Goal: Task Accomplishment & Management: Manage account settings

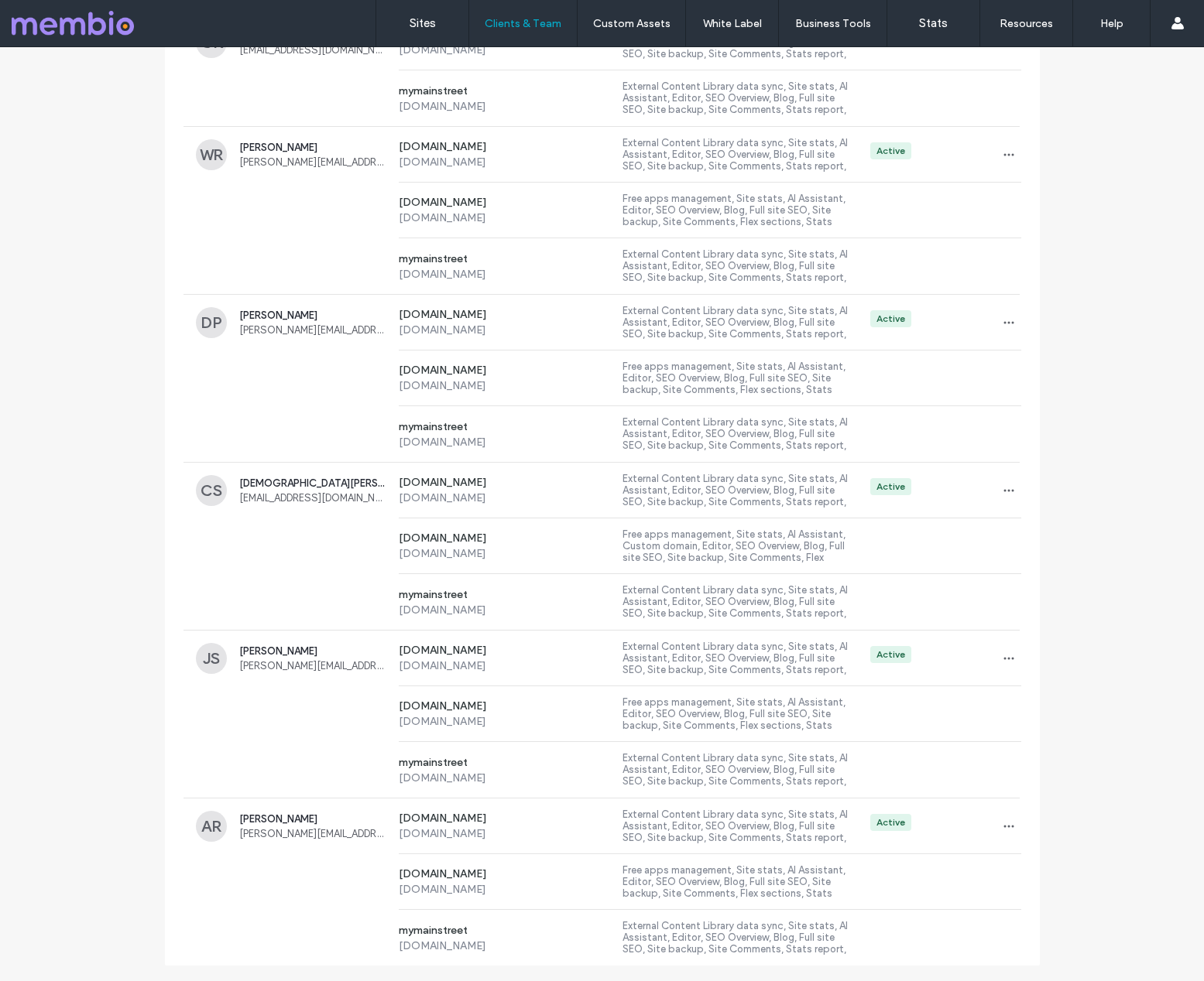
scroll to position [382, 0]
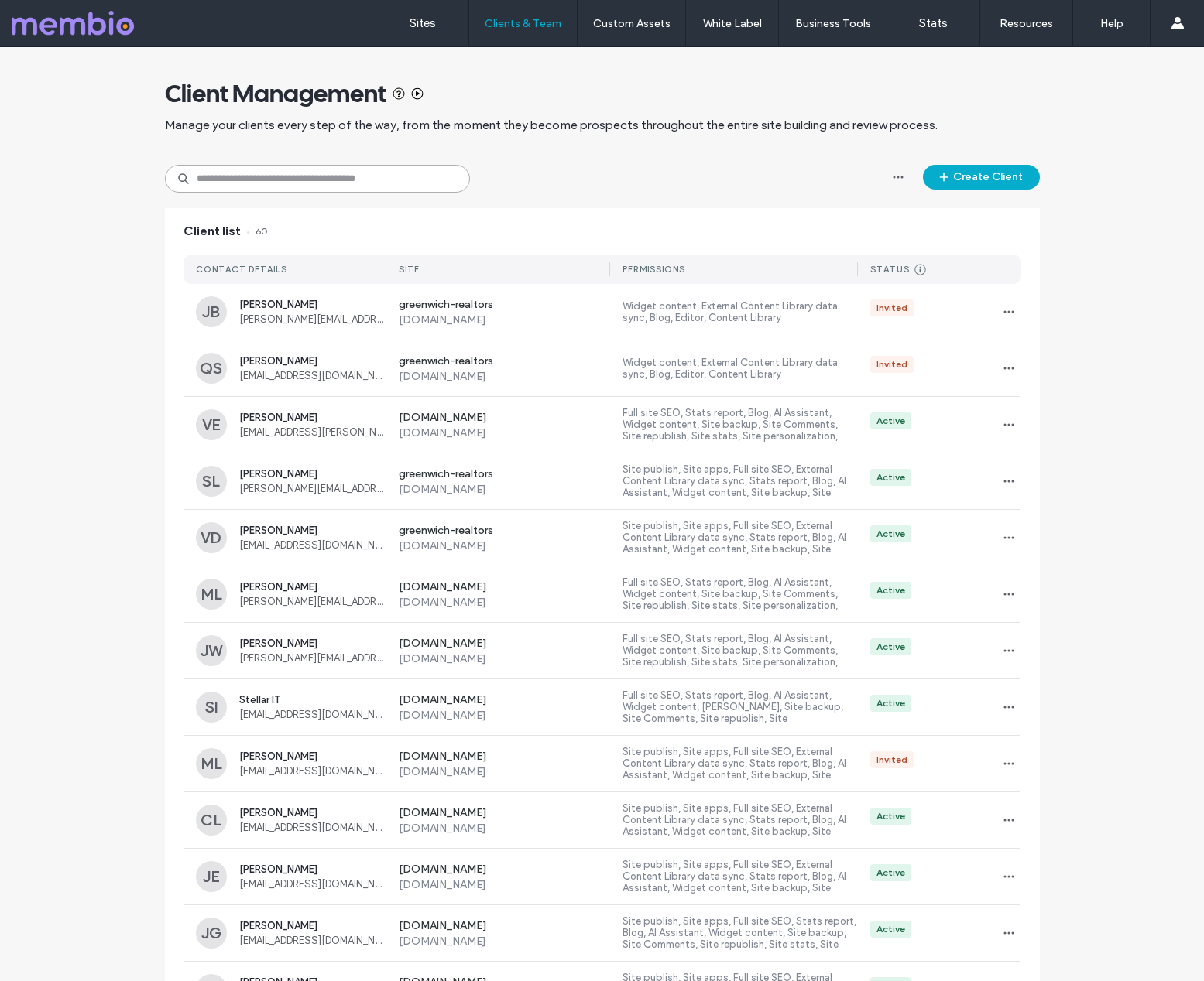
click at [320, 179] on input at bounding box center [316, 179] width 305 height 28
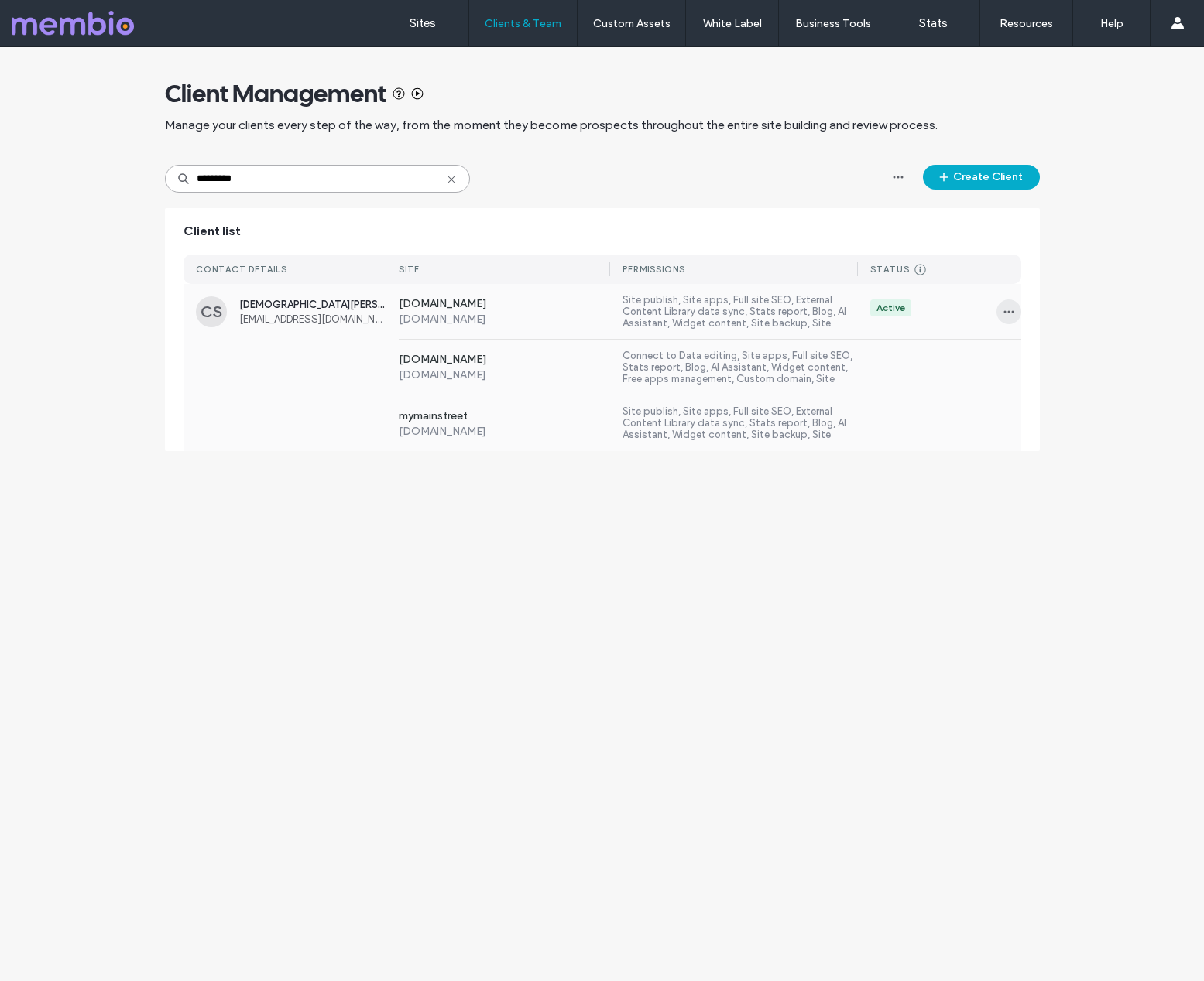
type input "*********"
click at [1004, 308] on icon "button" at bounding box center [1009, 312] width 12 height 12
click at [1071, 351] on span "Sites & Permissions" at bounding box center [1071, 353] width 88 height 16
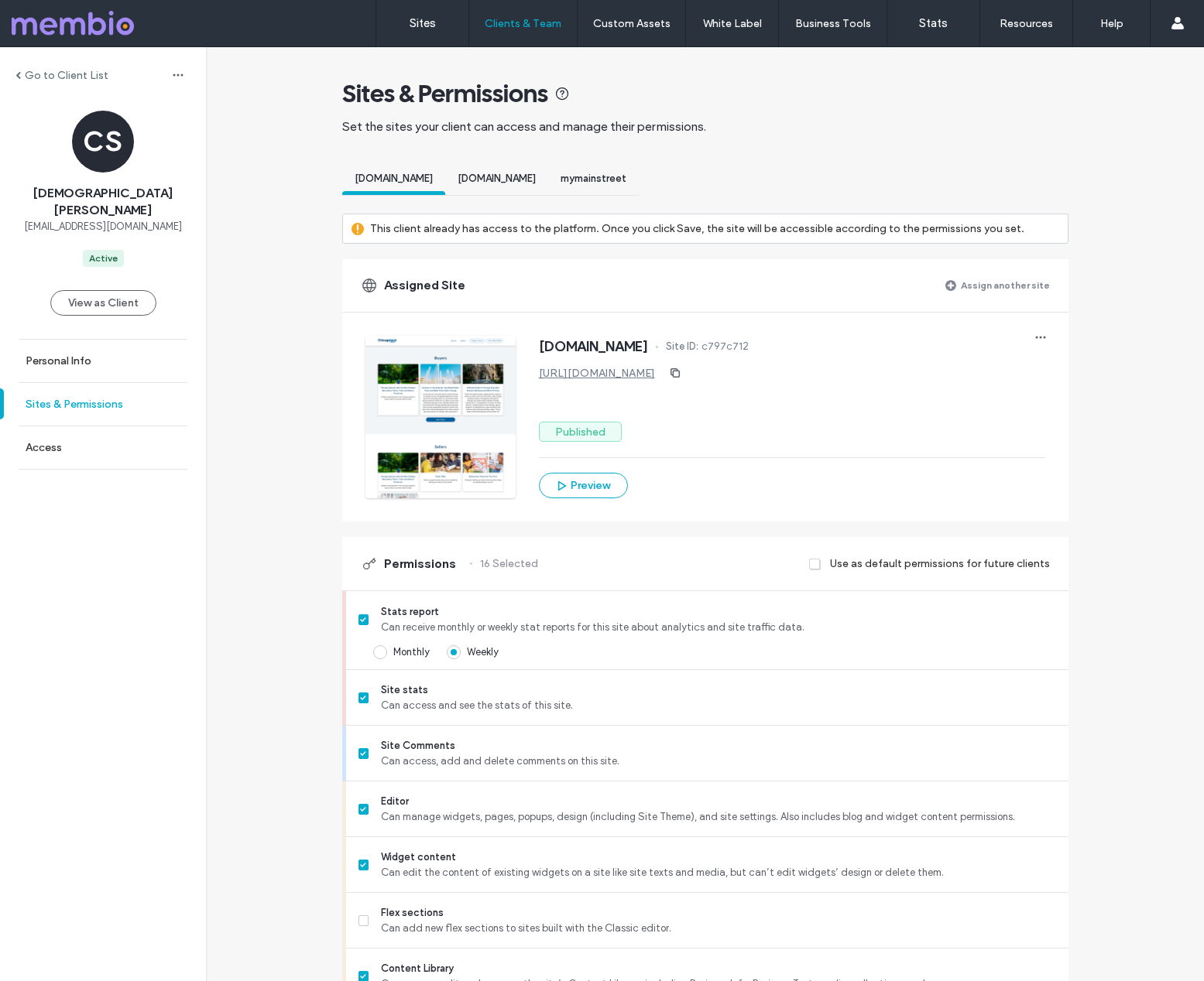
click at [102, 383] on link "Sites & Permissions" at bounding box center [103, 404] width 206 height 42
click at [536, 179] on span "[DOMAIN_NAME]" at bounding box center [496, 178] width 78 height 11
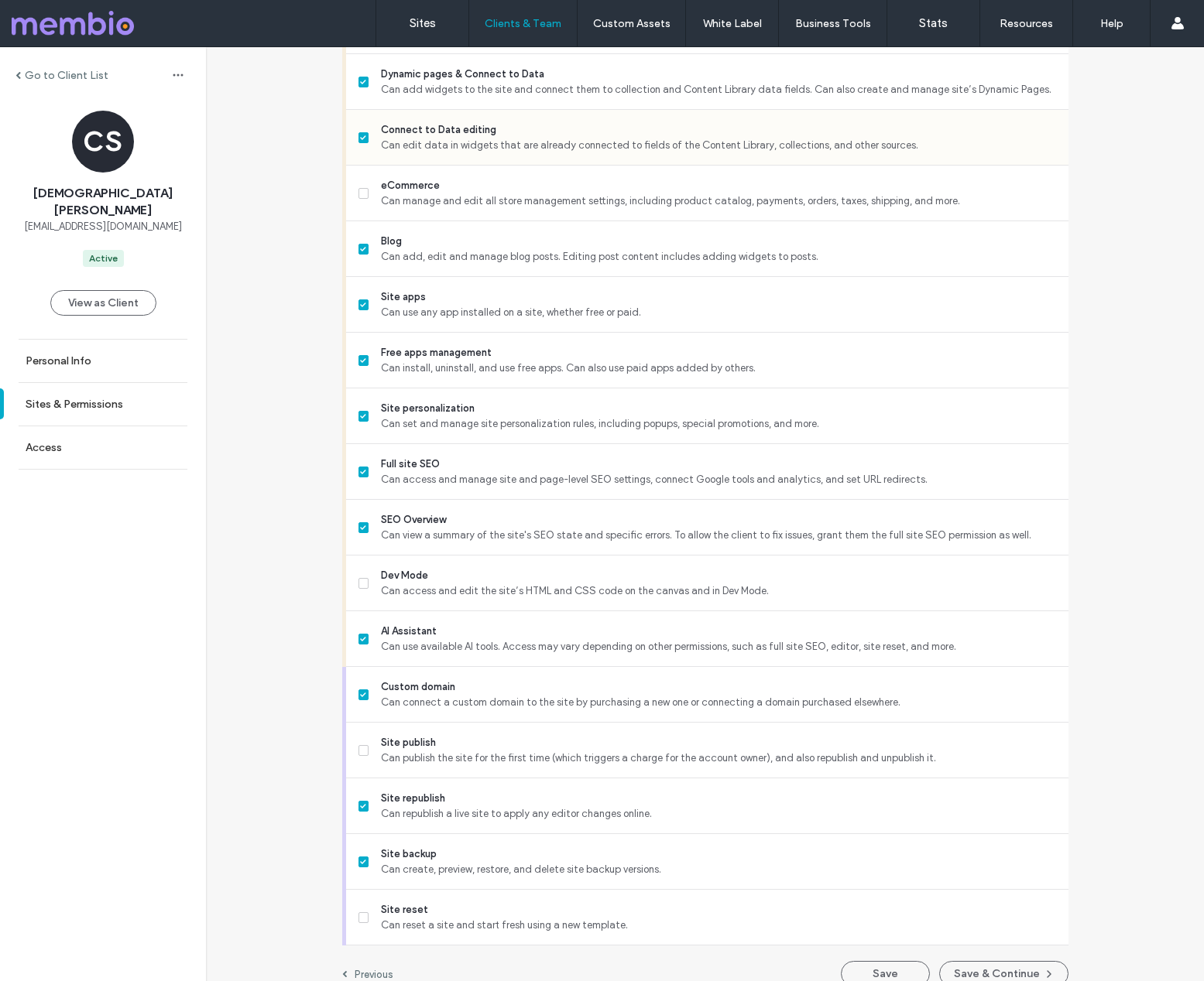
scroll to position [1027, 0]
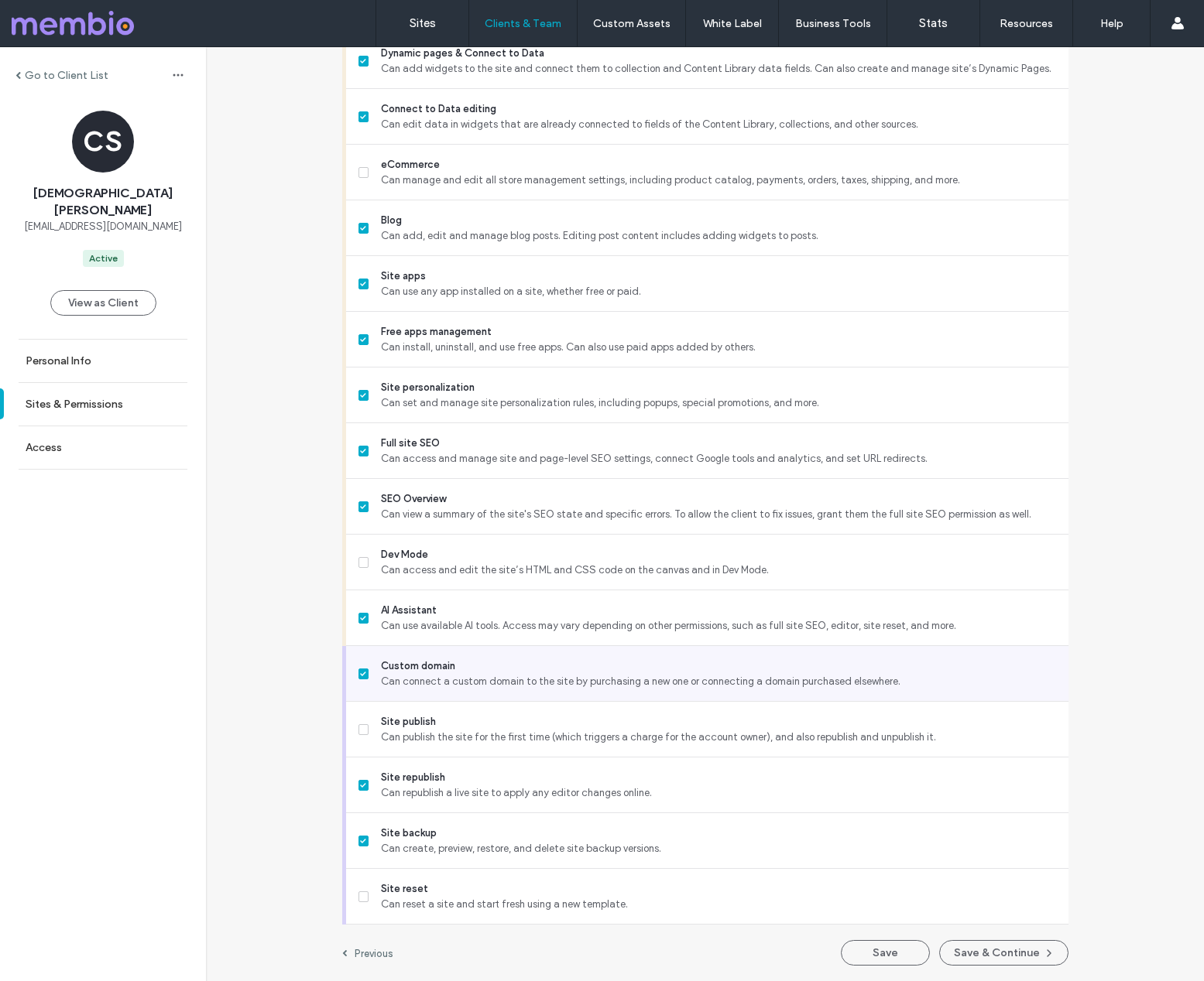
click at [362, 672] on span at bounding box center [363, 673] width 11 height 11
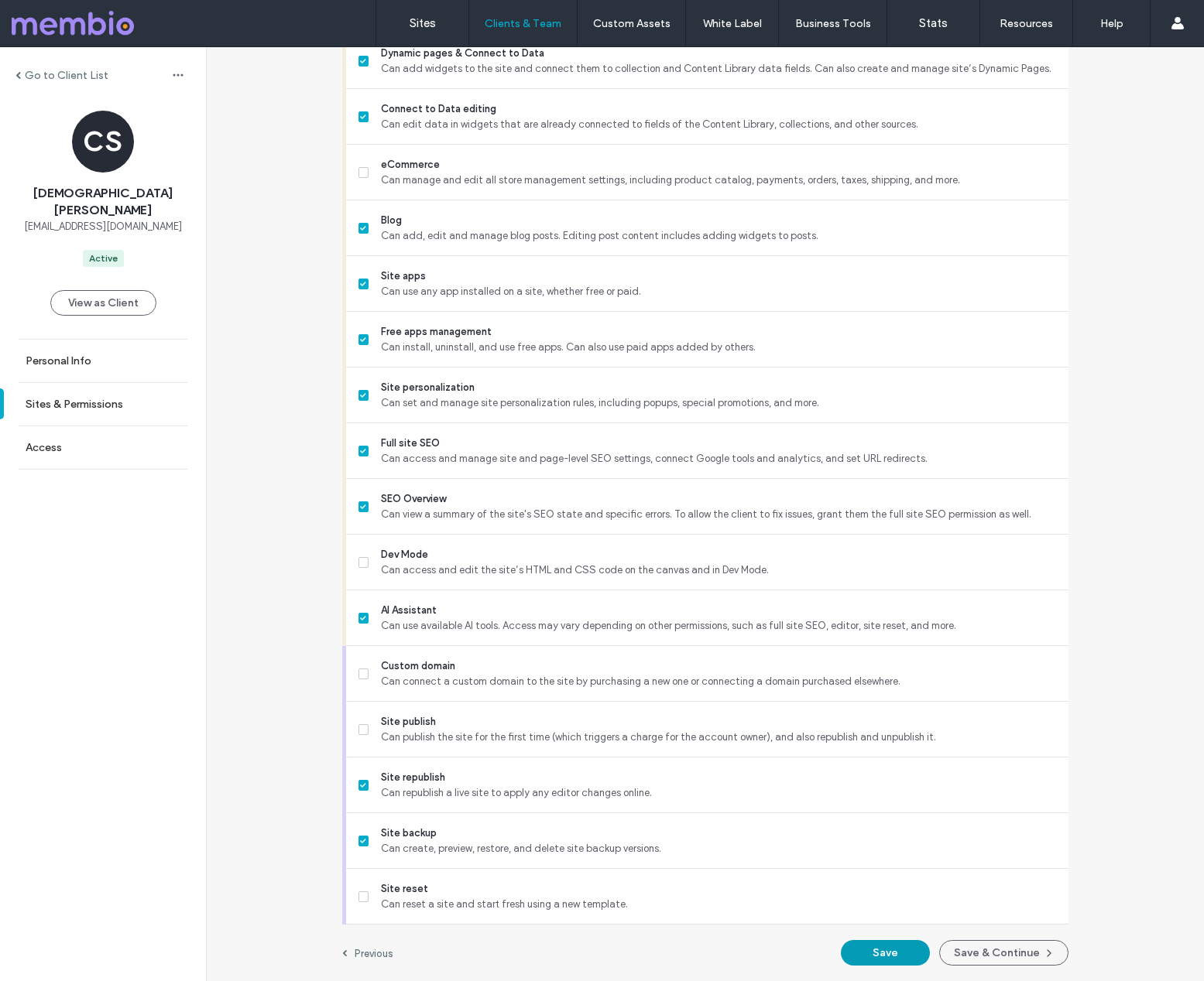
click at [873, 955] on button "Save" at bounding box center [885, 953] width 89 height 26
click at [35, 73] on label "Go to Client List" at bounding box center [66, 75] width 84 height 13
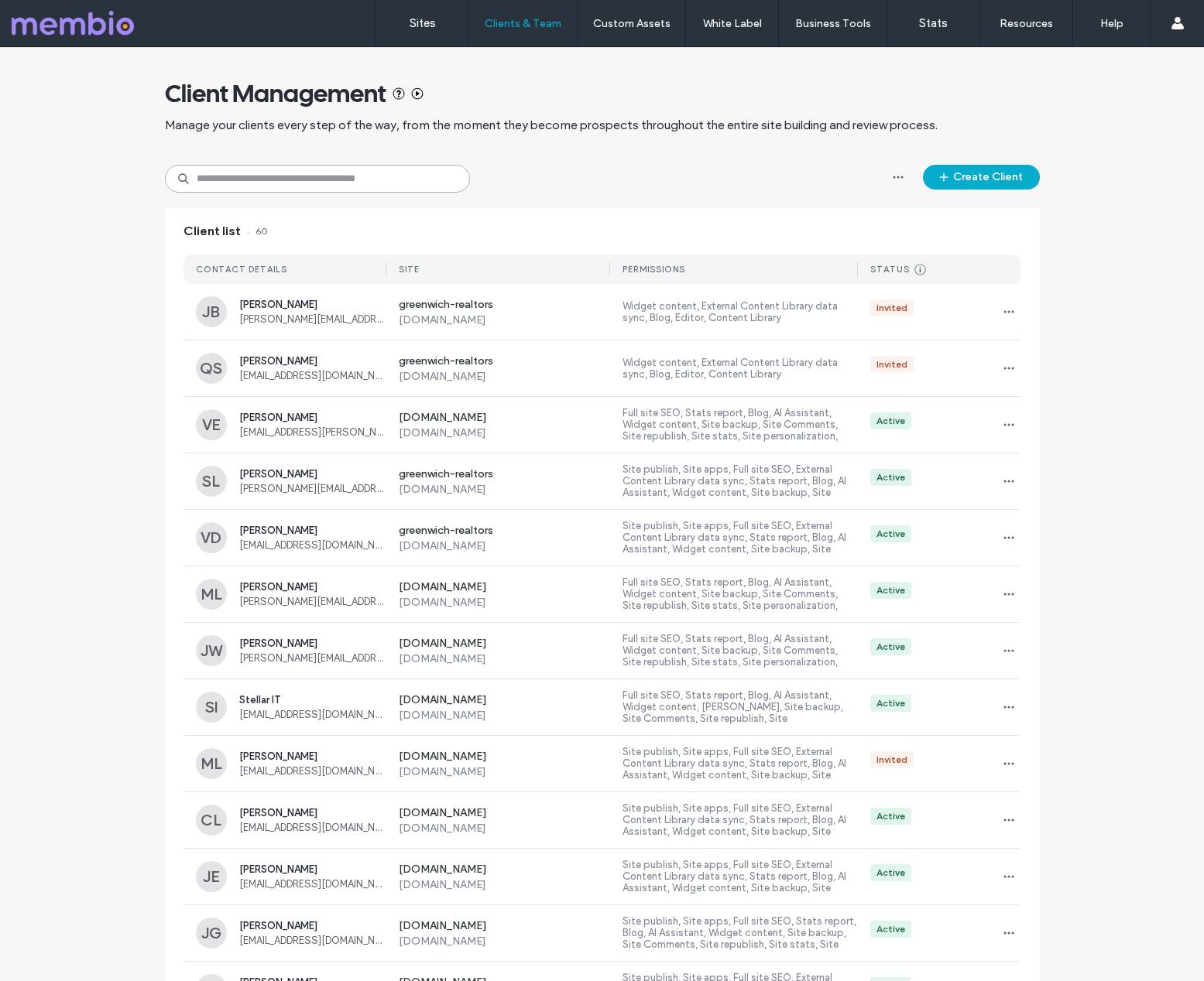
click at [339, 179] on input at bounding box center [316, 179] width 305 height 28
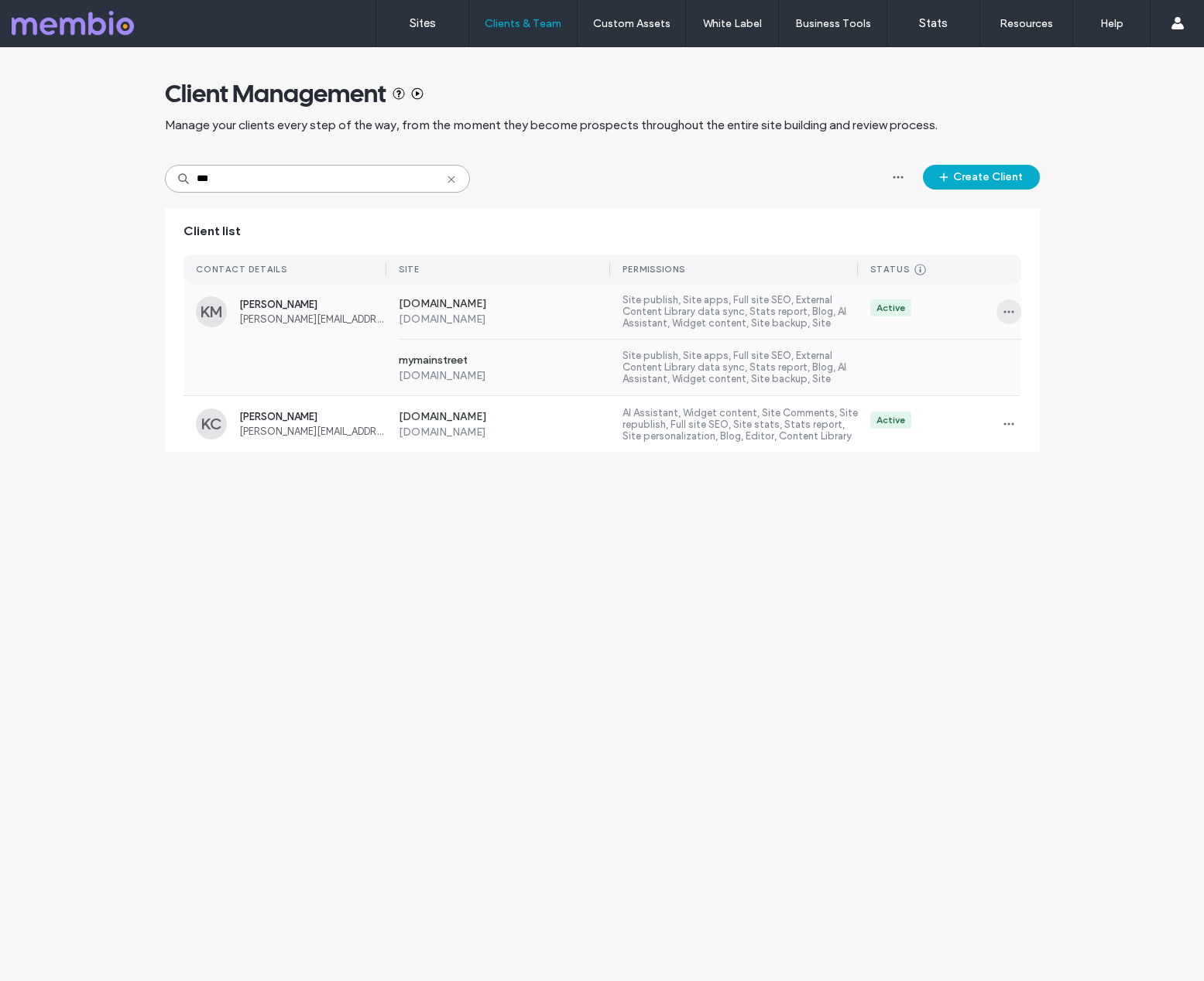
type input "***"
click at [1011, 308] on icon "button" at bounding box center [1009, 312] width 12 height 12
click at [1084, 374] on span "Manage Access" at bounding box center [1064, 382] width 72 height 16
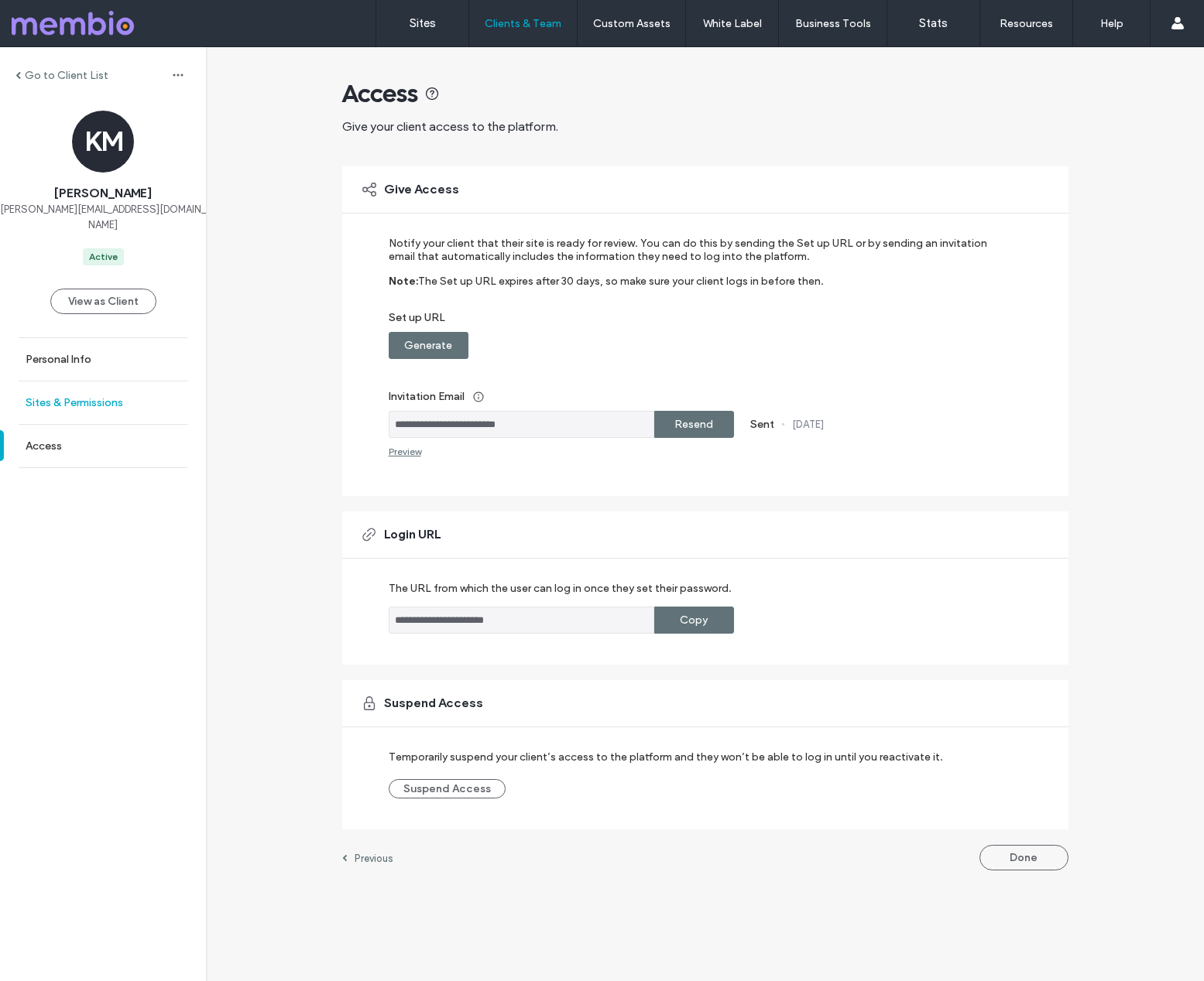
click at [90, 396] on label "Sites & Permissions" at bounding box center [74, 402] width 97 height 13
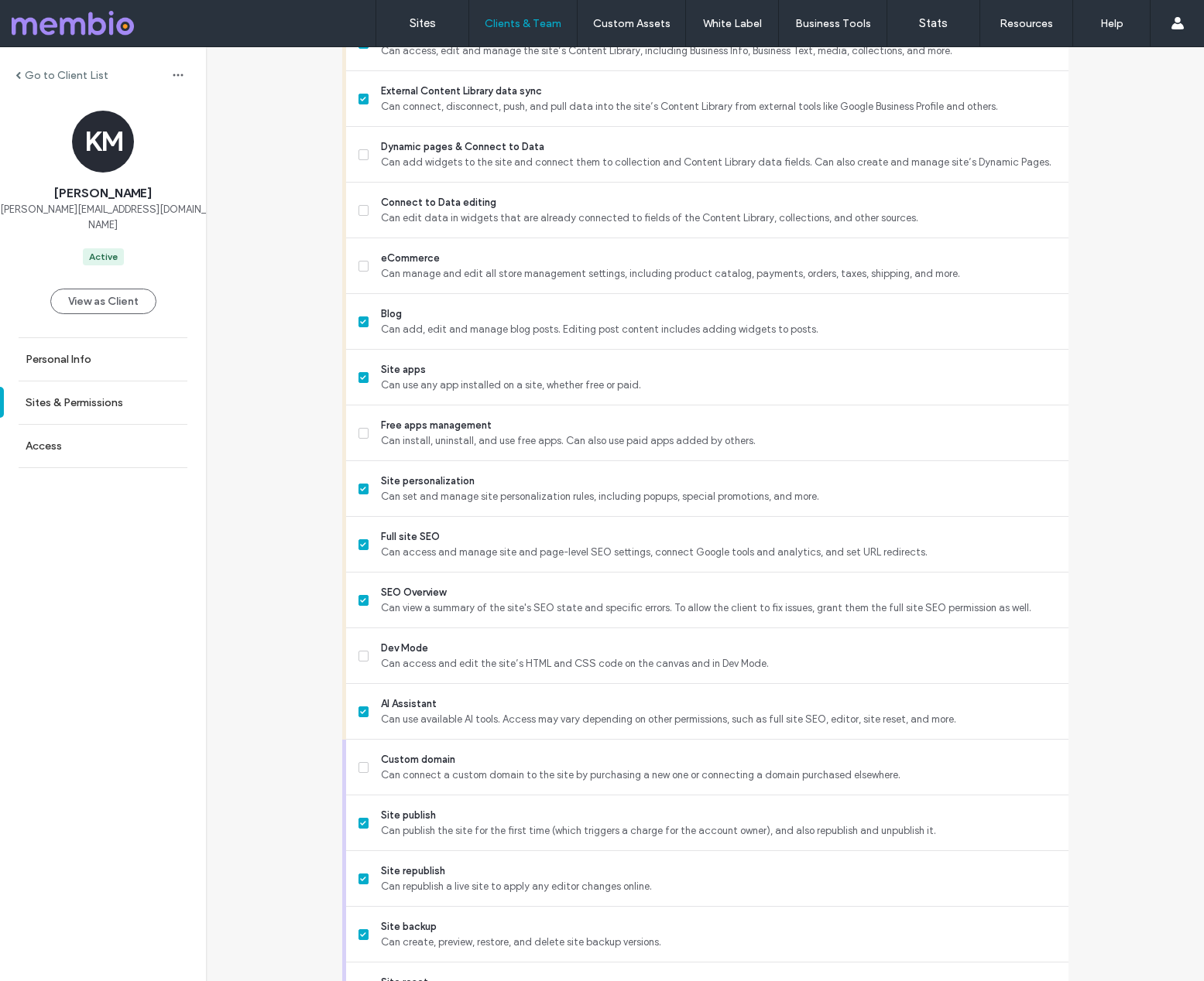
scroll to position [1027, 0]
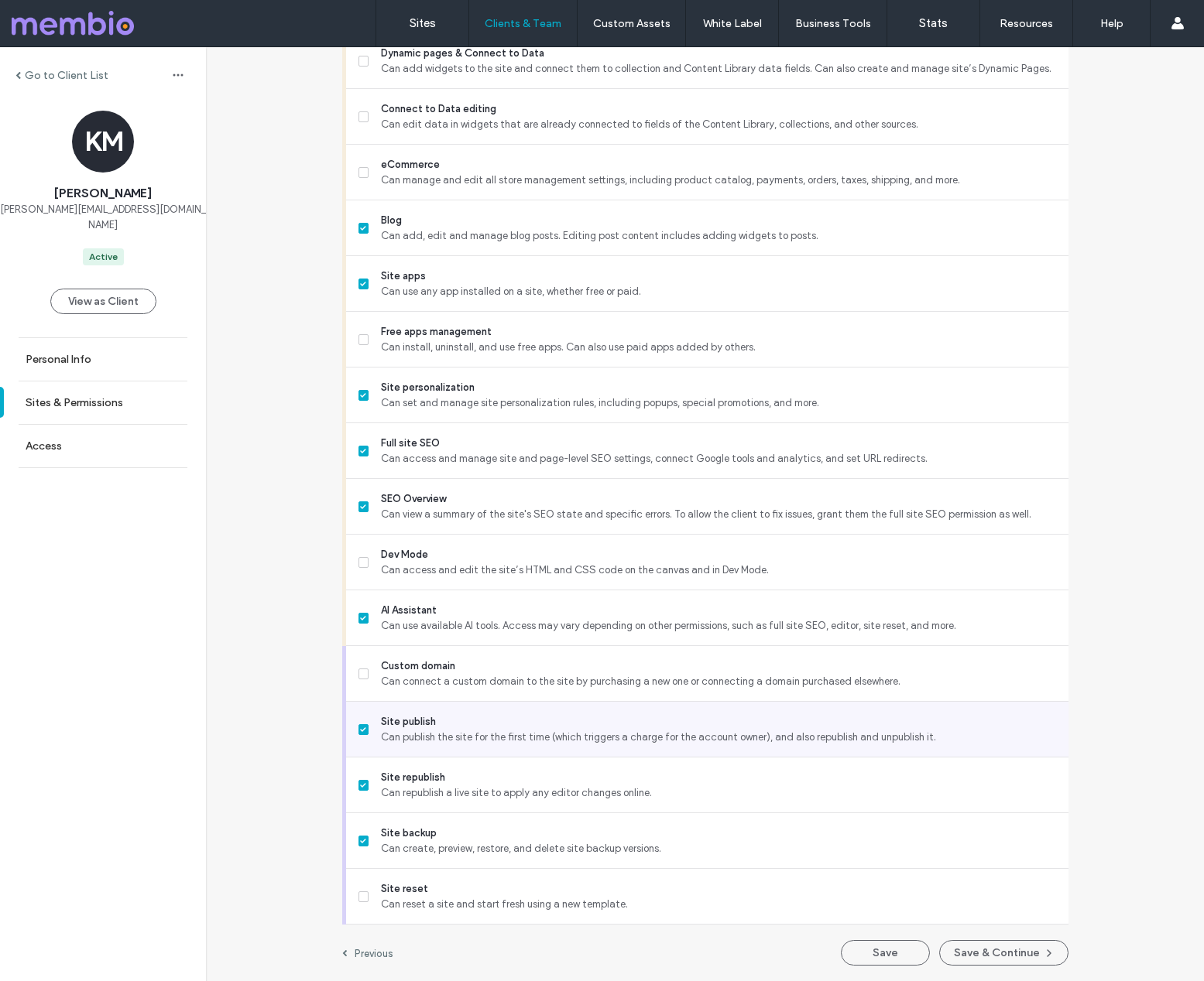
click at [360, 727] on icon at bounding box center [362, 729] width 6 height 4
drag, startPoint x: 885, startPoint y: 953, endPoint x: 912, endPoint y: 948, distance: 27.5
click at [885, 953] on button "Save" at bounding box center [885, 953] width 89 height 26
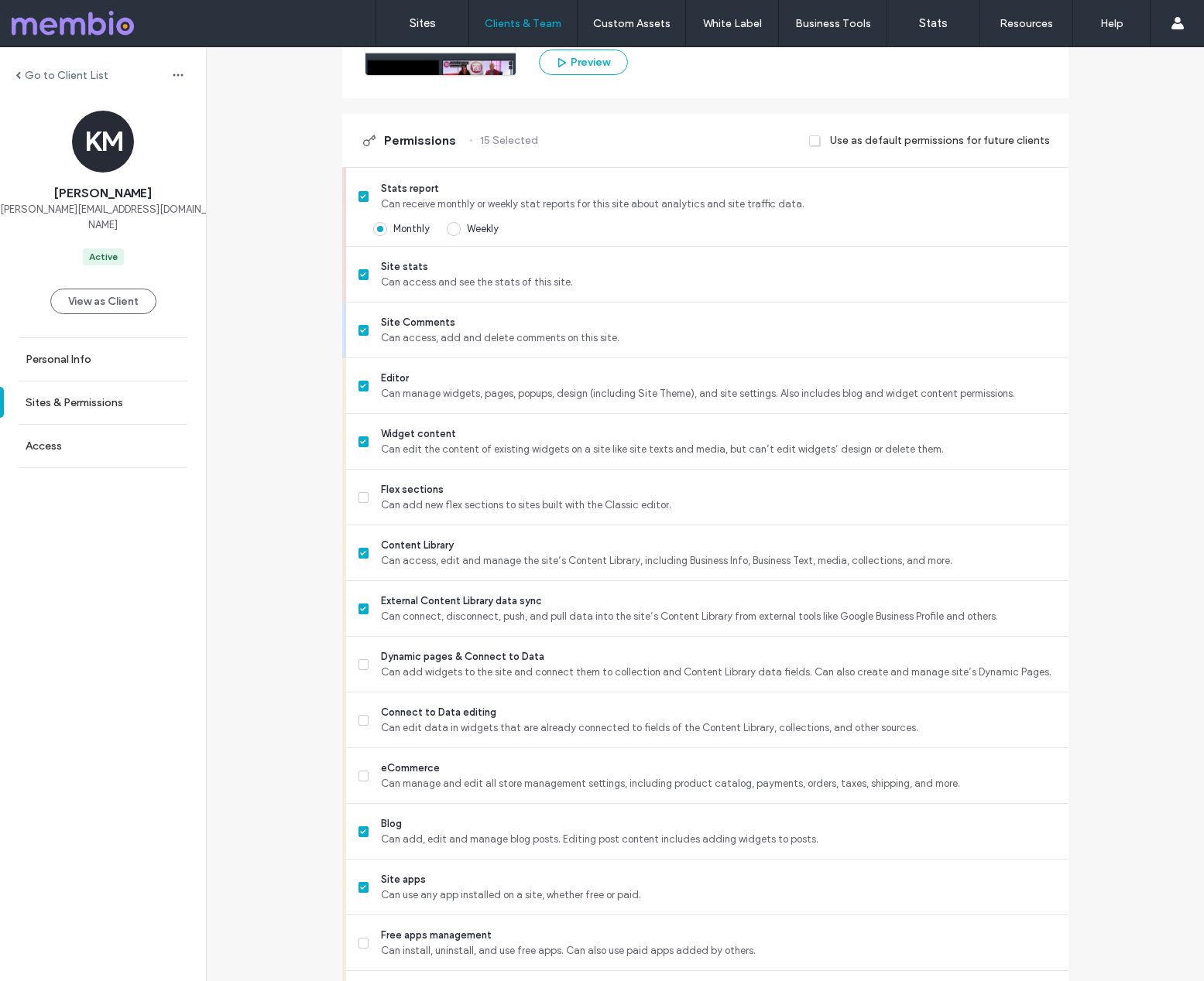
scroll to position [121, 0]
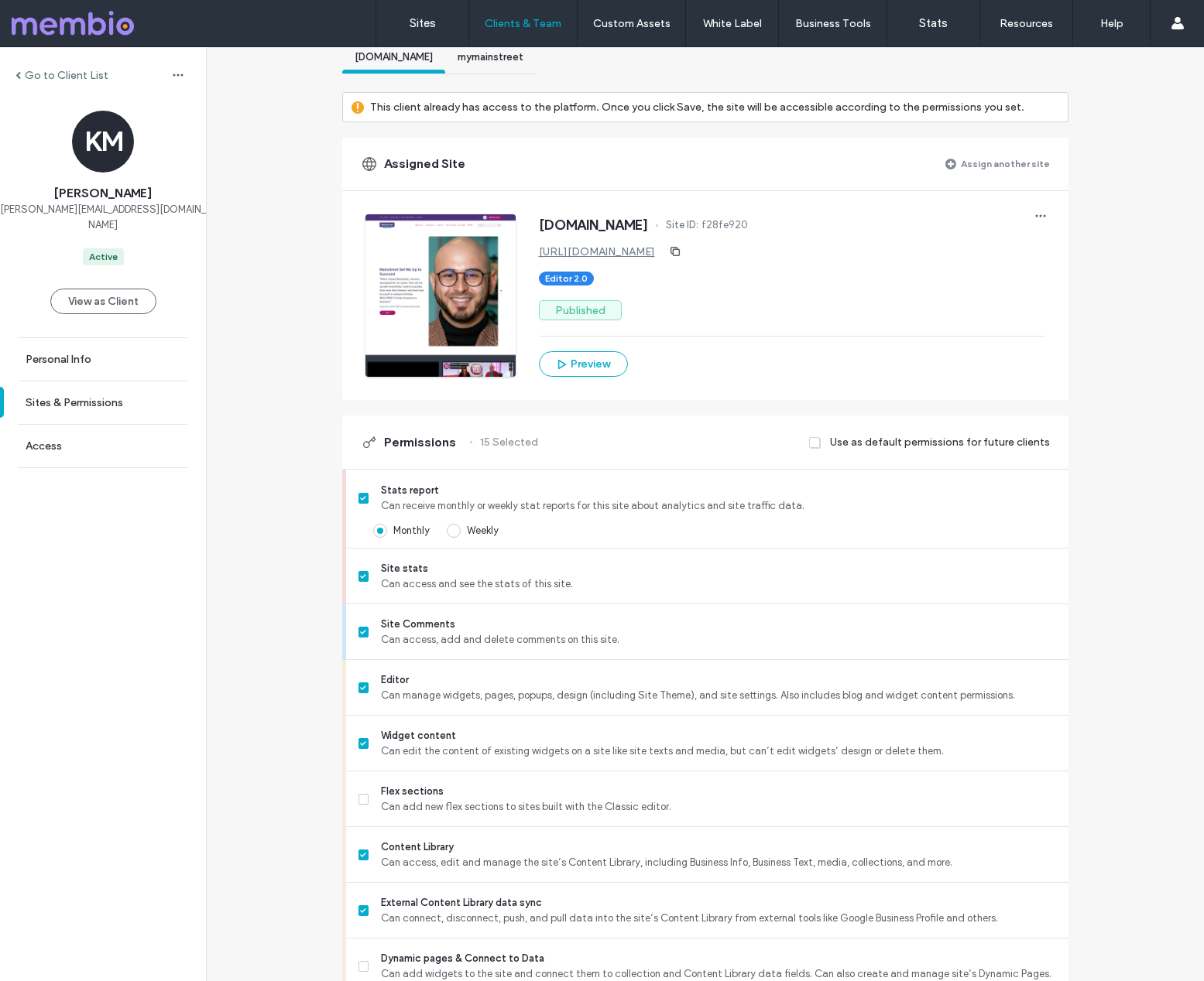
click at [59, 78] on label "Go to Client List" at bounding box center [66, 75] width 84 height 13
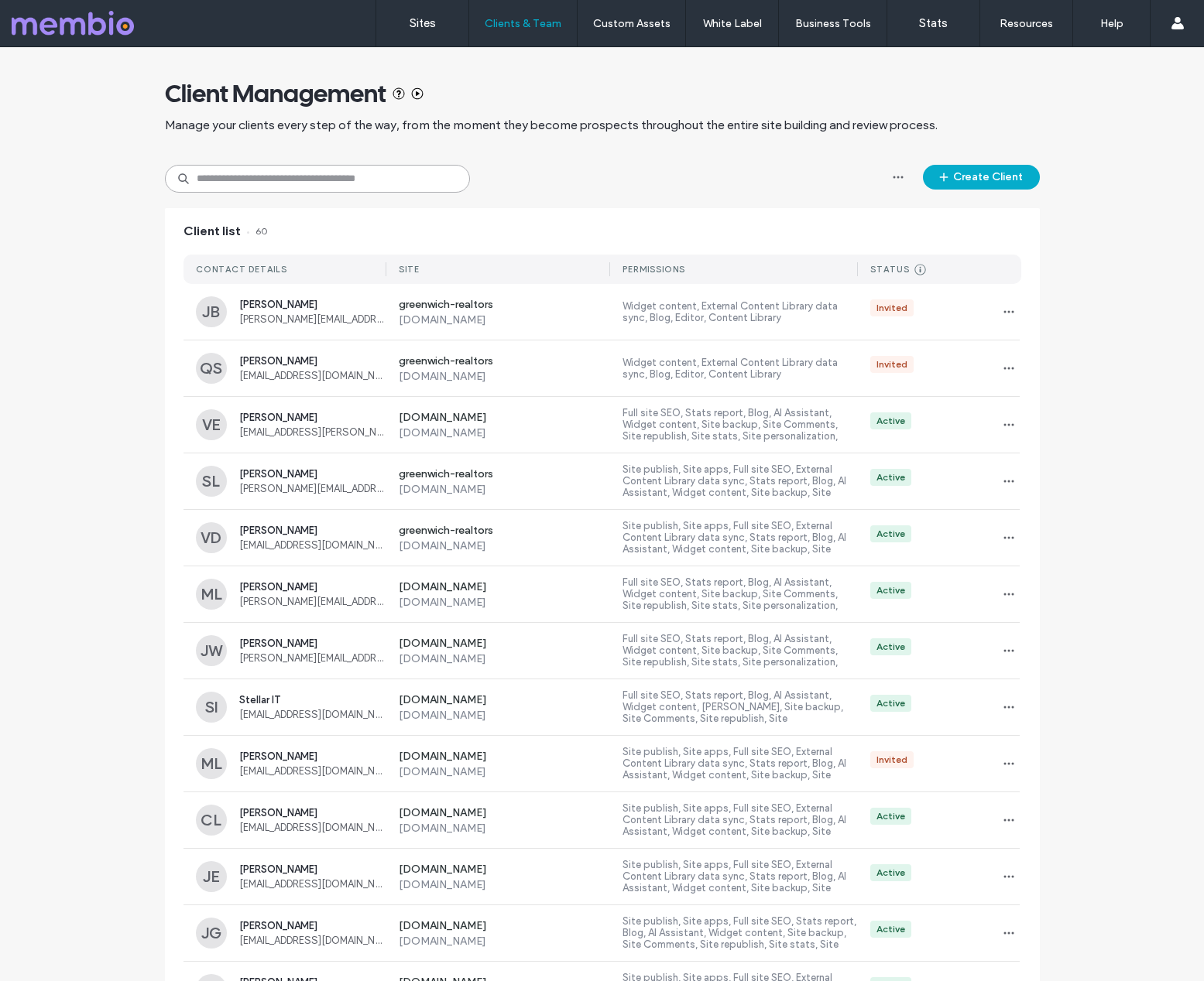
click at [334, 176] on input at bounding box center [316, 179] width 305 height 28
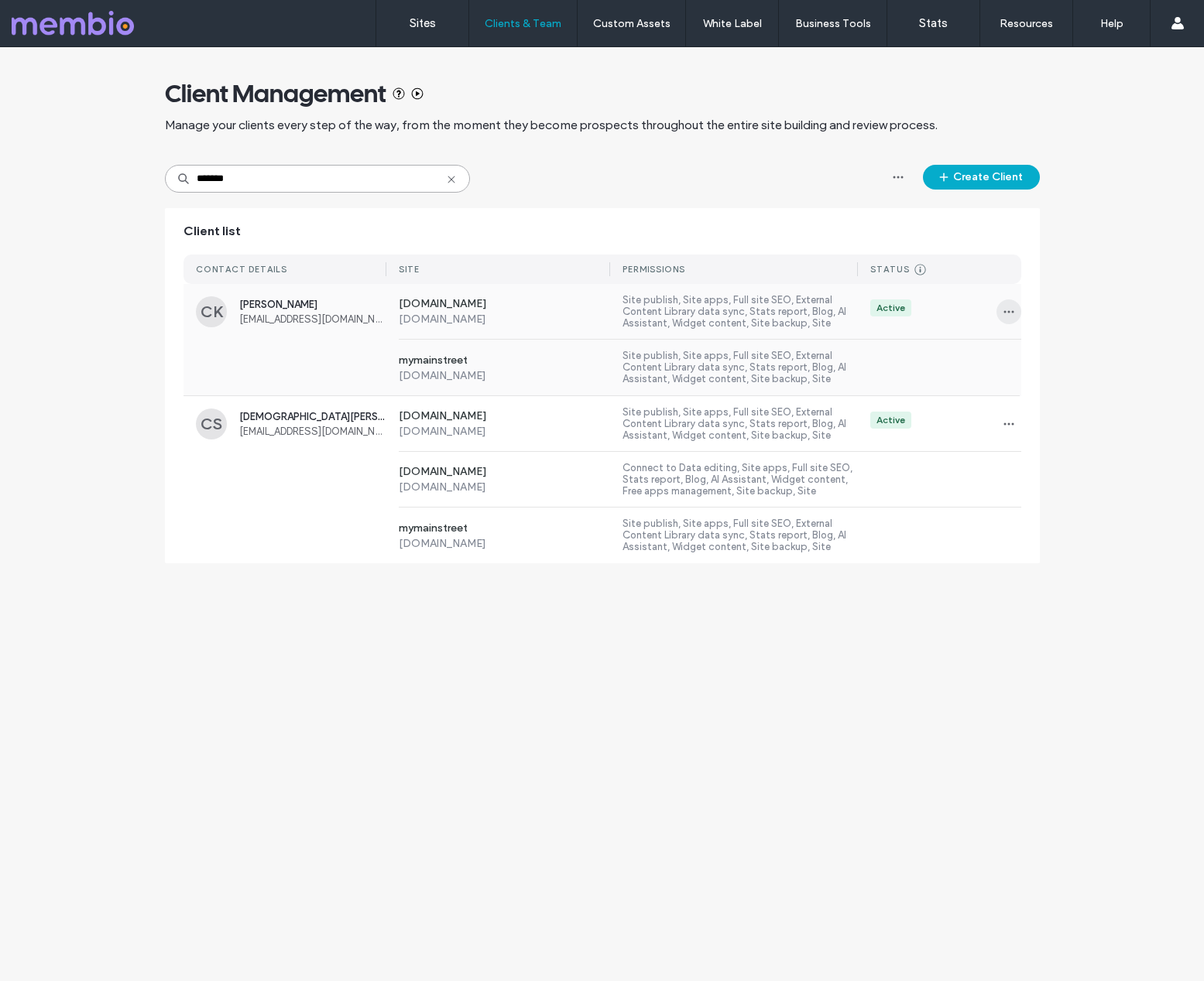
type input "*******"
click at [1004, 307] on icon "button" at bounding box center [1009, 312] width 12 height 12
click at [1064, 383] on span "Manage Access" at bounding box center [1064, 382] width 72 height 16
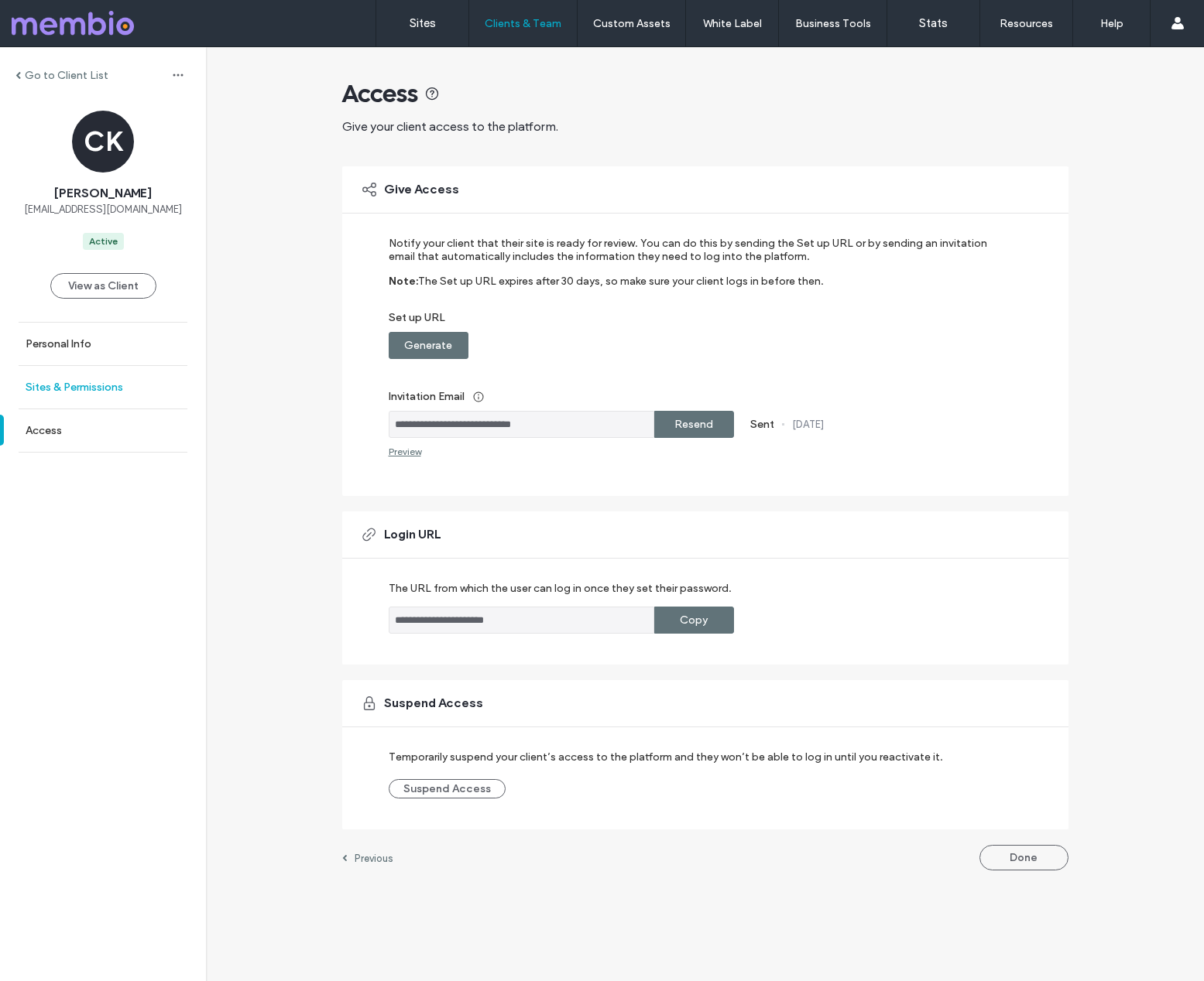
click at [75, 385] on label "Sites & Permissions" at bounding box center [74, 387] width 97 height 13
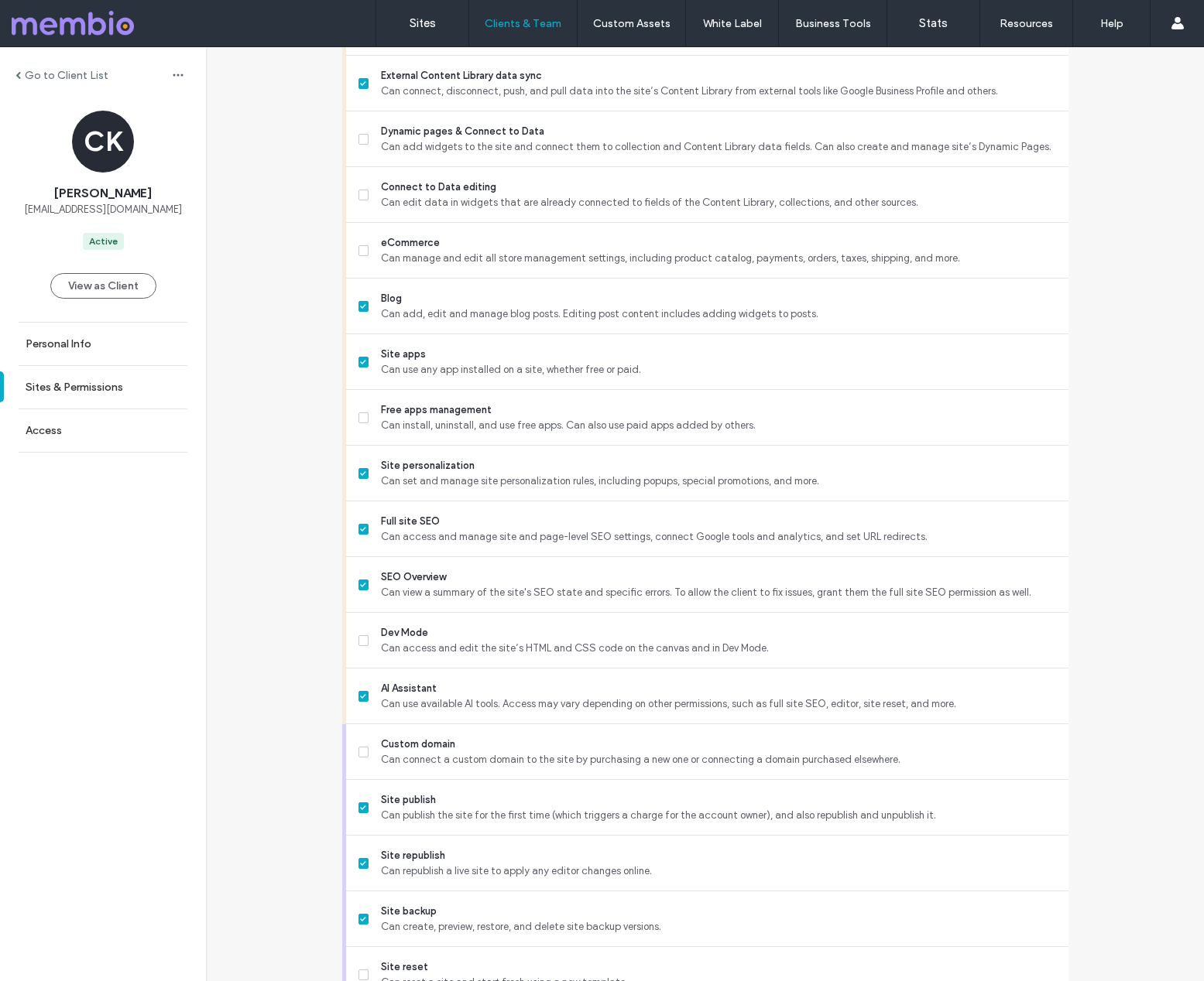
scroll to position [1027, 0]
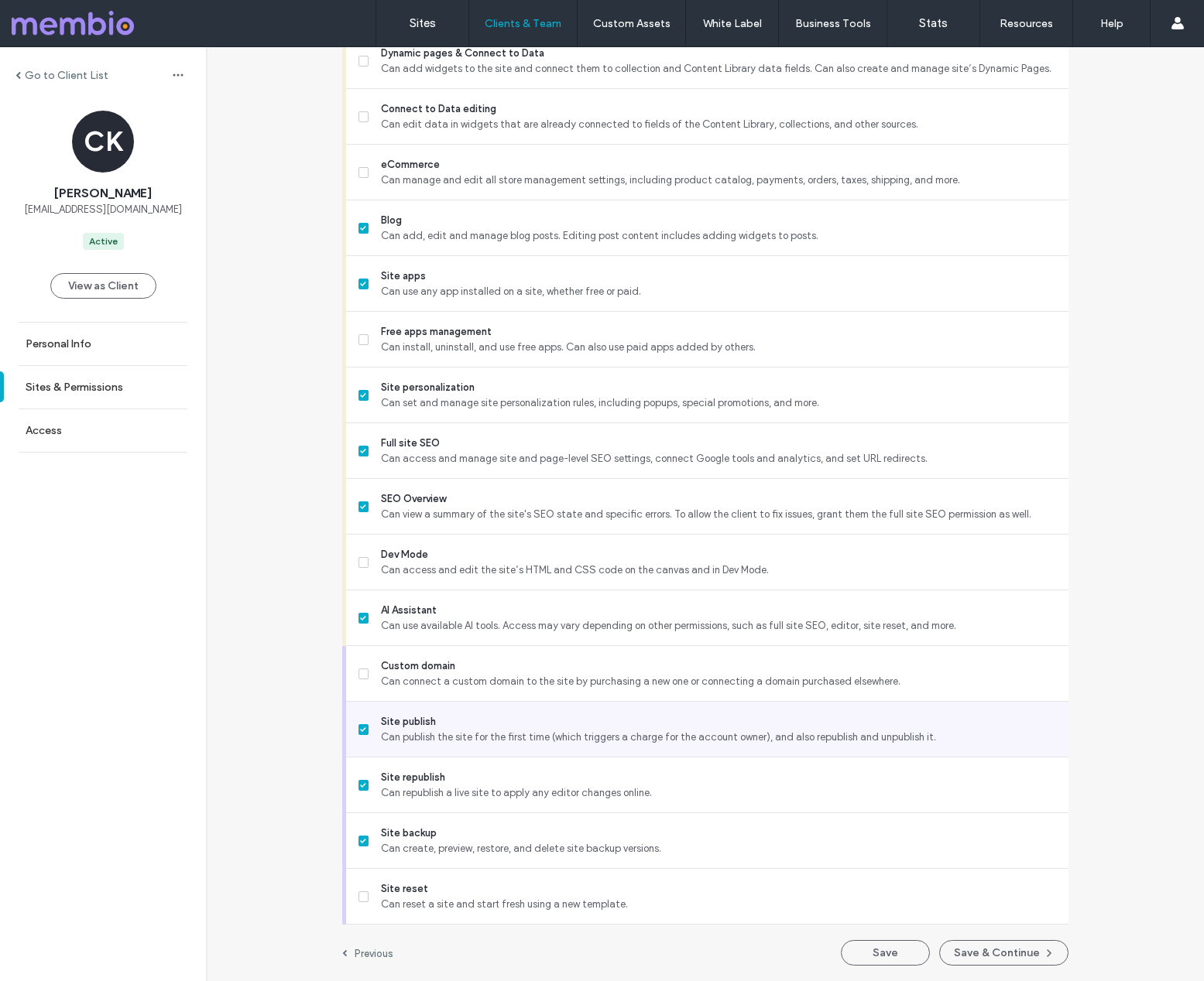
click at [360, 727] on icon at bounding box center [362, 729] width 6 height 4
click at [880, 951] on button "Save" at bounding box center [885, 953] width 89 height 26
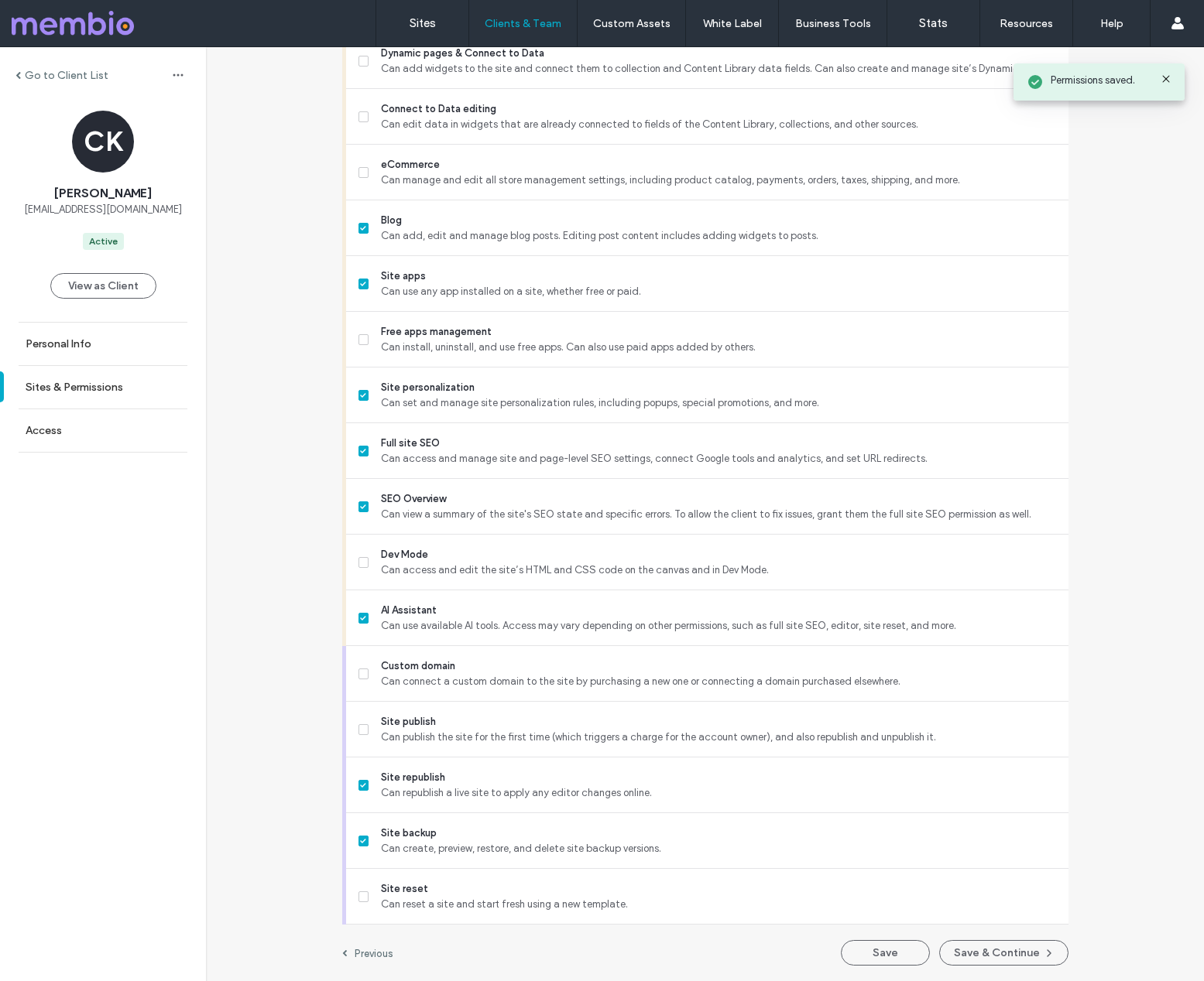
click at [60, 72] on label "Go to Client List" at bounding box center [66, 75] width 84 height 13
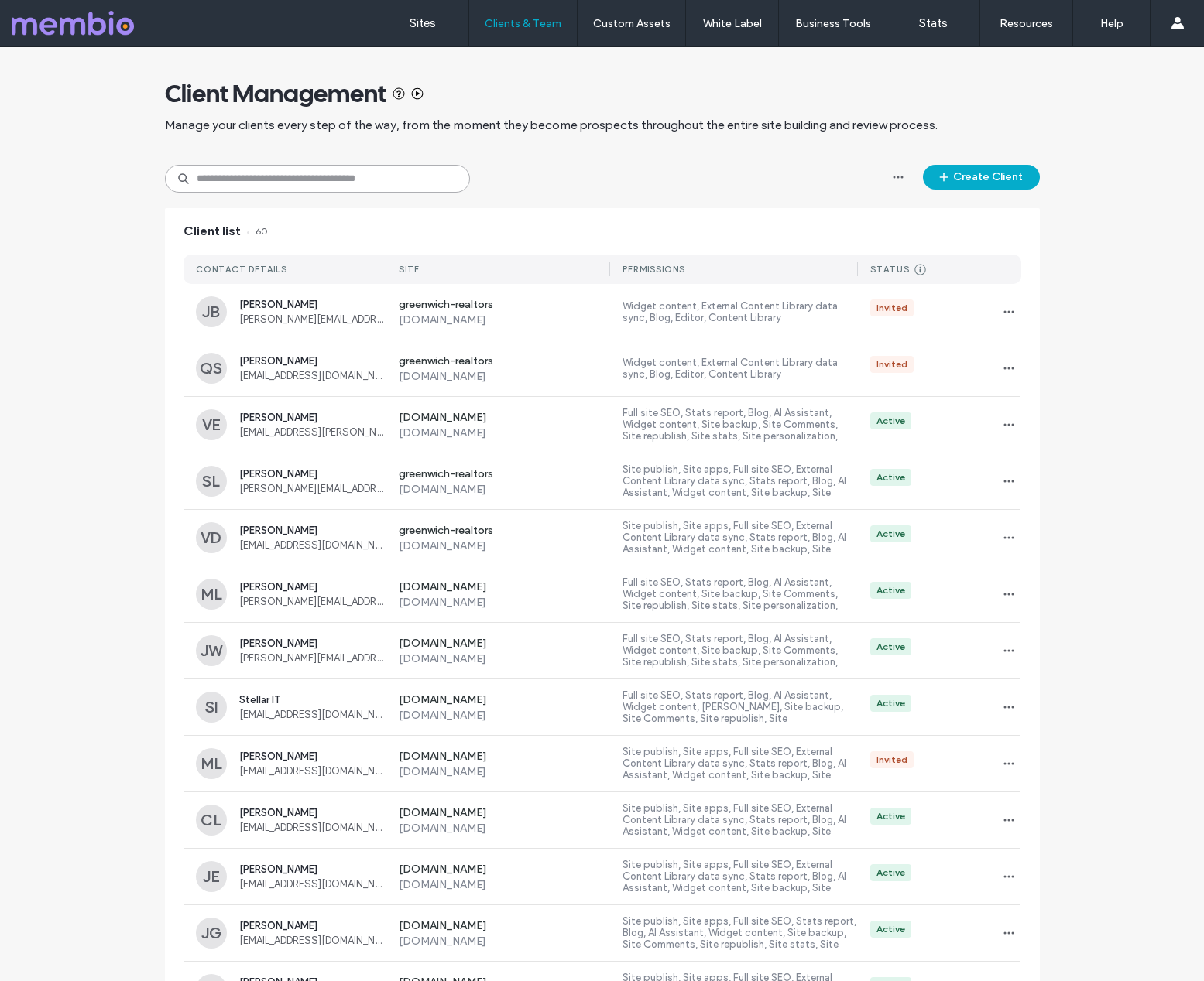
click at [384, 168] on input at bounding box center [316, 179] width 305 height 28
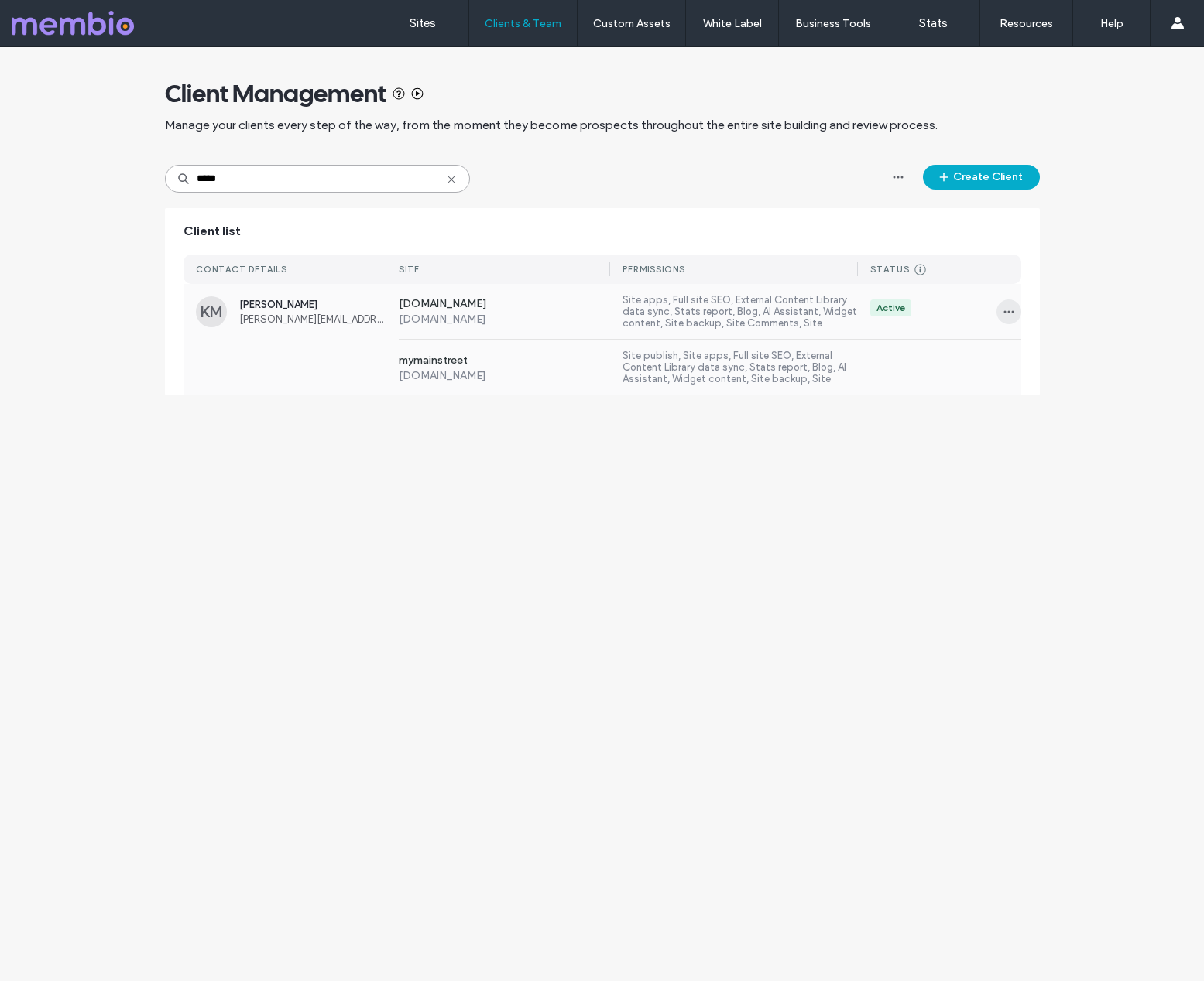
type input "*****"
click at [1007, 314] on icon "button" at bounding box center [1009, 312] width 12 height 12
click at [1056, 376] on span "Manage Access" at bounding box center [1064, 382] width 72 height 16
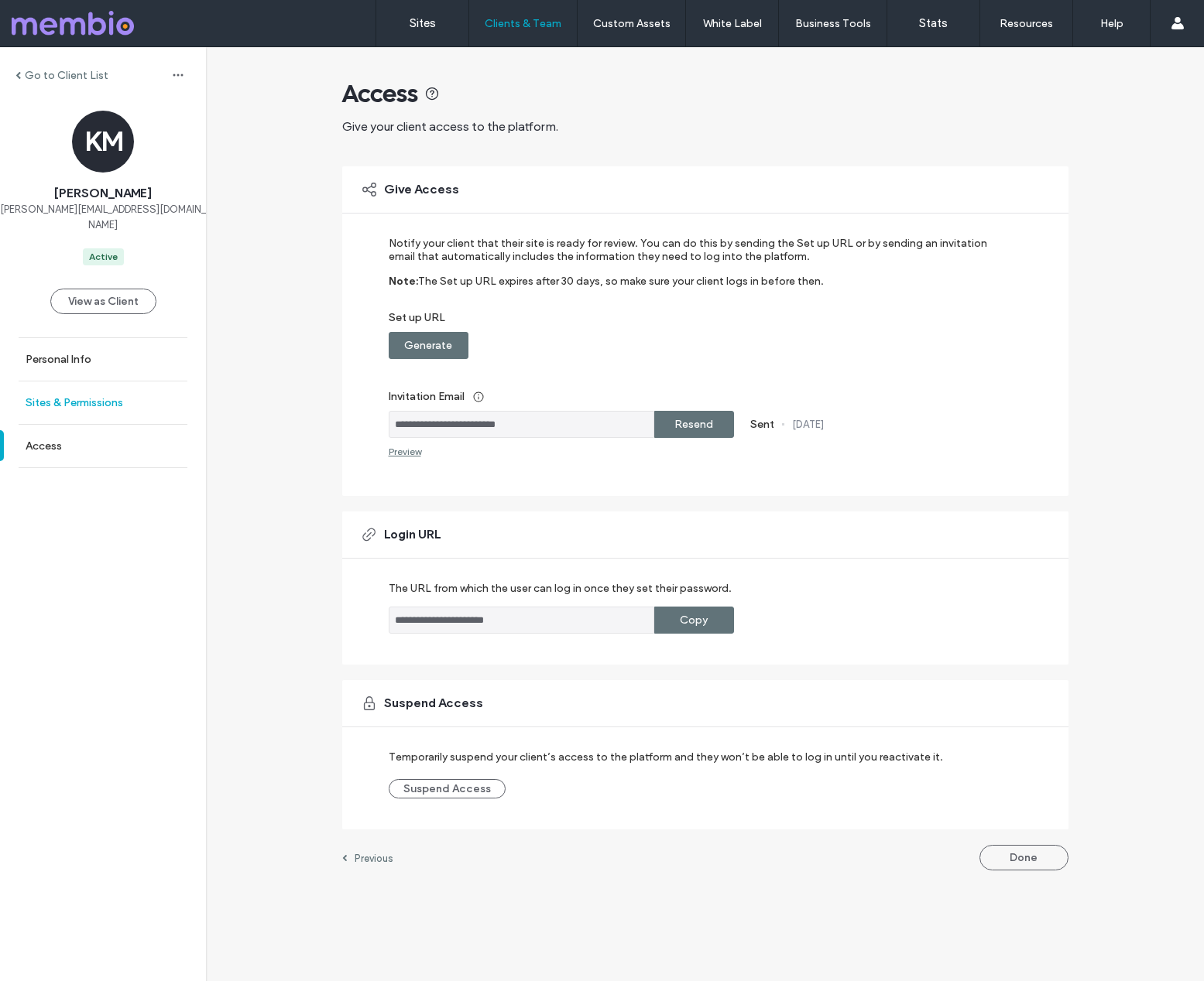
click at [132, 386] on link "Sites & Permissions" at bounding box center [103, 403] width 206 height 42
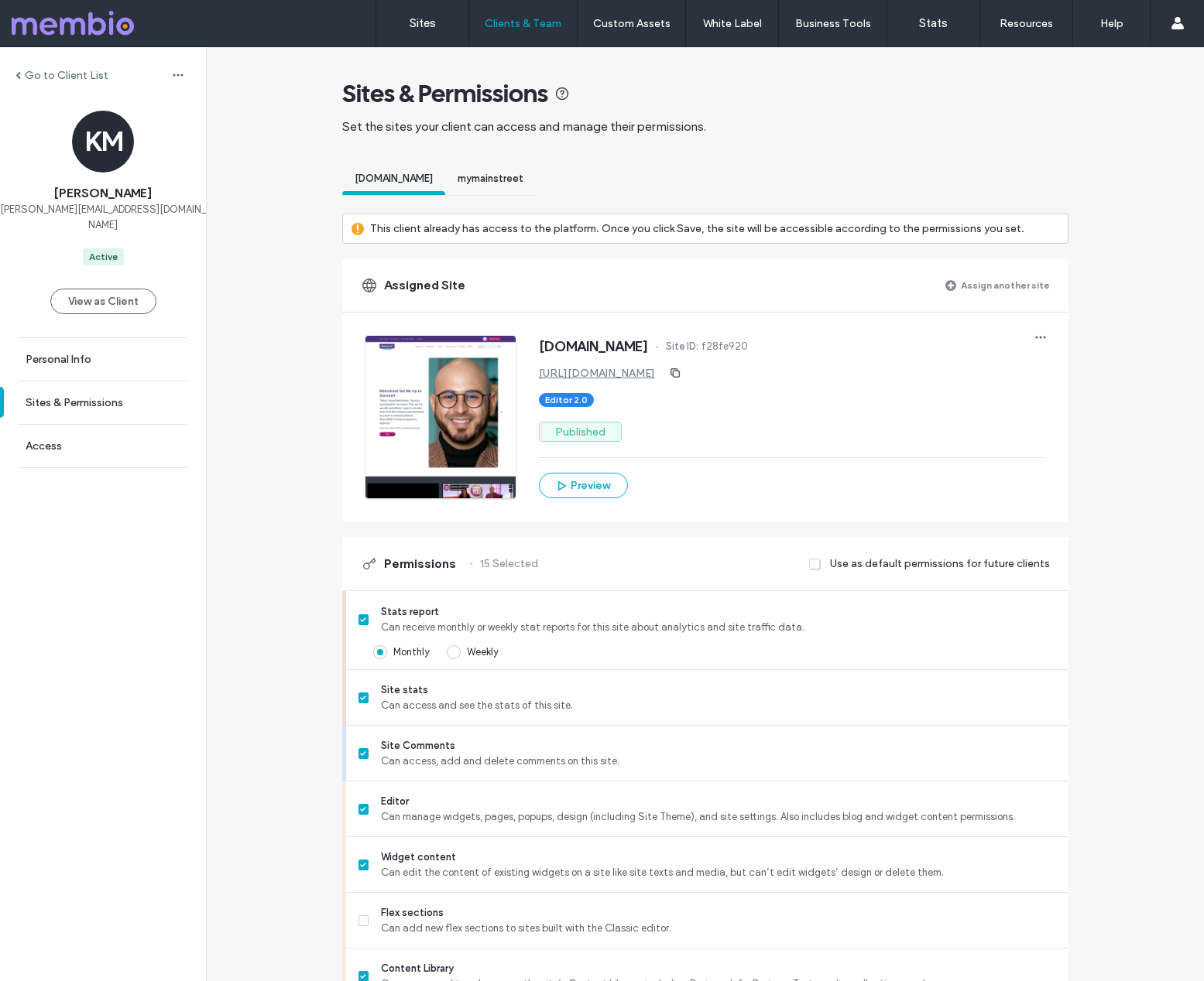
click at [523, 174] on span "mymainstreet" at bounding box center [490, 178] width 65 height 11
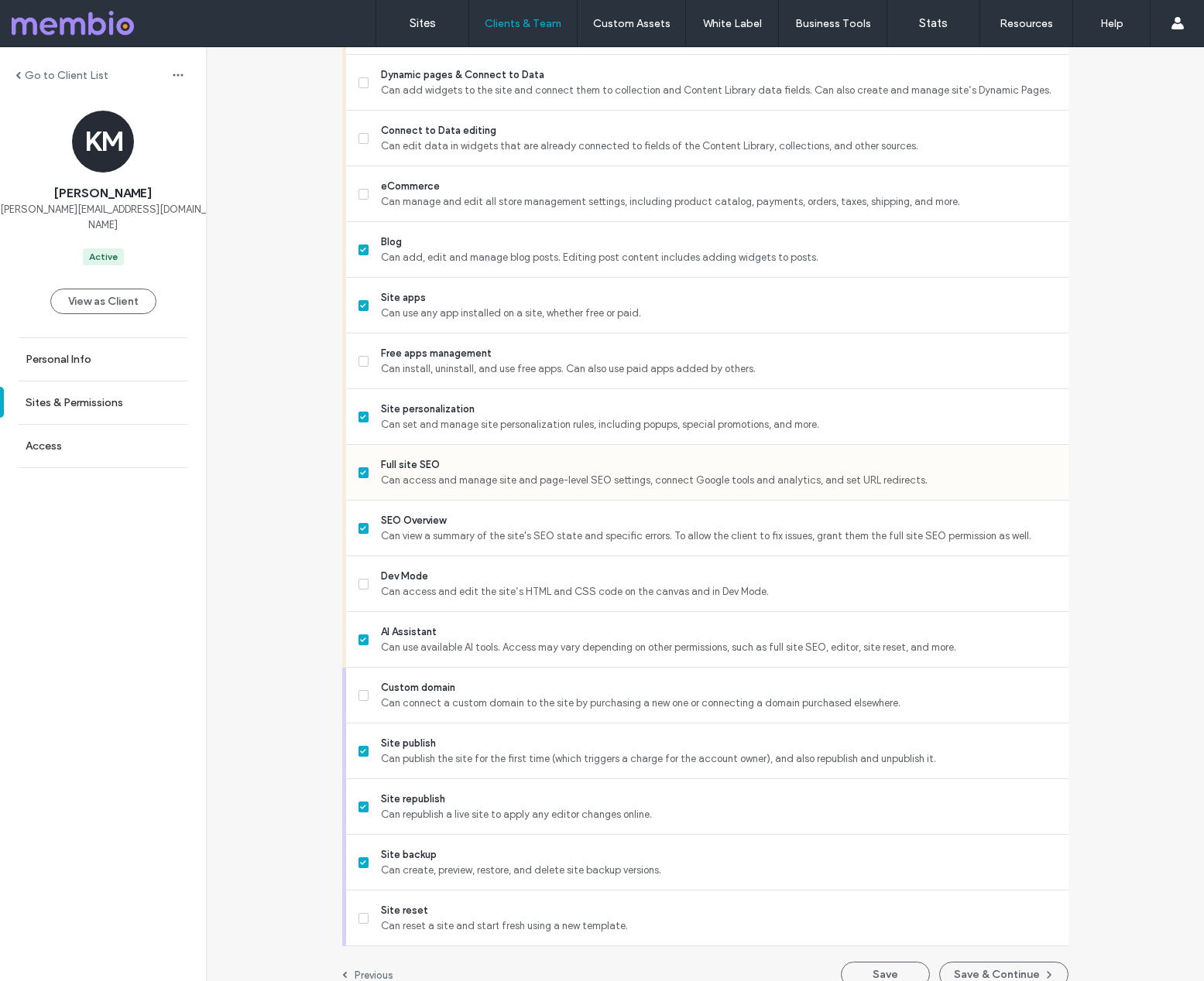
scroll to position [1027, 0]
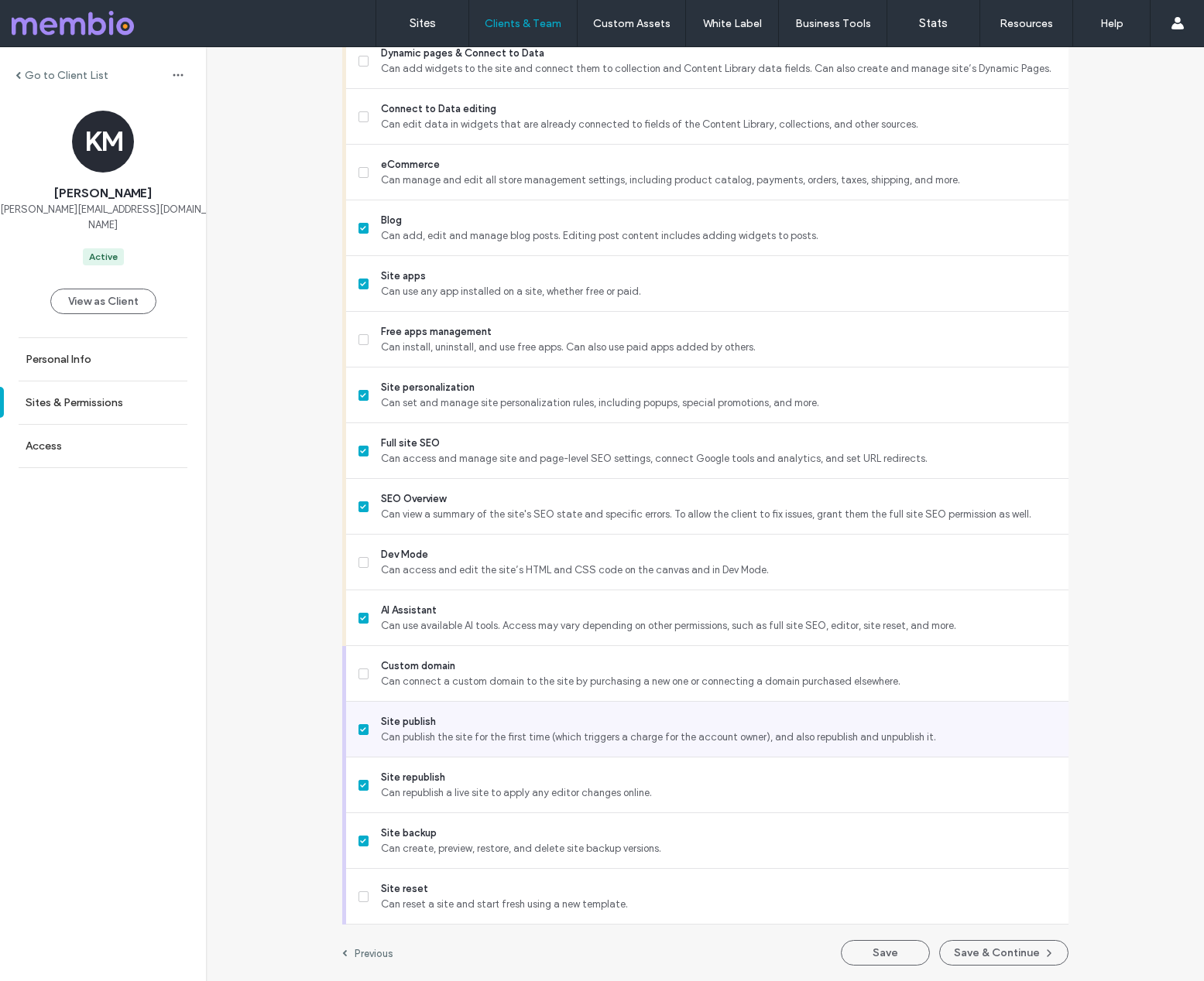
click at [359, 725] on span at bounding box center [363, 730] width 11 height 11
click at [886, 952] on button "Save" at bounding box center [885, 953] width 89 height 26
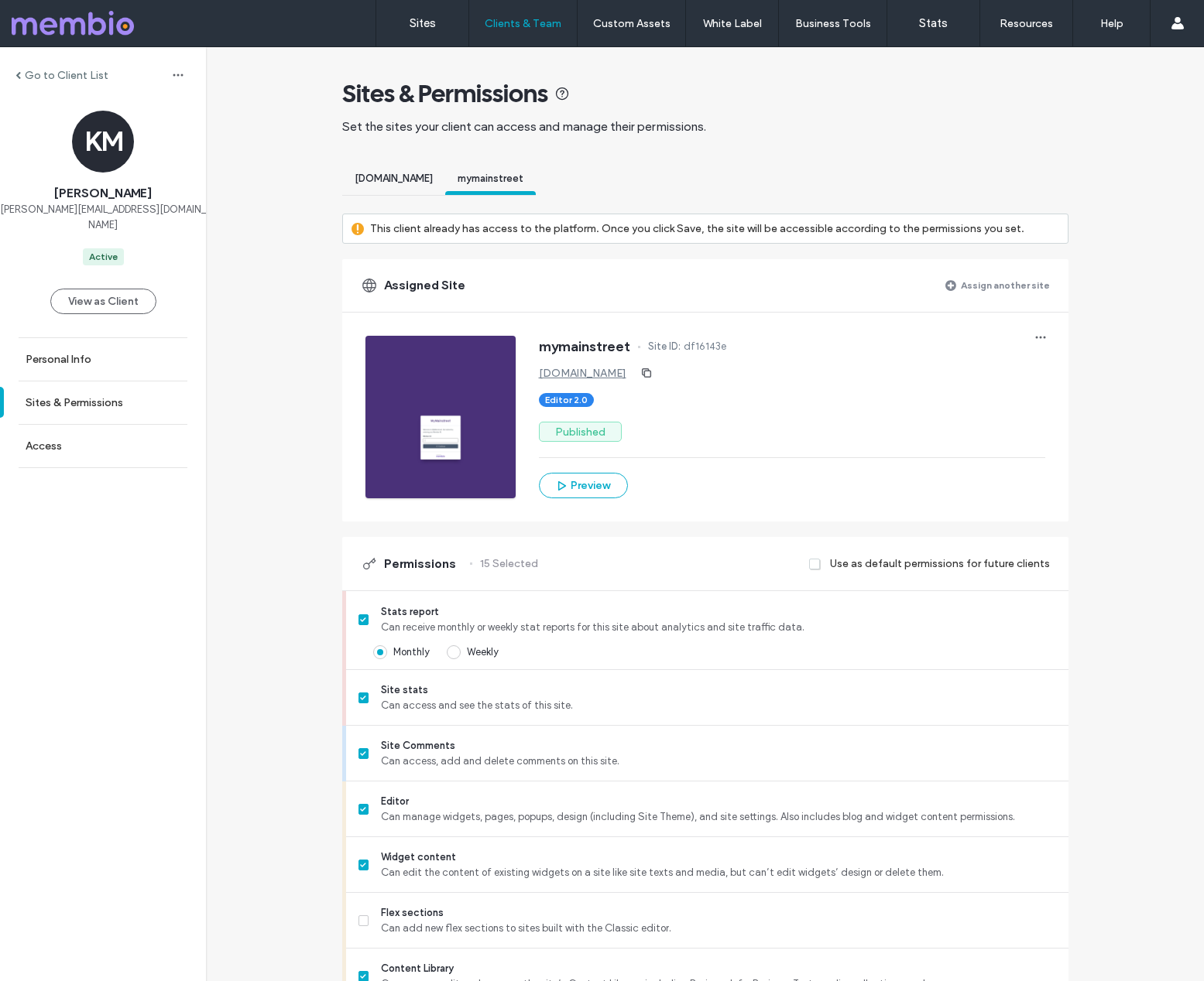
click at [78, 77] on label "Go to Client List" at bounding box center [66, 75] width 84 height 13
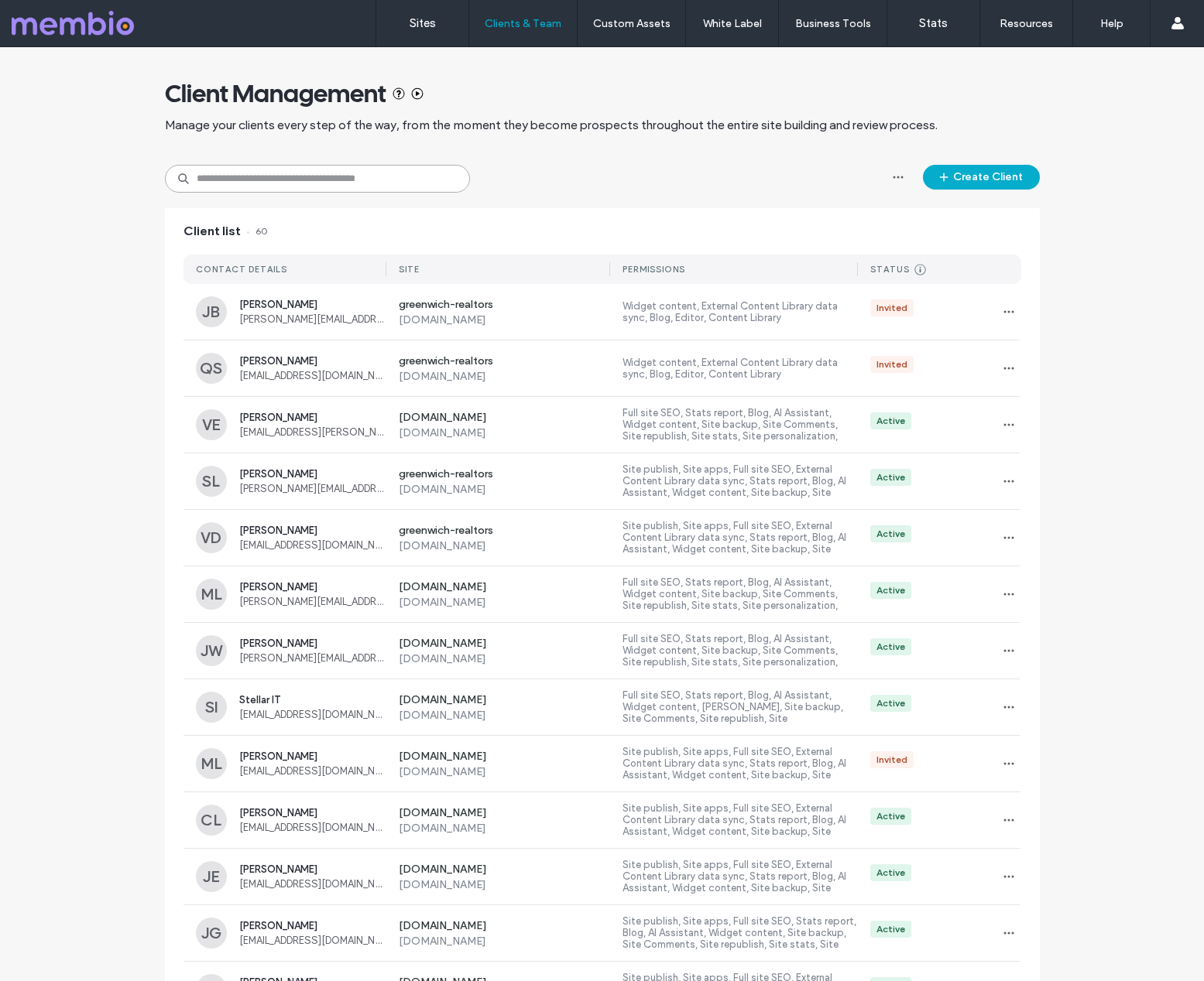
click at [308, 184] on input at bounding box center [316, 179] width 305 height 28
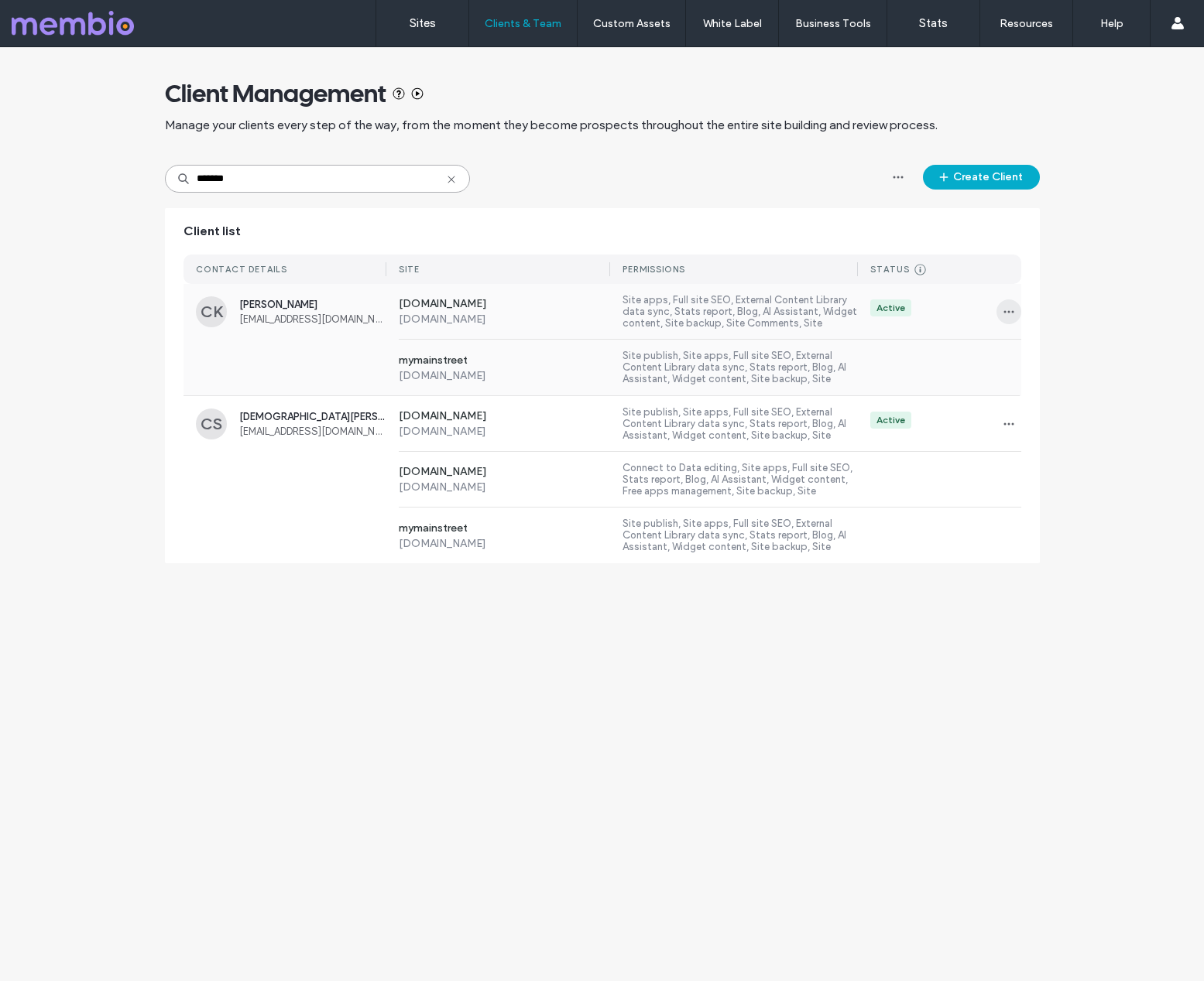
type input "*******"
click at [1009, 315] on icon "button" at bounding box center [1009, 312] width 12 height 12
click at [1076, 345] on span "Sites & Permissions" at bounding box center [1071, 353] width 88 height 16
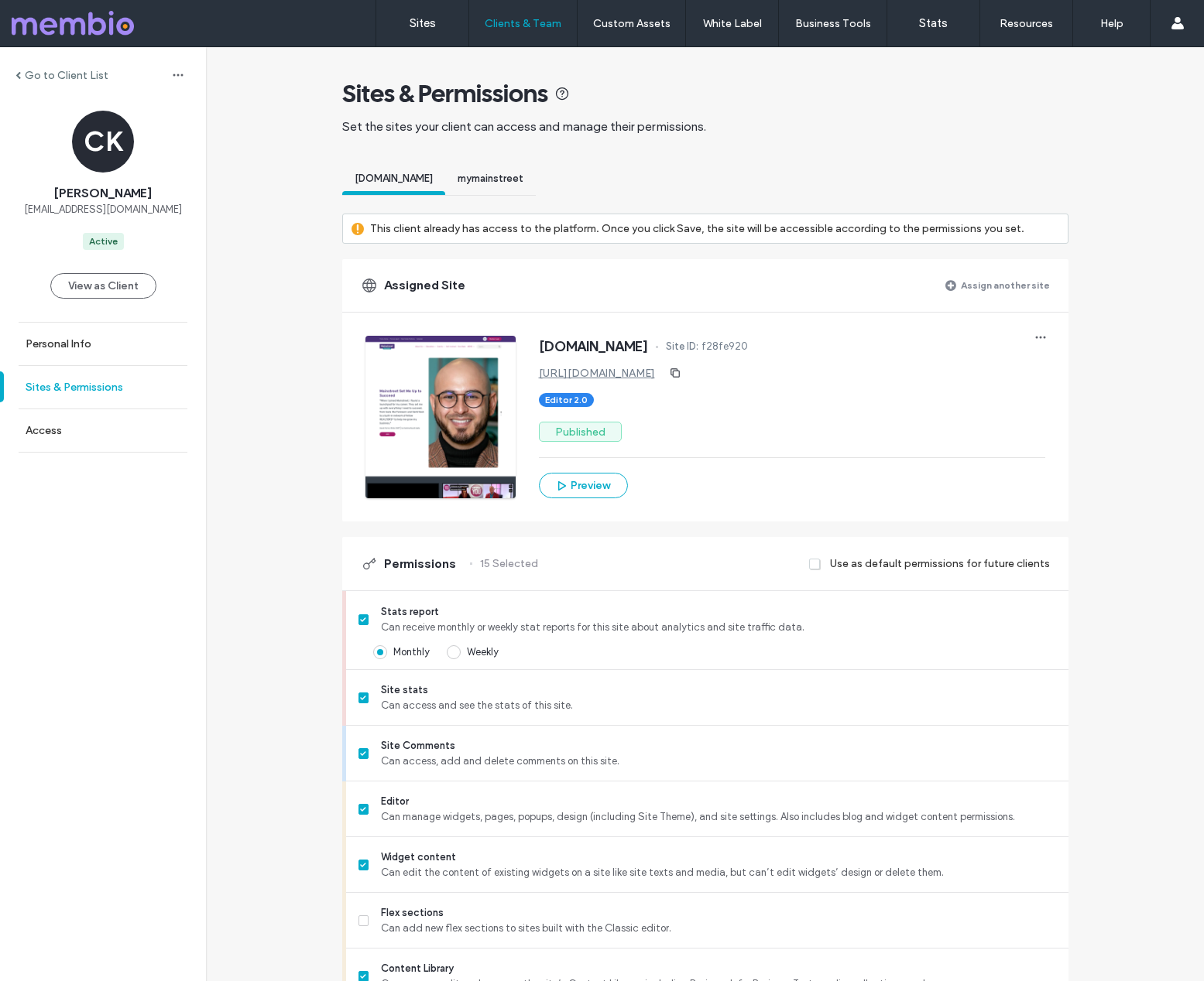
click at [112, 387] on label "Sites & Permissions" at bounding box center [74, 387] width 97 height 13
drag, startPoint x: 509, startPoint y: 176, endPoint x: 532, endPoint y: 237, distance: 65.2
click at [509, 176] on span "mymainstreet" at bounding box center [490, 178] width 65 height 11
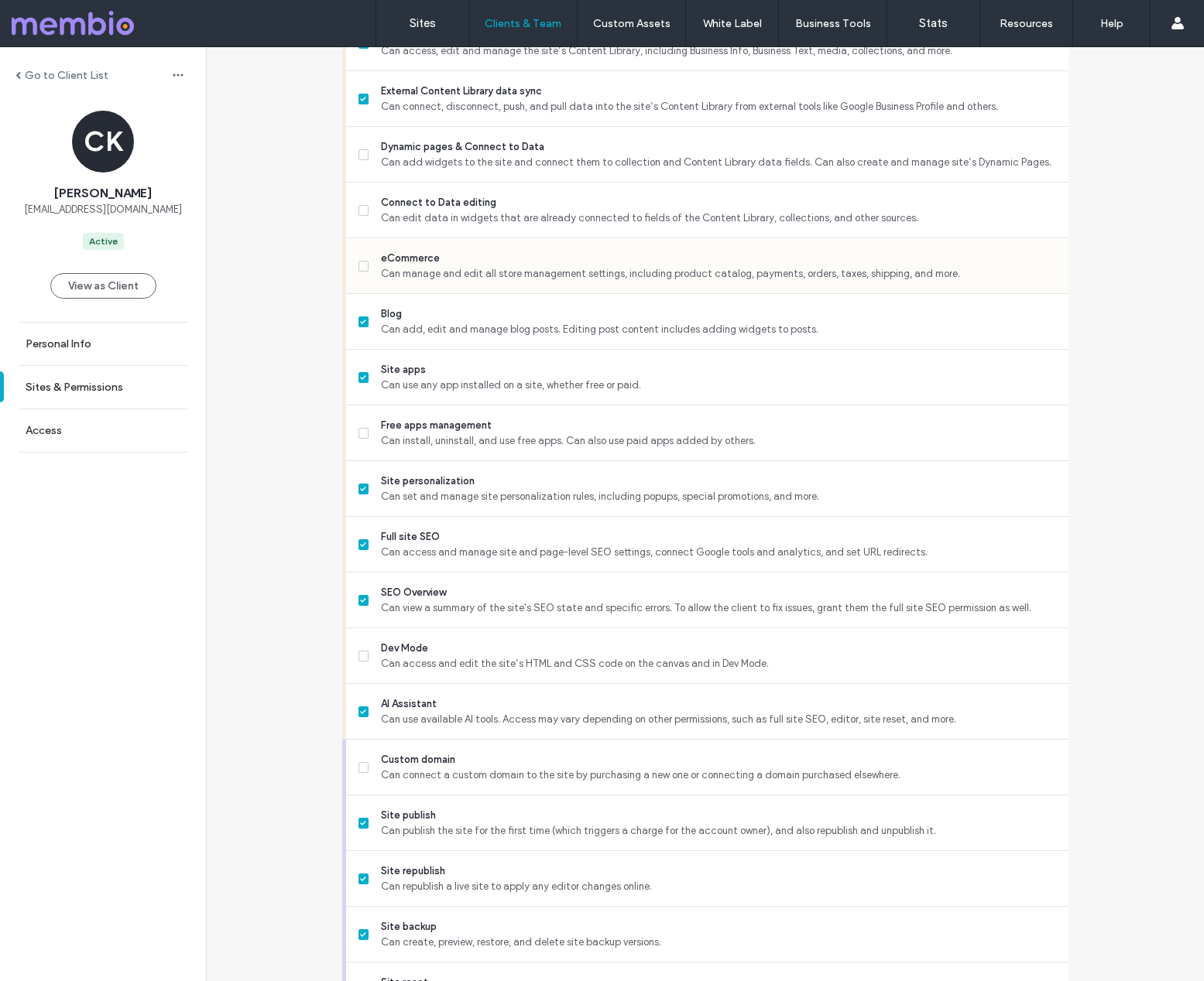
scroll to position [1027, 0]
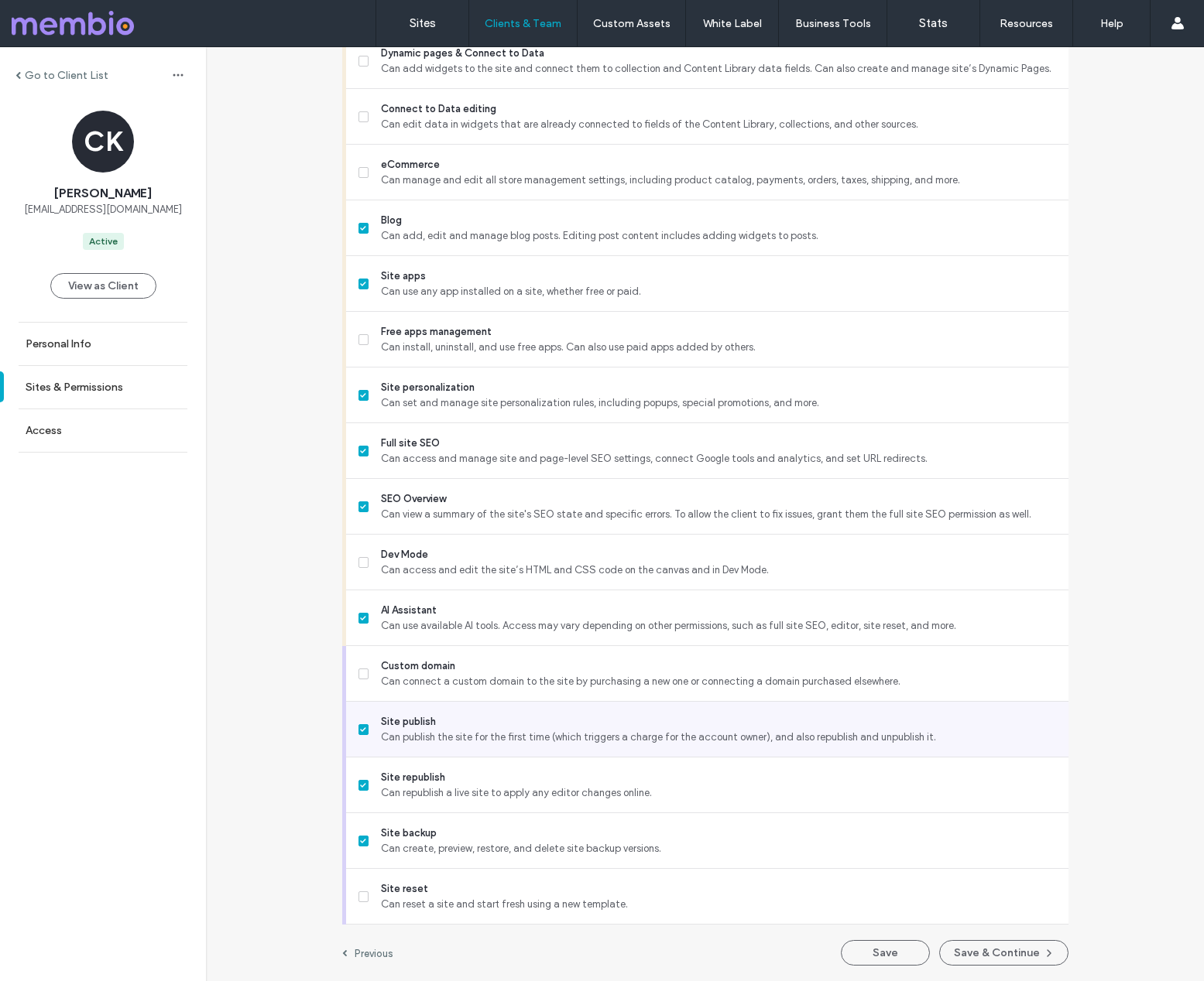
click at [358, 722] on label "Site publish Can publish the site for the first time (which triggers a charge f…" at bounding box center [706, 729] width 697 height 31
click at [888, 951] on button "Save" at bounding box center [885, 953] width 89 height 26
click at [84, 74] on label "Go to Client List" at bounding box center [66, 75] width 84 height 13
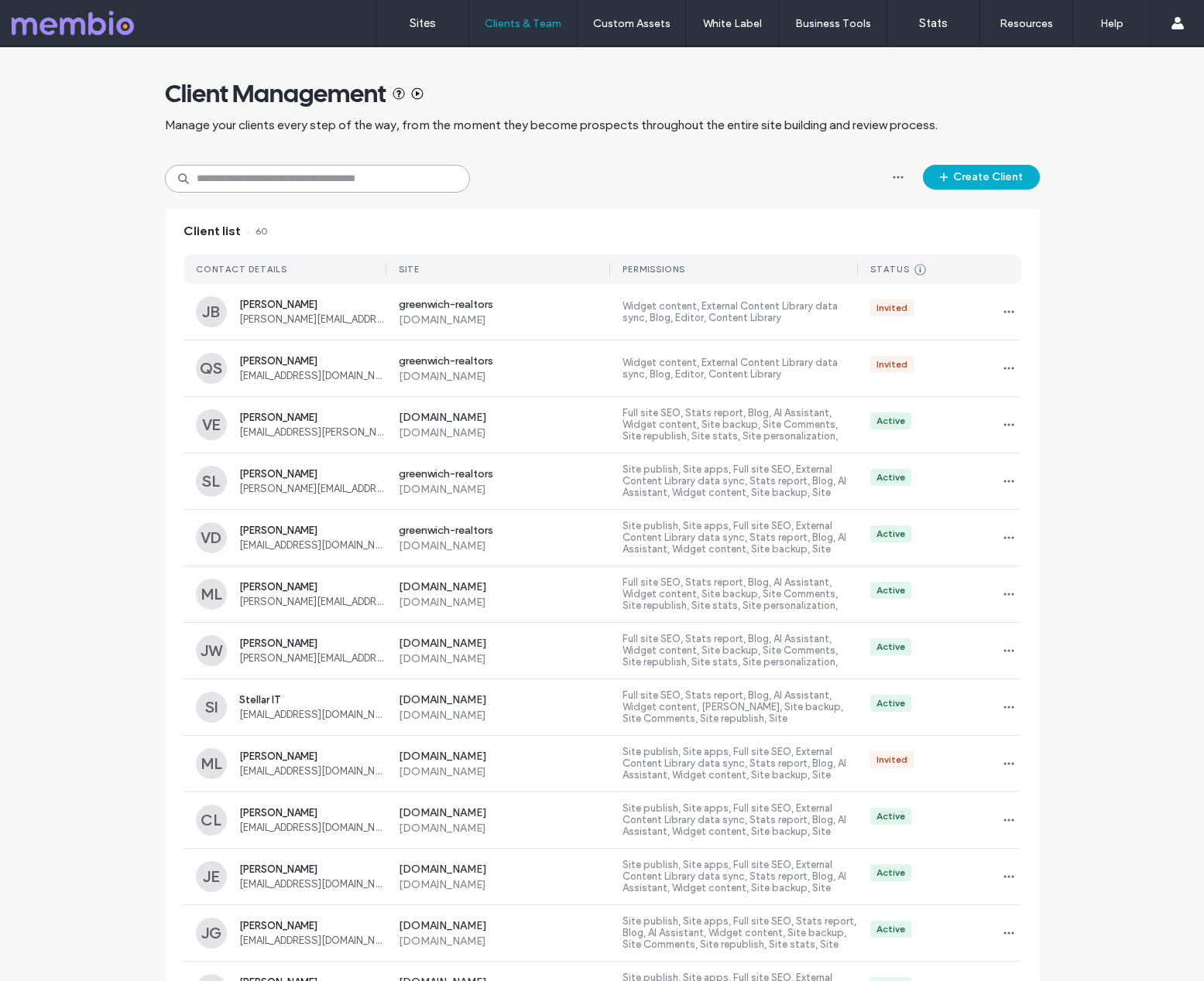
click at [331, 178] on input at bounding box center [316, 179] width 305 height 28
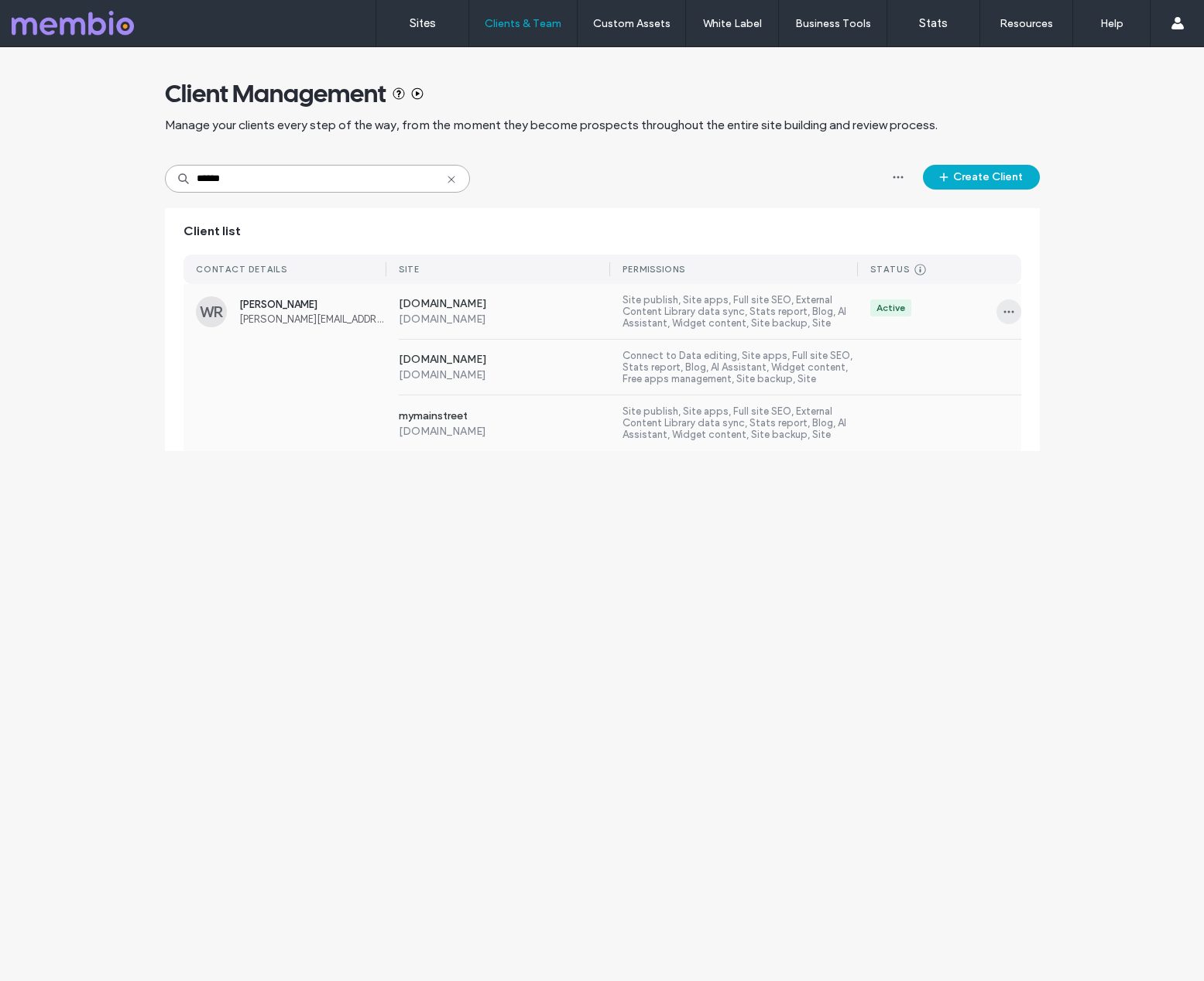
type input "******"
click at [1007, 313] on icon "button" at bounding box center [1009, 312] width 12 height 12
click at [1068, 382] on span "Manage Access" at bounding box center [1064, 382] width 72 height 16
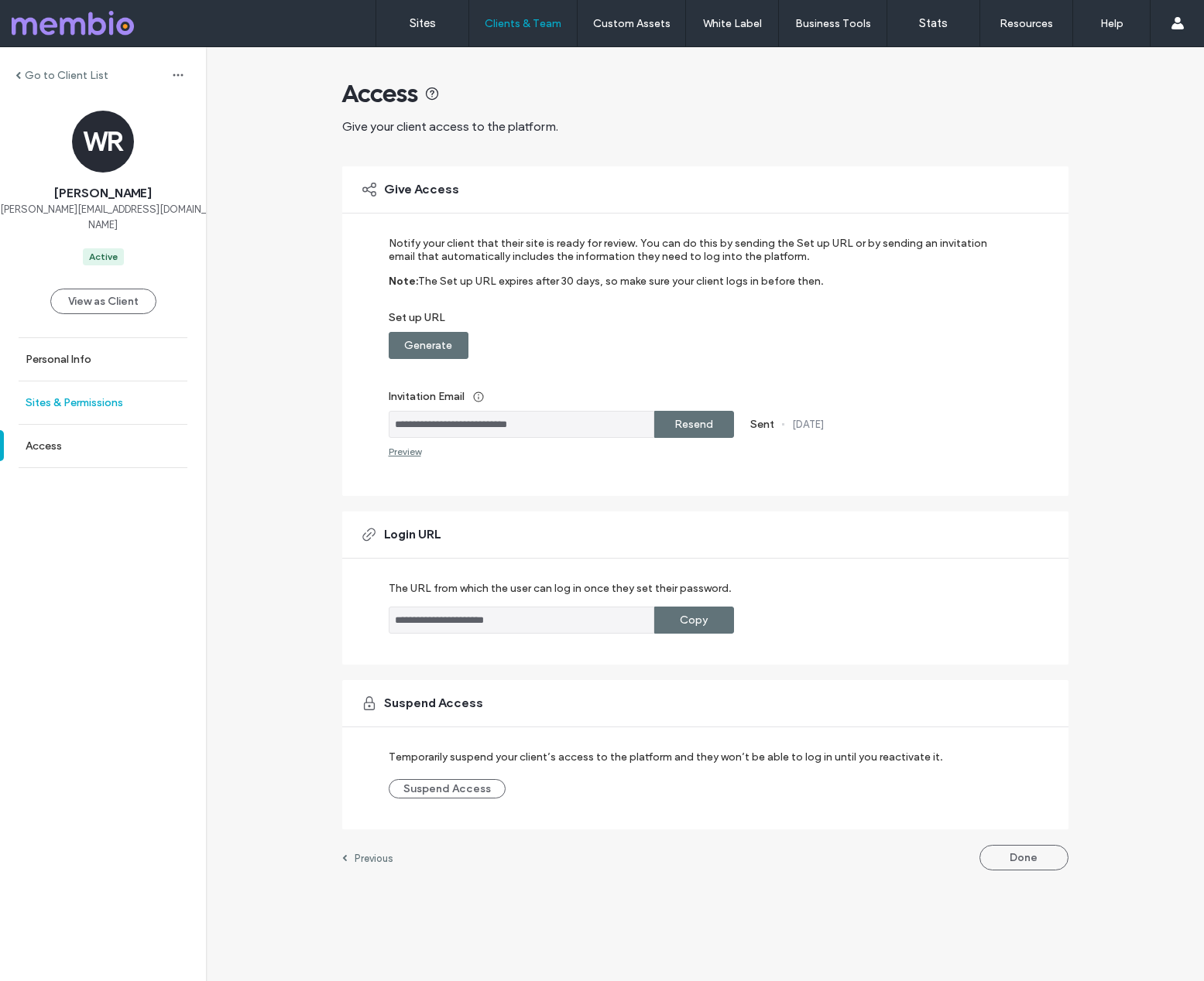
click at [74, 396] on label "Sites & Permissions" at bounding box center [74, 402] width 97 height 13
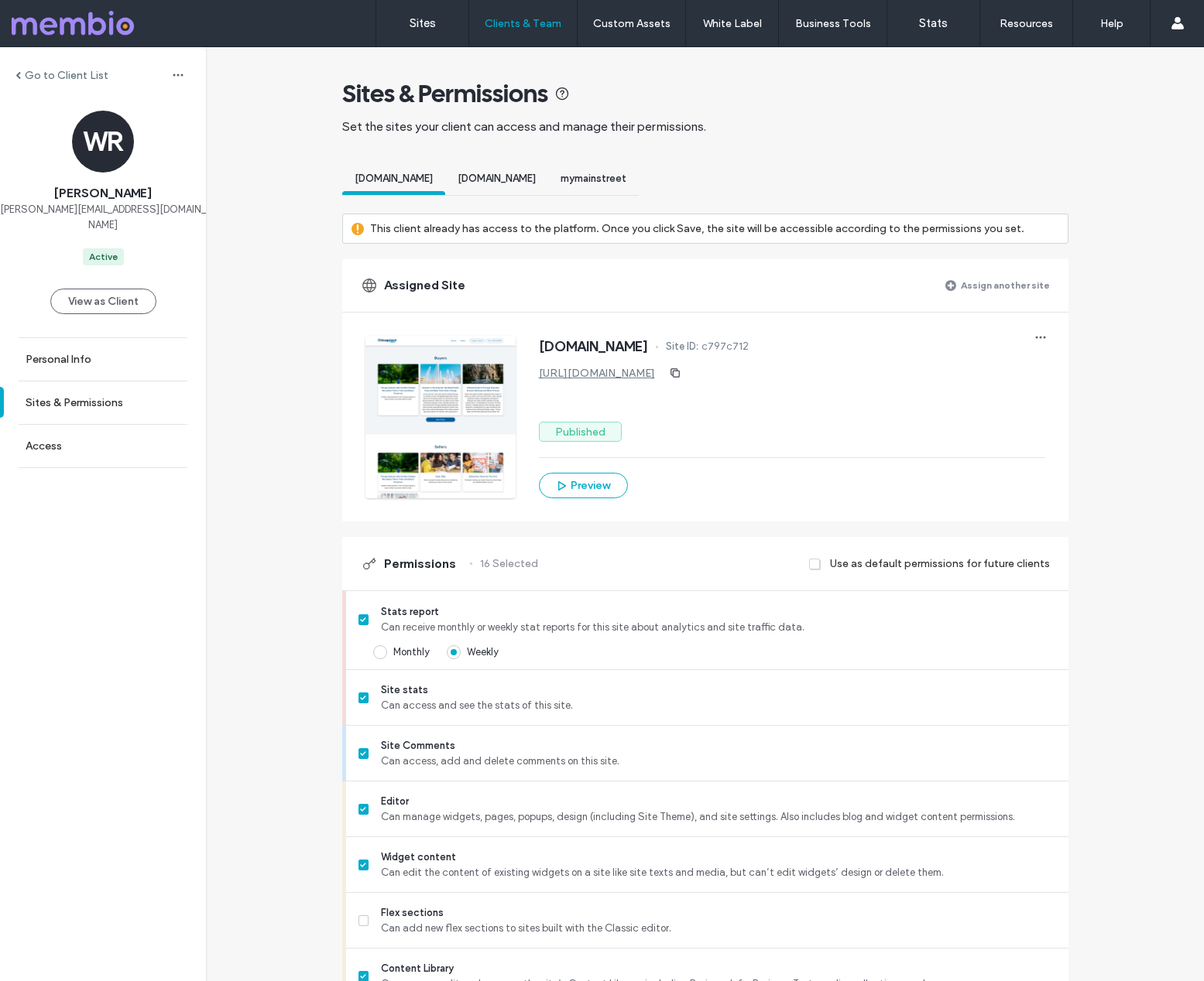
click at [626, 172] on span "mymainstreet" at bounding box center [593, 178] width 65 height 11
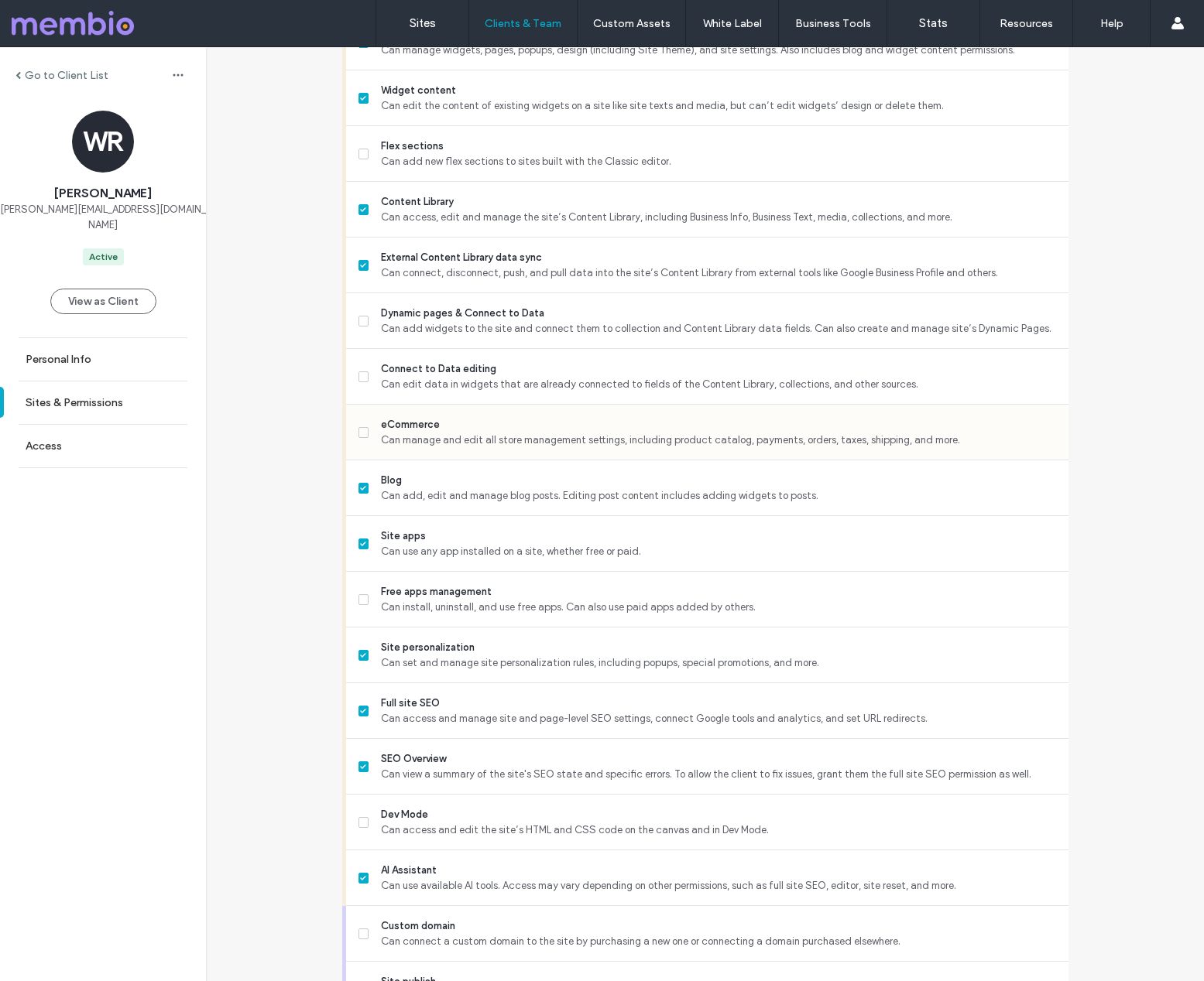
scroll to position [1027, 0]
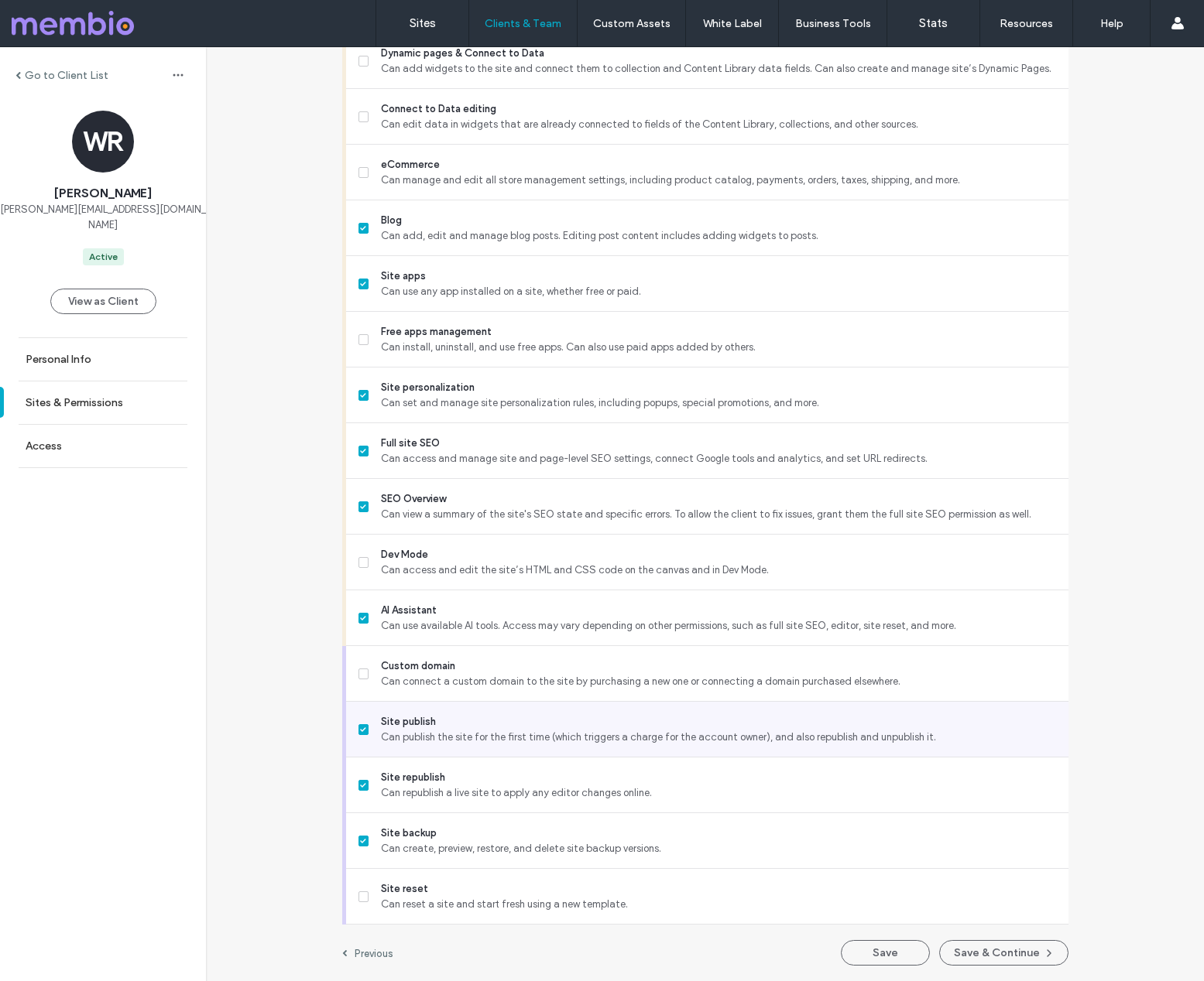
click at [360, 729] on icon at bounding box center [362, 729] width 6 height 4
click at [880, 944] on button "Save" at bounding box center [885, 953] width 89 height 26
click at [57, 67] on div "Go to Client List" at bounding box center [103, 75] width 206 height 25
click at [55, 72] on label "Go to Client List" at bounding box center [66, 75] width 84 height 13
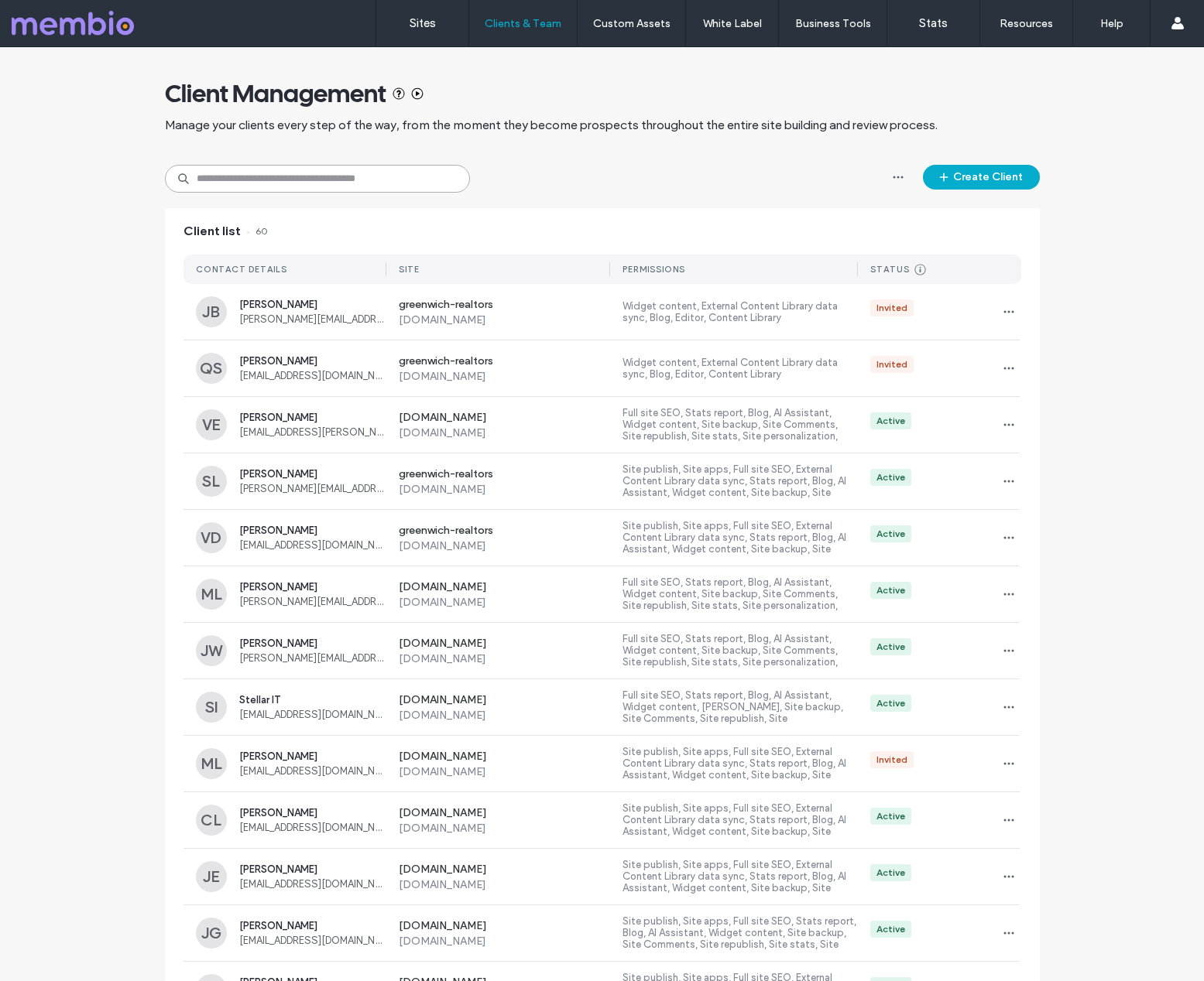
click at [377, 180] on input at bounding box center [316, 179] width 305 height 28
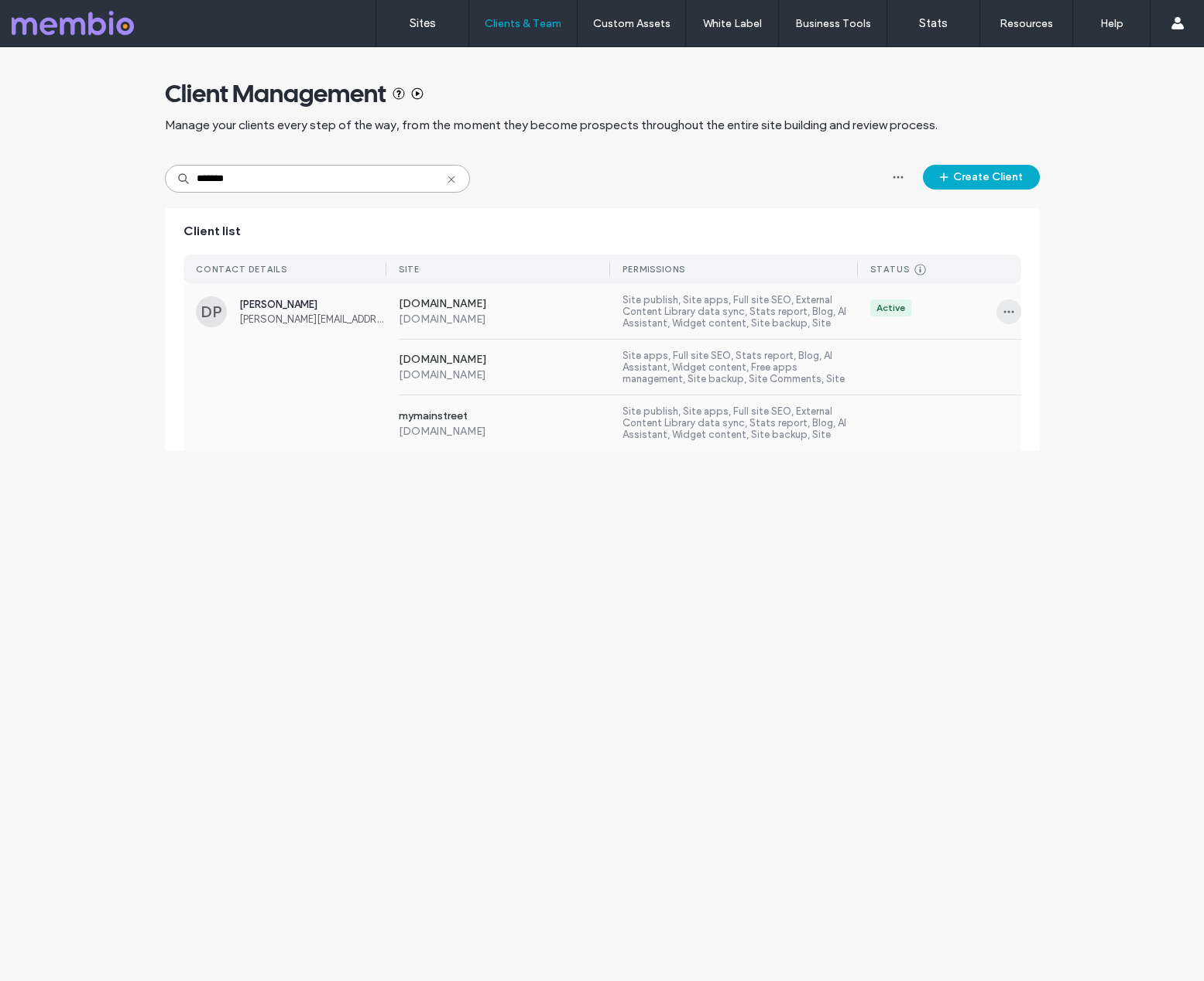
type input "*******"
click at [1015, 310] on span "button" at bounding box center [1009, 312] width 25 height 25
drag, startPoint x: 1061, startPoint y: 351, endPoint x: 1038, endPoint y: 355, distance: 23.3
click at [1061, 351] on span "Sites & Permissions" at bounding box center [1071, 353] width 88 height 16
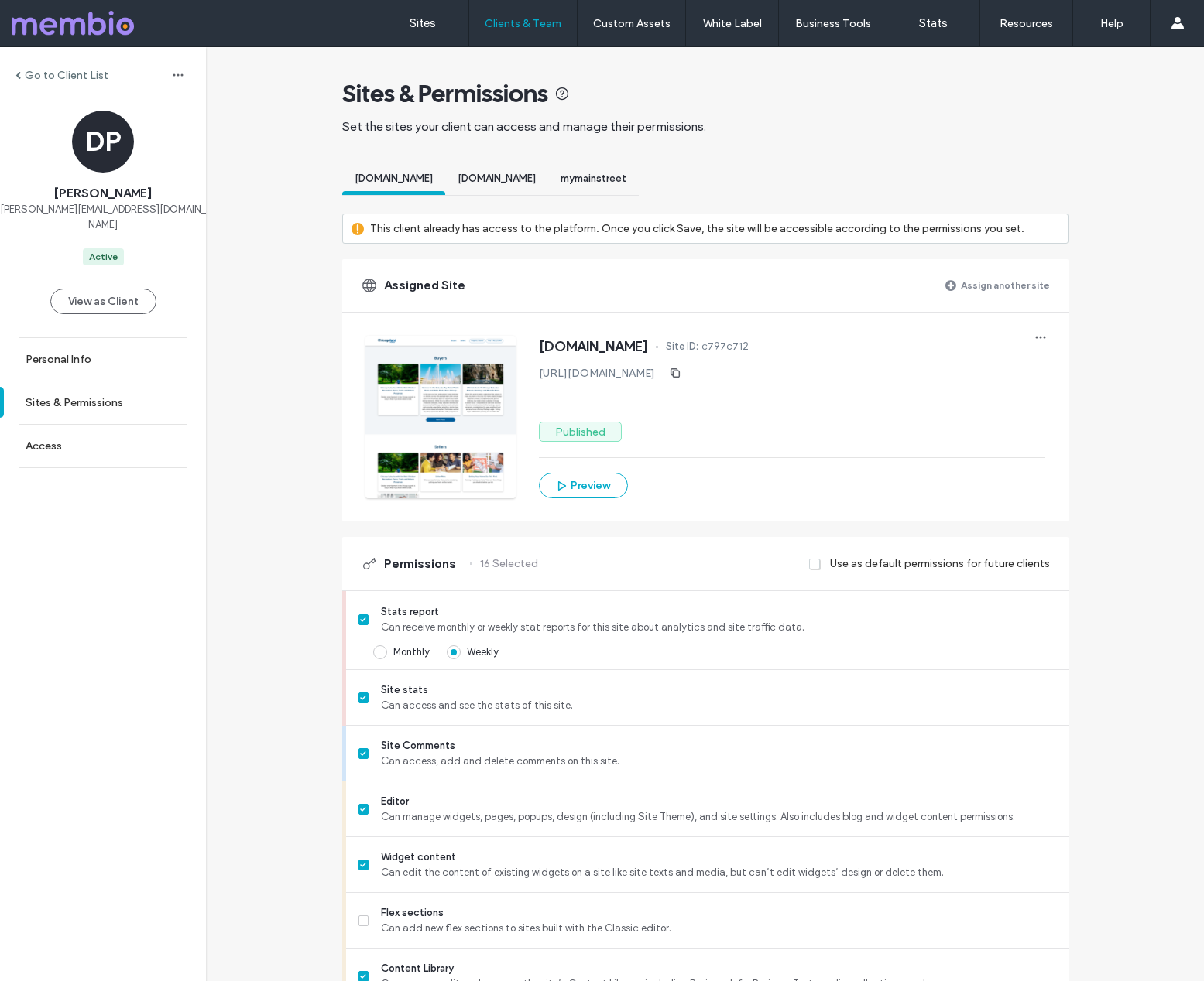
click at [626, 173] on span "mymainstreet" at bounding box center [593, 178] width 65 height 11
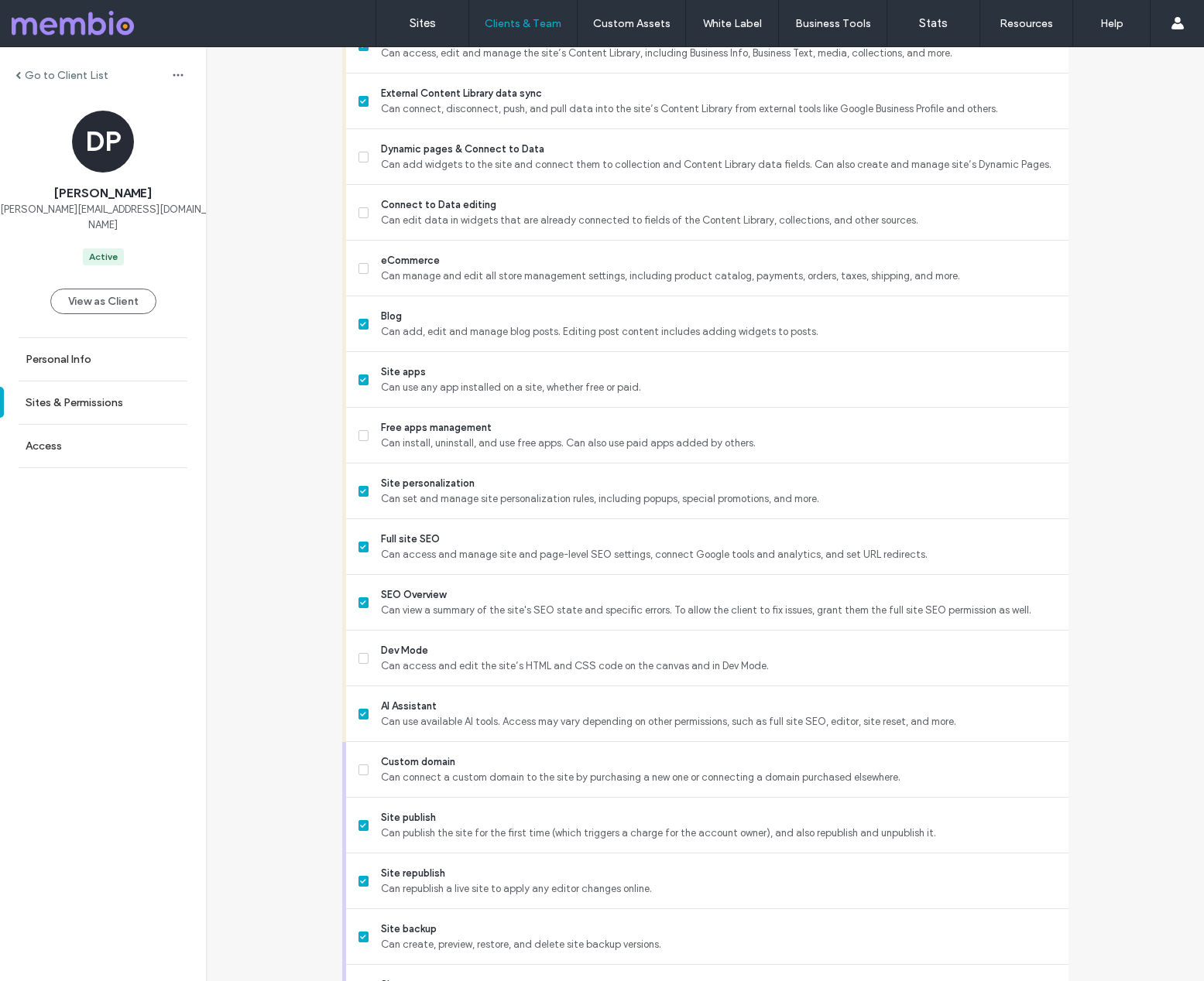
scroll to position [1027, 0]
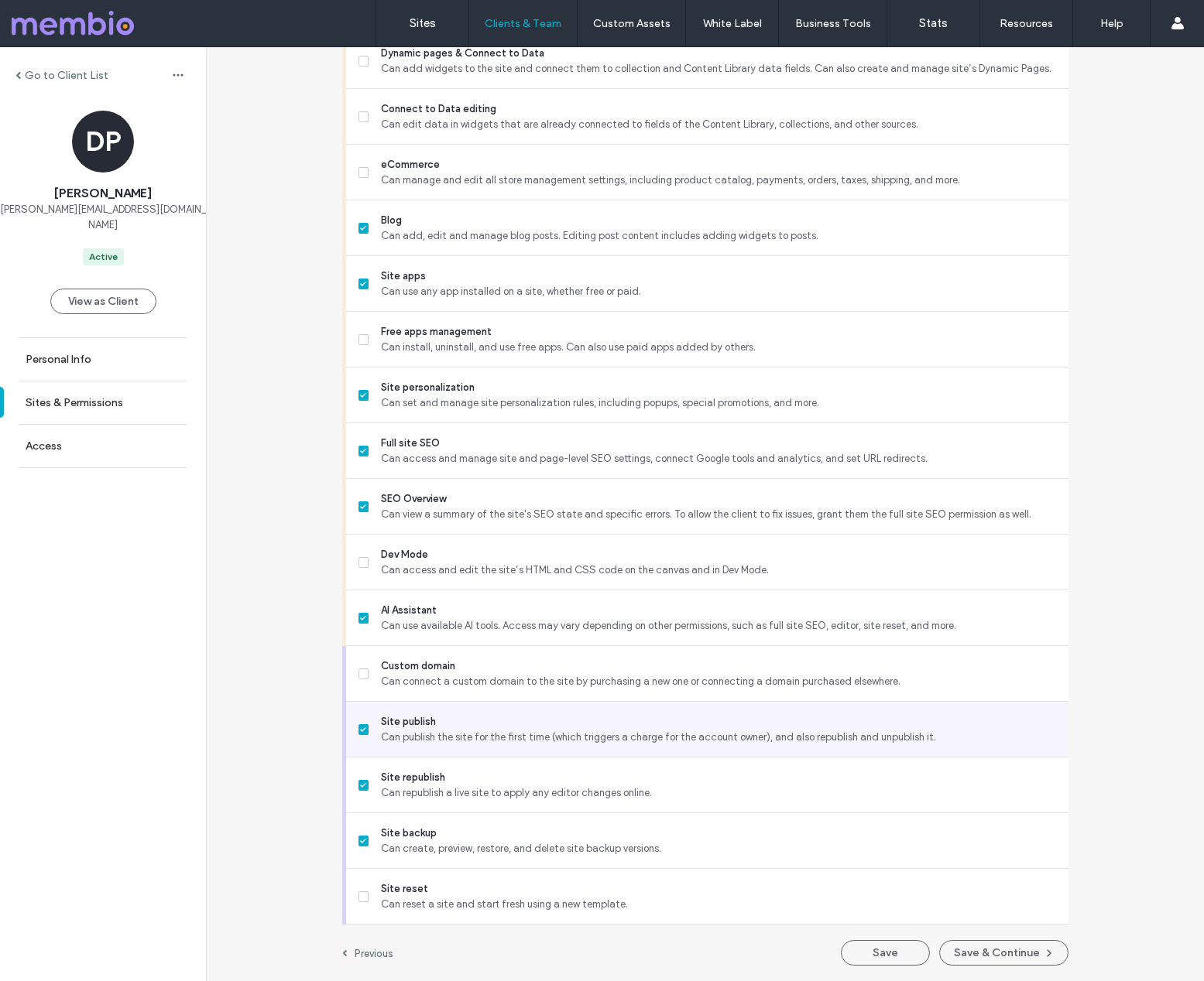
click at [358, 725] on span at bounding box center [363, 730] width 11 height 11
click at [888, 947] on button "Save" at bounding box center [885, 953] width 89 height 26
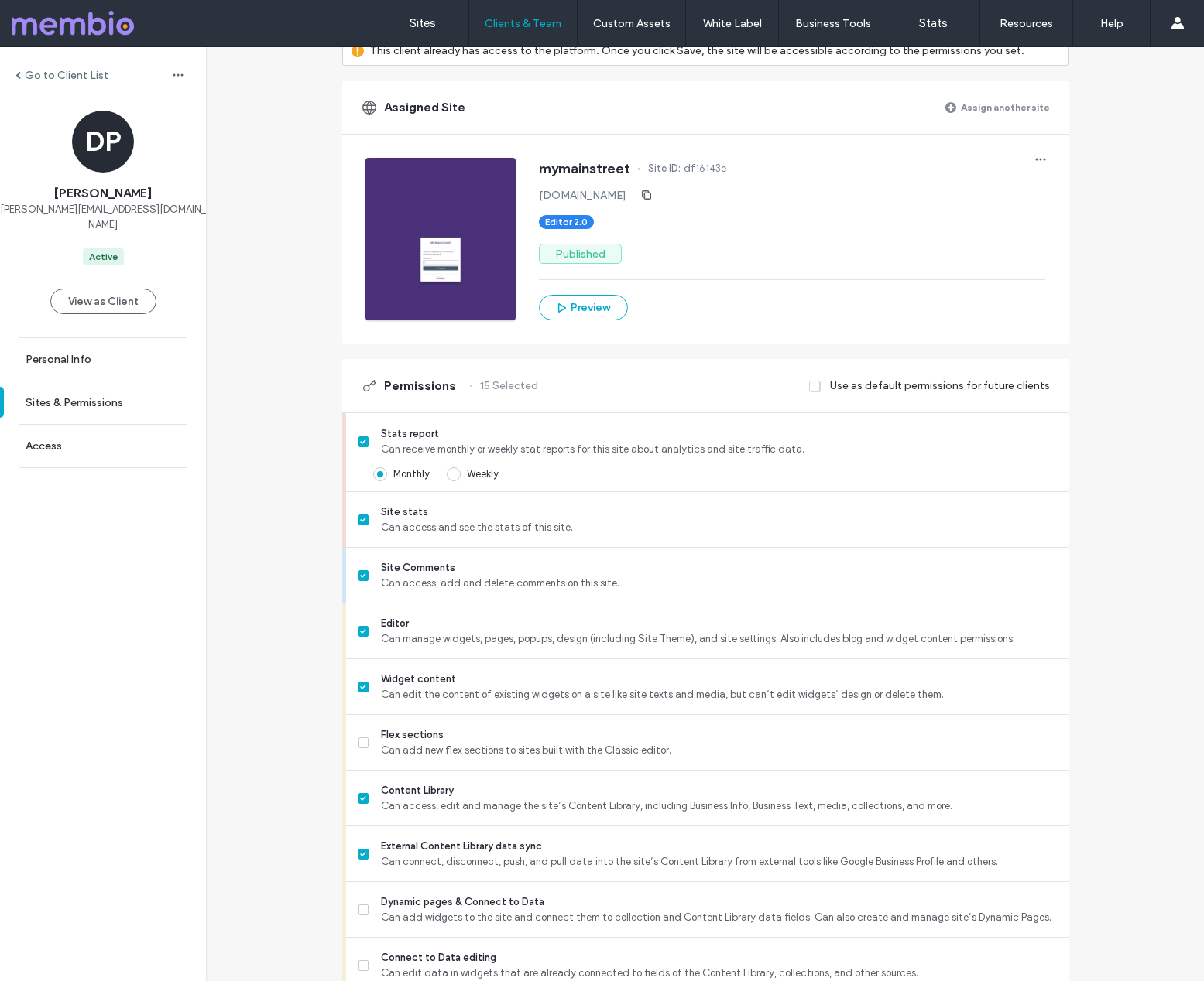
scroll to position [0, 0]
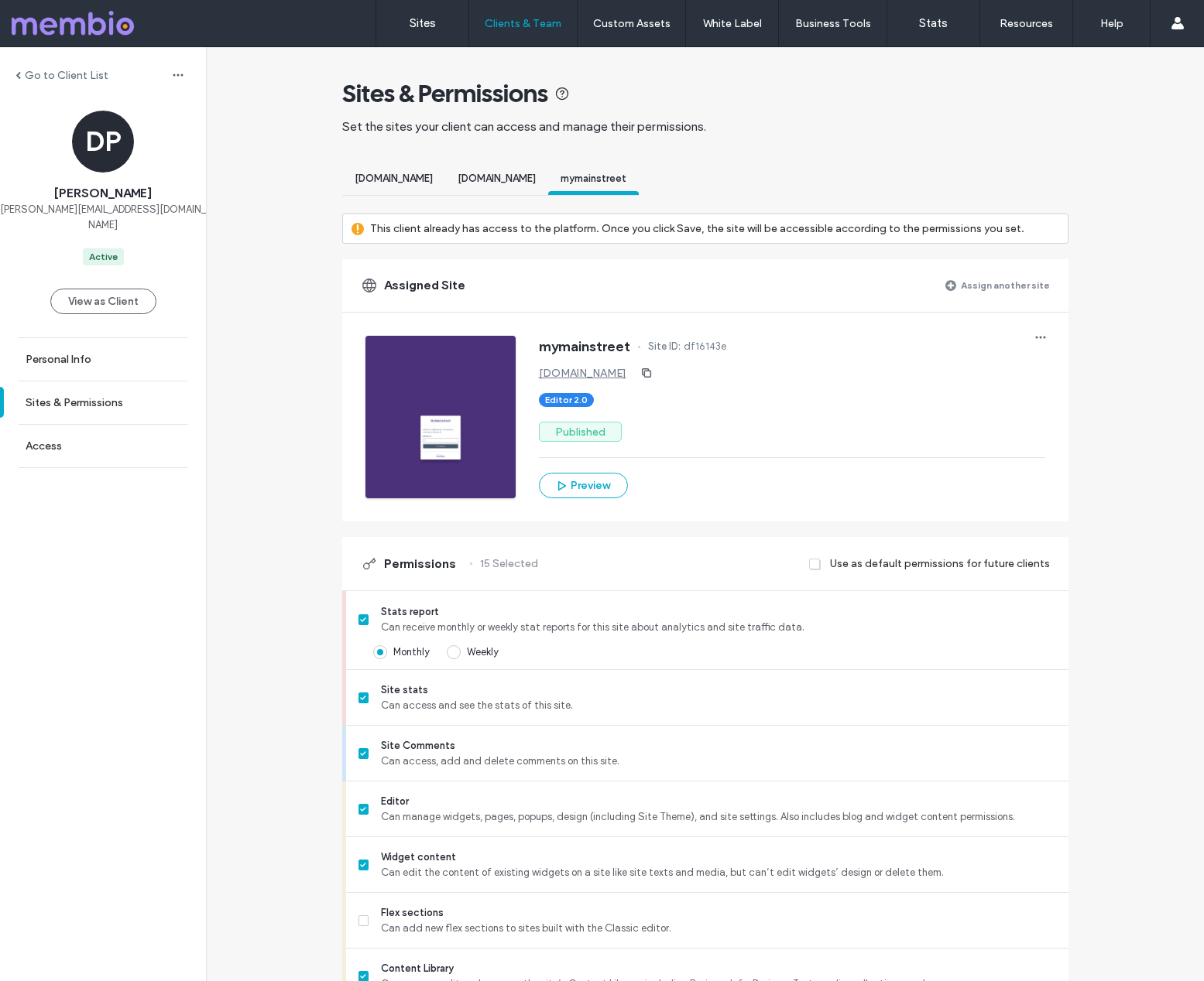
click at [77, 79] on label "Go to Client List" at bounding box center [66, 75] width 84 height 13
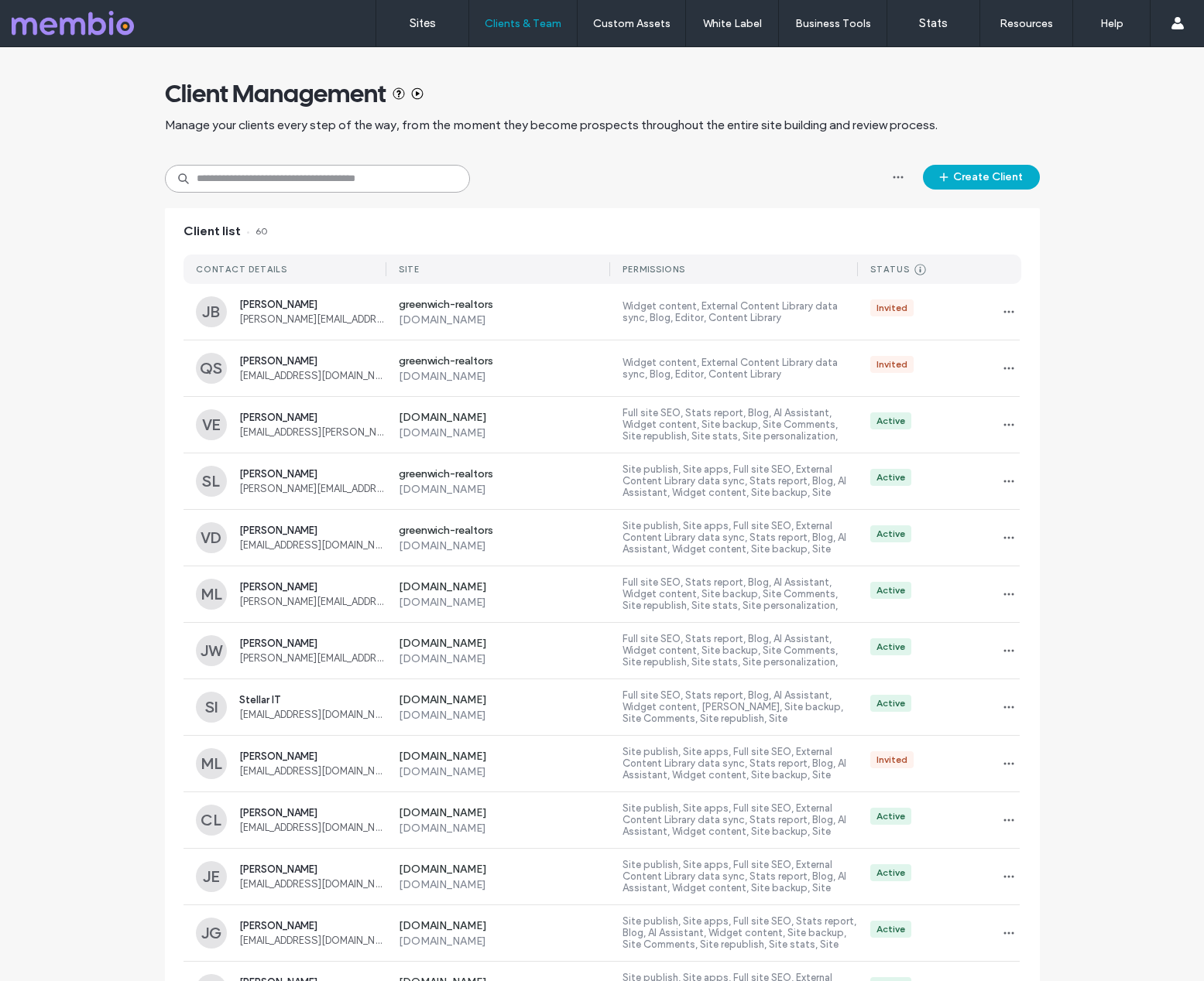
click at [370, 177] on input at bounding box center [316, 179] width 305 height 28
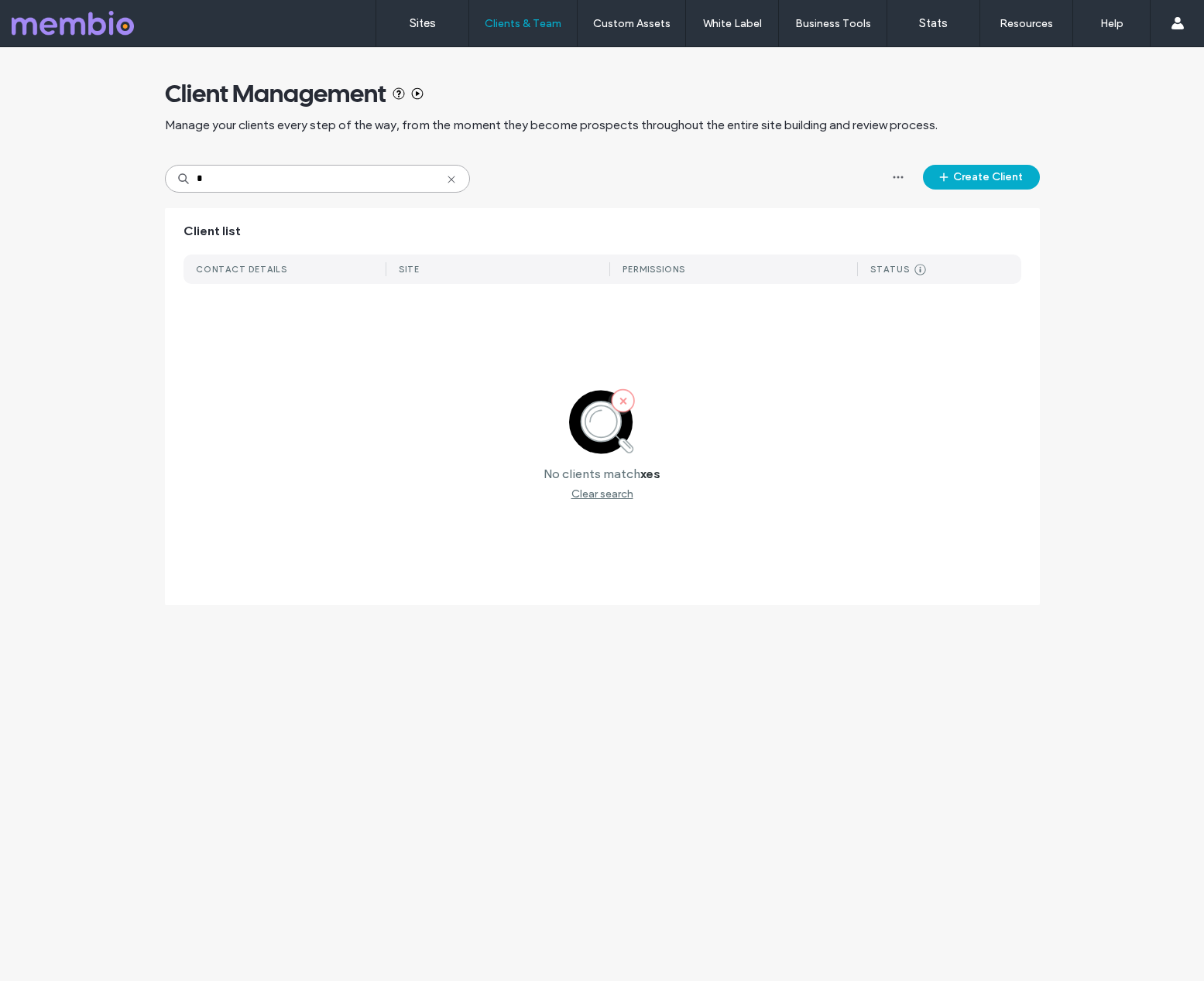
type input "*"
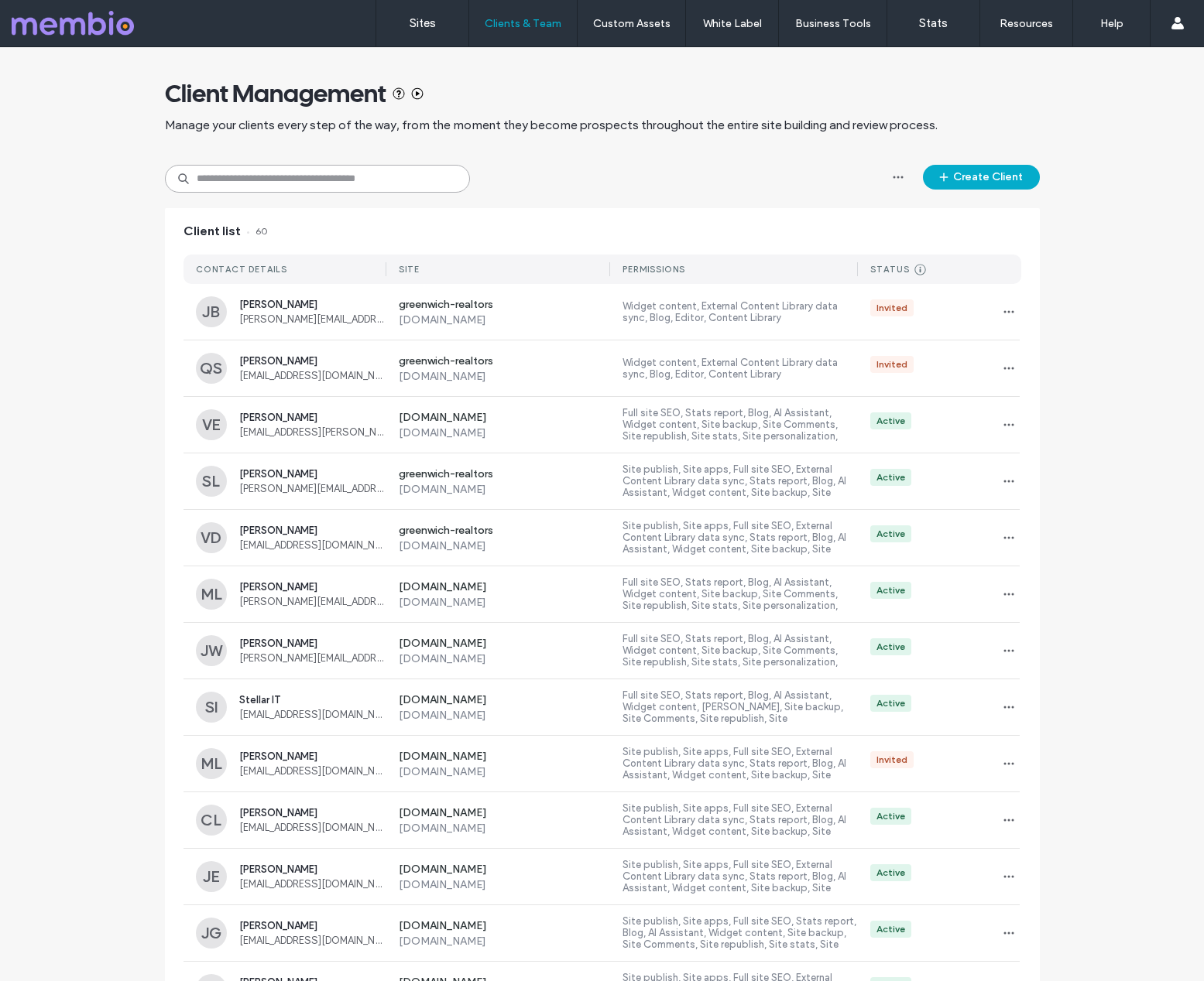
type input "*"
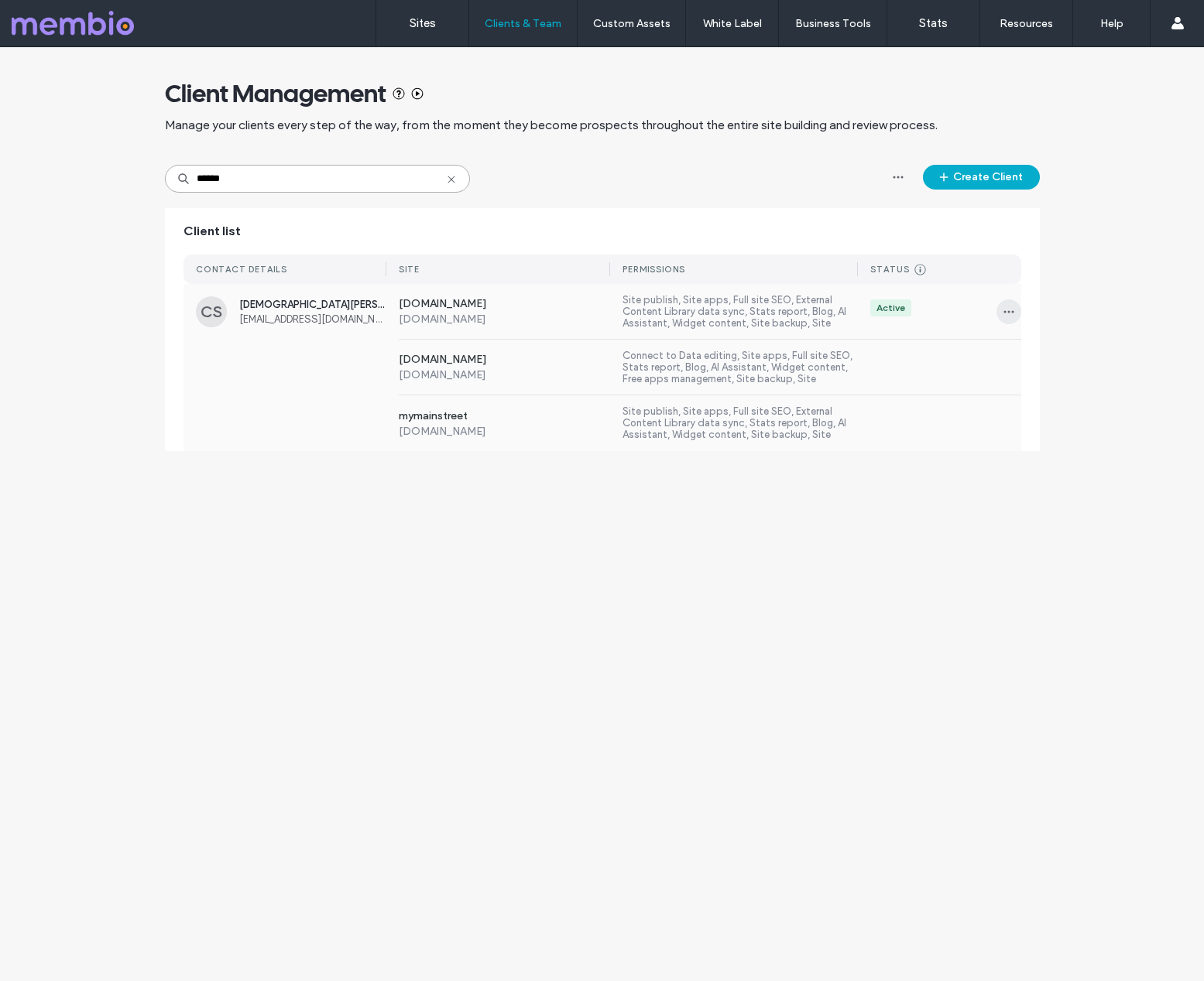
type input "******"
click at [1002, 308] on icon "button" at bounding box center [1009, 312] width 12 height 12
drag, startPoint x: 1056, startPoint y: 381, endPoint x: 1041, endPoint y: 379, distance: 15.1
click at [1056, 381] on span "Manage Access" at bounding box center [1064, 382] width 72 height 16
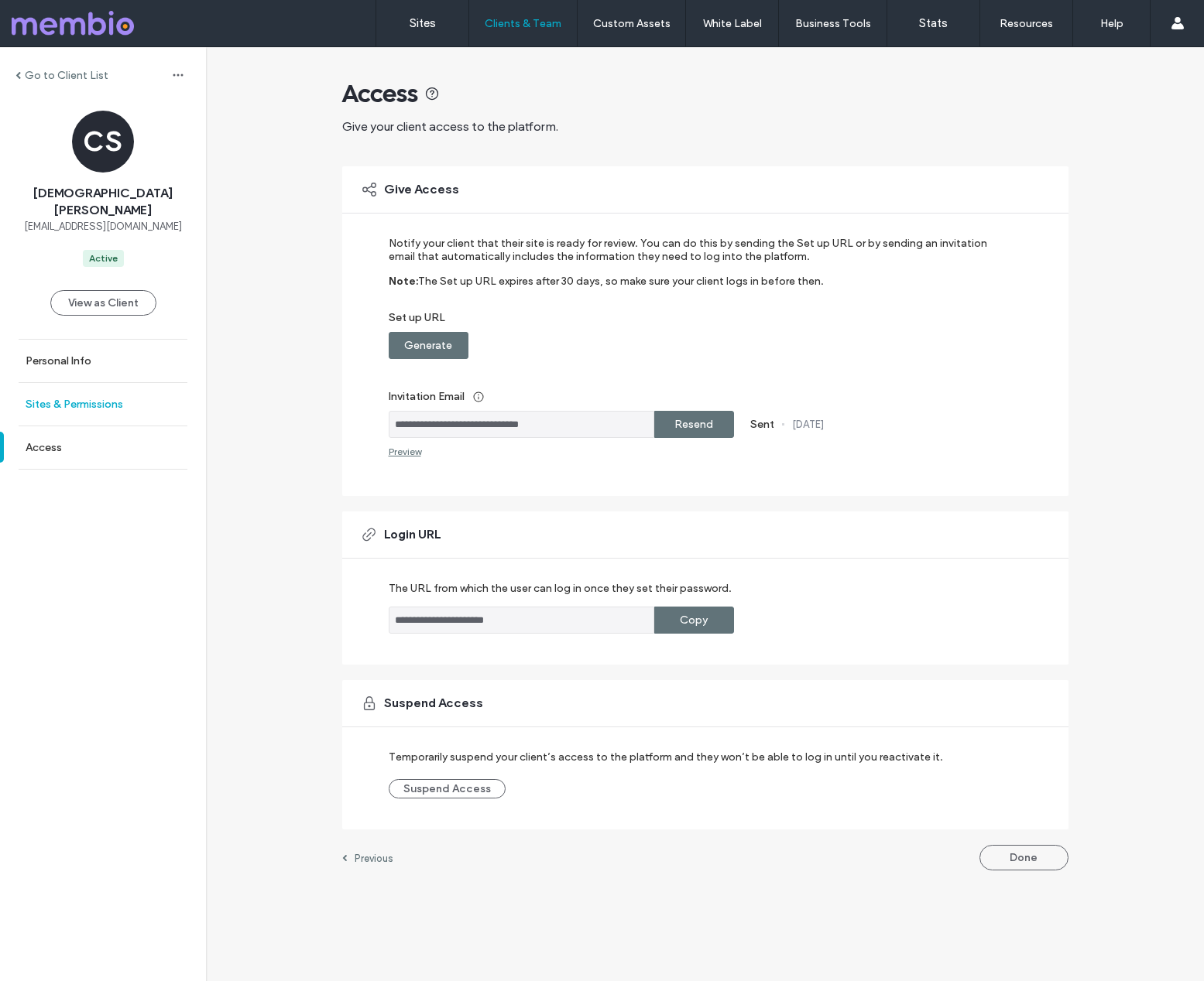
click at [82, 398] on label "Sites & Permissions" at bounding box center [74, 404] width 97 height 13
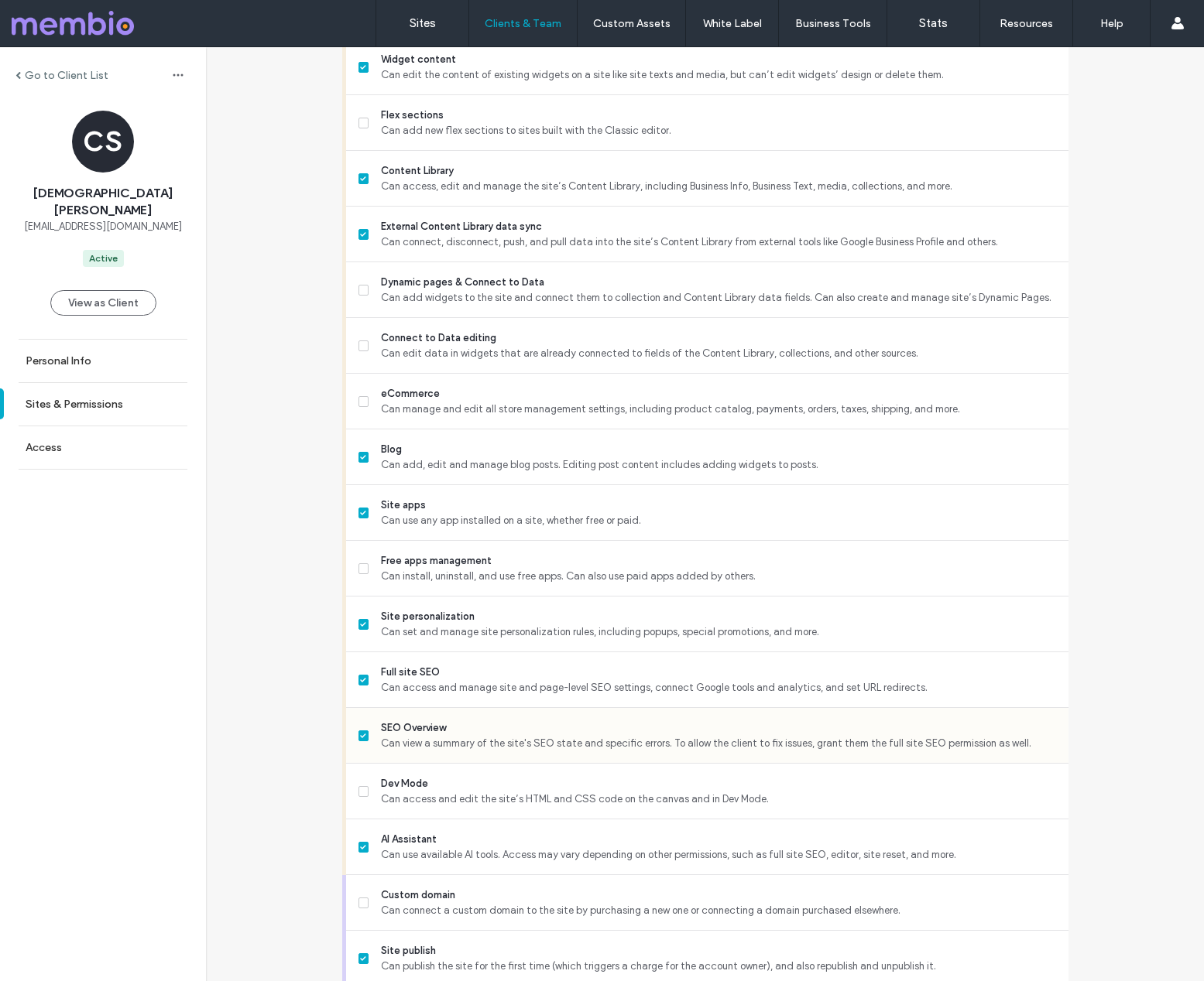
scroll to position [1027, 0]
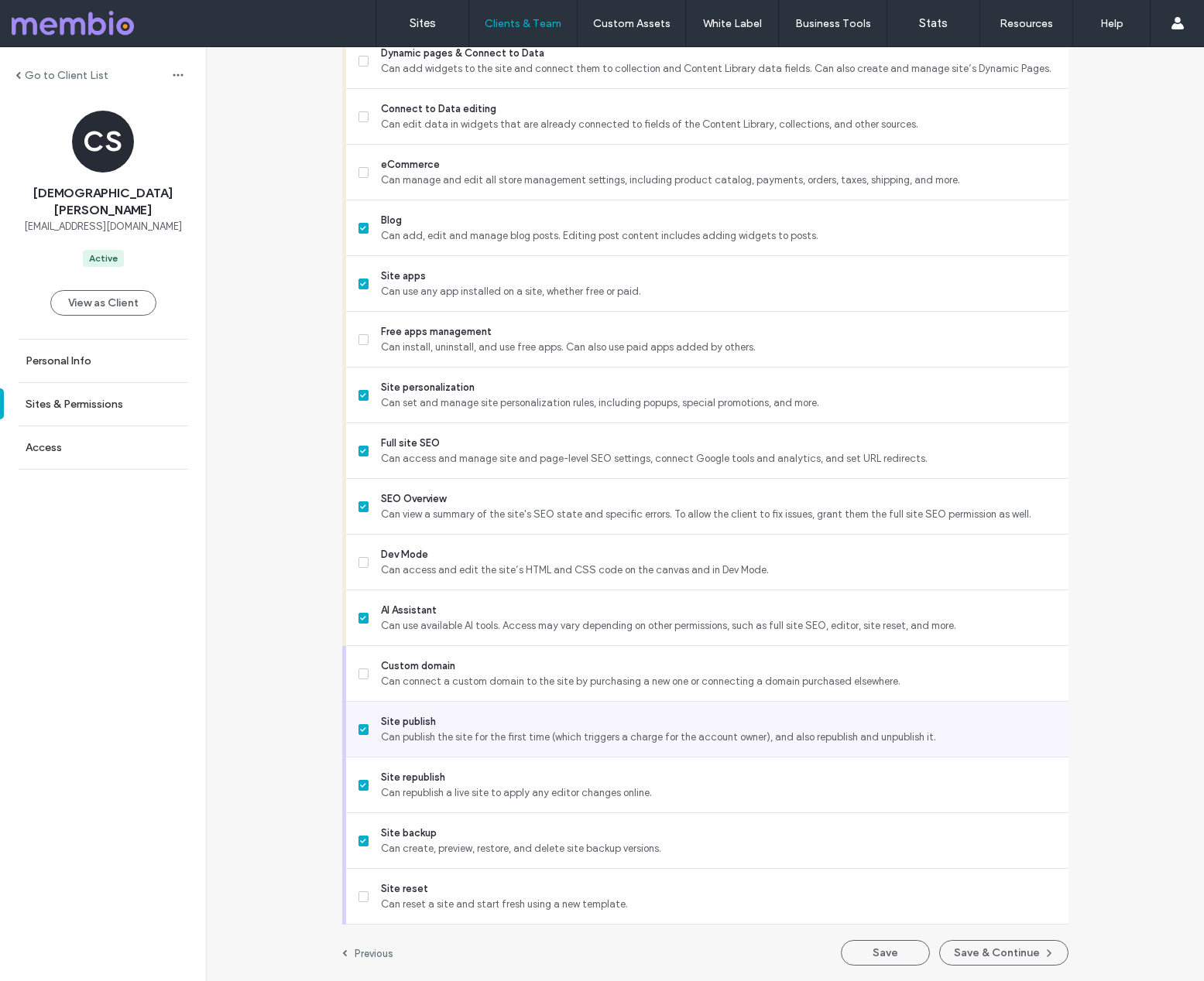
click at [360, 727] on icon at bounding box center [362, 729] width 6 height 4
click at [895, 951] on button "Save" at bounding box center [885, 953] width 89 height 26
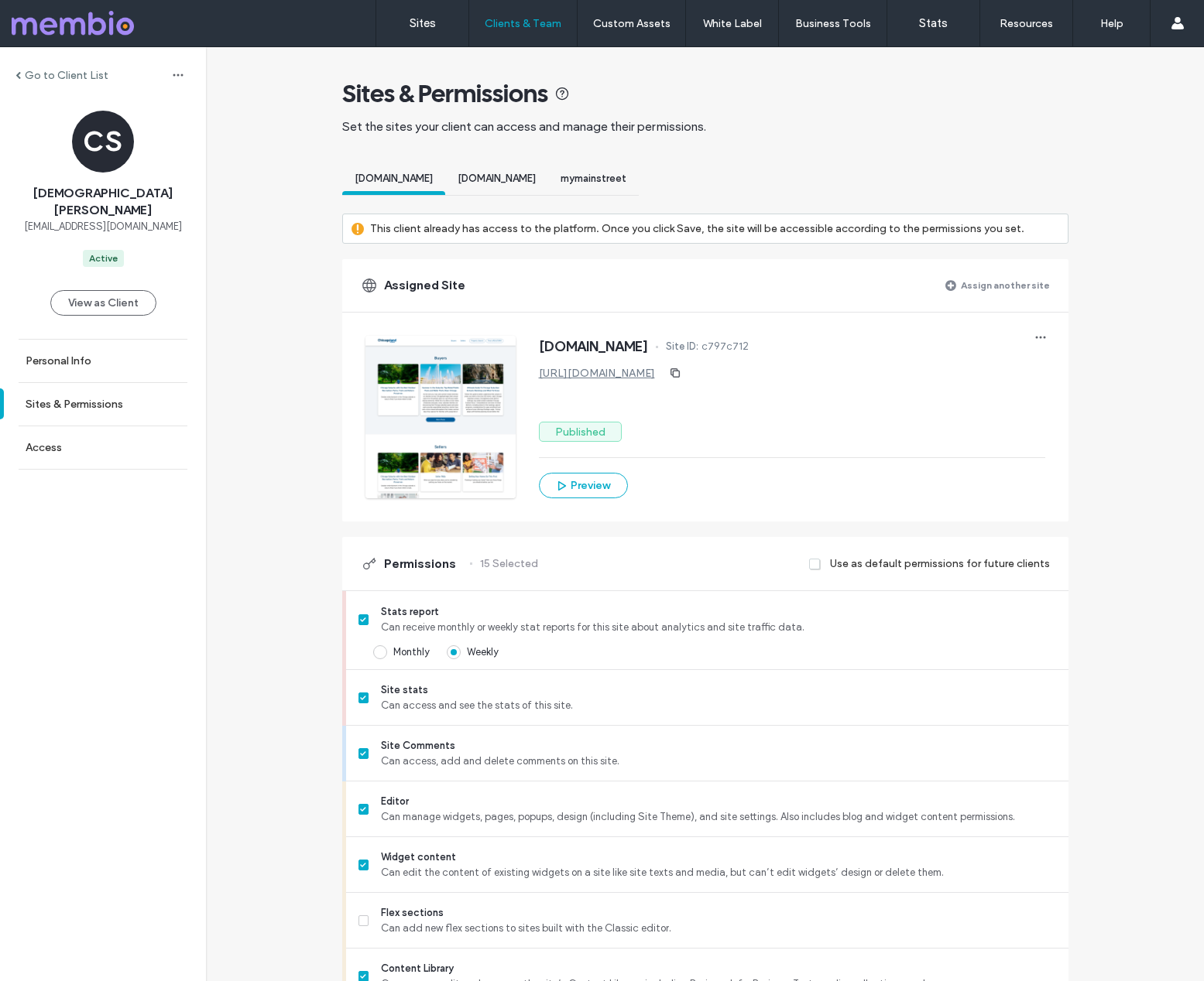
click at [55, 74] on label "Go to Client List" at bounding box center [66, 75] width 84 height 13
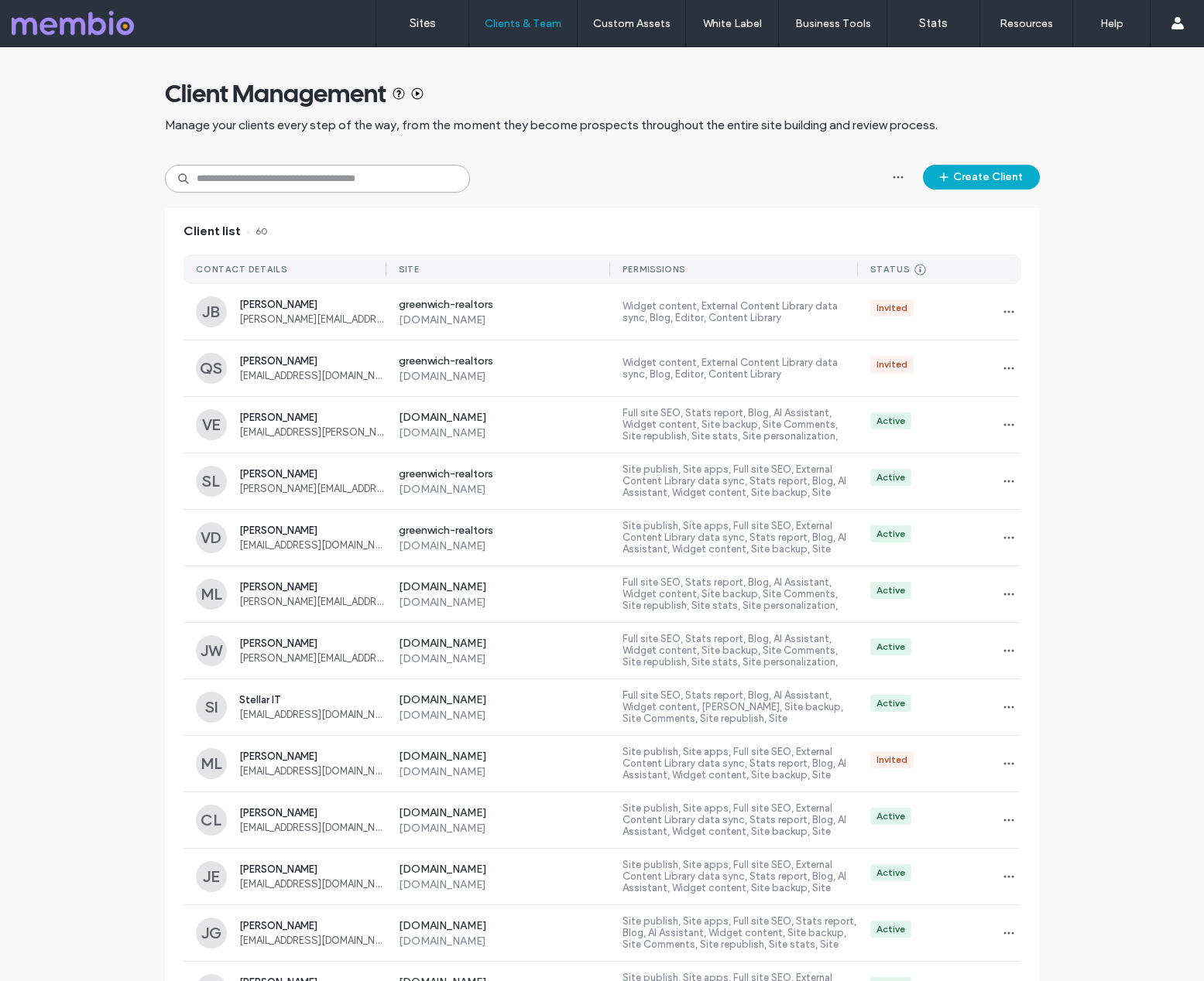
click at [324, 184] on input at bounding box center [316, 179] width 305 height 28
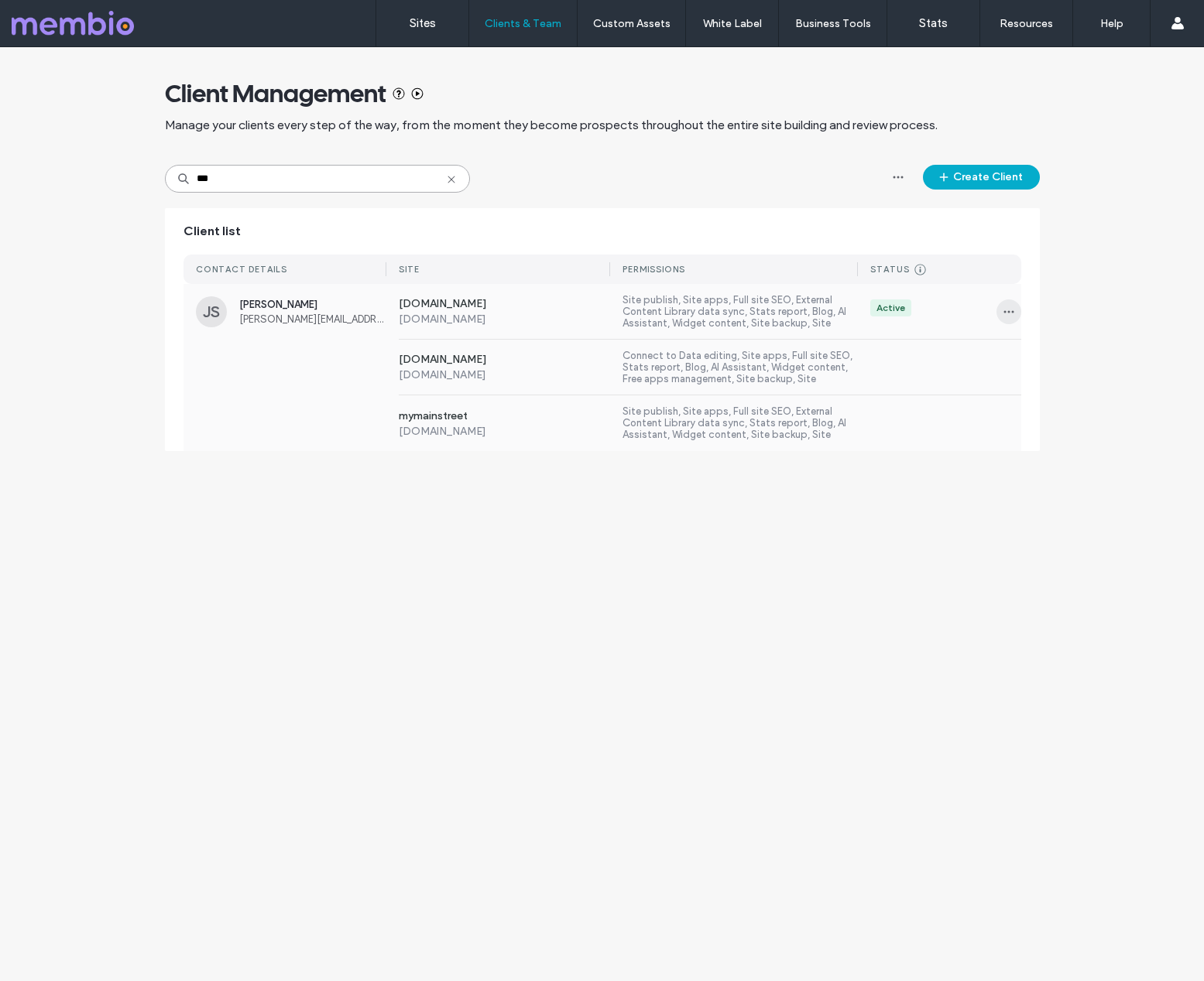
type input "***"
click at [1004, 311] on use "button" at bounding box center [1008, 311] width 10 height 3
click at [1054, 382] on span "Manage Access" at bounding box center [1064, 382] width 72 height 16
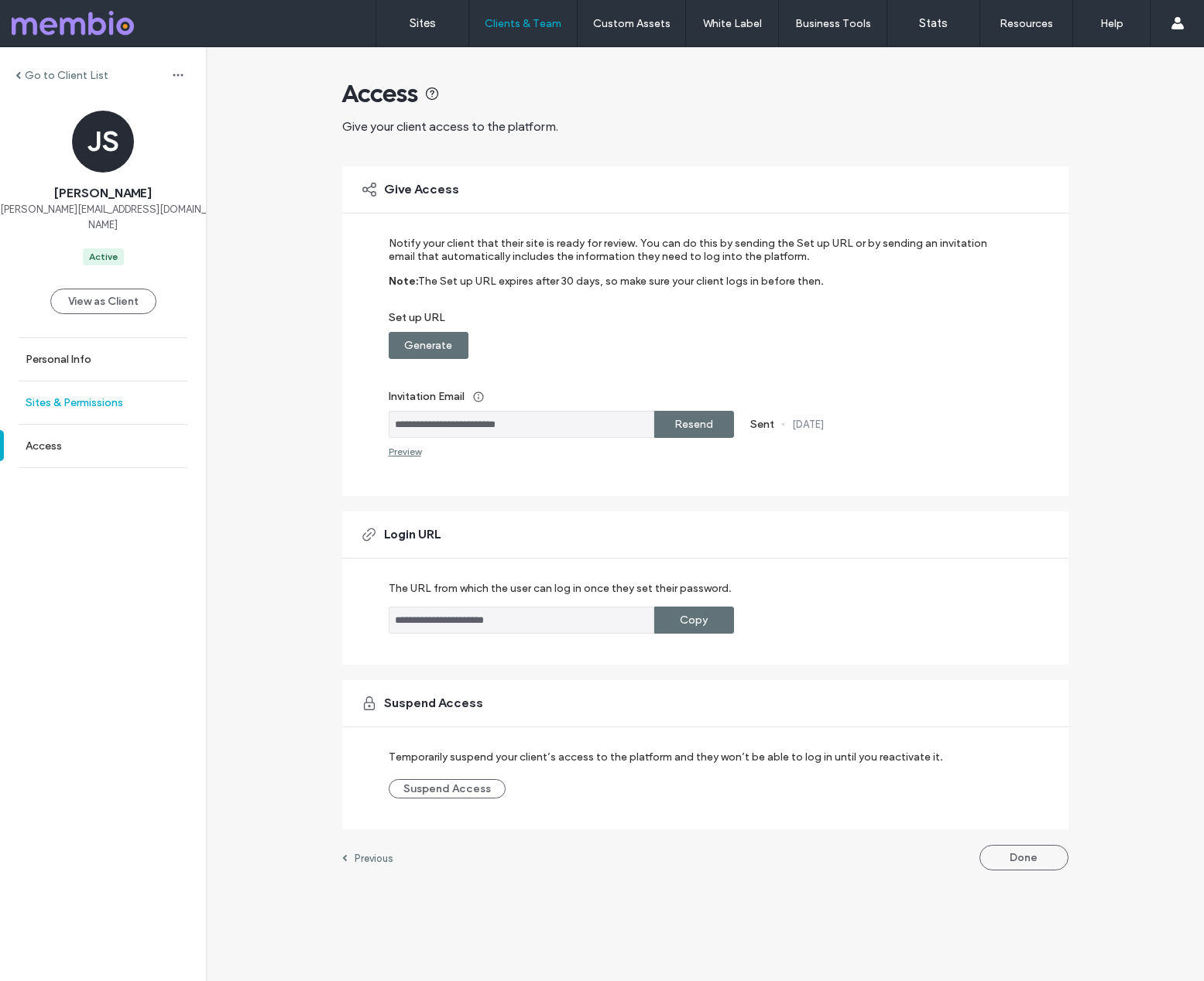
click at [98, 396] on label "Sites & Permissions" at bounding box center [74, 402] width 97 height 13
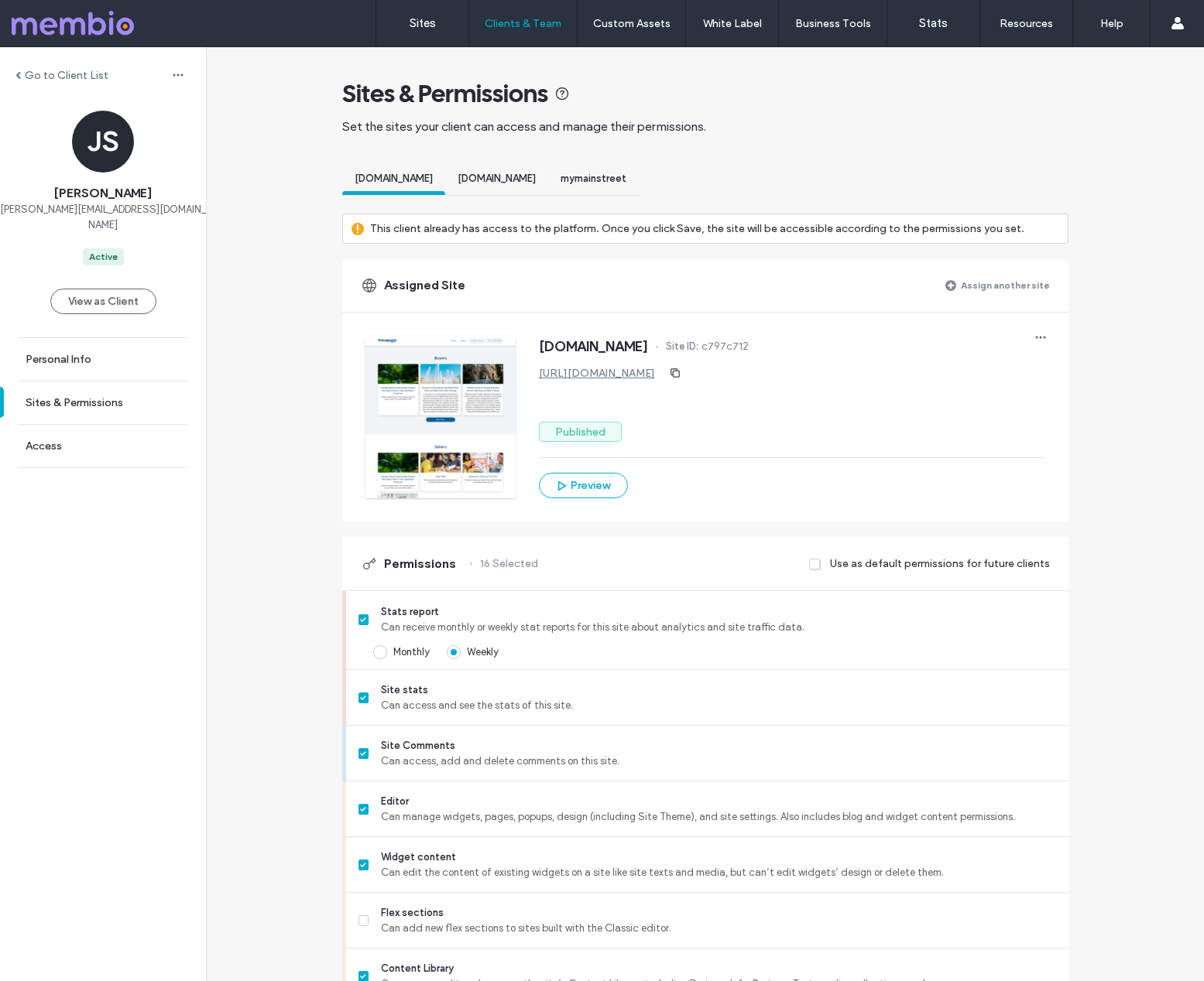
click at [536, 177] on span "[DOMAIN_NAME]" at bounding box center [496, 178] width 78 height 11
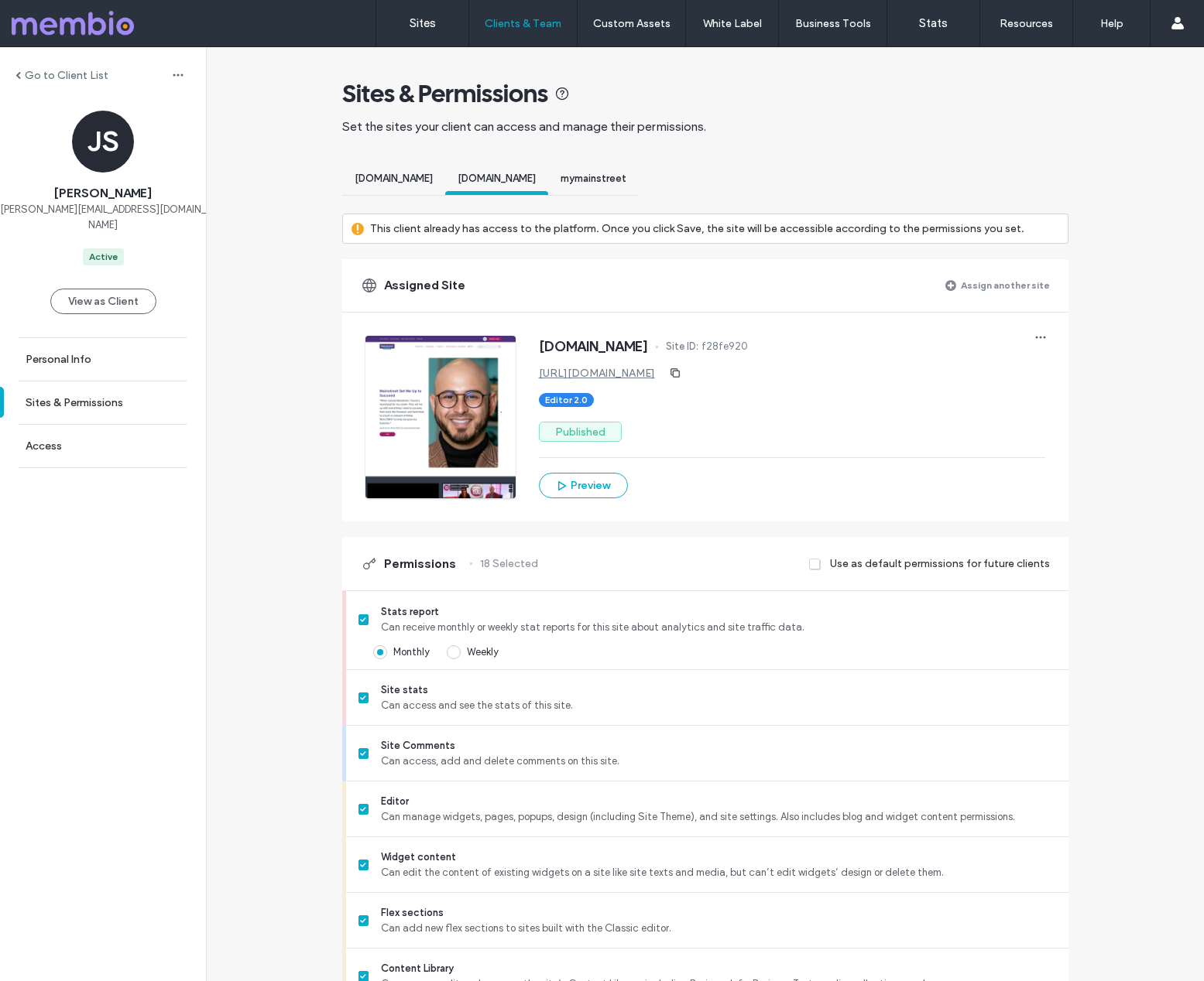
click at [626, 178] on span "mymainstreet" at bounding box center [593, 178] width 65 height 11
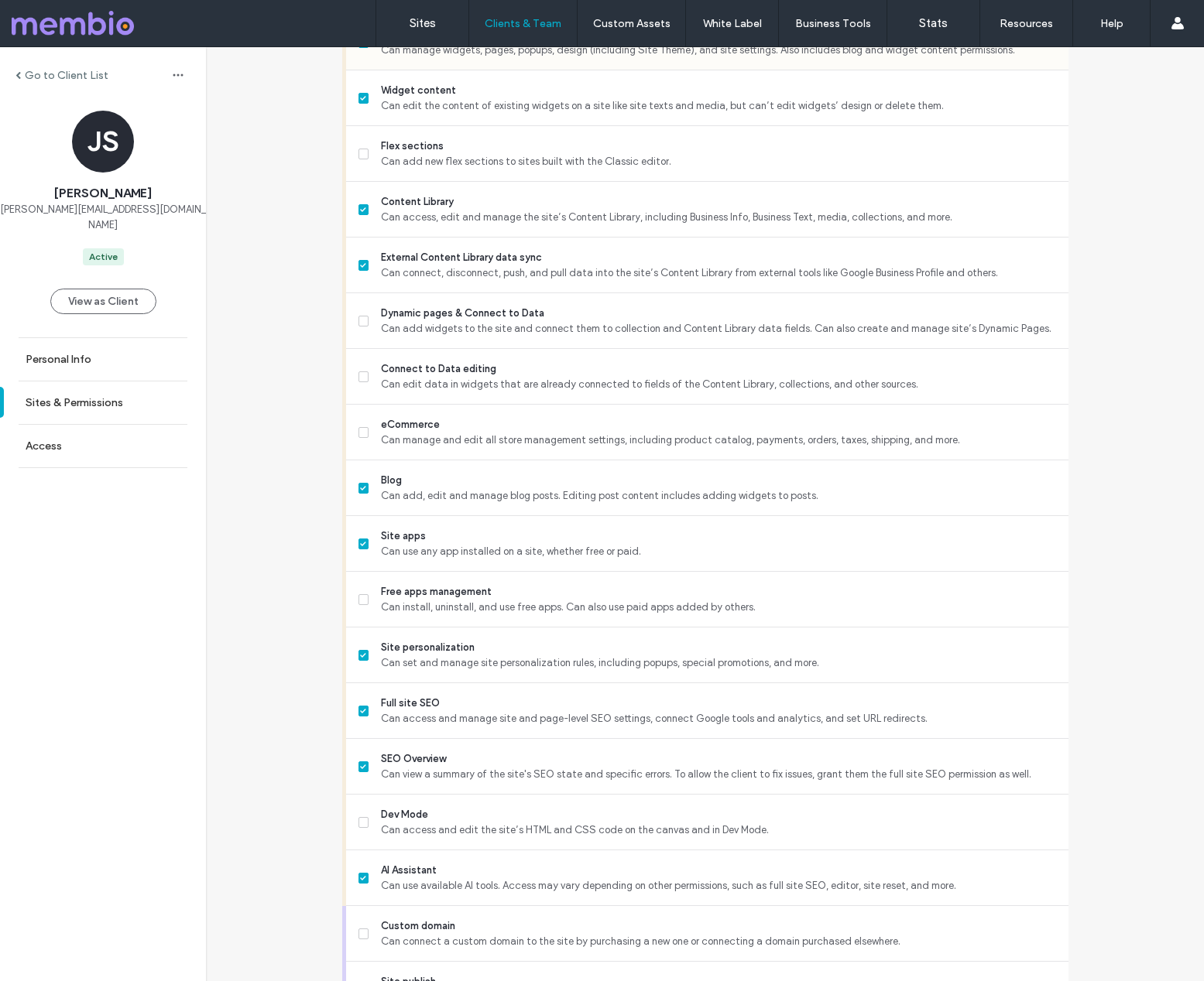
scroll to position [1027, 0]
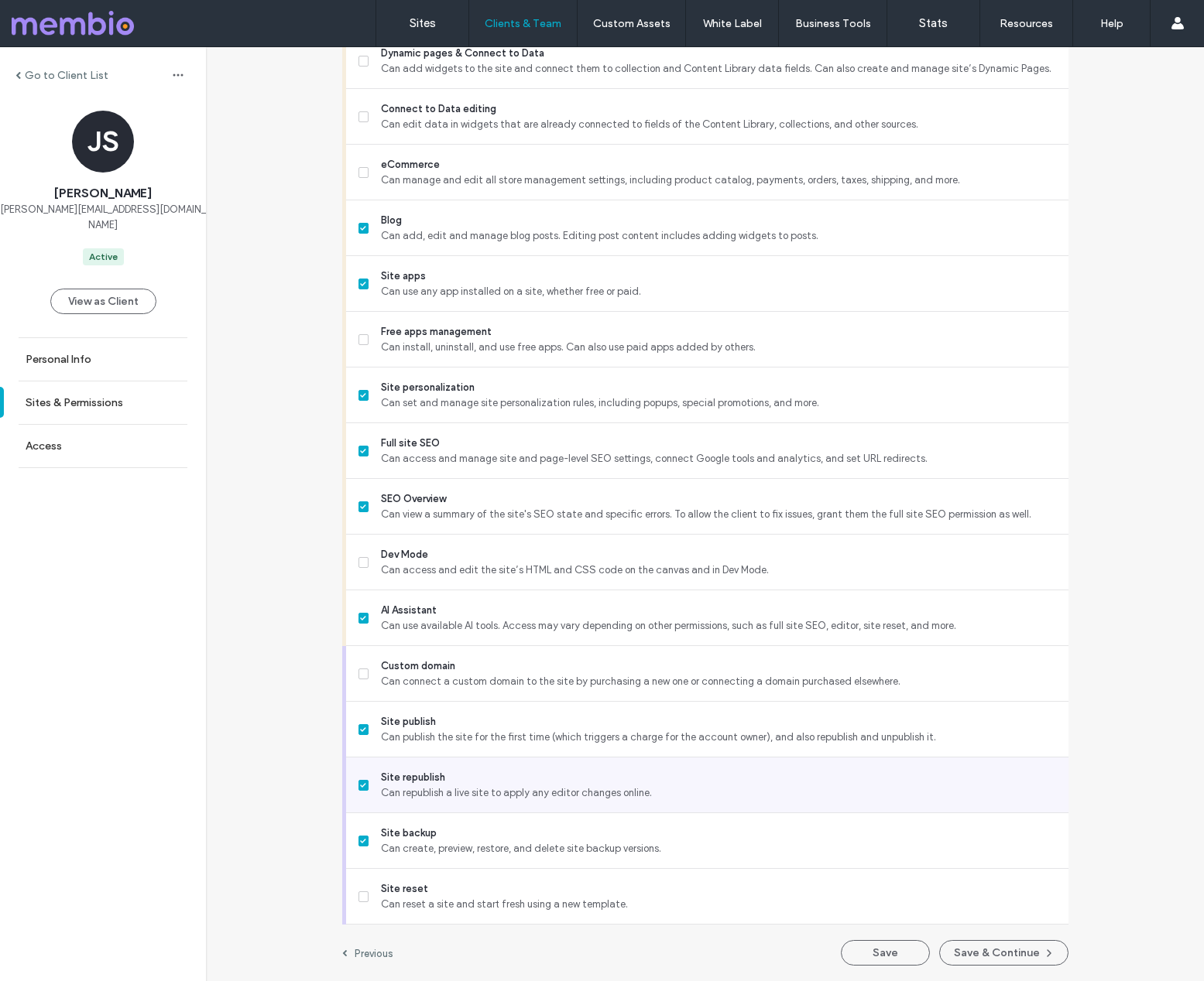
drag, startPoint x: 358, startPoint y: 784, endPoint x: 402, endPoint y: 796, distance: 45.6
click at [360, 784] on icon at bounding box center [362, 785] width 6 height 4
click at [358, 778] on label "Site republish Can republish a live site to apply any editor changes online." at bounding box center [706, 785] width 697 height 31
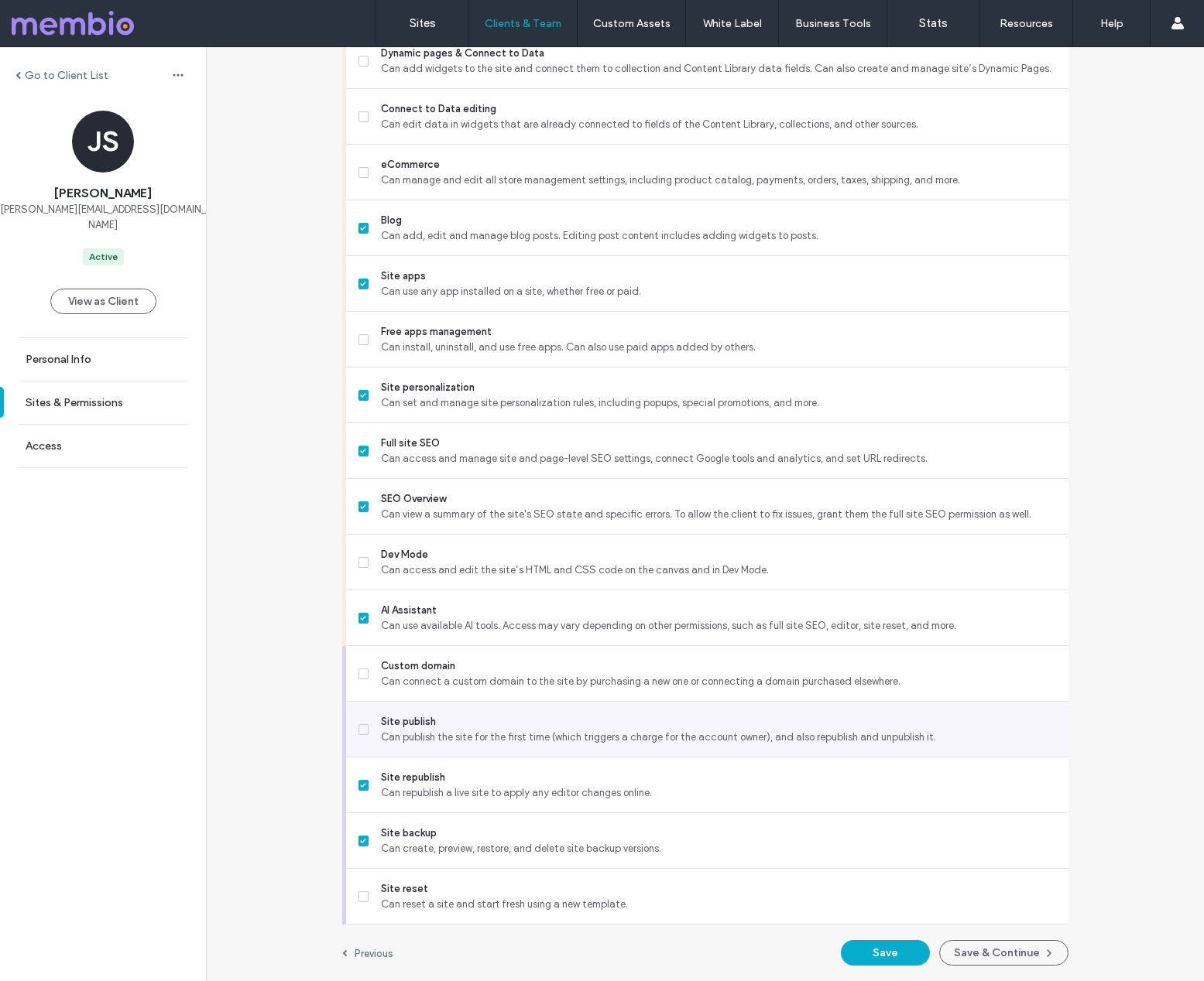
click at [360, 725] on span at bounding box center [363, 730] width 11 height 11
click at [362, 725] on span at bounding box center [363, 730] width 11 height 11
drag, startPoint x: 867, startPoint y: 953, endPoint x: 961, endPoint y: 927, distance: 97.5
click at [867, 953] on button "Save" at bounding box center [885, 953] width 89 height 26
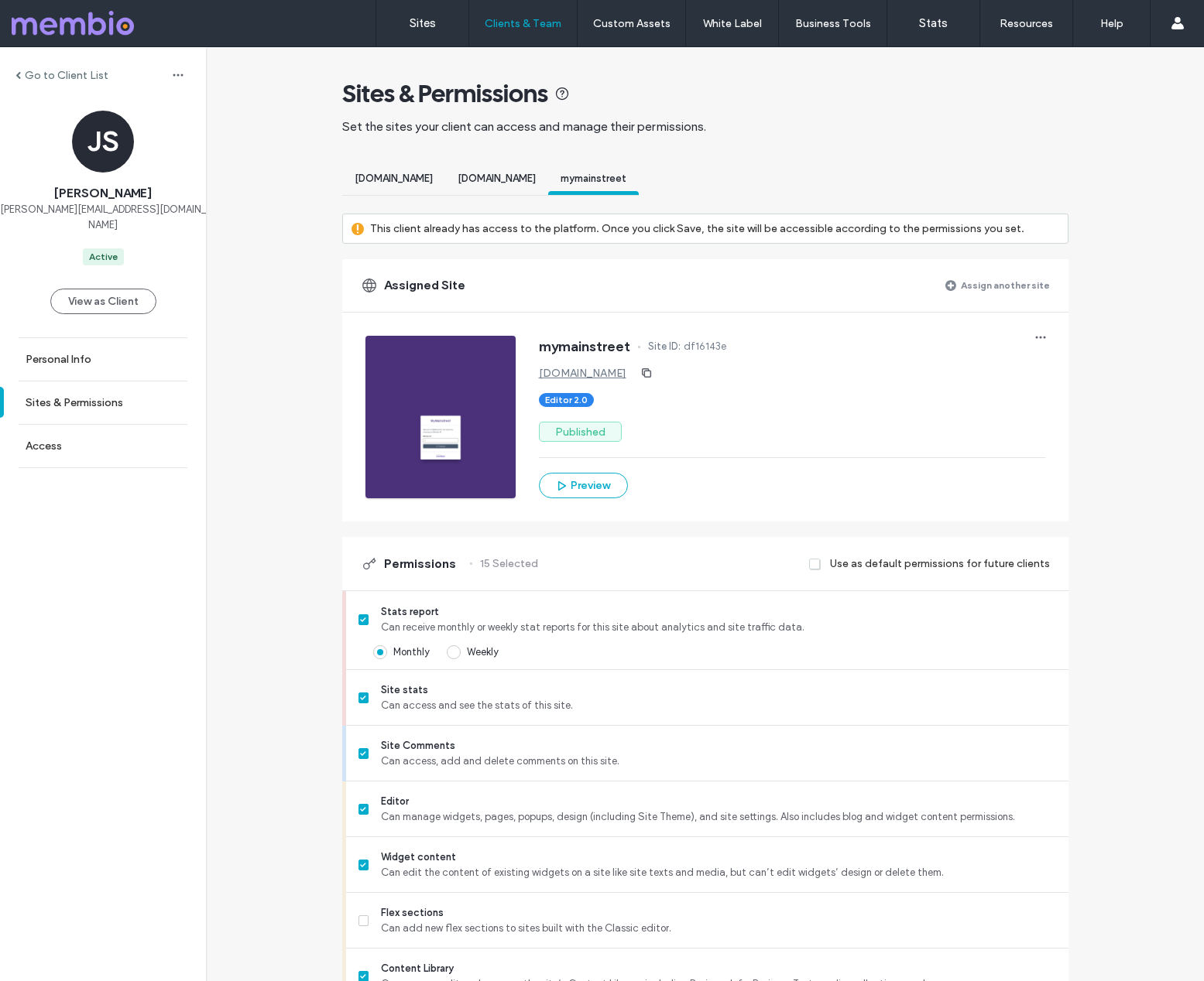
click at [71, 72] on label "Go to Client List" at bounding box center [66, 75] width 84 height 13
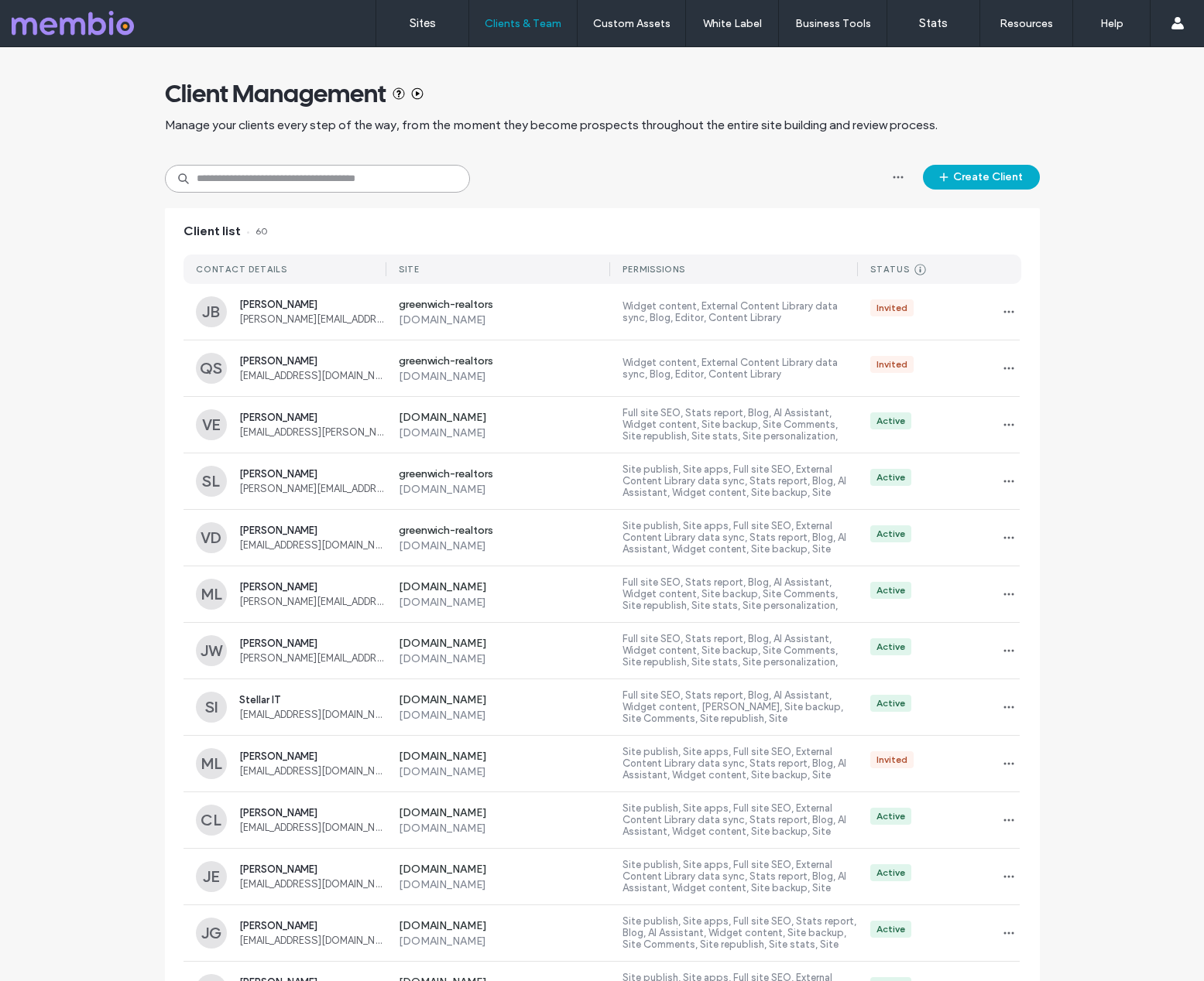
click at [351, 178] on input at bounding box center [316, 179] width 305 height 28
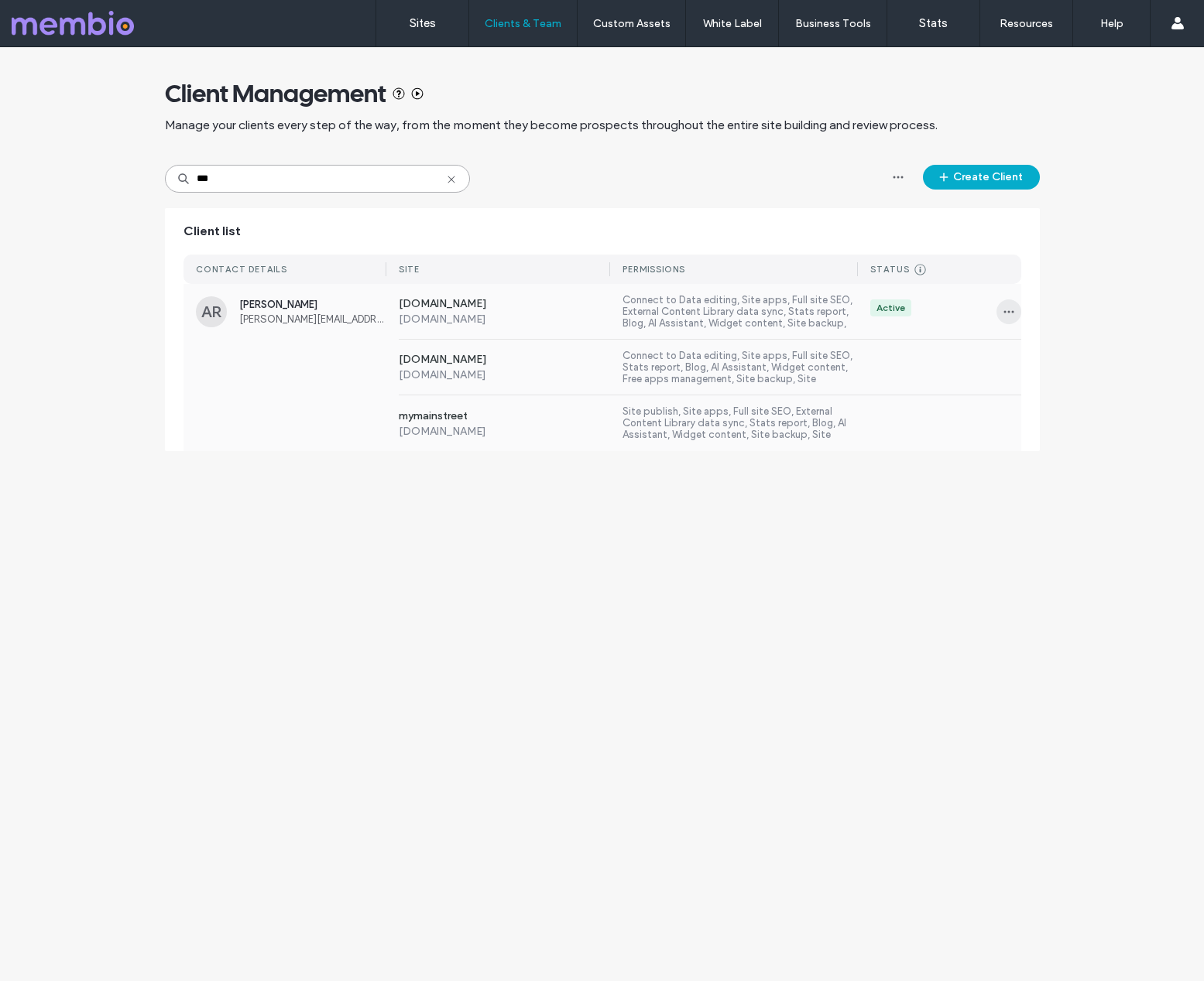
type input "***"
drag, startPoint x: 1004, startPoint y: 308, endPoint x: 1004, endPoint y: 326, distance: 18.0
click at [1004, 308] on icon "button" at bounding box center [1009, 312] width 12 height 12
click at [1059, 376] on span "Manage Access" at bounding box center [1064, 382] width 72 height 16
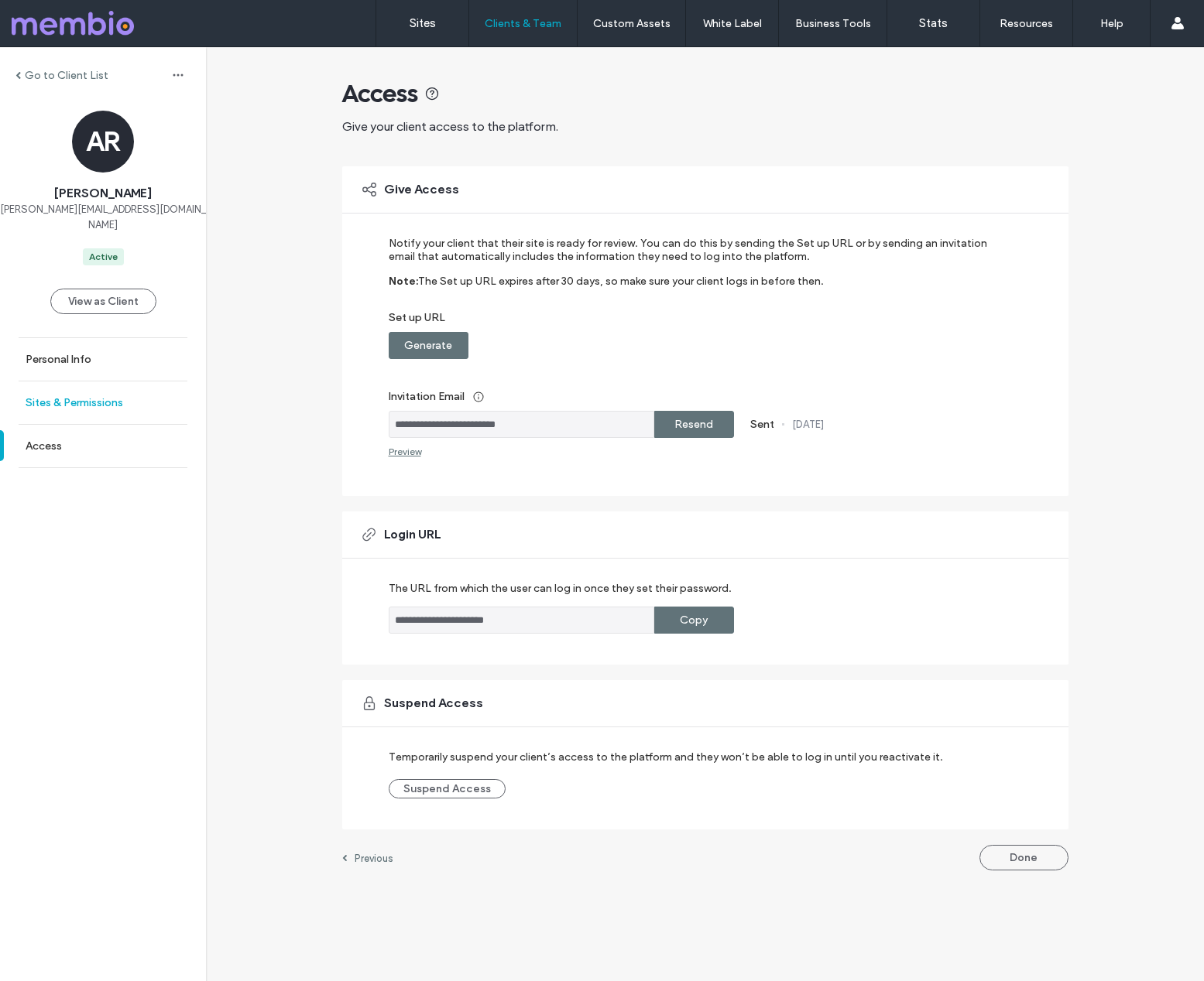
click at [134, 387] on link "Sites & Permissions" at bounding box center [103, 403] width 206 height 42
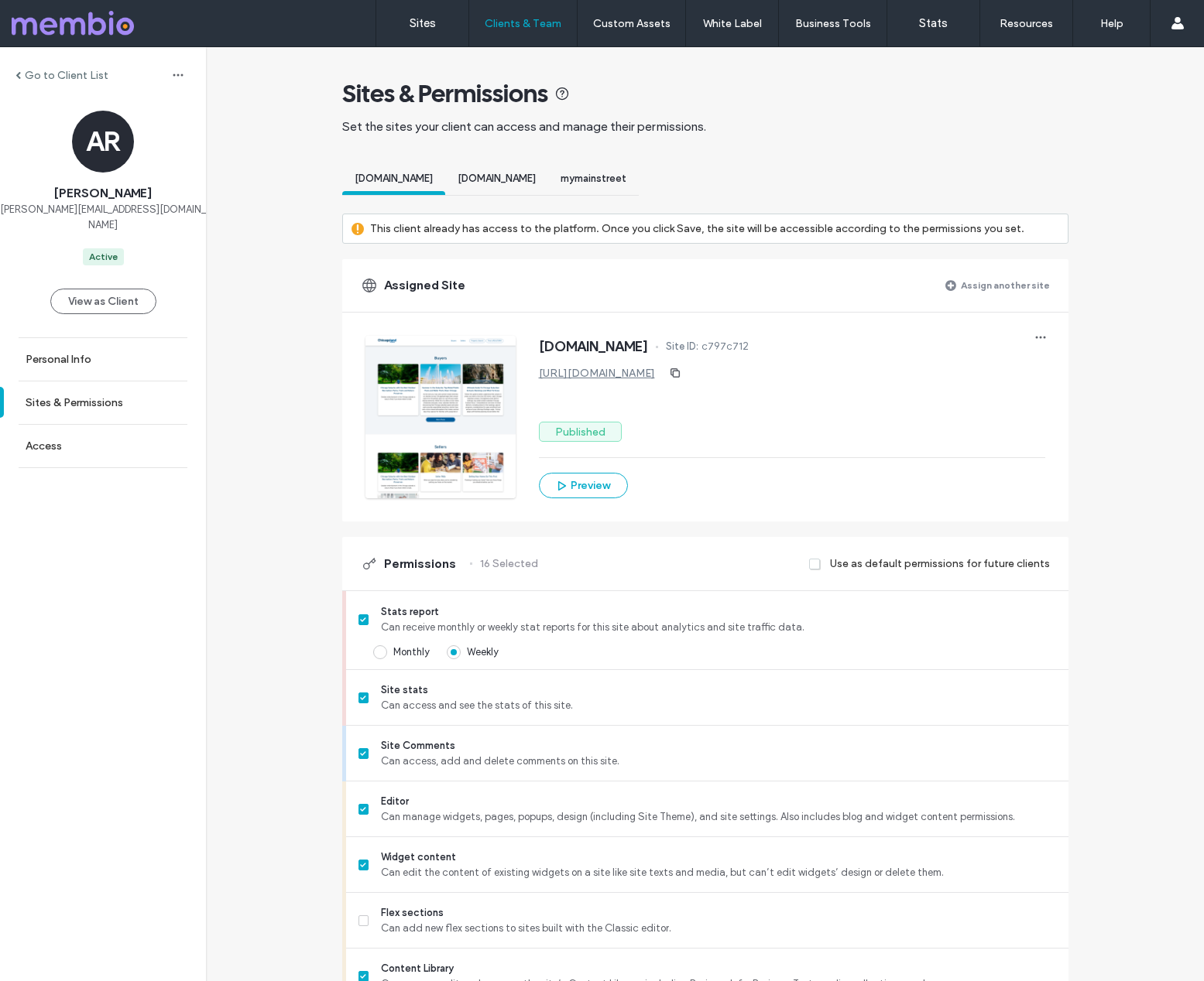
click at [626, 178] on span "mymainstreet" at bounding box center [593, 178] width 65 height 11
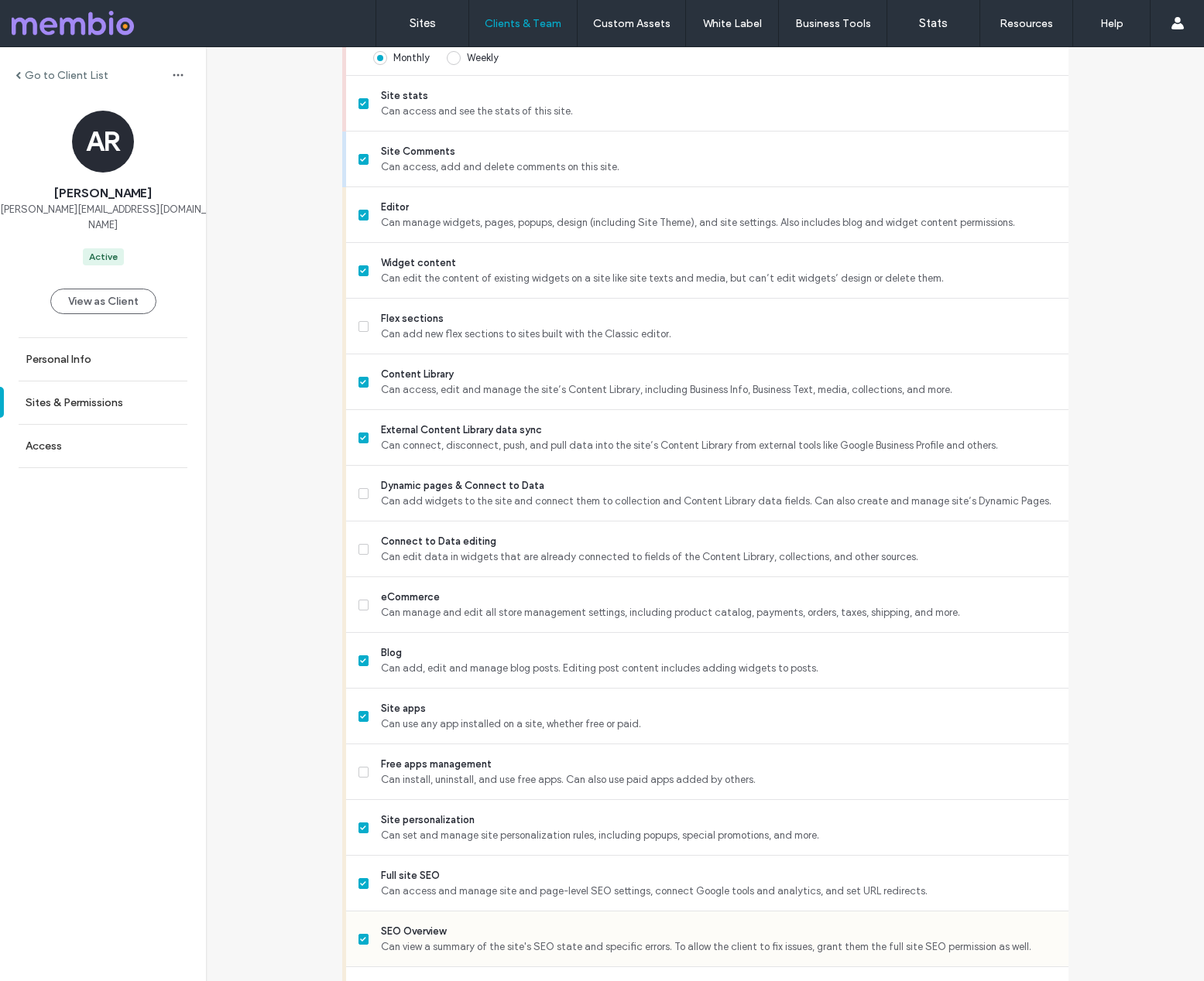
scroll to position [1027, 0]
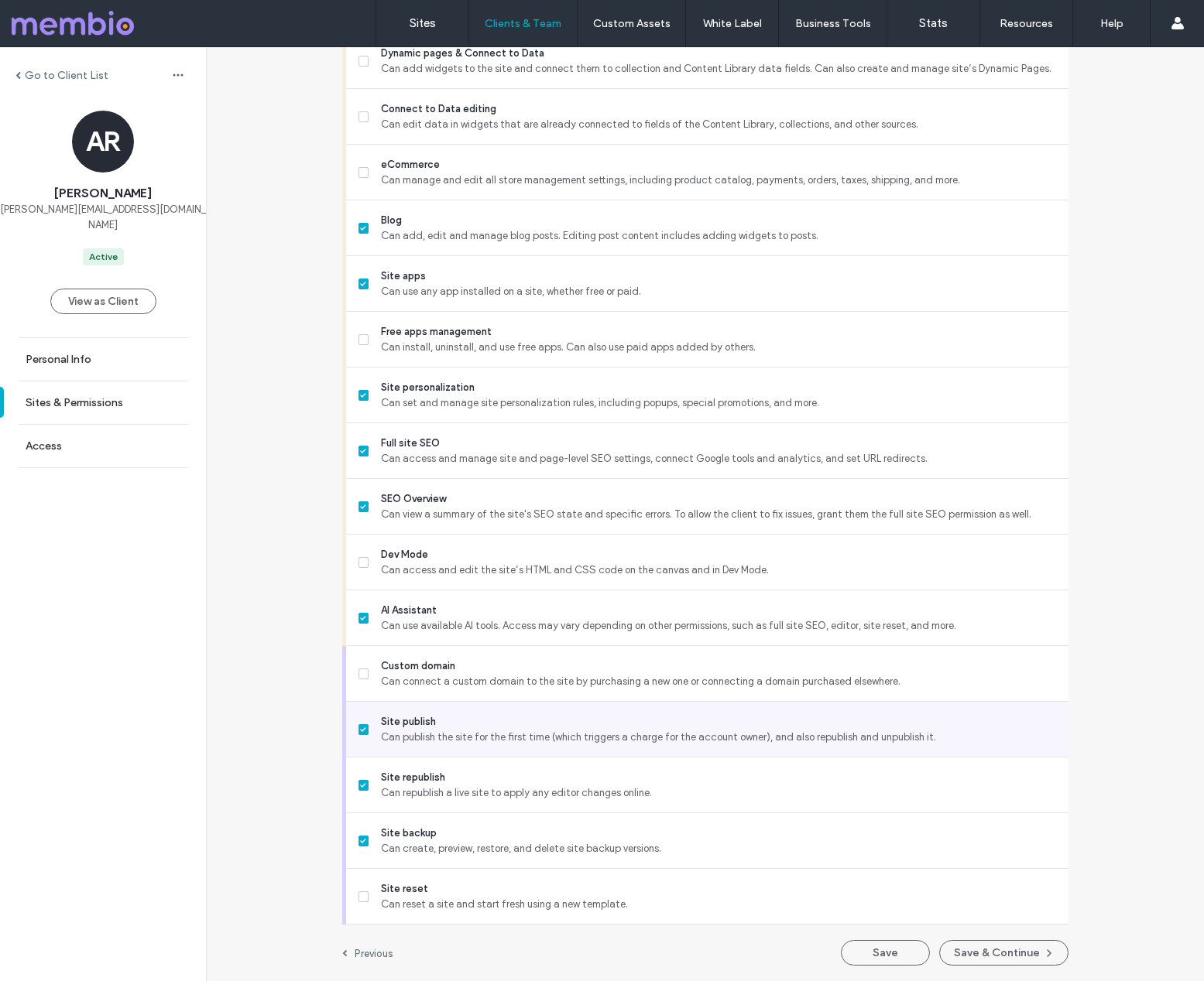
click at [359, 721] on label "Site publish Can publish the site for the first time (which triggers a charge f…" at bounding box center [706, 729] width 697 height 31
click at [874, 954] on button "Save" at bounding box center [885, 953] width 89 height 26
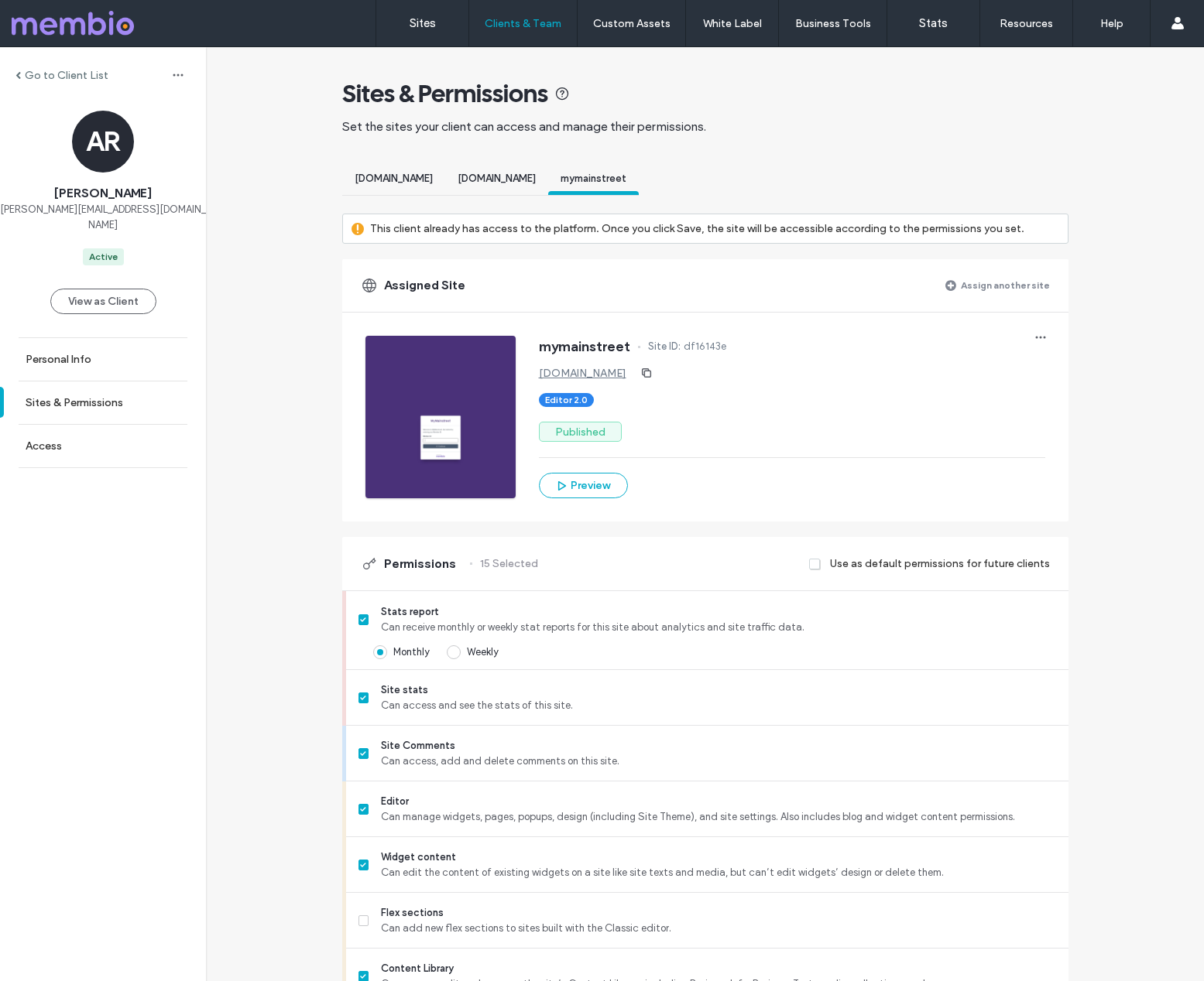
click at [53, 70] on label "Go to Client List" at bounding box center [66, 75] width 84 height 13
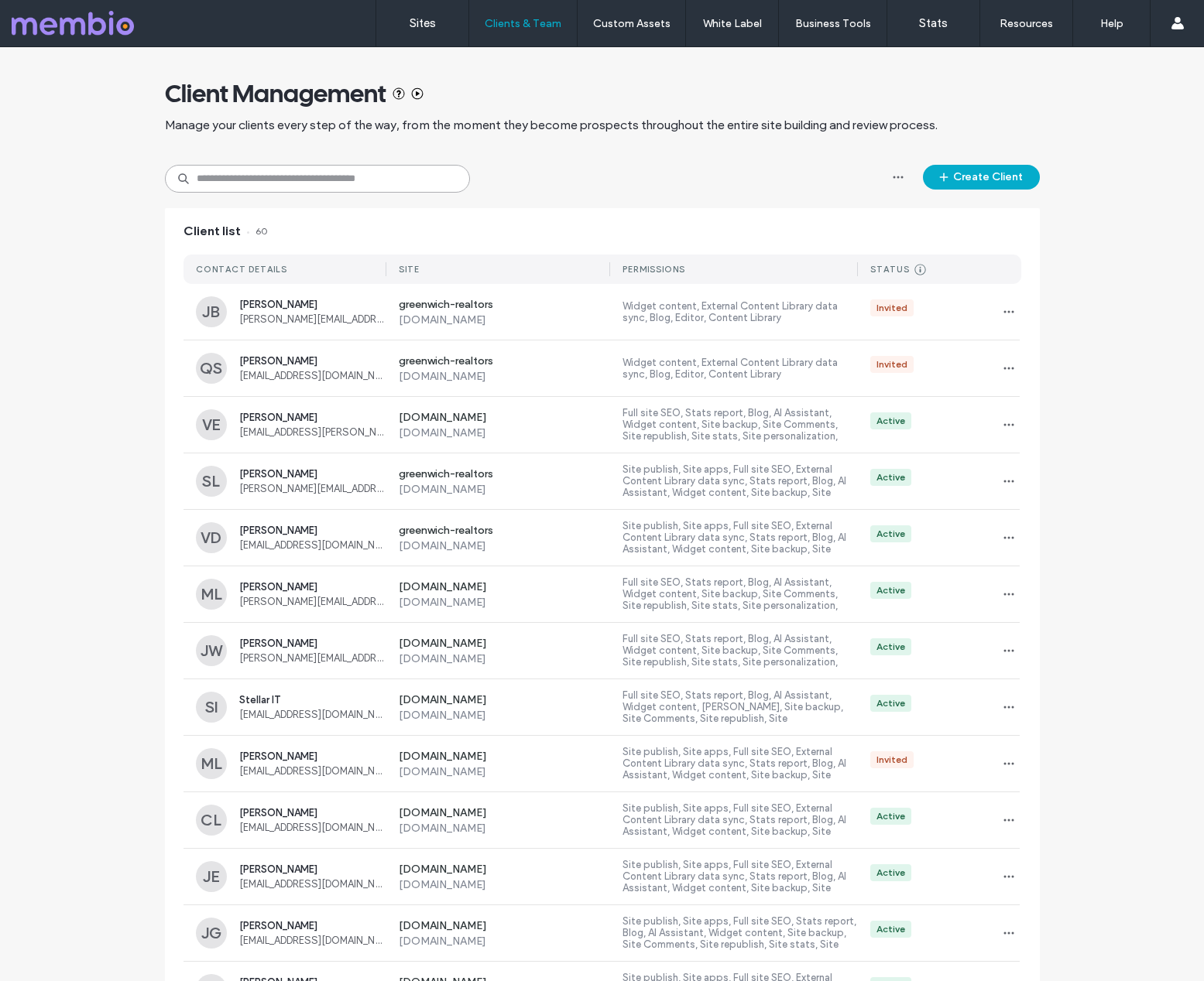
click at [385, 180] on input at bounding box center [316, 179] width 305 height 28
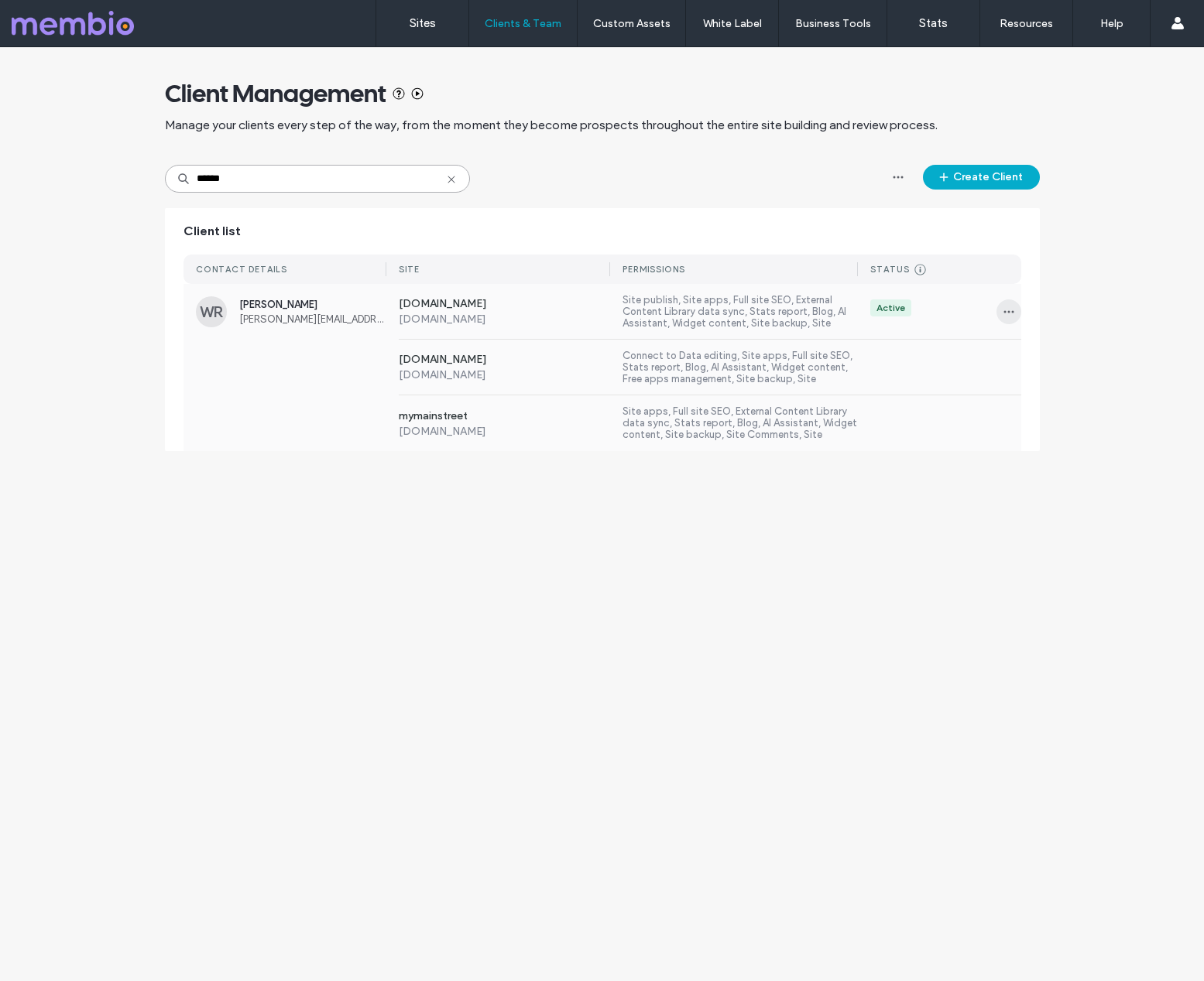
type input "******"
click at [1007, 308] on icon "button" at bounding box center [1009, 312] width 12 height 12
click at [1055, 382] on span "Manage Access" at bounding box center [1064, 382] width 72 height 16
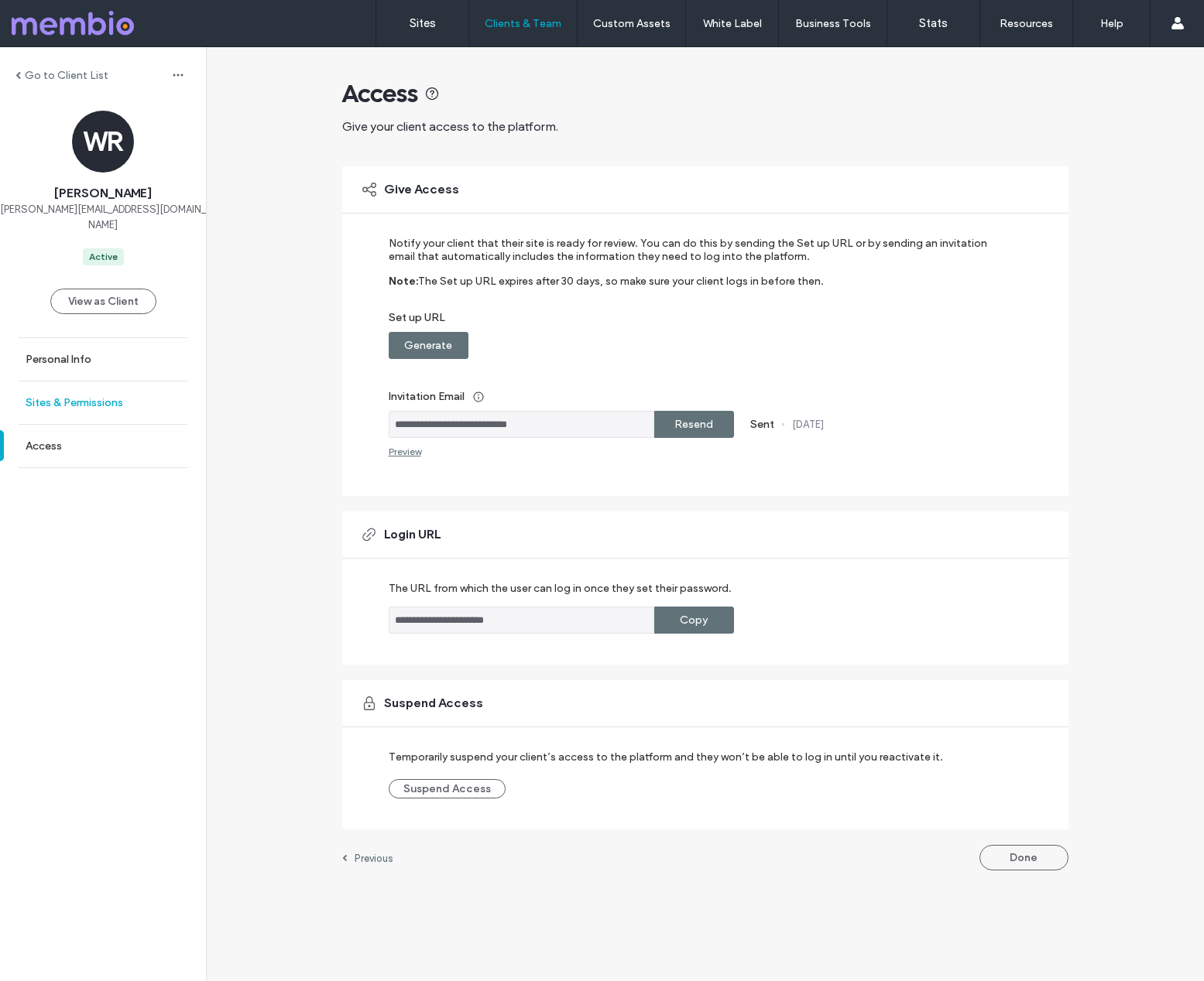
click at [100, 396] on label "Sites & Permissions" at bounding box center [74, 402] width 97 height 13
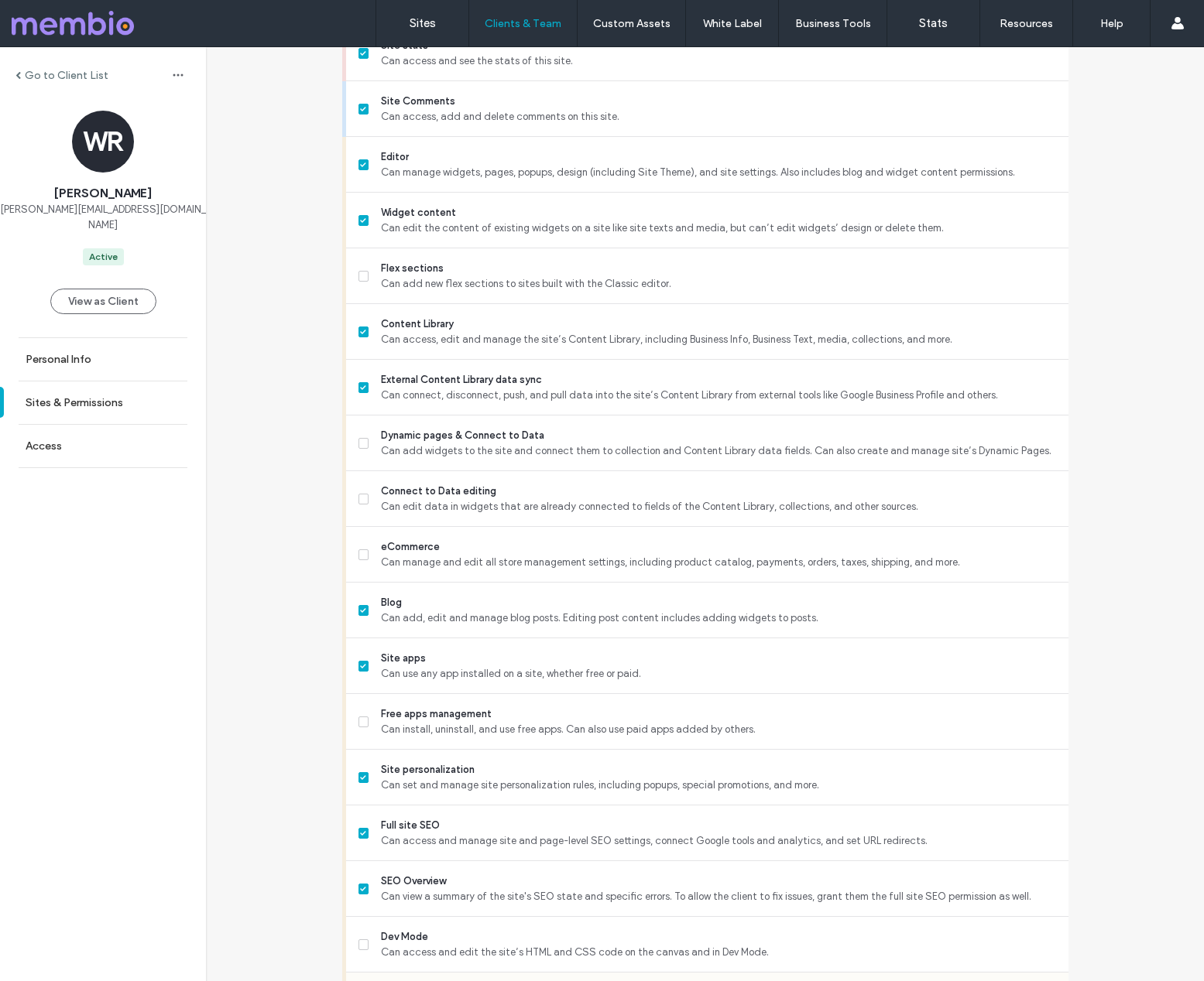
scroll to position [1027, 0]
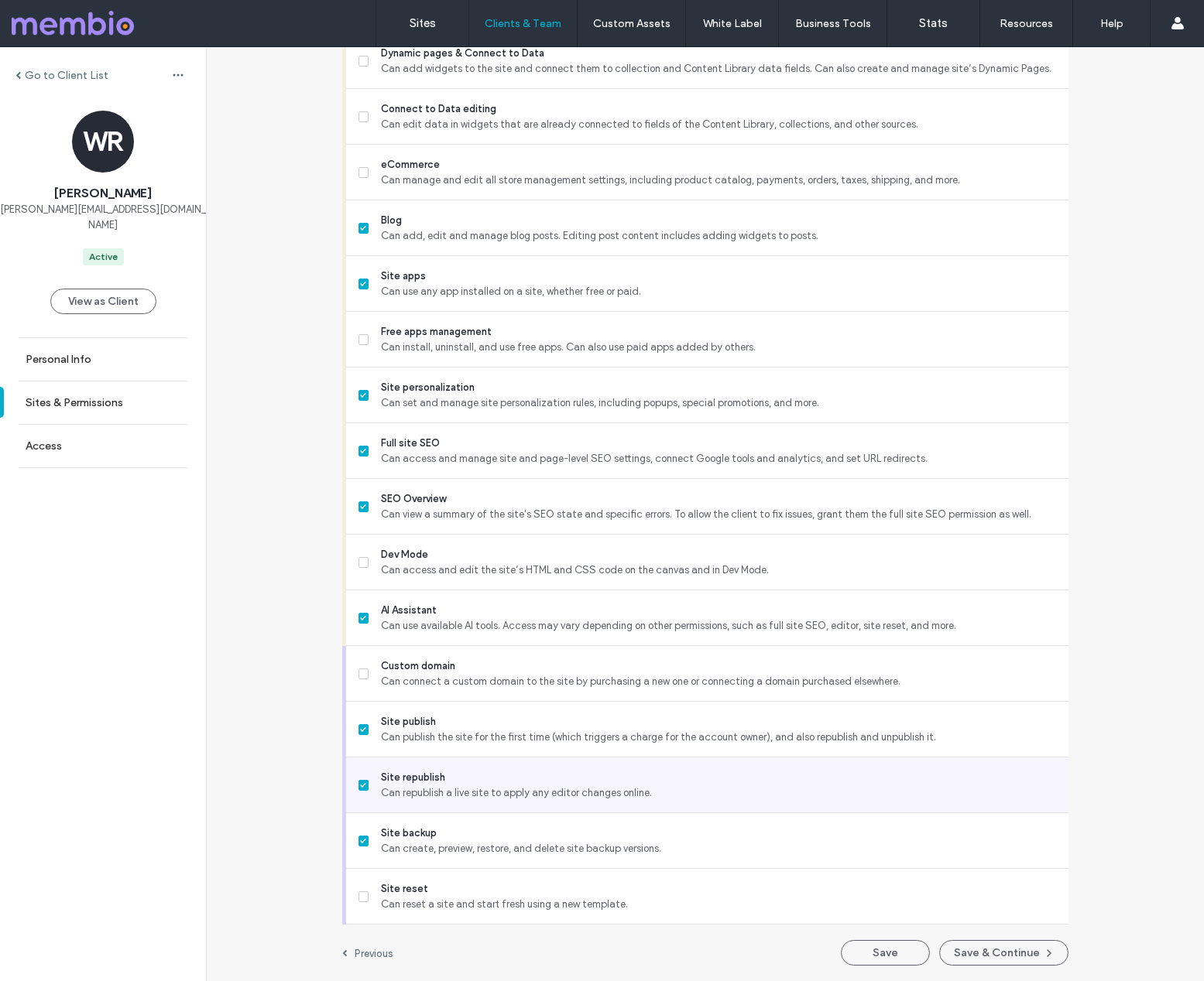
drag, startPoint x: 349, startPoint y: 726, endPoint x: 534, endPoint y: 795, distance: 197.4
click at [349, 726] on div "Site publish Can publish the site for the first time (which triggers a charge f…" at bounding box center [706, 729] width 722 height 56
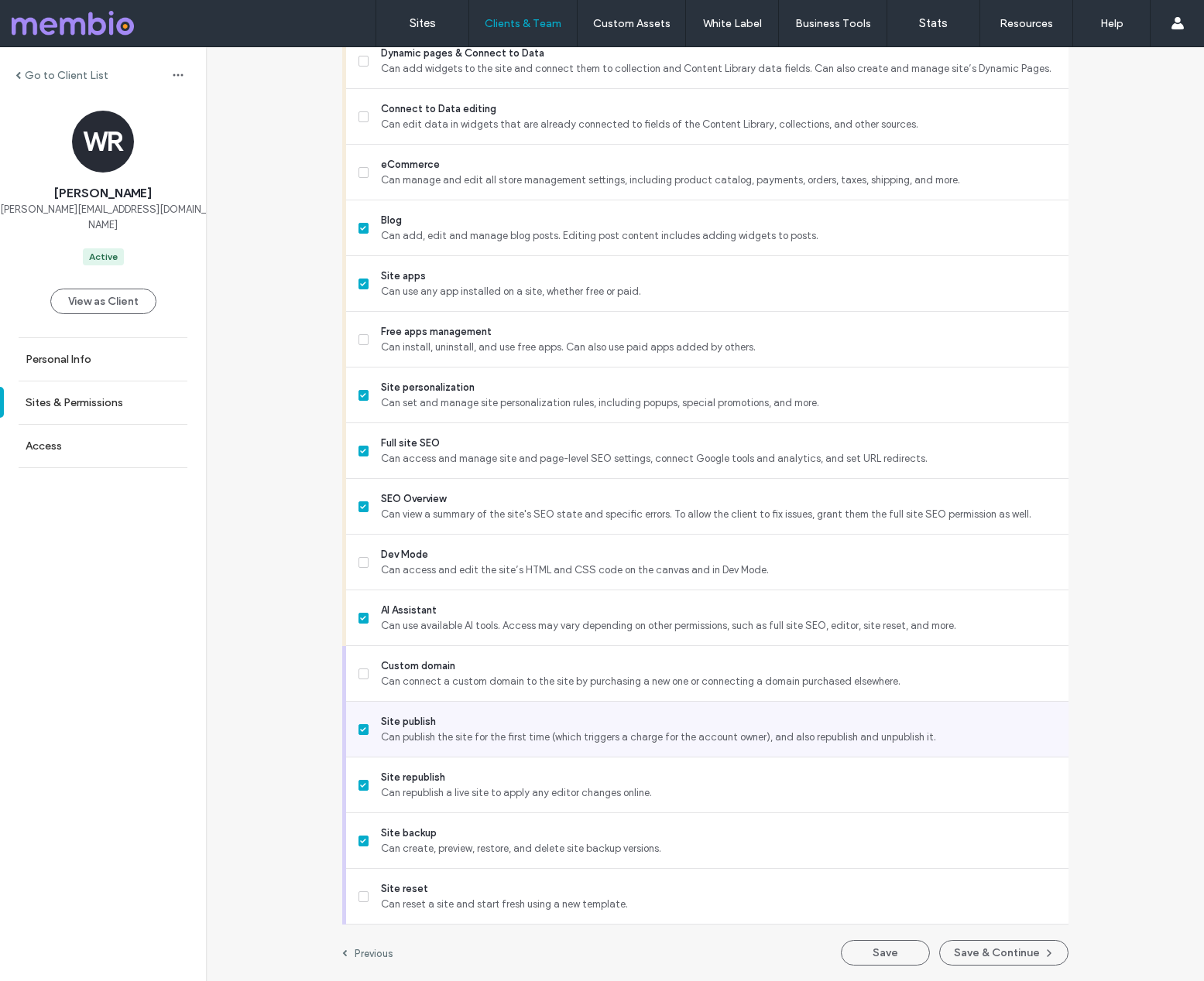
click at [358, 725] on span at bounding box center [363, 730] width 11 height 11
drag, startPoint x: 890, startPoint y: 948, endPoint x: 926, endPoint y: 941, distance: 36.7
click at [889, 949] on button "Save" at bounding box center [885, 953] width 89 height 26
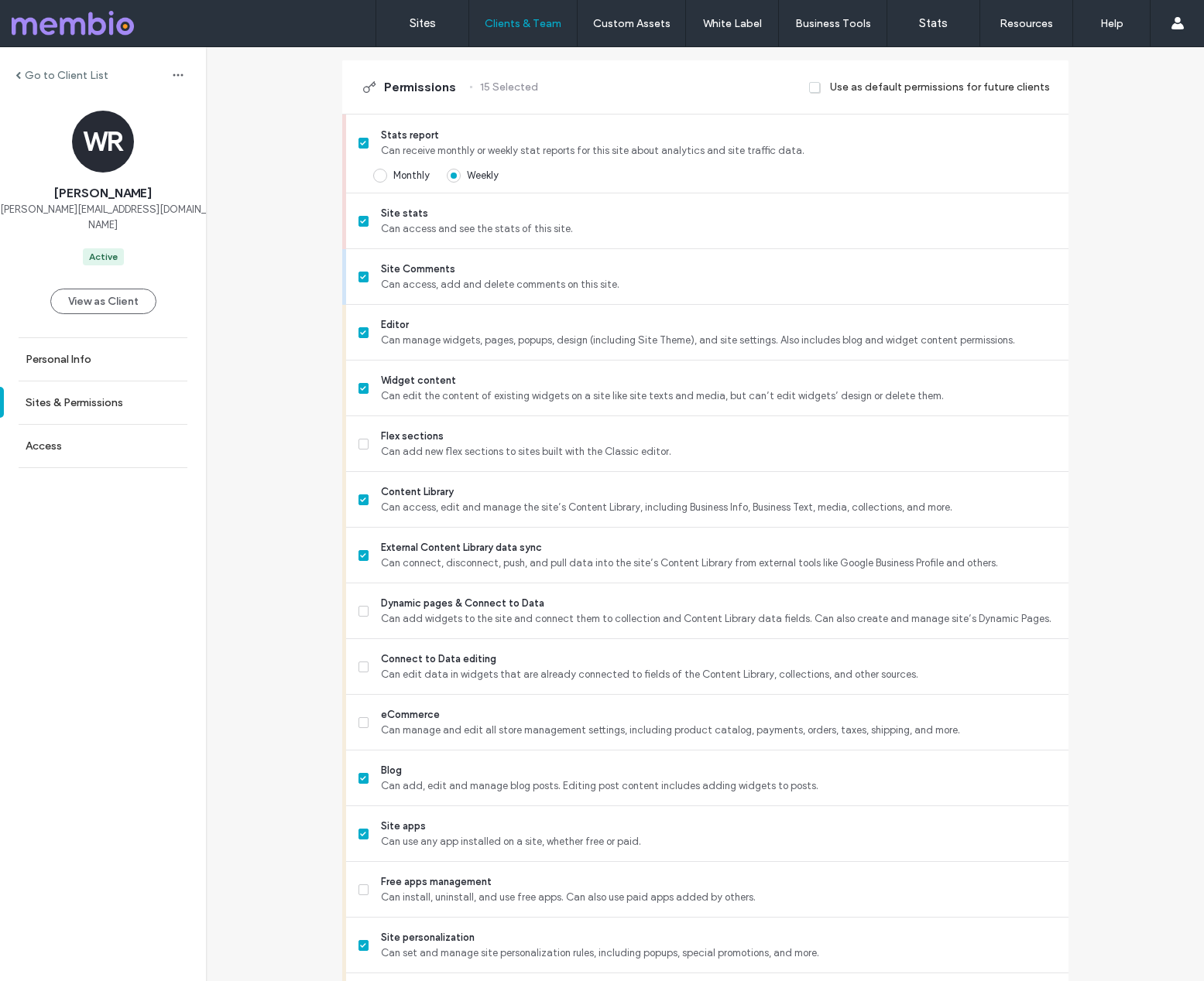
scroll to position [0, 0]
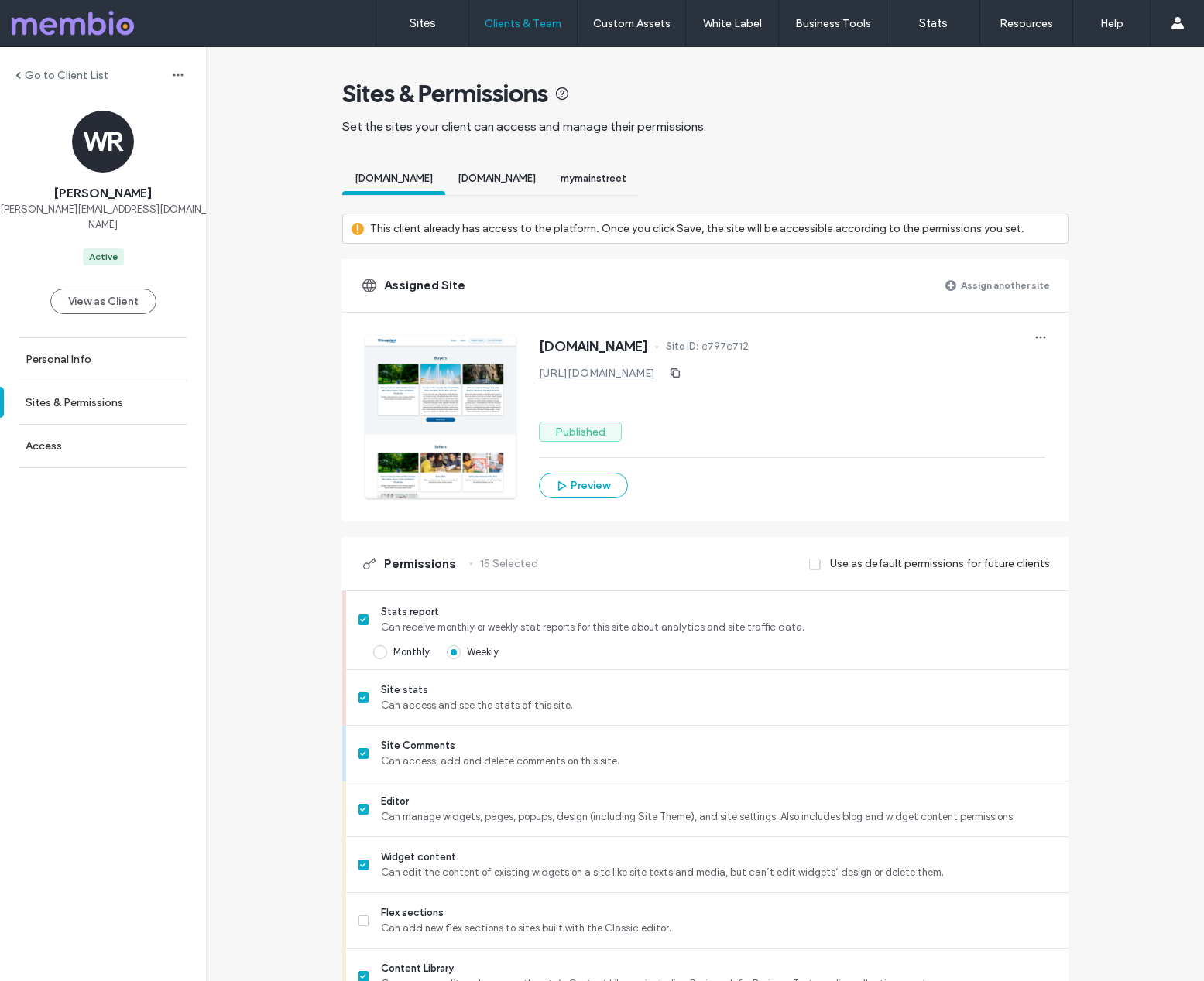
click at [53, 74] on label "Go to Client List" at bounding box center [66, 75] width 84 height 13
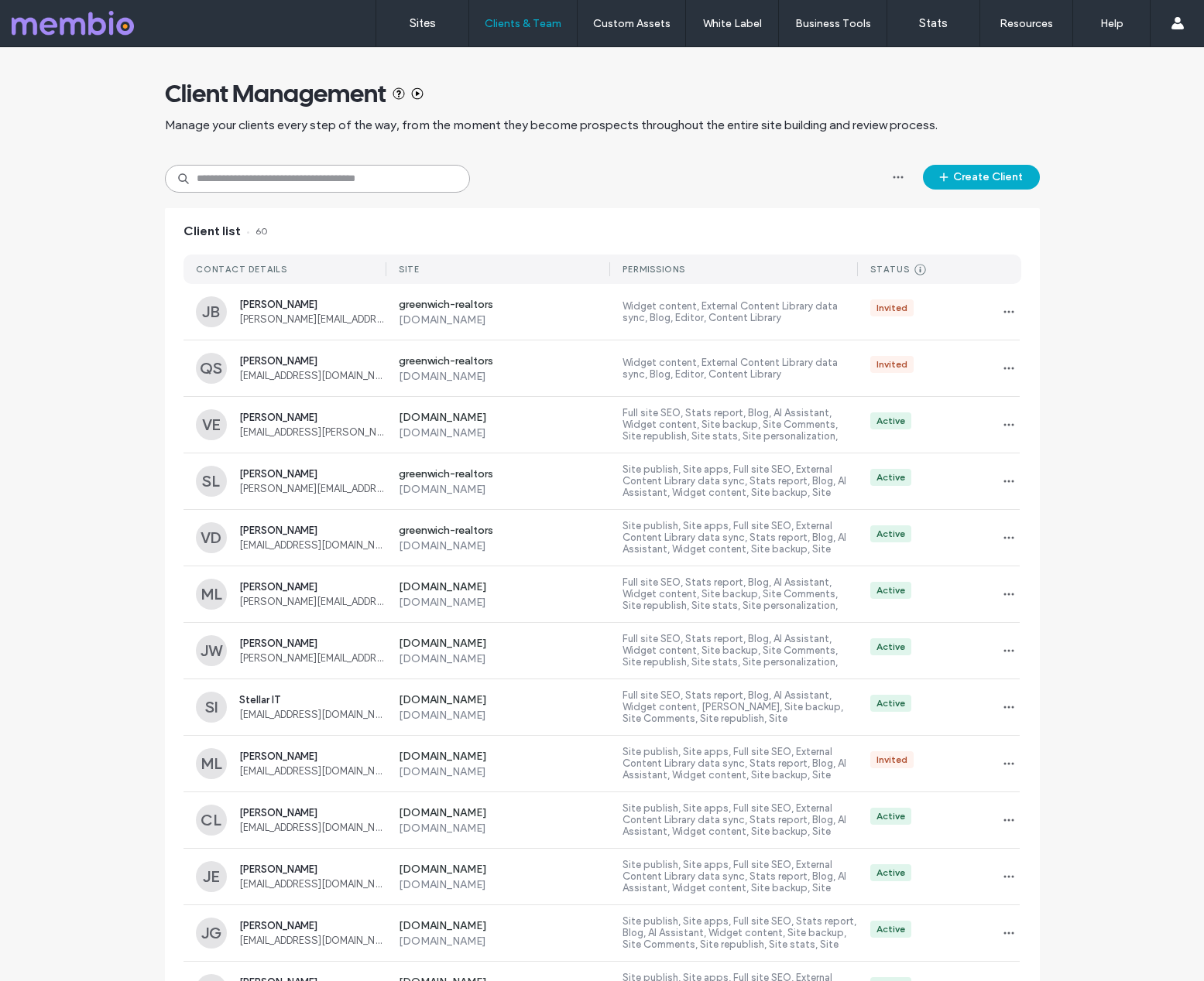
click at [344, 174] on input at bounding box center [316, 179] width 305 height 28
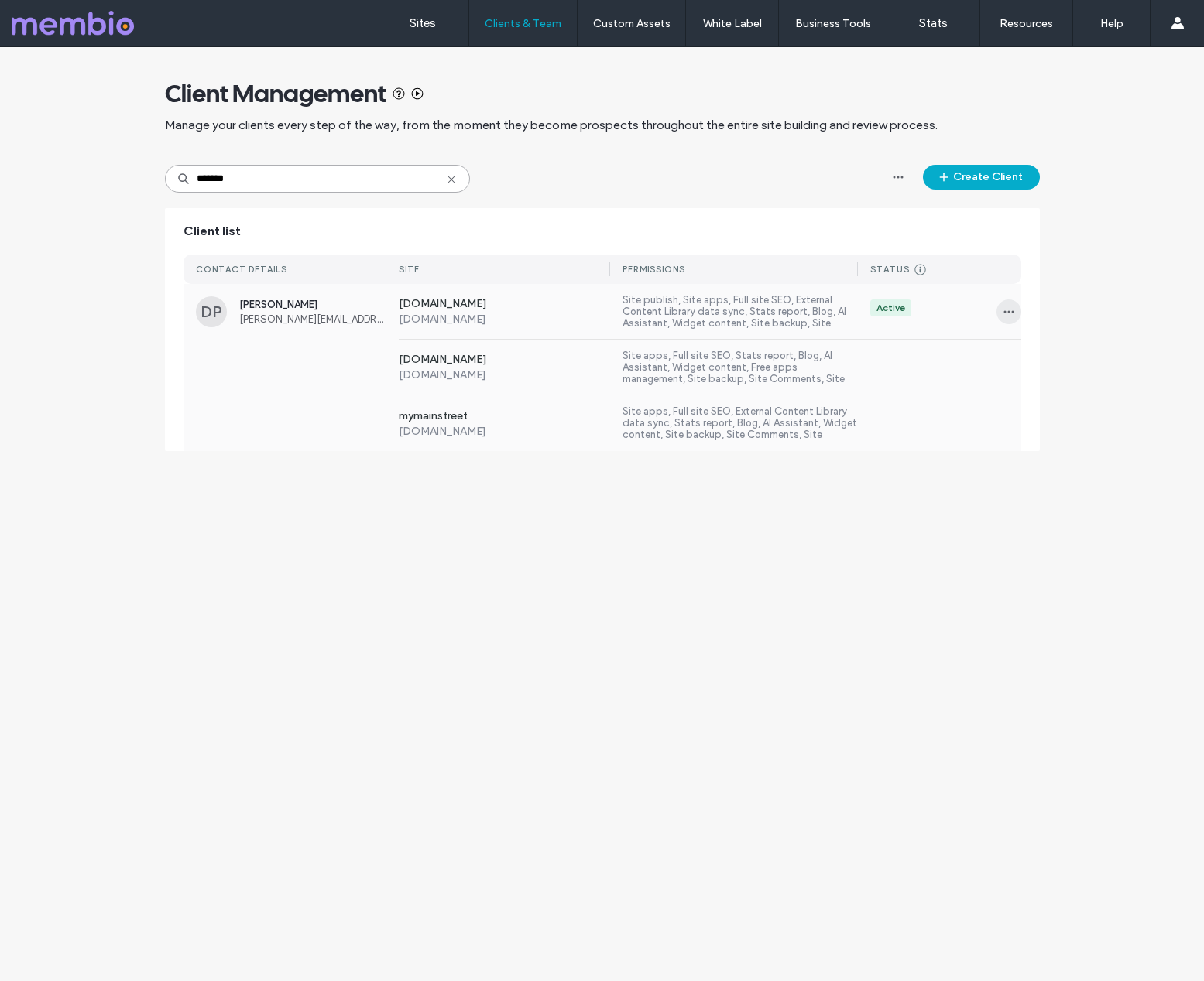
type input "*******"
click at [1002, 313] on icon "button" at bounding box center [1009, 312] width 12 height 12
click at [1055, 379] on span "Manage Access" at bounding box center [1064, 382] width 72 height 16
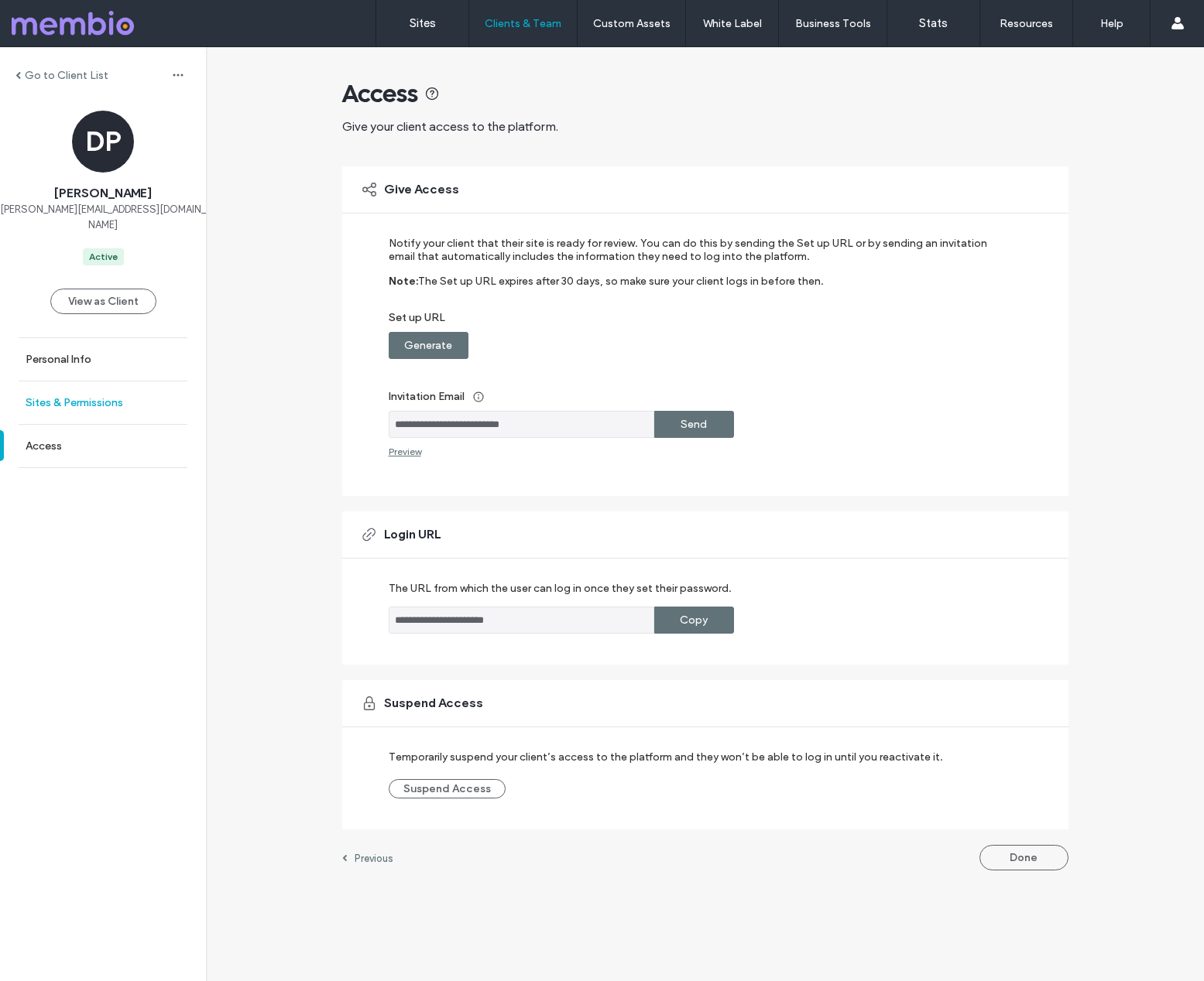
click at [89, 396] on label "Sites & Permissions" at bounding box center [74, 402] width 97 height 13
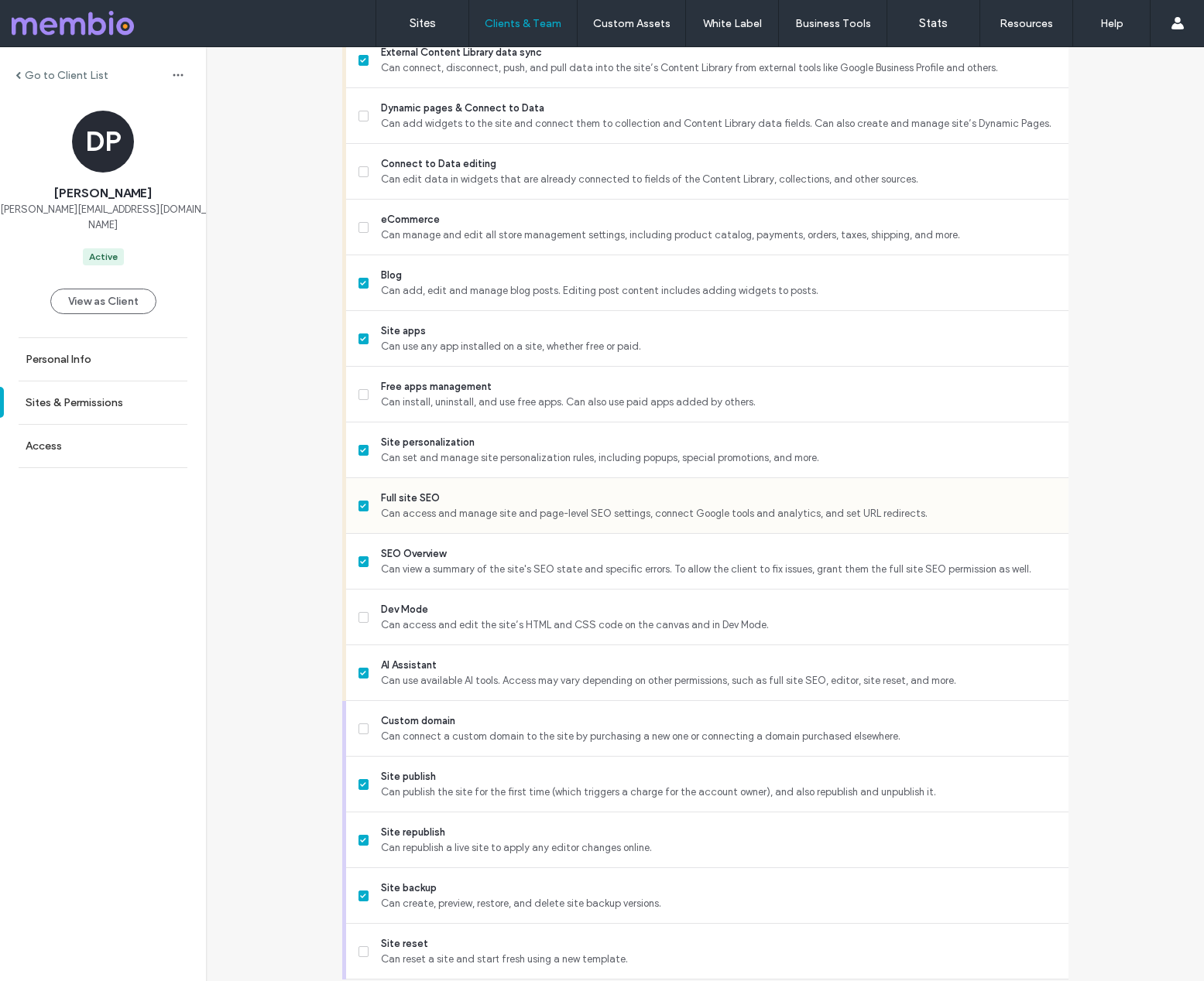
scroll to position [1027, 0]
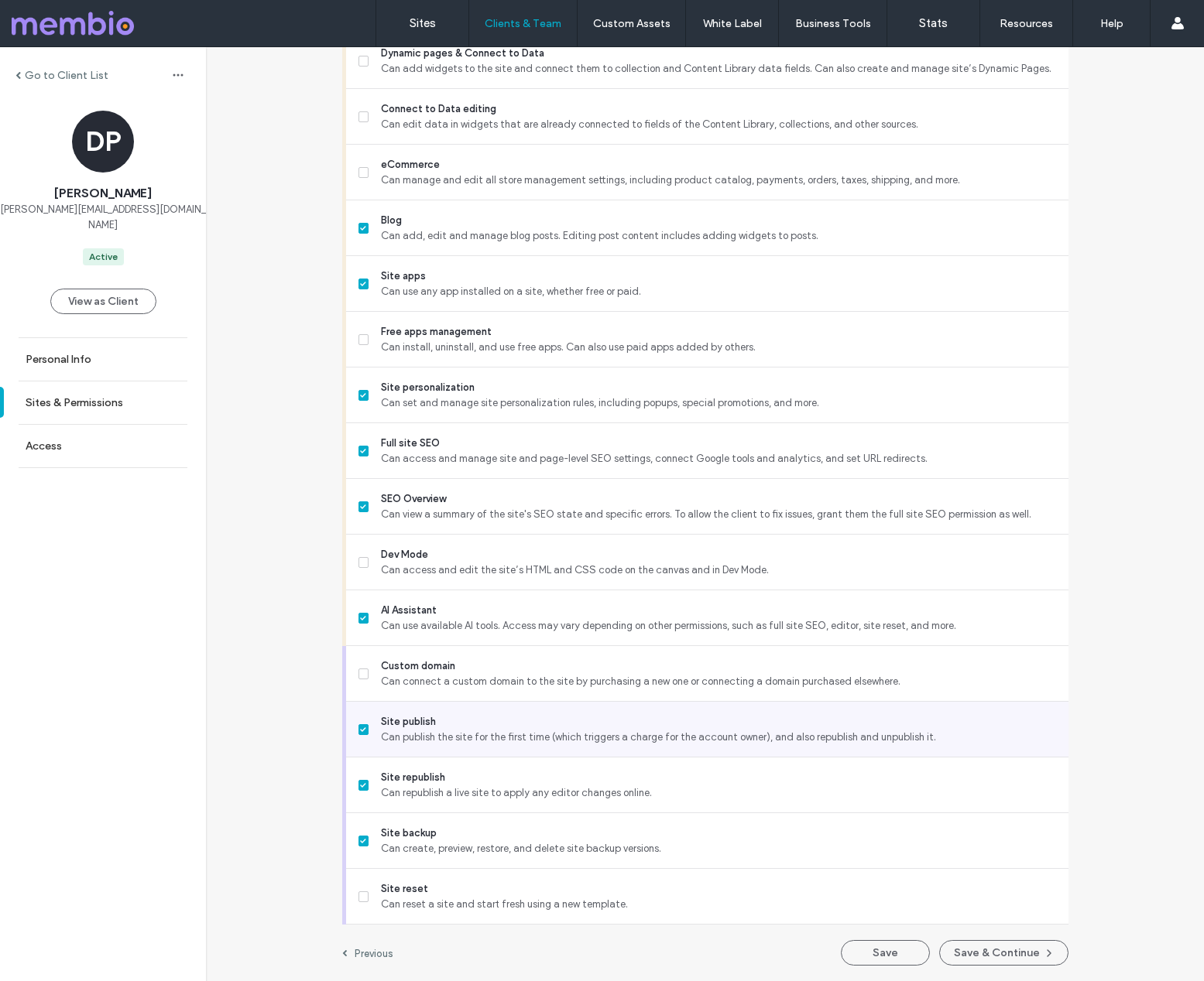
click at [361, 727] on icon at bounding box center [363, 729] width 5 height 4
drag, startPoint x: 880, startPoint y: 948, endPoint x: 934, endPoint y: 926, distance: 58.3
click at [880, 948] on button "Save" at bounding box center [885, 953] width 89 height 26
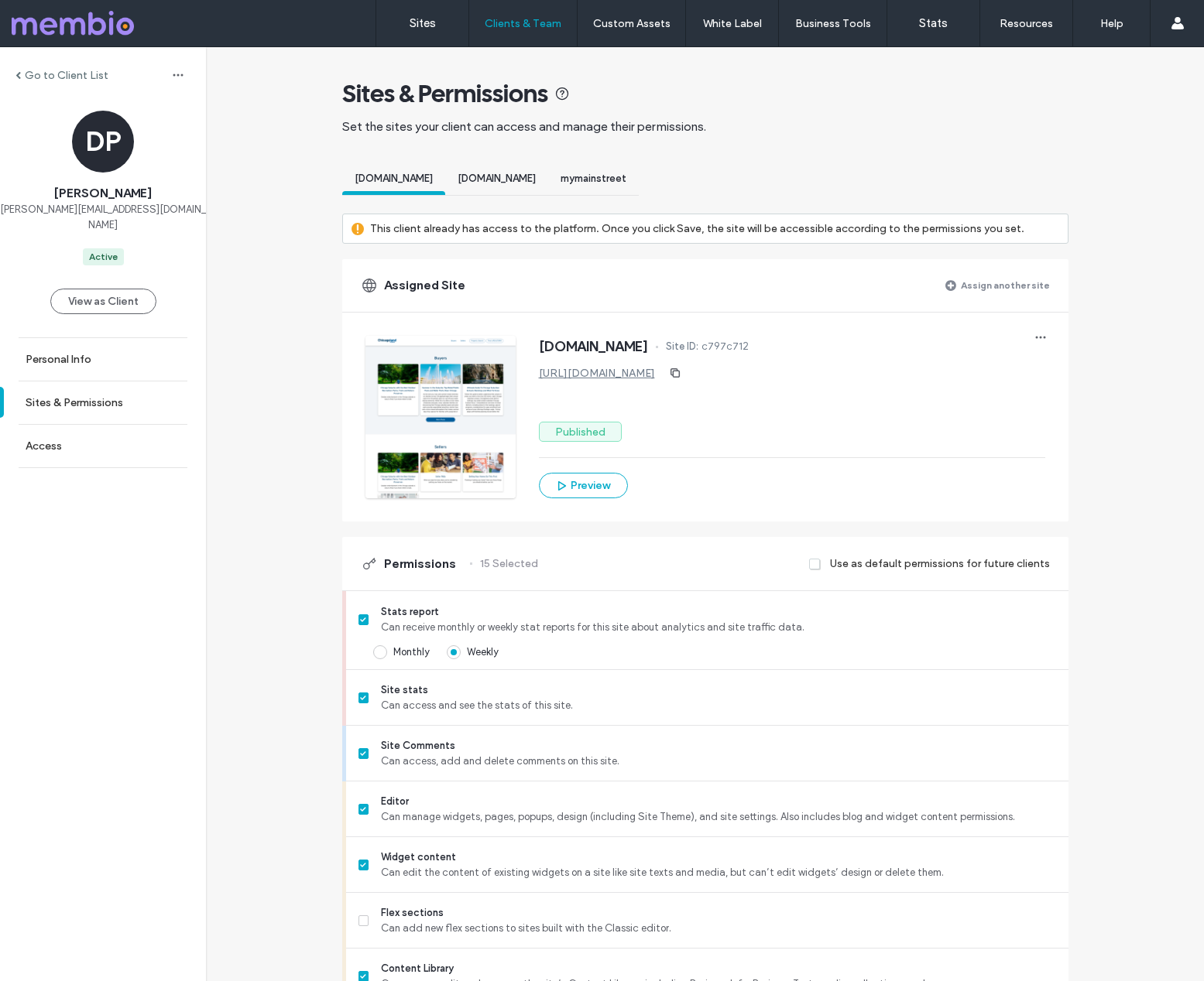
click at [44, 71] on label "Go to Client List" at bounding box center [66, 75] width 84 height 13
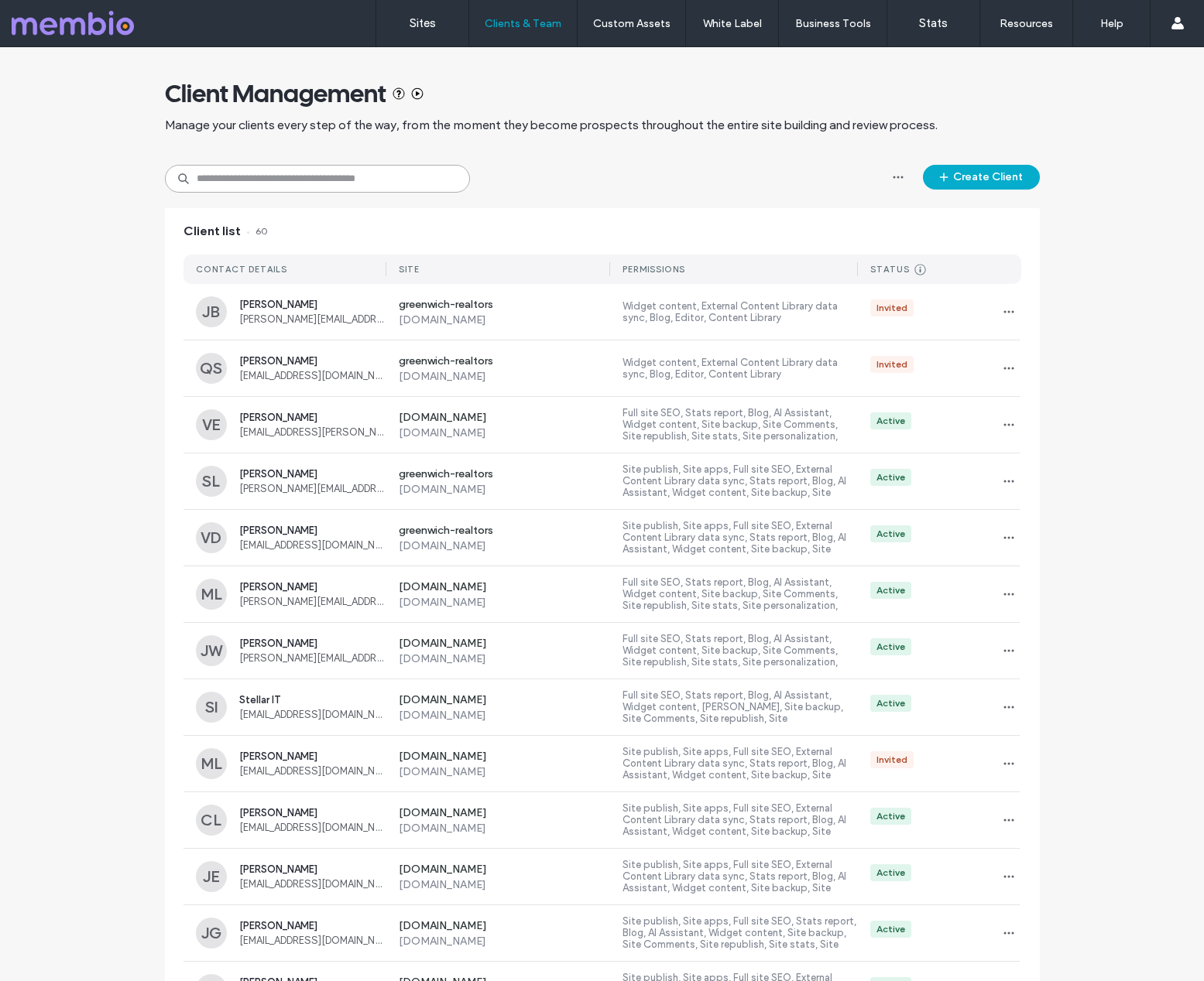
click at [376, 171] on input at bounding box center [316, 179] width 305 height 28
click at [367, 171] on input at bounding box center [316, 179] width 305 height 28
type input "*"
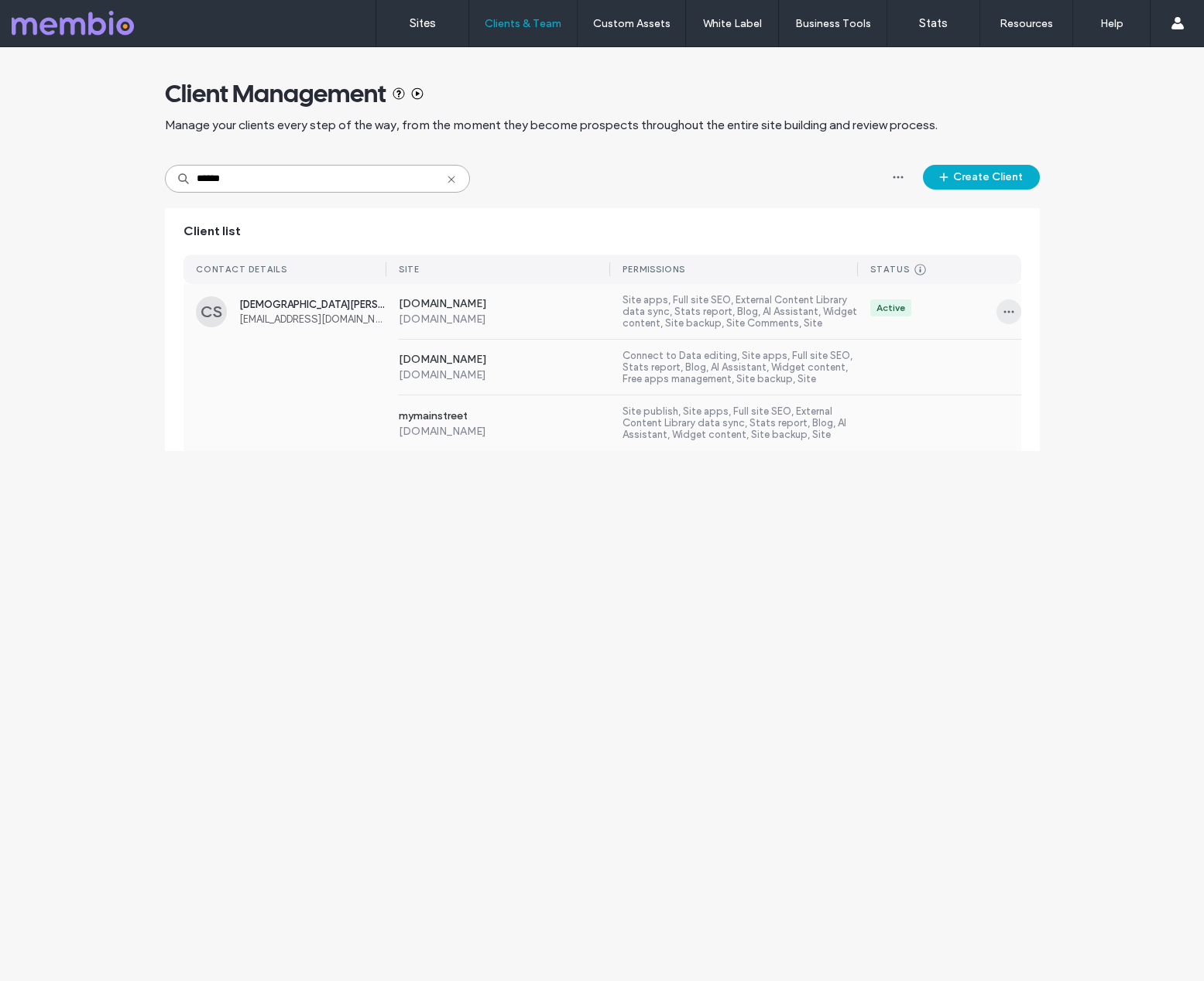
type input "******"
click at [1012, 309] on icon "button" at bounding box center [1009, 312] width 12 height 12
click at [1058, 350] on span "Sites & Permissions" at bounding box center [1071, 353] width 88 height 16
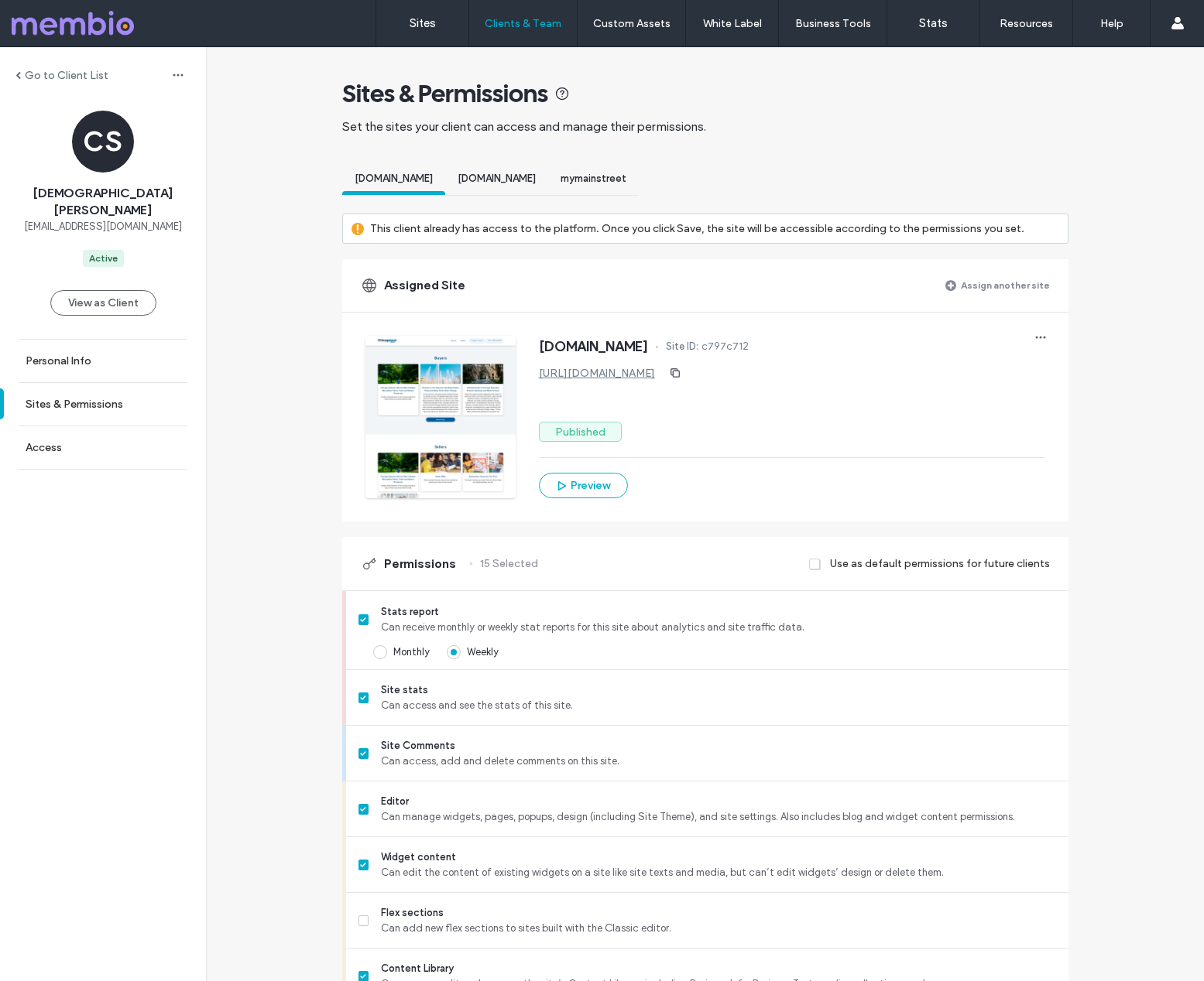
drag, startPoint x: 574, startPoint y: 179, endPoint x: 587, endPoint y: 183, distance: 13.6
click at [536, 179] on span "[DOMAIN_NAME]" at bounding box center [496, 178] width 78 height 11
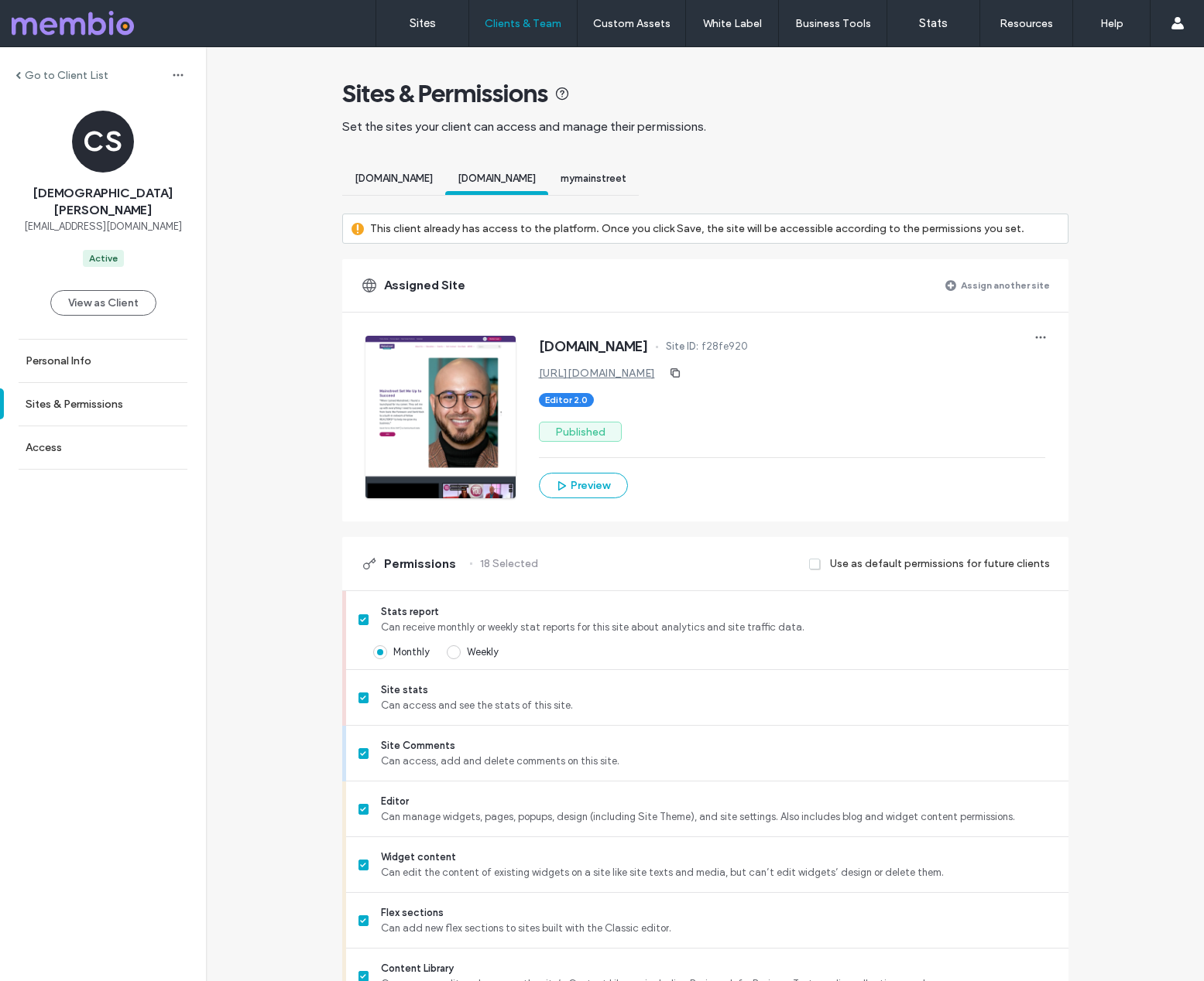
drag, startPoint x: 706, startPoint y: 179, endPoint x: 712, endPoint y: 205, distance: 26.7
click at [626, 179] on span "mymainstreet" at bounding box center [593, 178] width 65 height 11
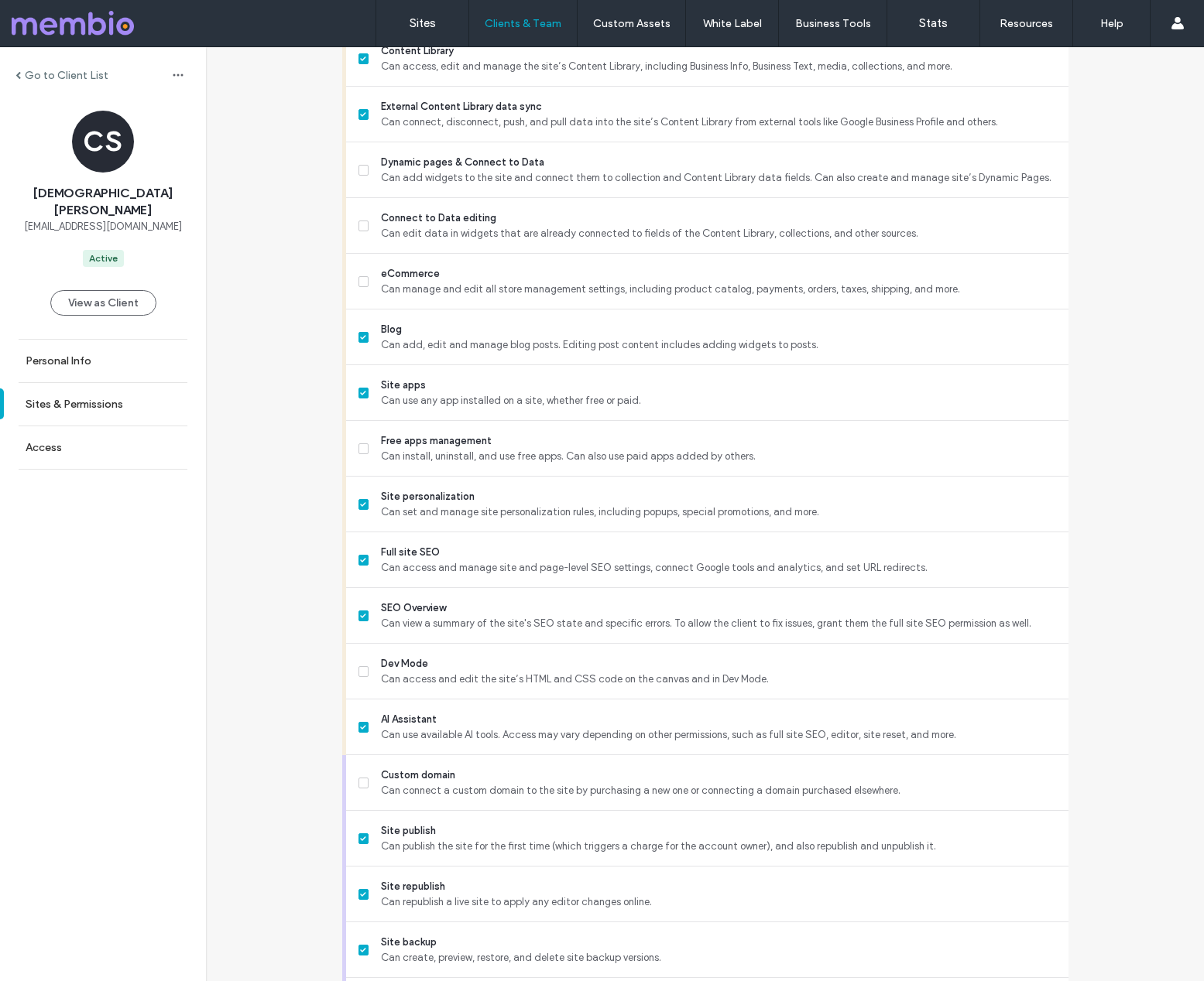
scroll to position [1027, 0]
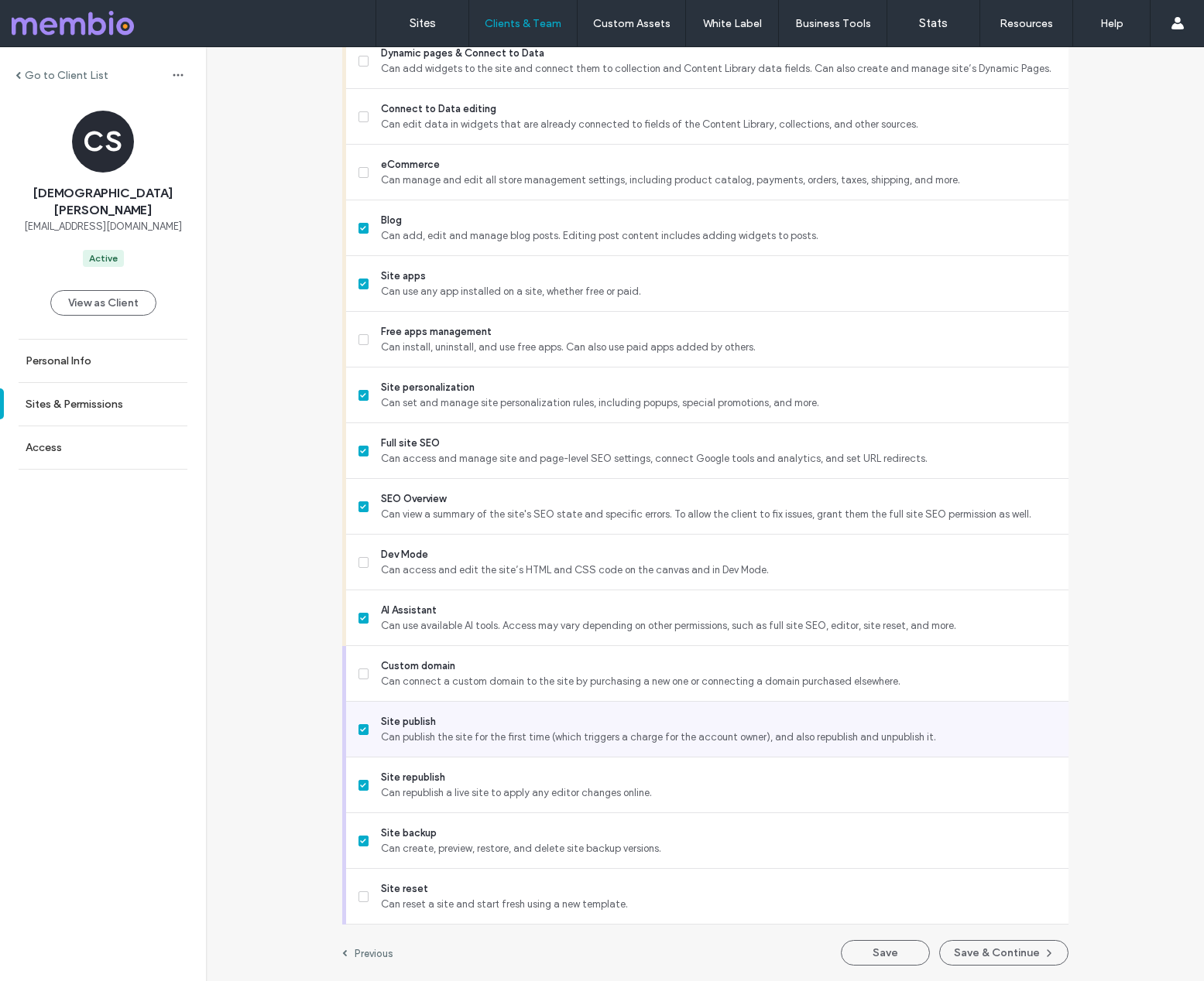
click at [358, 725] on span at bounding box center [363, 730] width 11 height 11
click at [882, 948] on button "Save" at bounding box center [885, 953] width 89 height 26
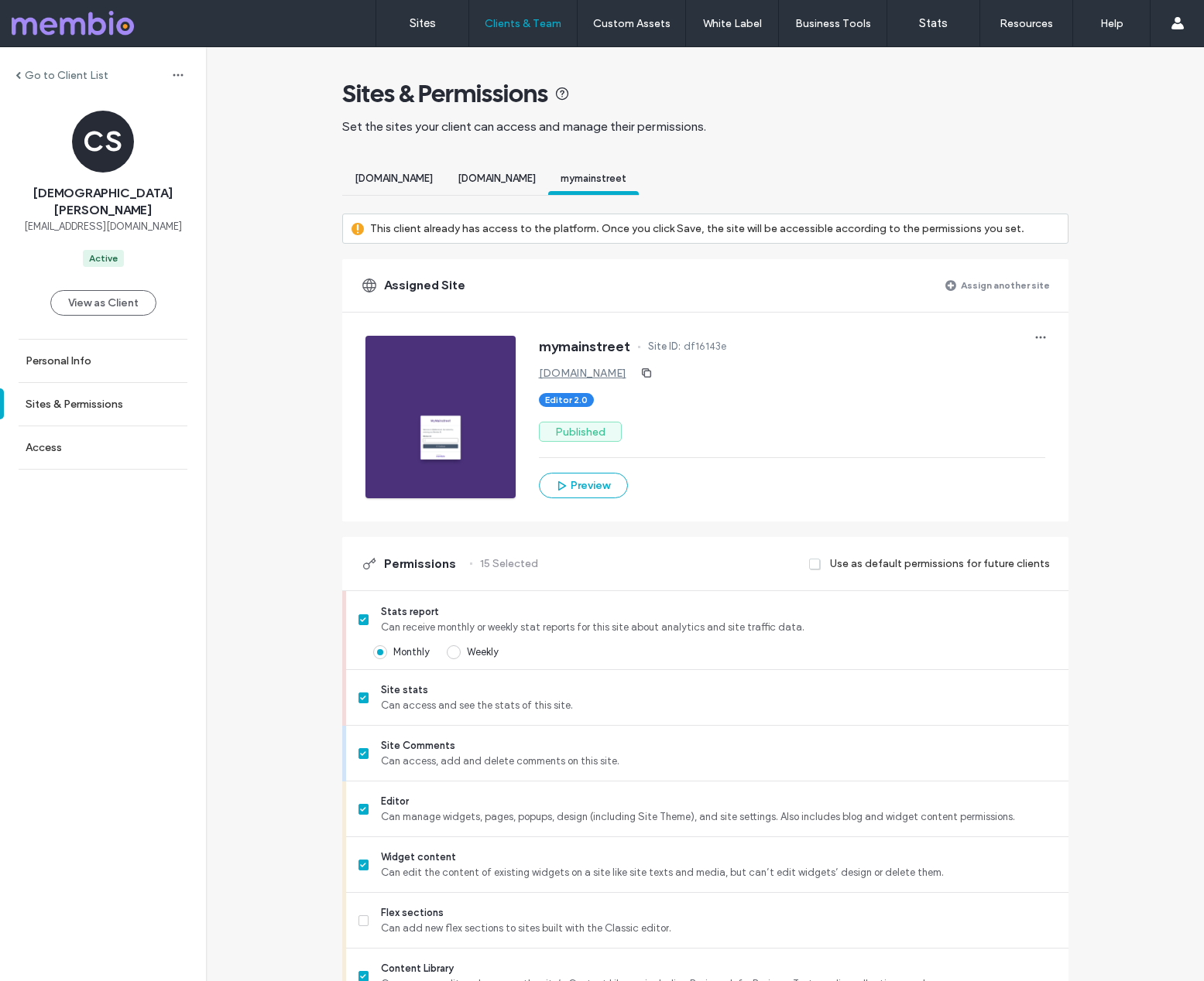
drag, startPoint x: 46, startPoint y: 74, endPoint x: 72, endPoint y: 91, distance: 31.1
click at [46, 74] on label "Go to Client List" at bounding box center [66, 75] width 84 height 13
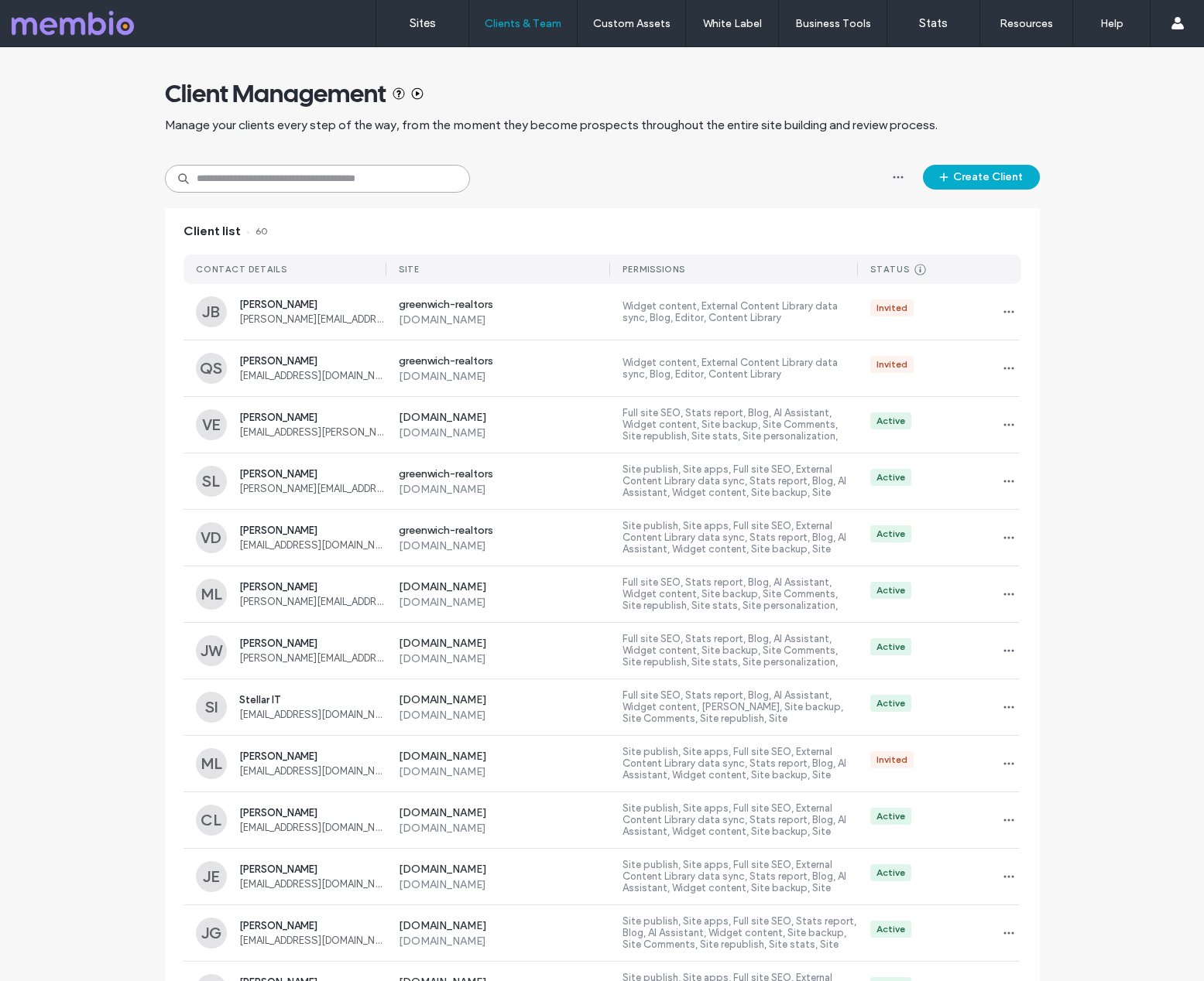
click at [370, 179] on input at bounding box center [316, 179] width 305 height 28
type input "*"
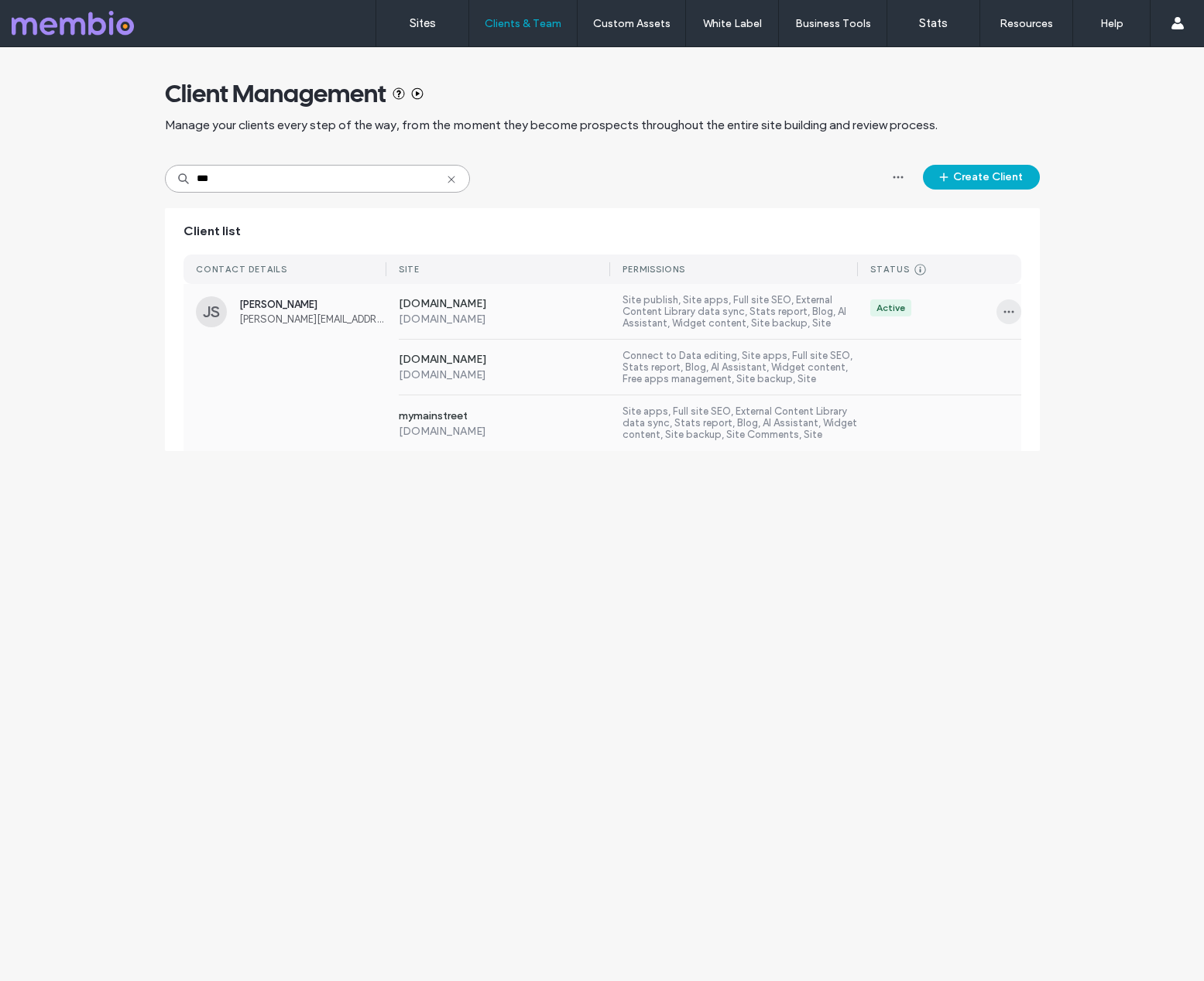
type input "***"
click at [1011, 308] on icon "button" at bounding box center [1009, 312] width 12 height 12
click at [1068, 351] on span "Sites & Permissions" at bounding box center [1071, 353] width 88 height 16
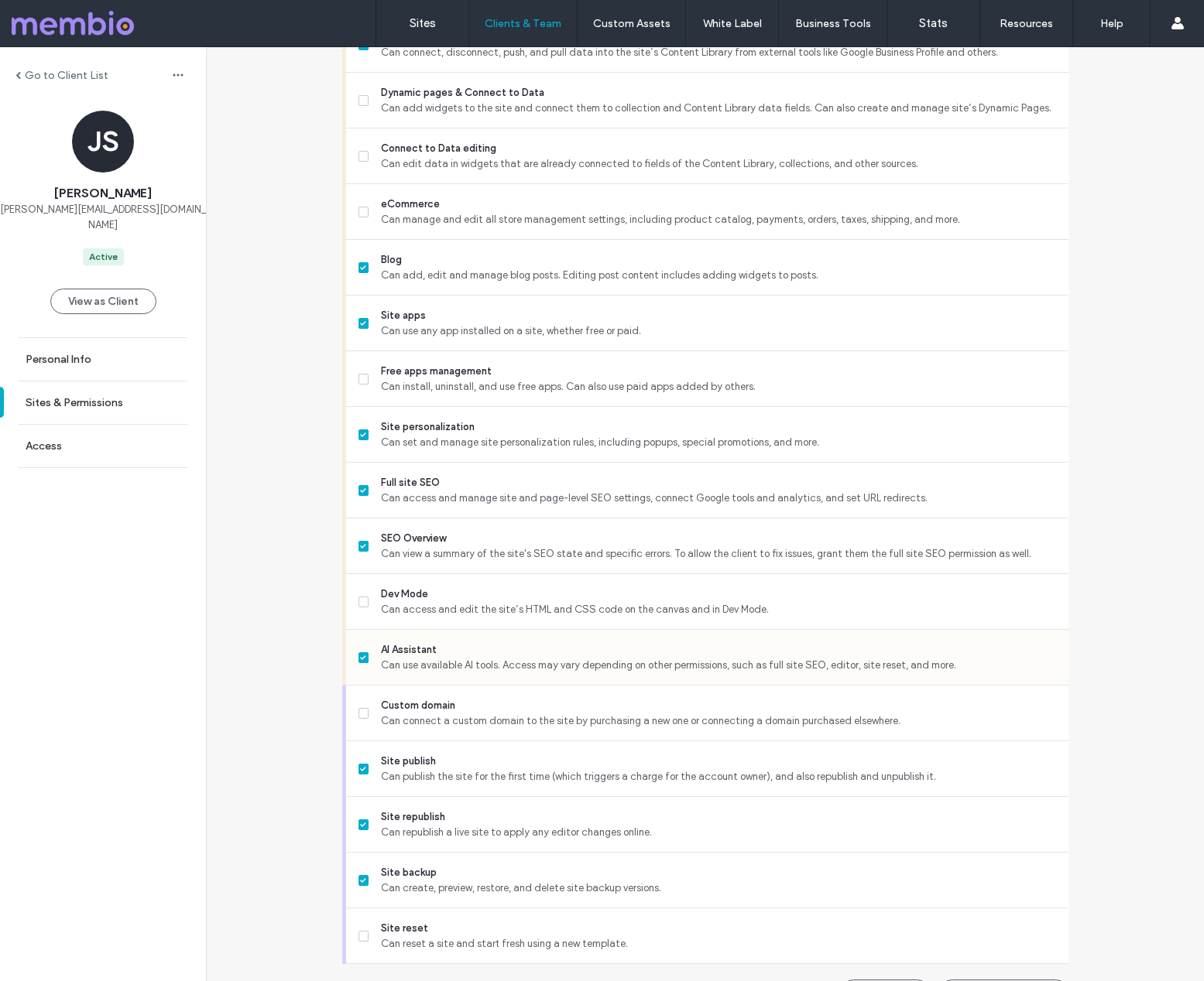
scroll to position [1027, 0]
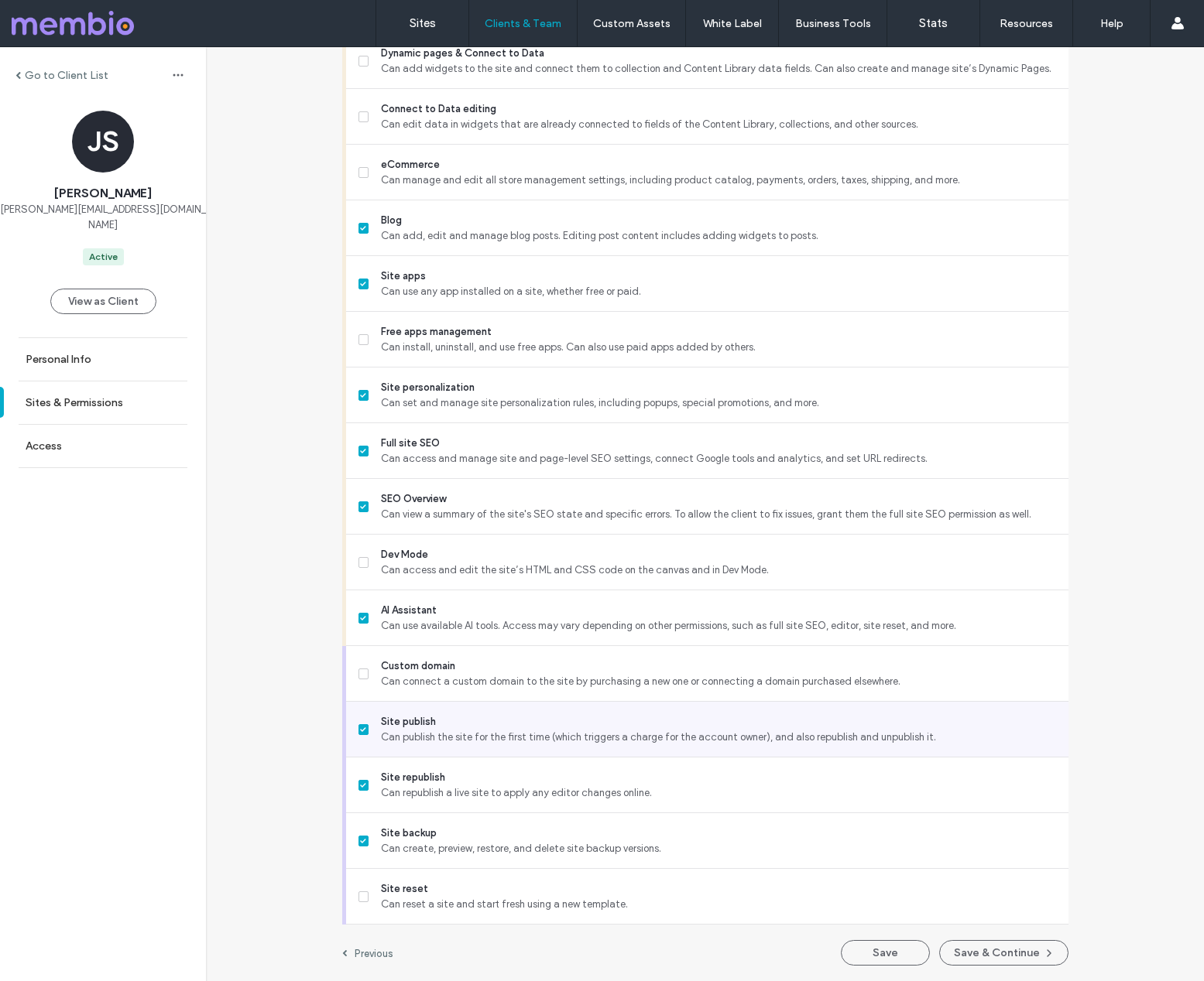
click at [350, 726] on div "Site publish Can publish the site for the first time (which triggers a charge f…" at bounding box center [706, 729] width 722 height 56
click at [362, 727] on span at bounding box center [363, 730] width 11 height 11
click at [873, 958] on button "Save" at bounding box center [885, 953] width 89 height 26
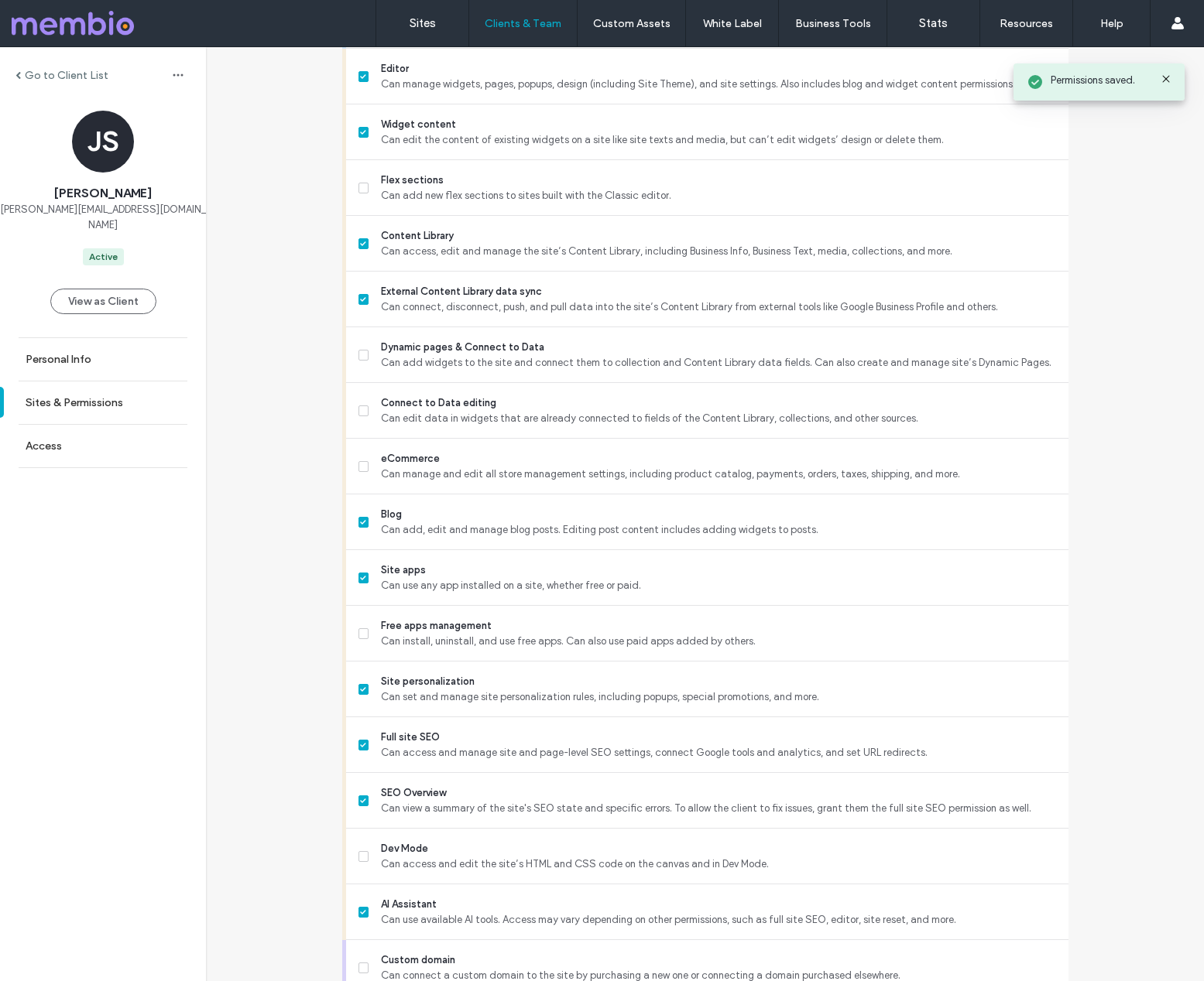
scroll to position [0, 0]
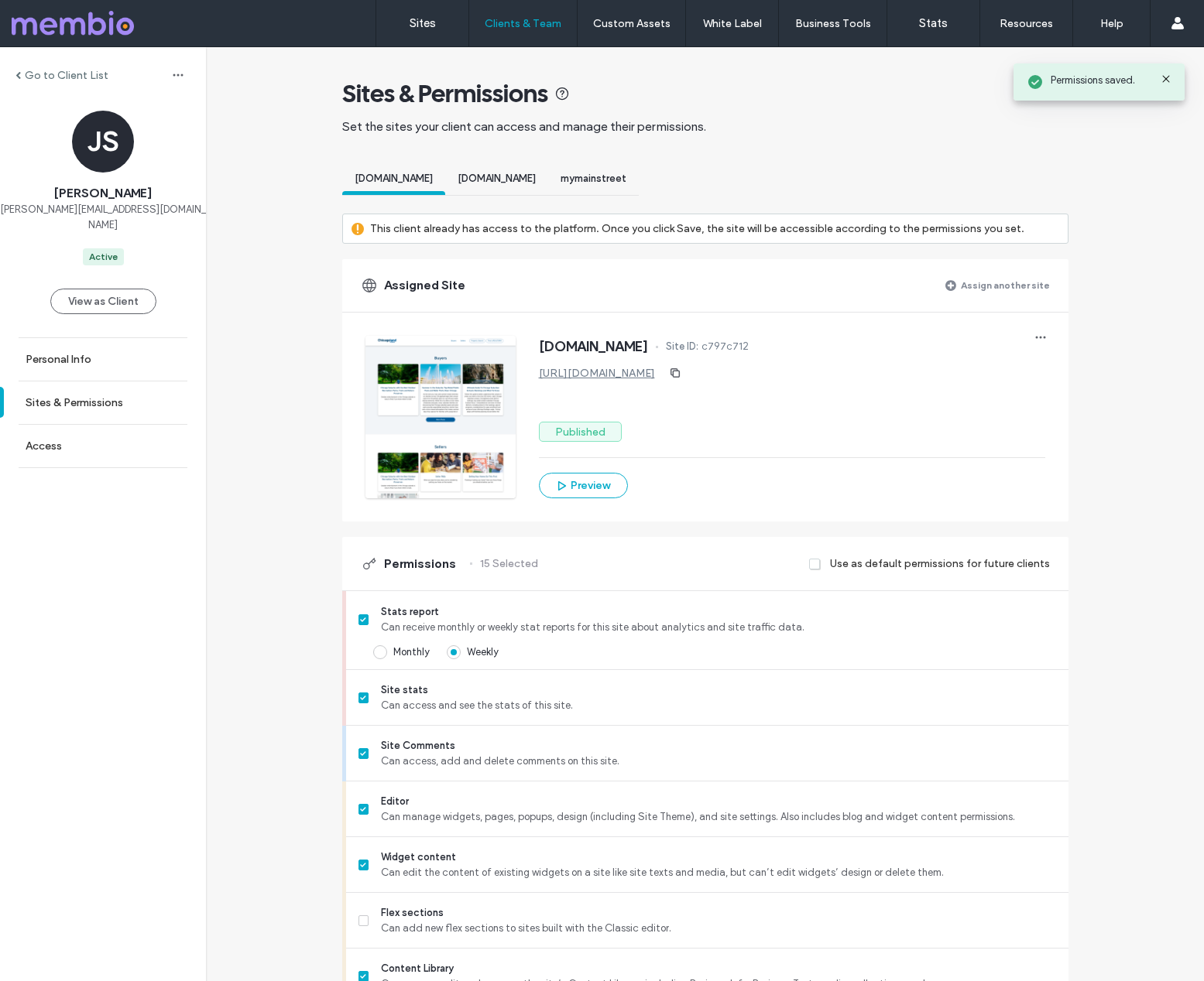
click at [536, 173] on span "[DOMAIN_NAME]" at bounding box center [496, 178] width 78 height 11
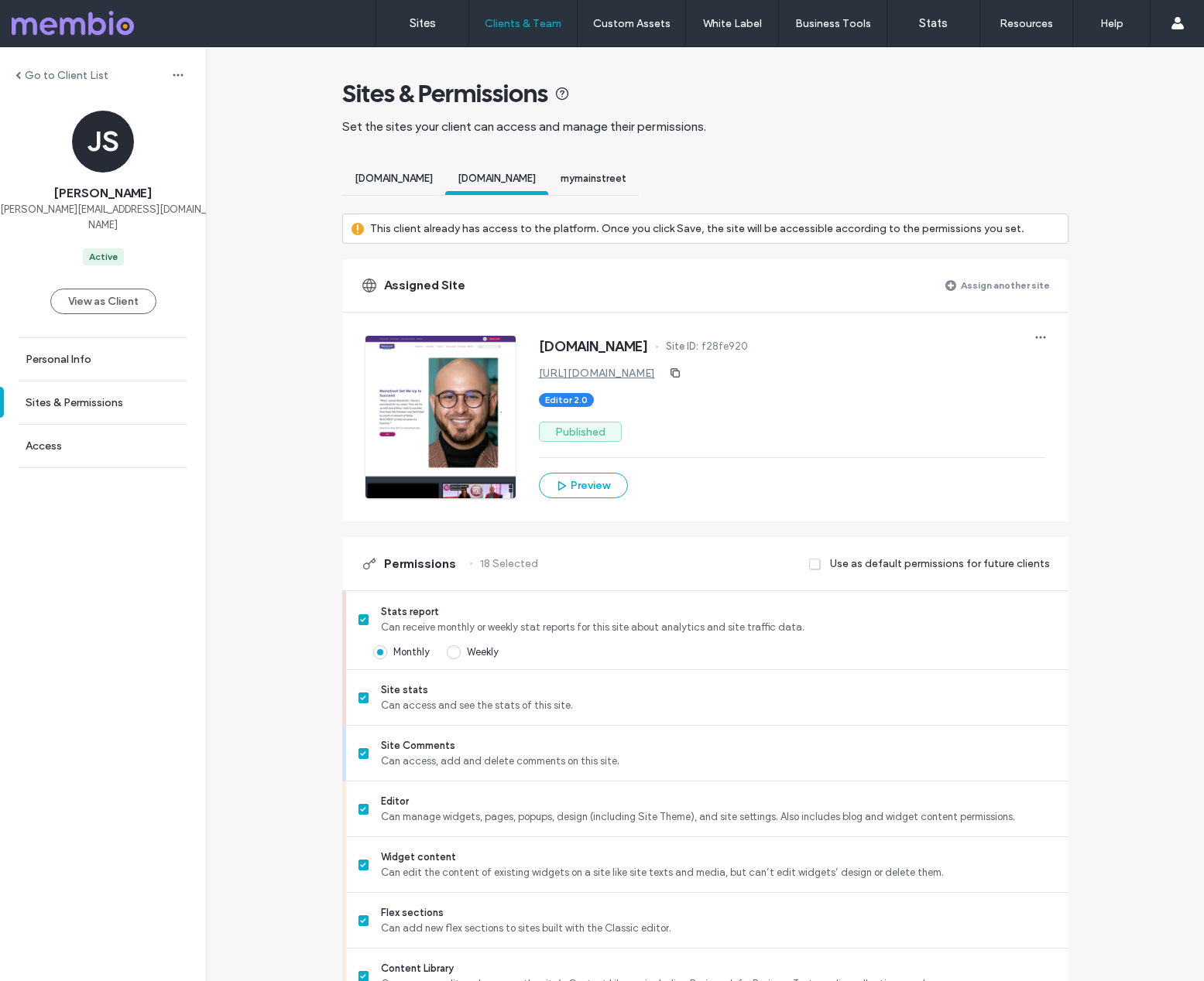
click at [626, 179] on span "mymainstreet" at bounding box center [593, 178] width 65 height 11
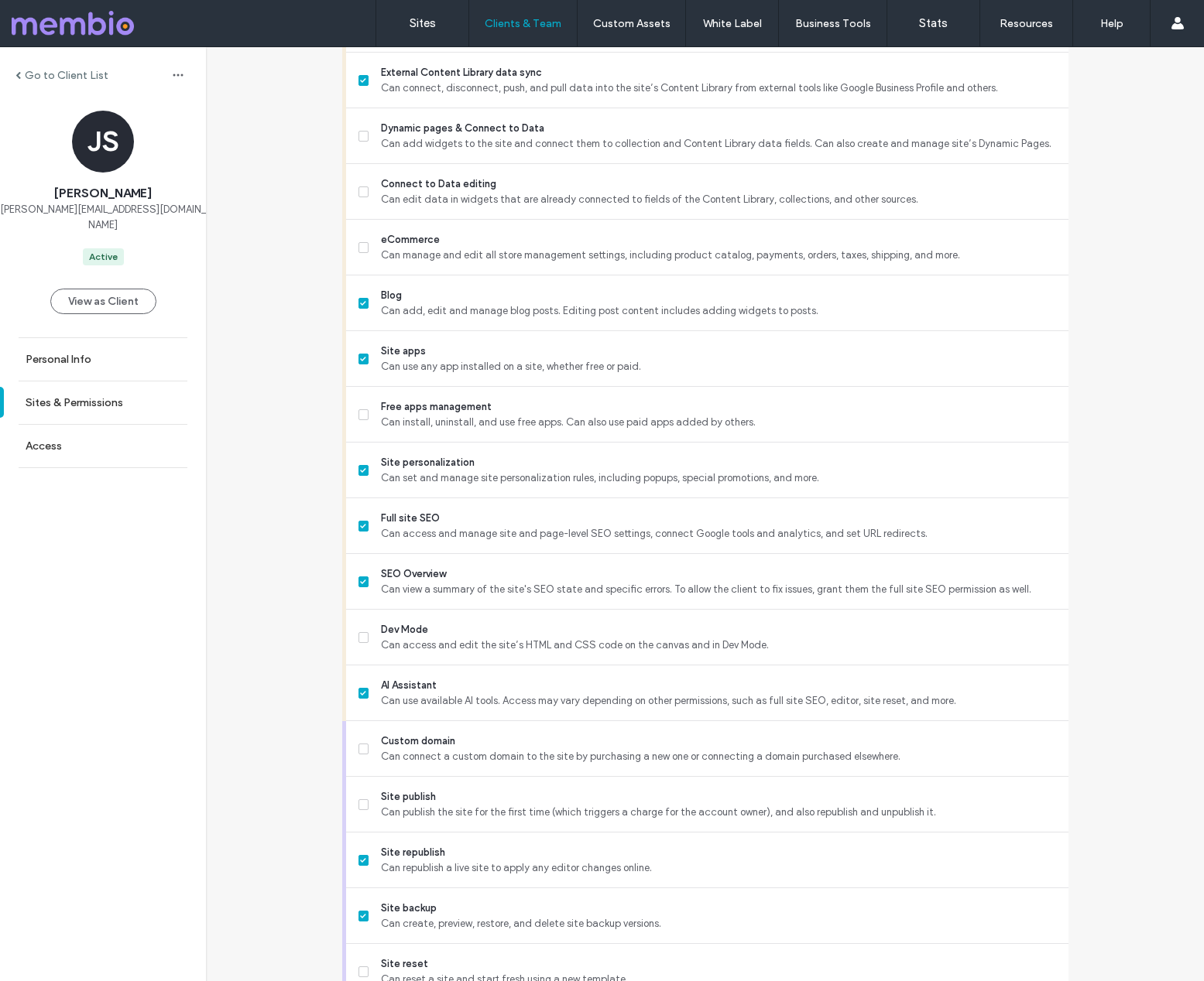
scroll to position [1027, 0]
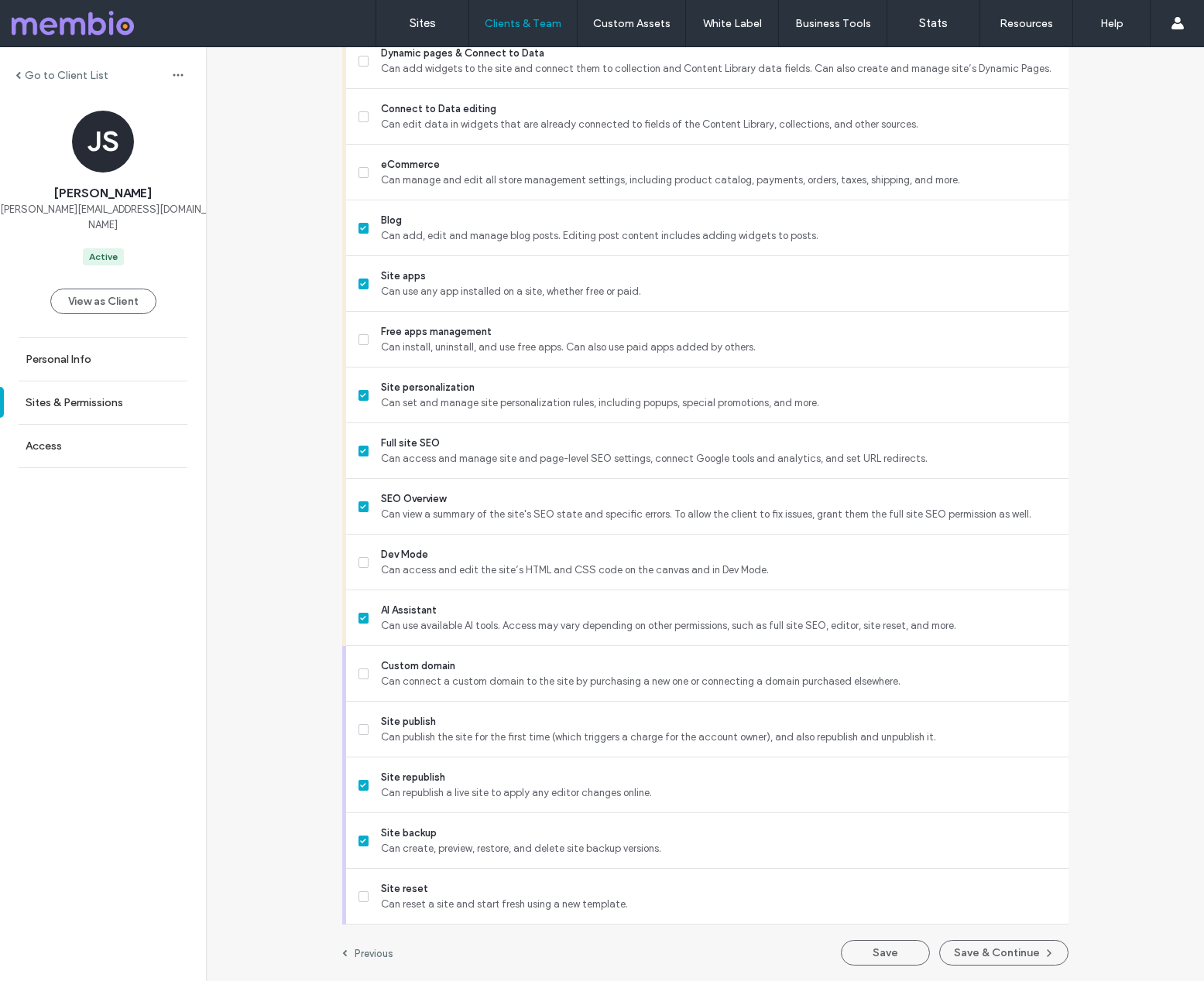
click at [59, 72] on label "Go to Client List" at bounding box center [66, 75] width 84 height 13
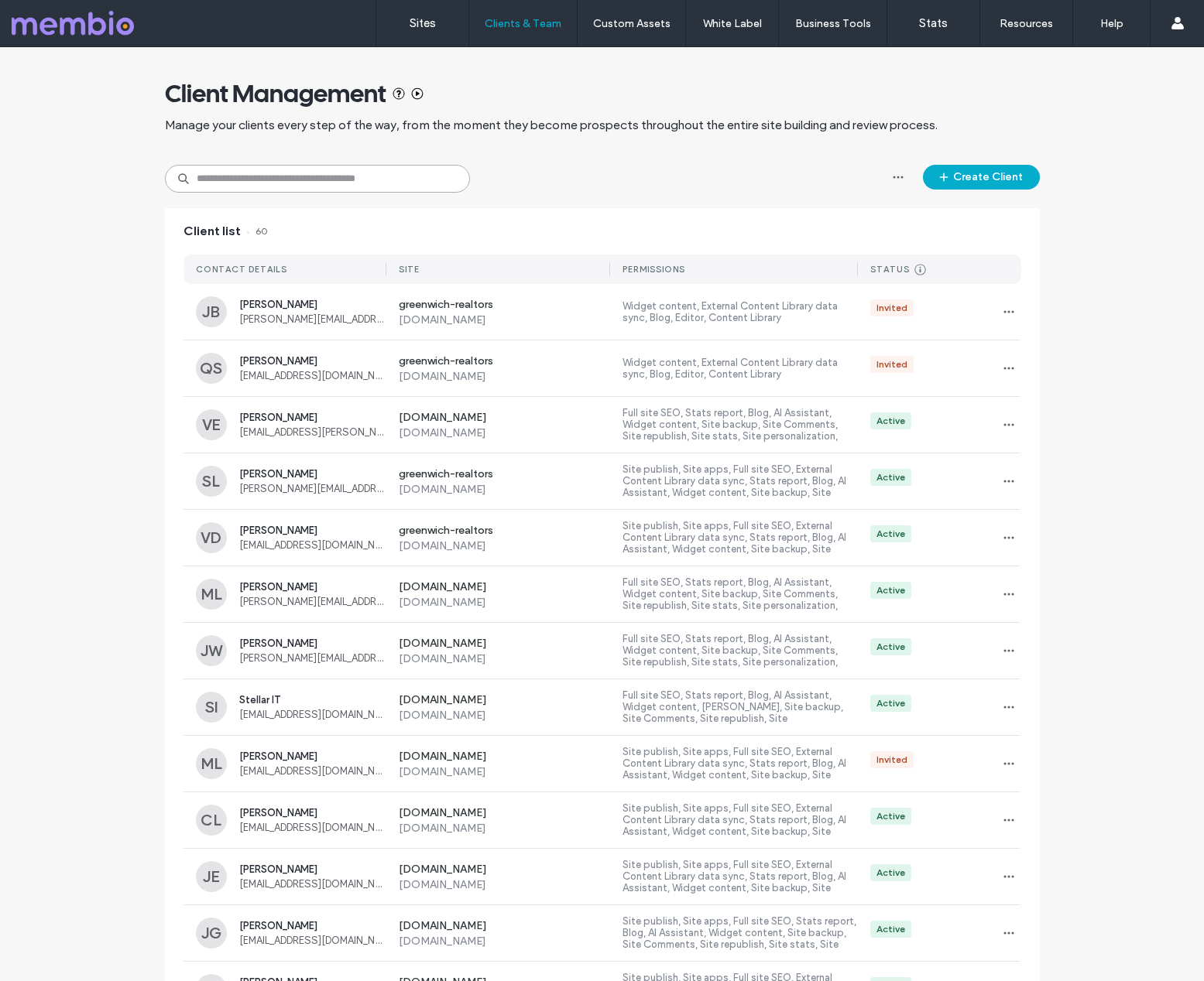
click at [349, 179] on input at bounding box center [316, 179] width 305 height 28
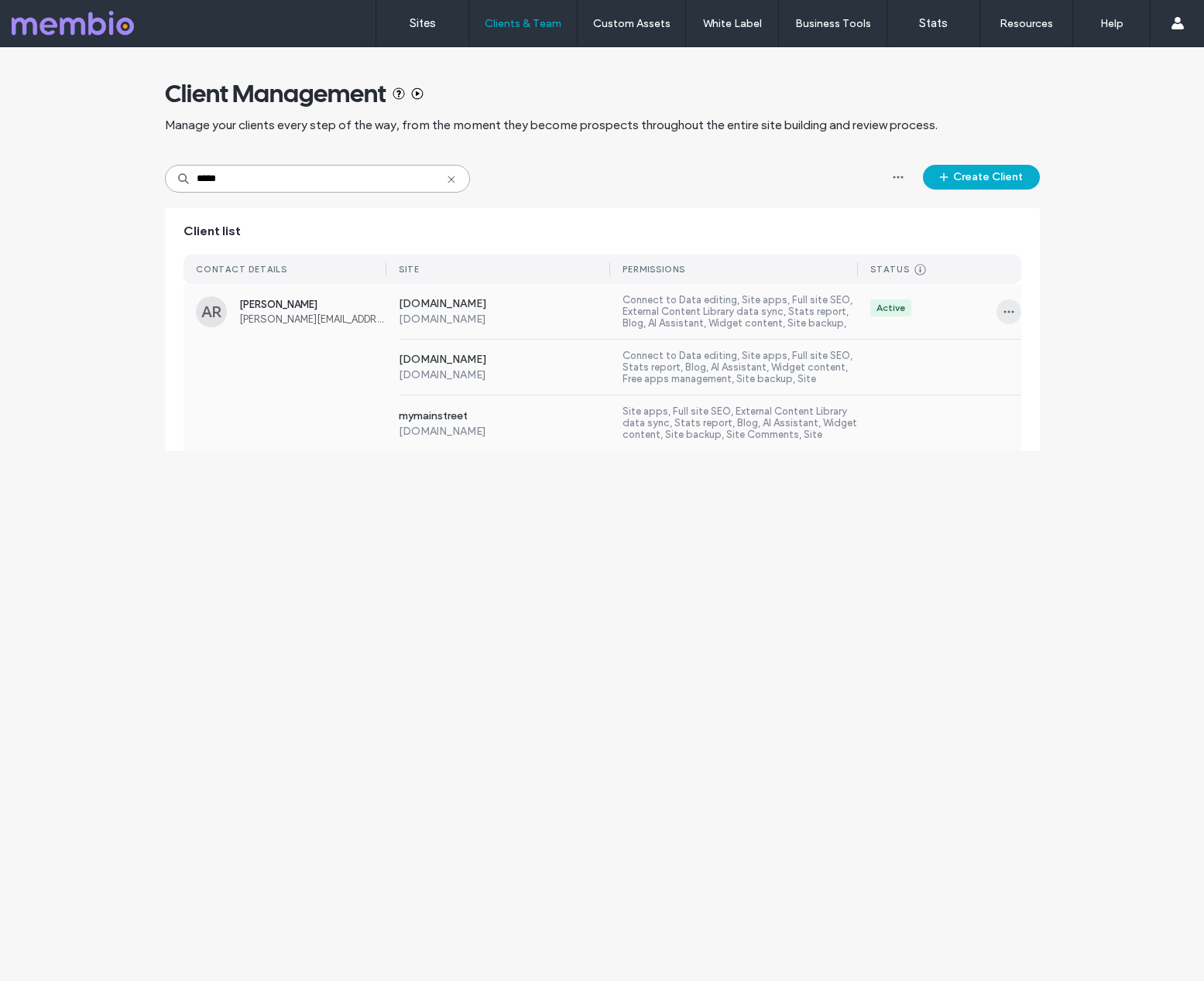
type input "*****"
click at [1004, 306] on icon "button" at bounding box center [1009, 312] width 12 height 12
click at [1055, 354] on span "Sites & Permissions" at bounding box center [1071, 353] width 88 height 16
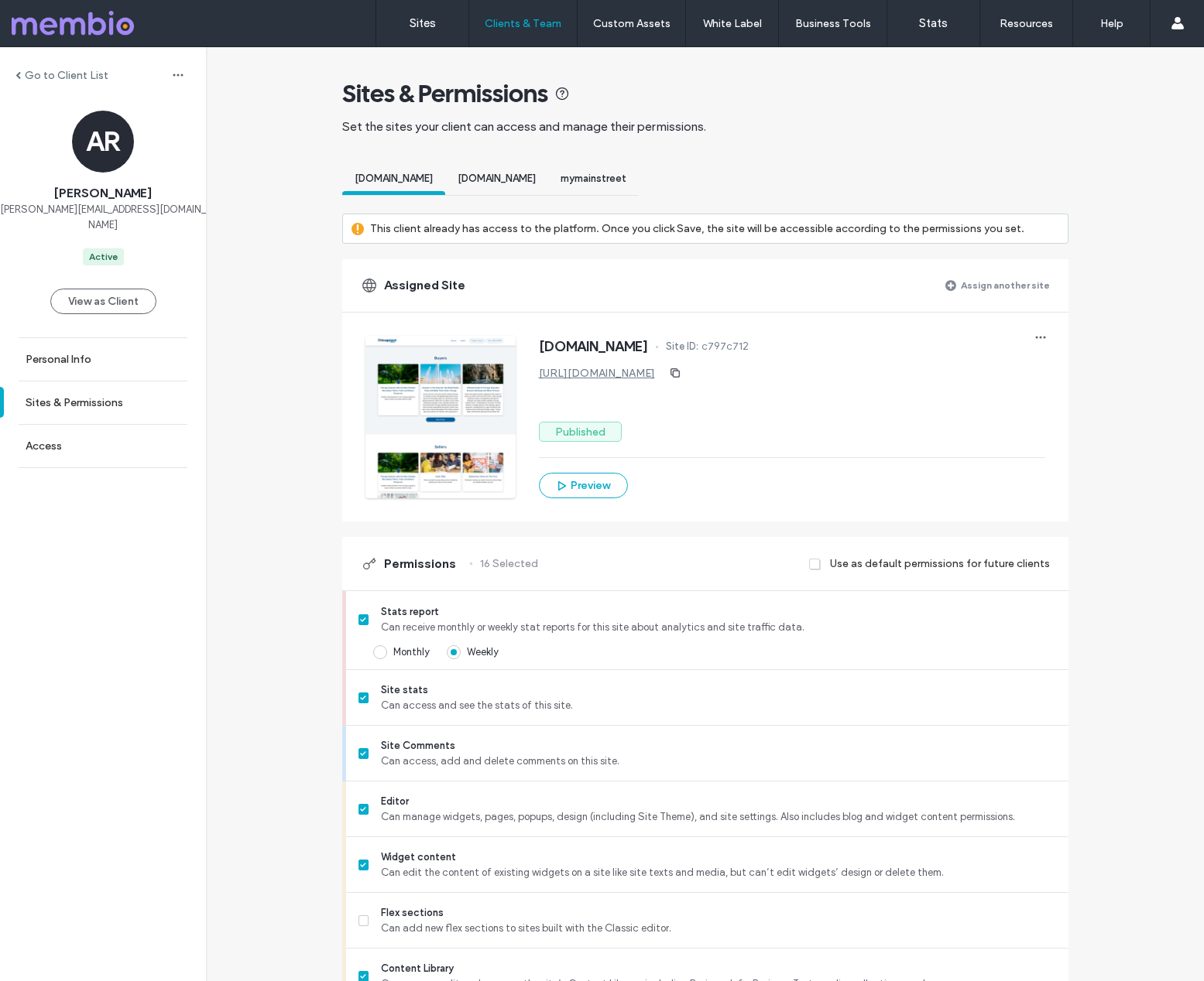
drag, startPoint x: 594, startPoint y: 178, endPoint x: 597, endPoint y: 189, distance: 11.4
click at [536, 178] on span "[DOMAIN_NAME]" at bounding box center [496, 178] width 78 height 11
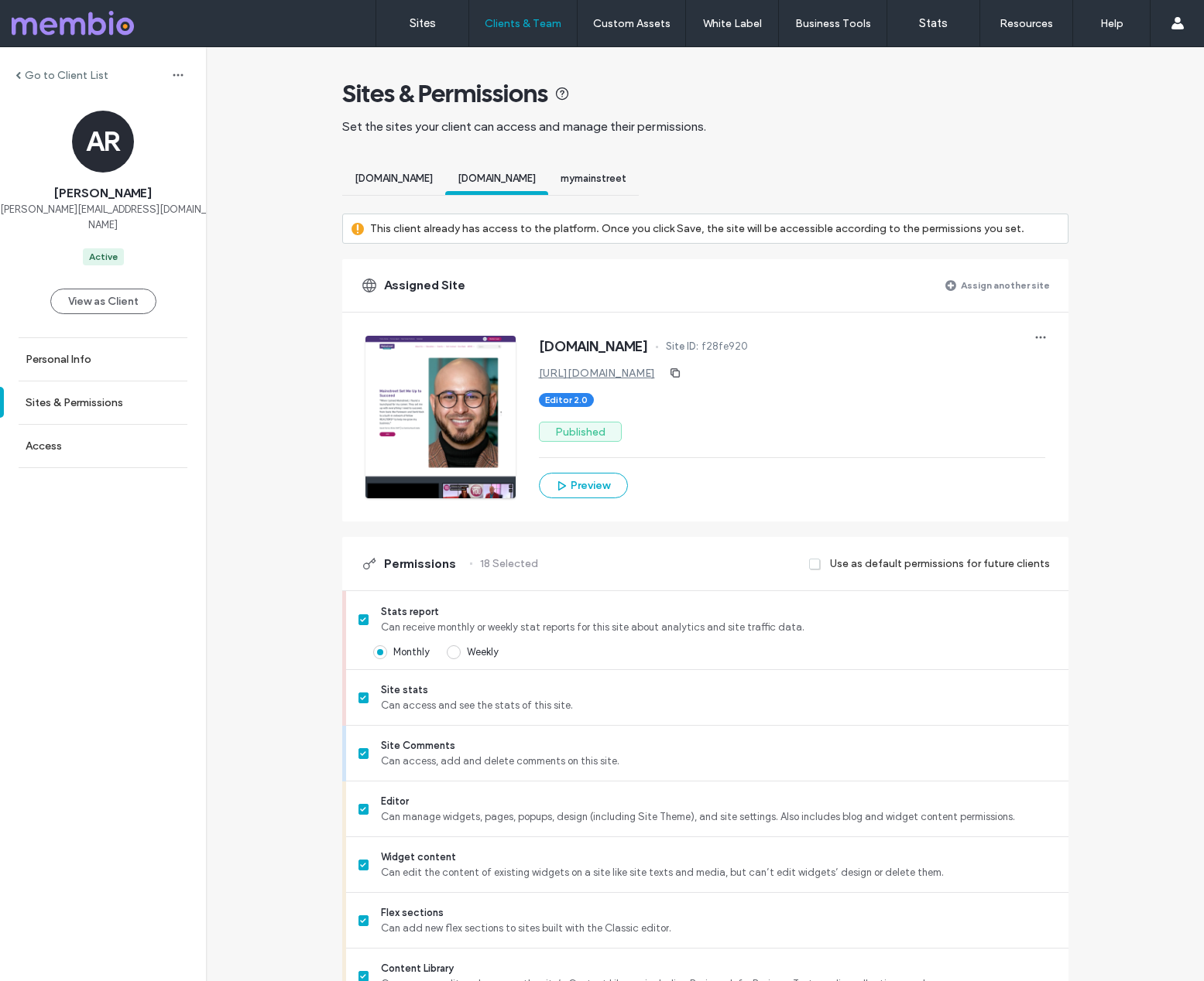
click at [626, 177] on span "mymainstreet" at bounding box center [593, 178] width 65 height 11
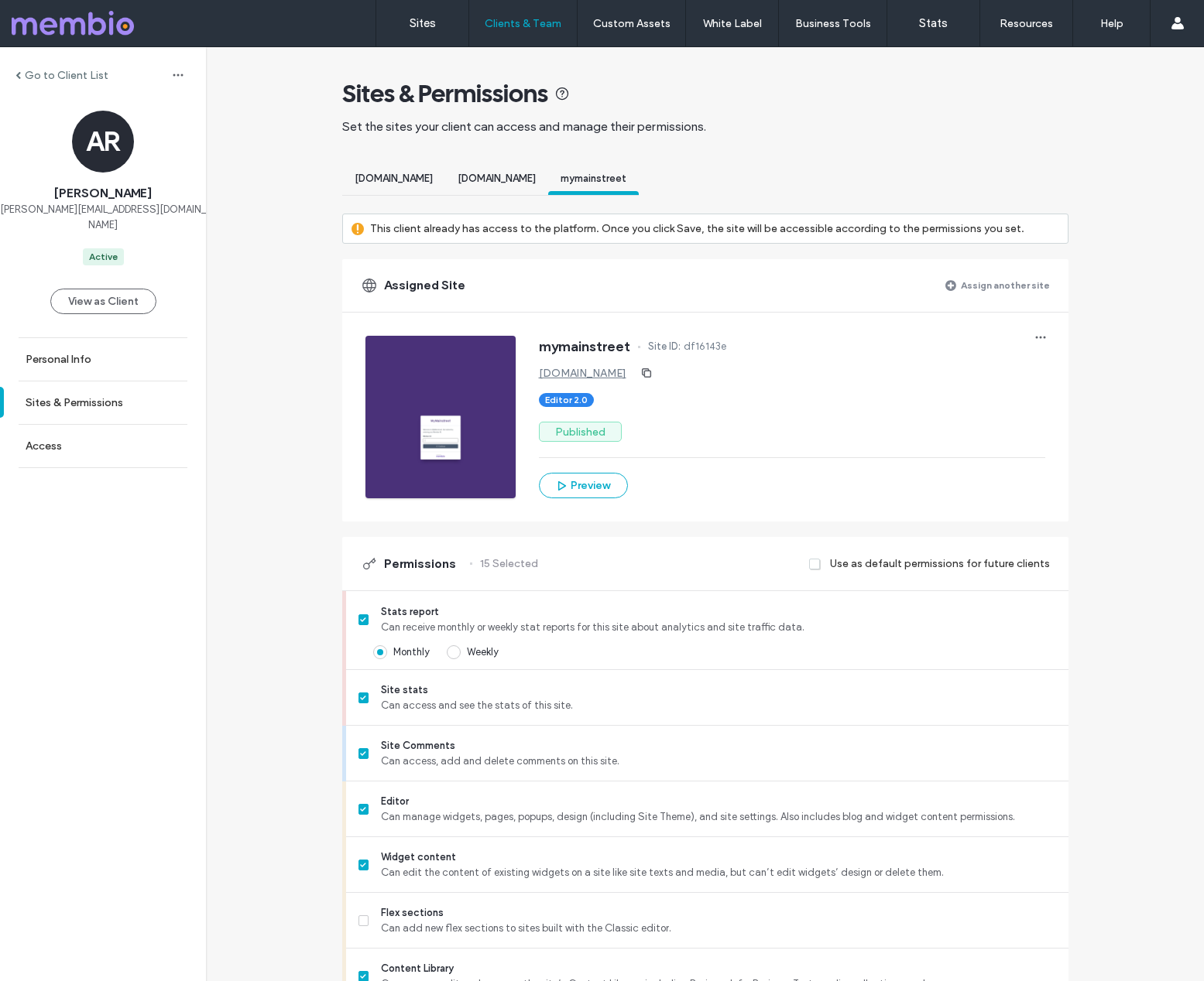
click at [54, 70] on label "Go to Client List" at bounding box center [66, 75] width 84 height 13
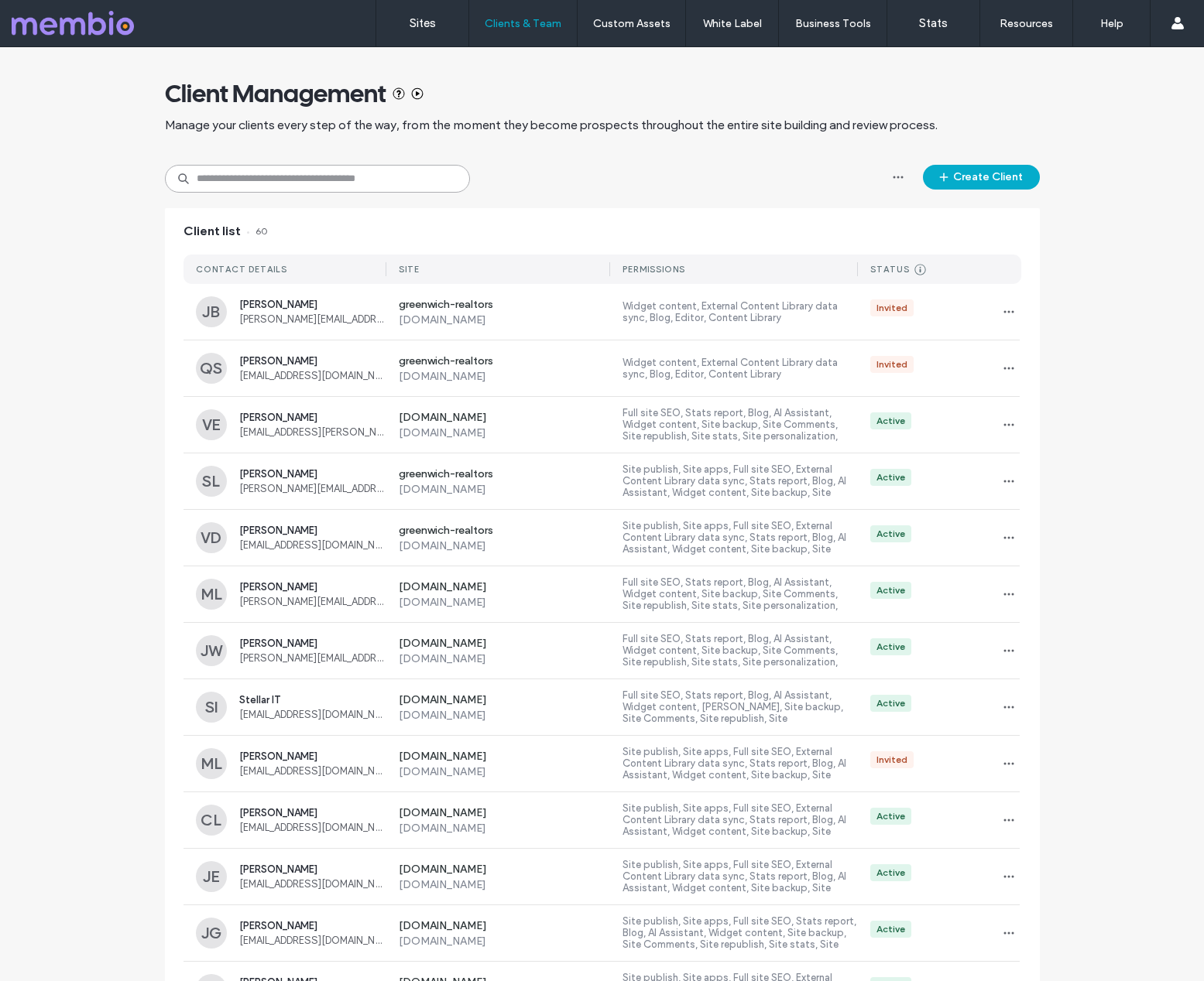
click at [389, 184] on input at bounding box center [316, 179] width 305 height 28
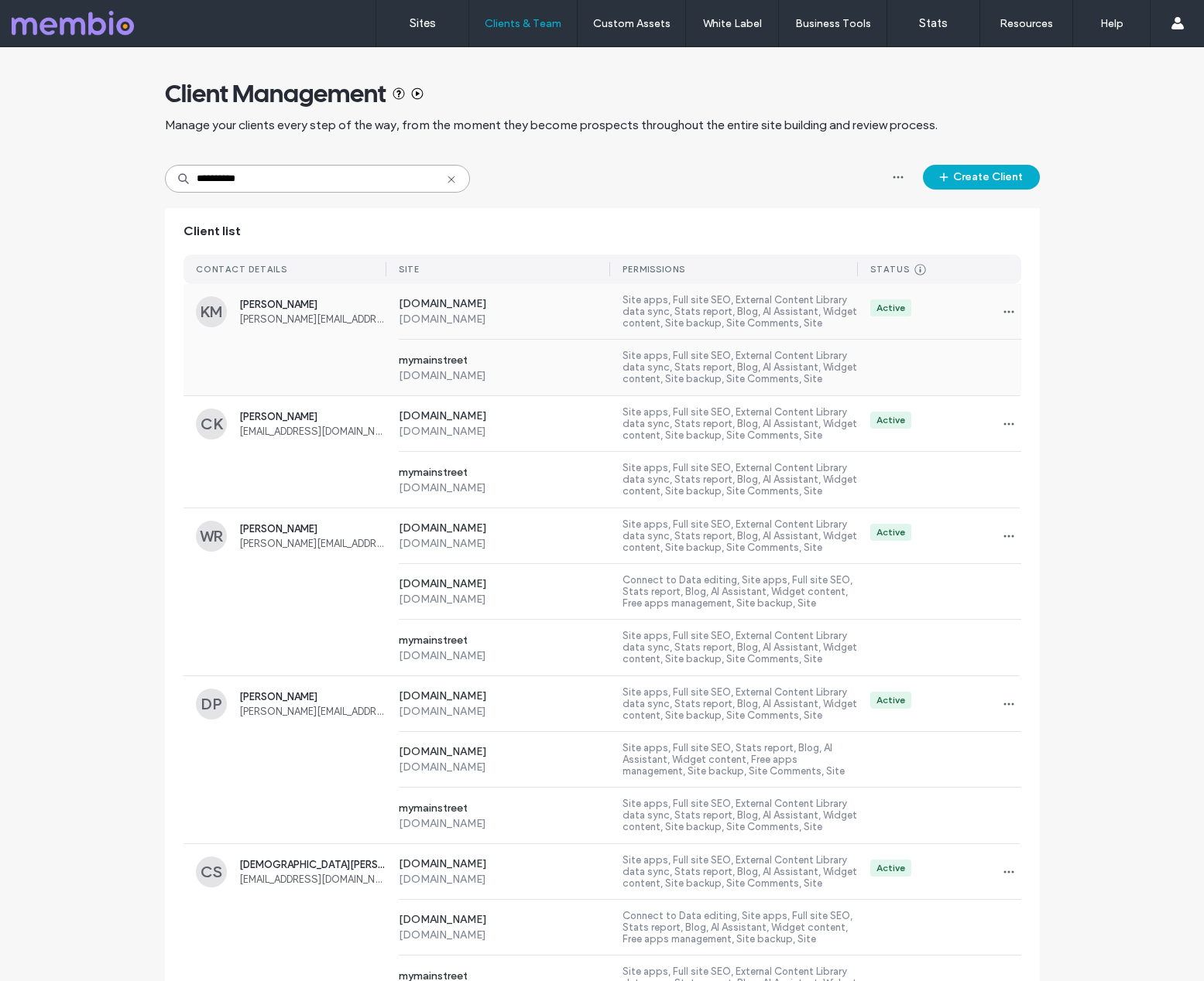
type input "**********"
click at [653, 186] on div "**********" at bounding box center [601, 179] width 874 height 28
click at [312, 175] on input "**********" at bounding box center [316, 179] width 305 height 28
drag, startPoint x: 341, startPoint y: 184, endPoint x: 303, endPoint y: 180, distance: 38.2
click at [303, 180] on input "**********" at bounding box center [316, 179] width 305 height 28
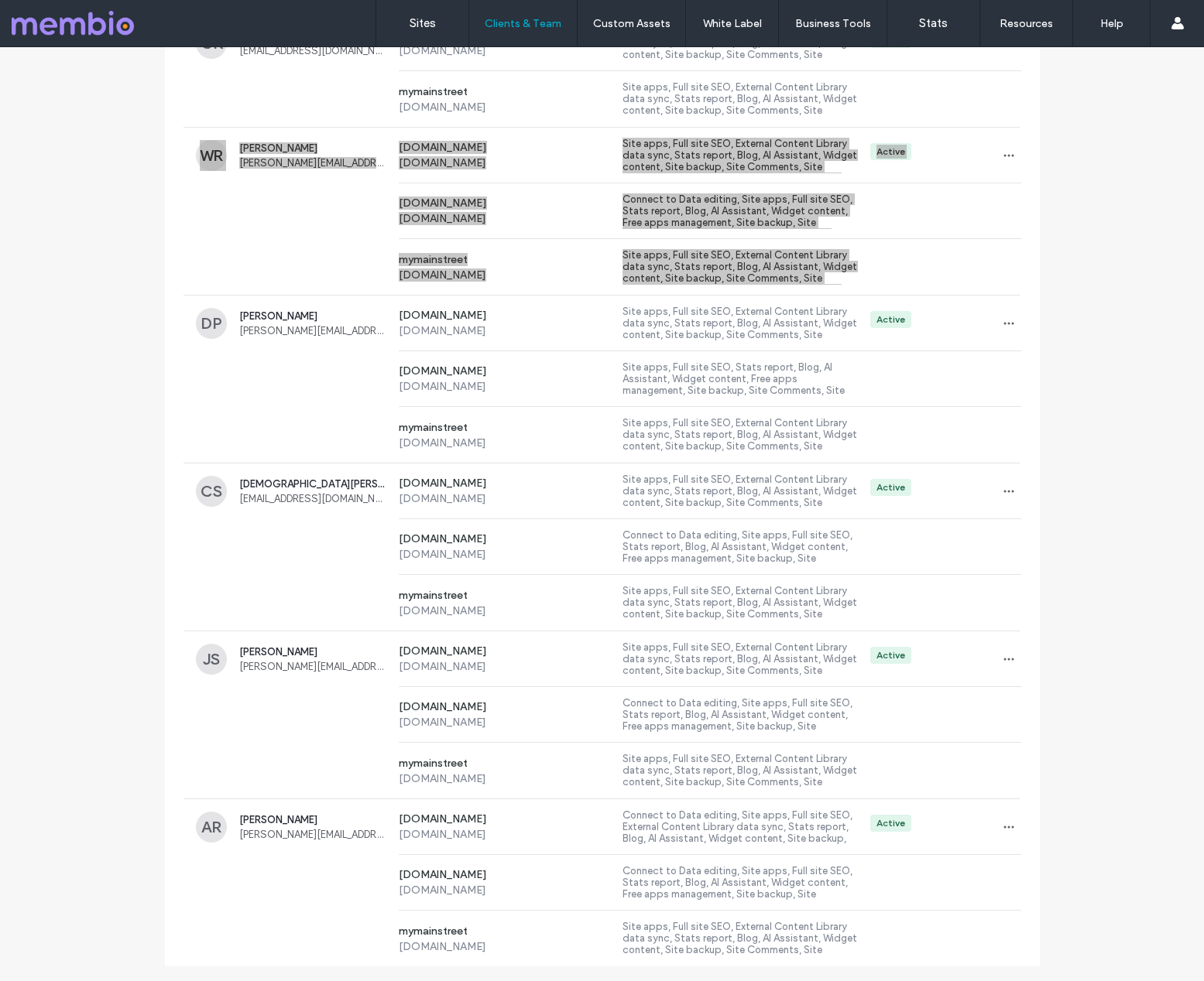
scroll to position [382, 0]
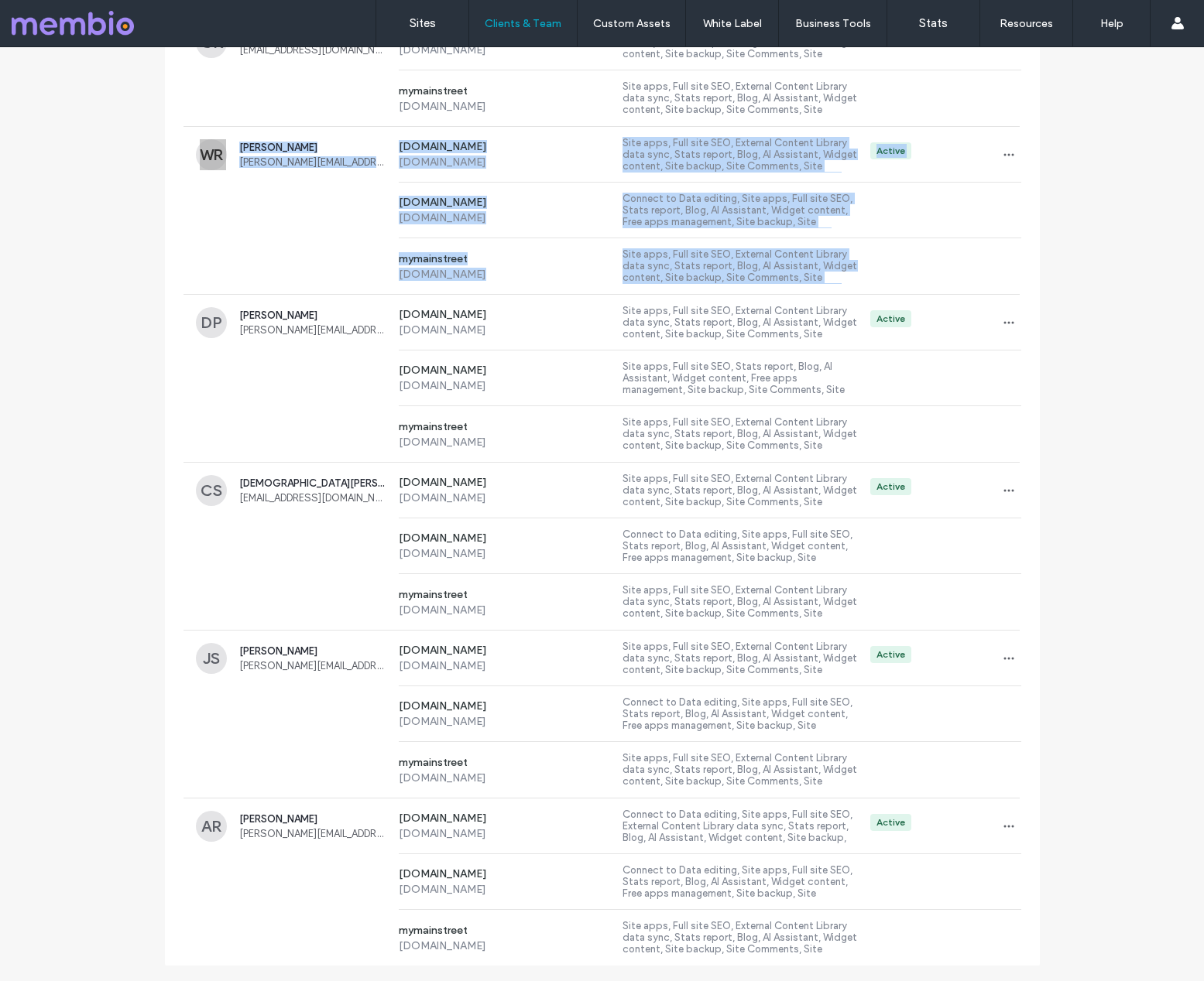
click at [1106, 402] on div "**********" at bounding box center [602, 323] width 1204 height 1315
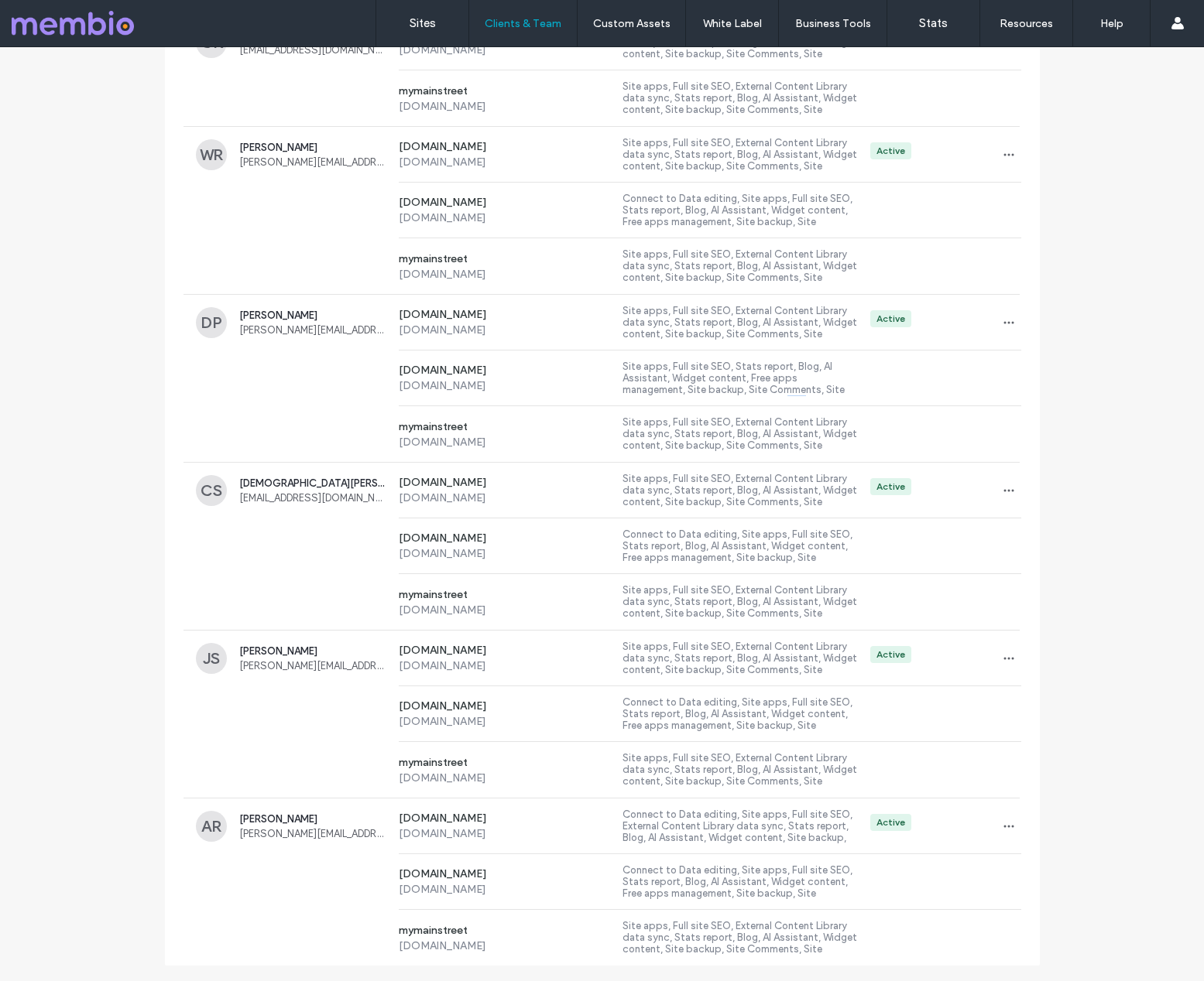
click at [1106, 402] on div "**********" at bounding box center [602, 323] width 1204 height 1315
drag, startPoint x: 1109, startPoint y: 605, endPoint x: 1087, endPoint y: 608, distance: 22.2
click at [1109, 605] on div "**********" at bounding box center [602, 323] width 1204 height 1315
click at [1092, 803] on div "**********" at bounding box center [602, 323] width 1204 height 1315
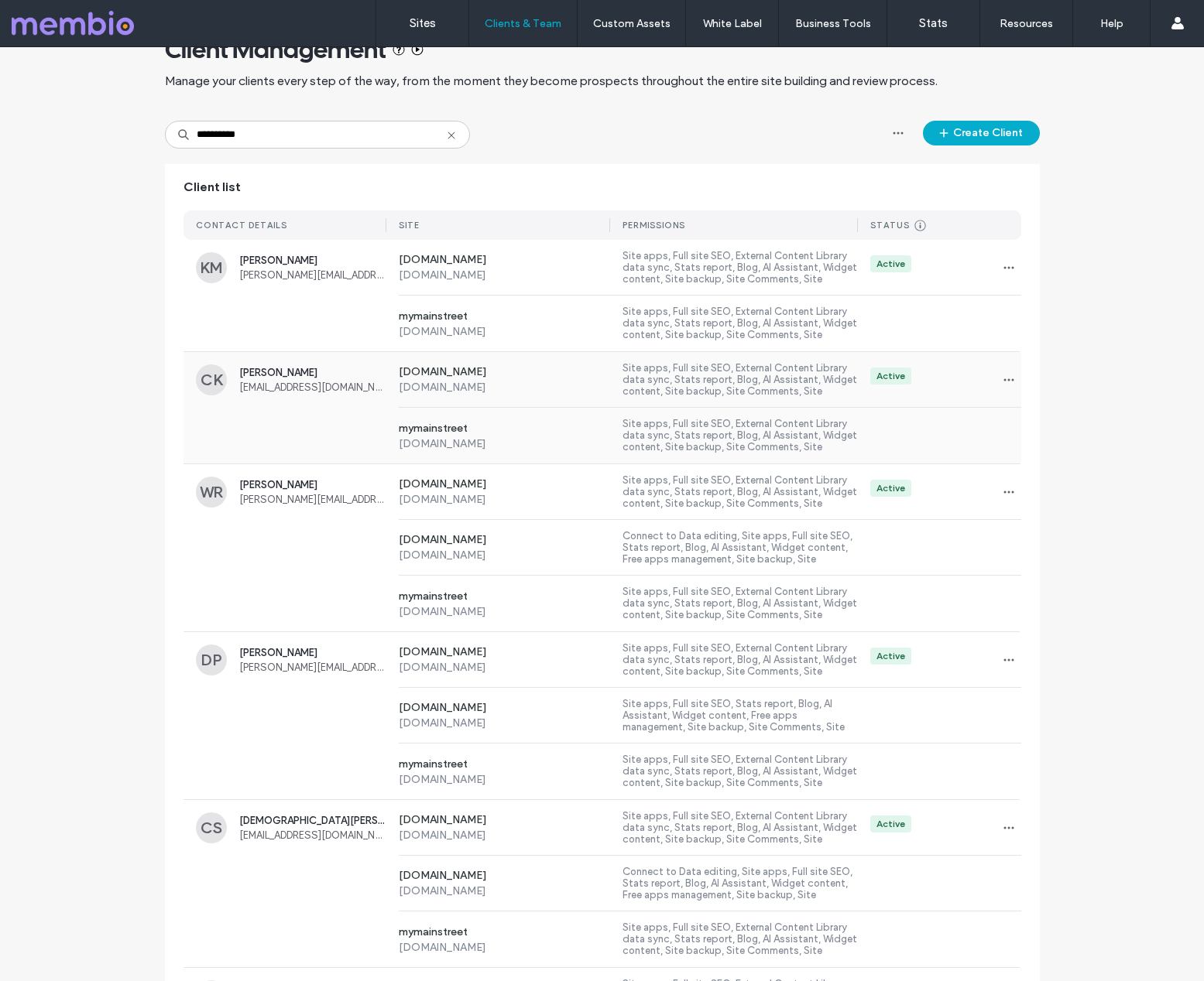
scroll to position [0, 0]
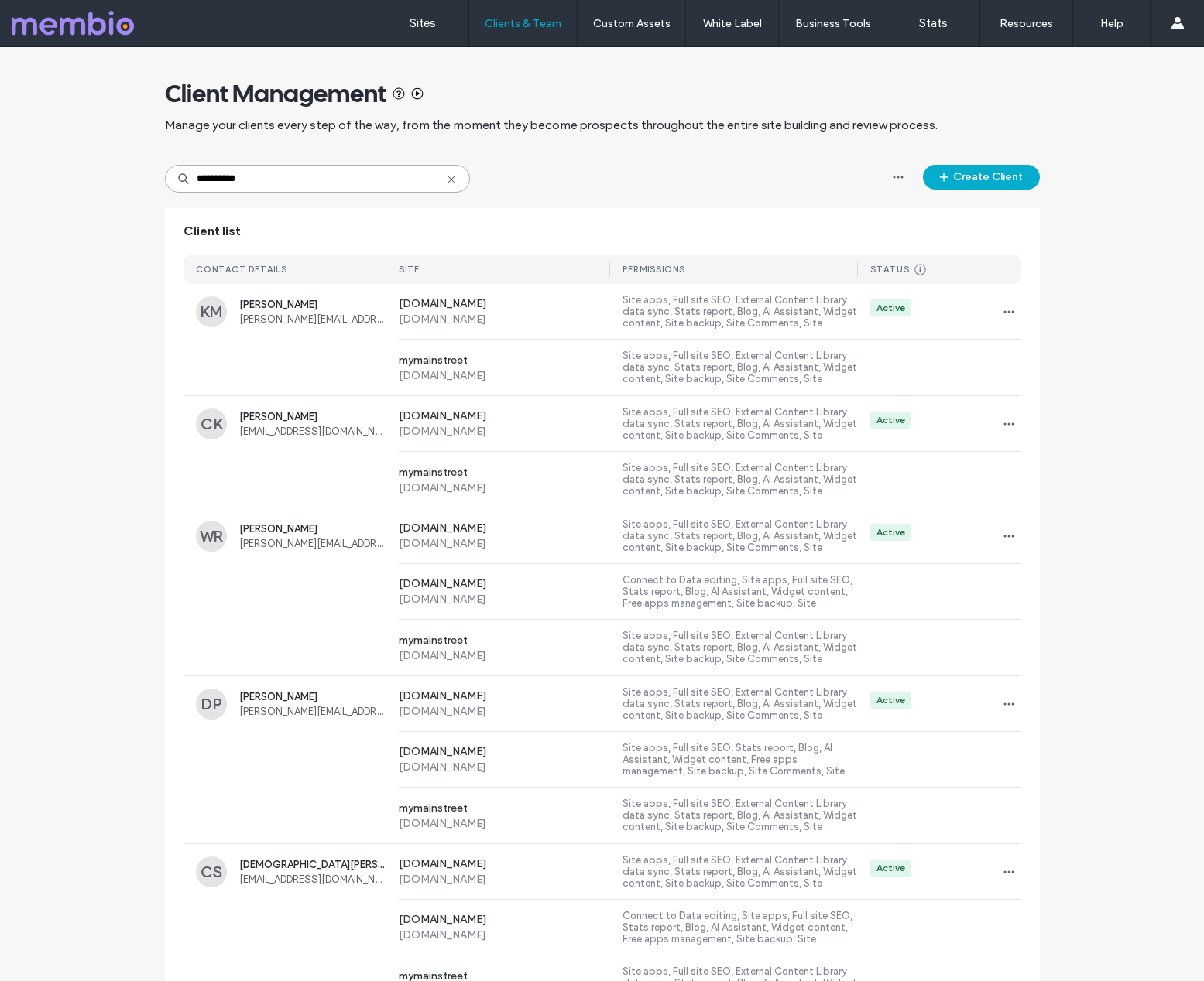
click at [288, 174] on input "**********" at bounding box center [316, 179] width 305 height 28
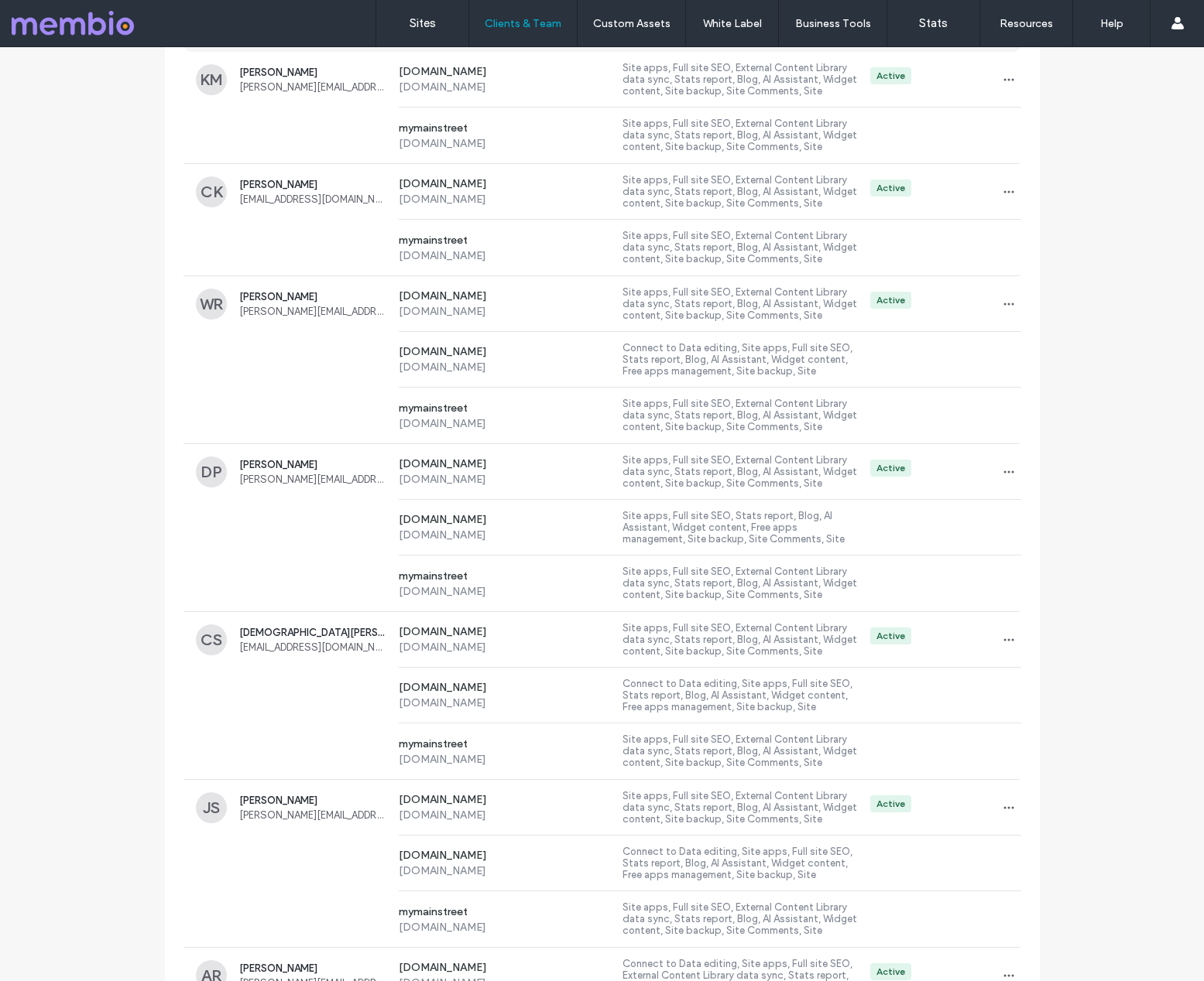
drag, startPoint x: 1123, startPoint y: 390, endPoint x: 1106, endPoint y: 390, distance: 17.0
click at [1123, 390] on div "**********" at bounding box center [602, 473] width 1204 height 1315
drag, startPoint x: 1106, startPoint y: 390, endPoint x: 1090, endPoint y: 395, distance: 16.8
click at [1106, 390] on div "**********" at bounding box center [602, 473] width 1204 height 1315
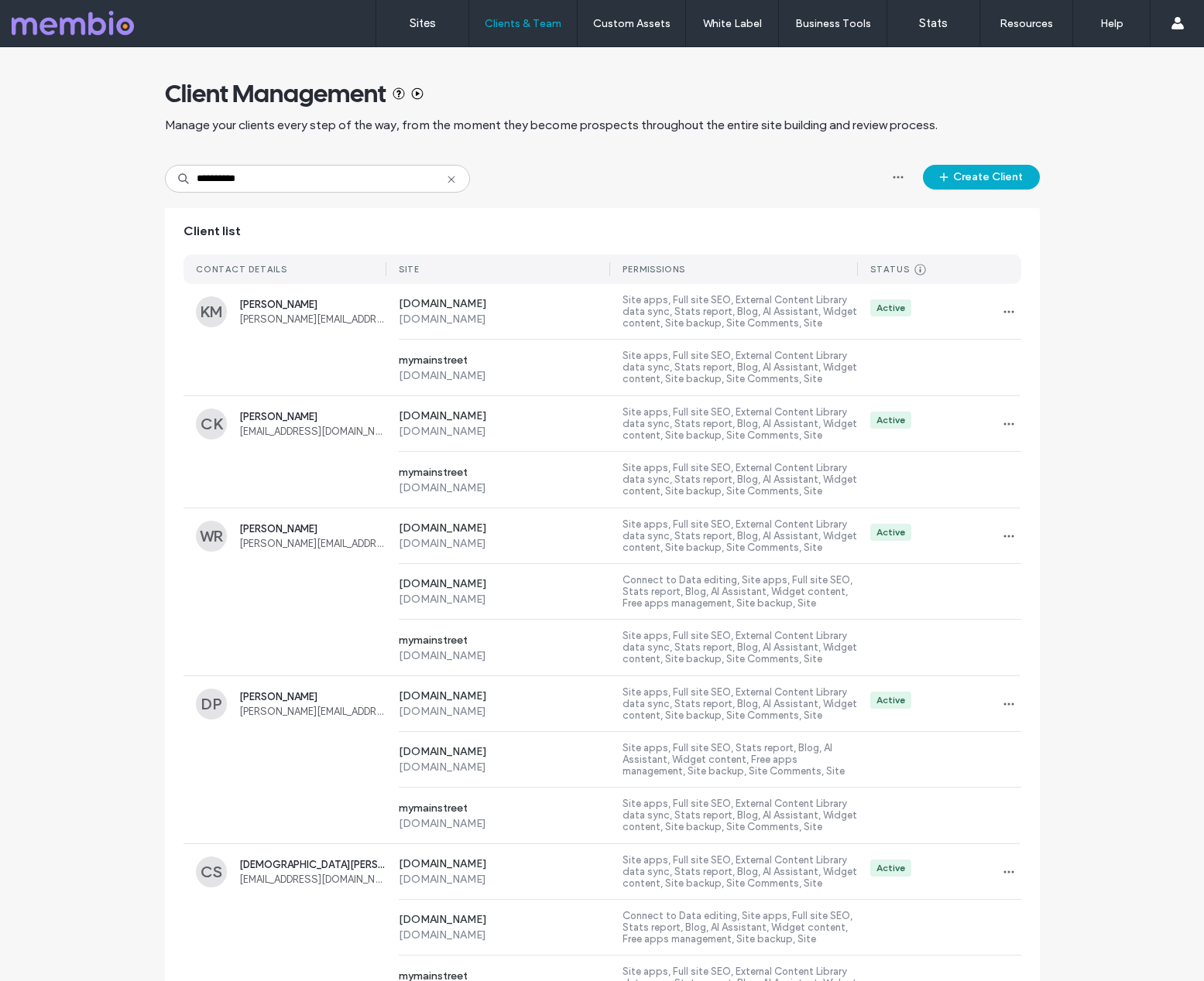
click at [446, 178] on icon at bounding box center [451, 179] width 12 height 12
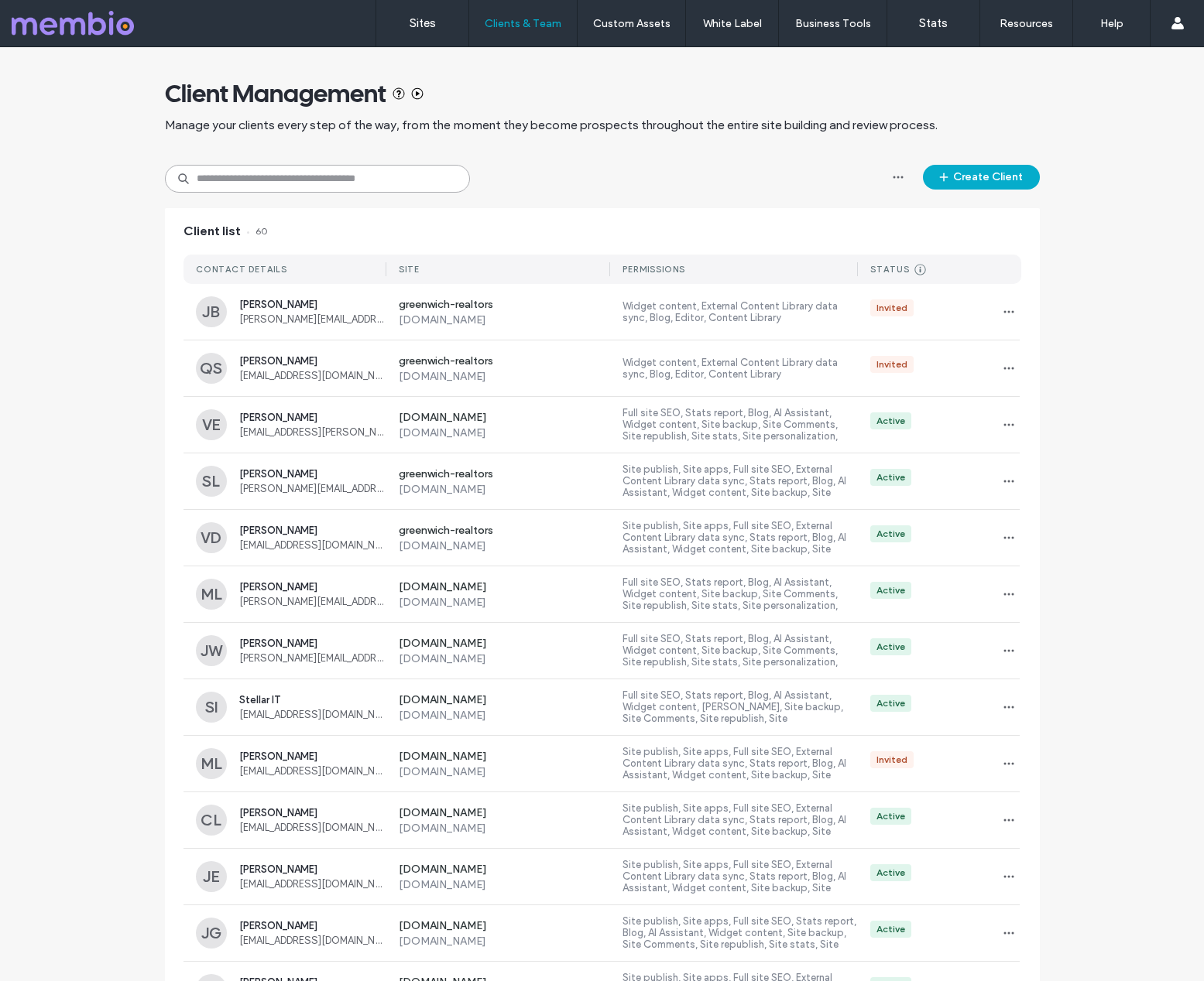
click at [400, 180] on input at bounding box center [316, 179] width 305 height 28
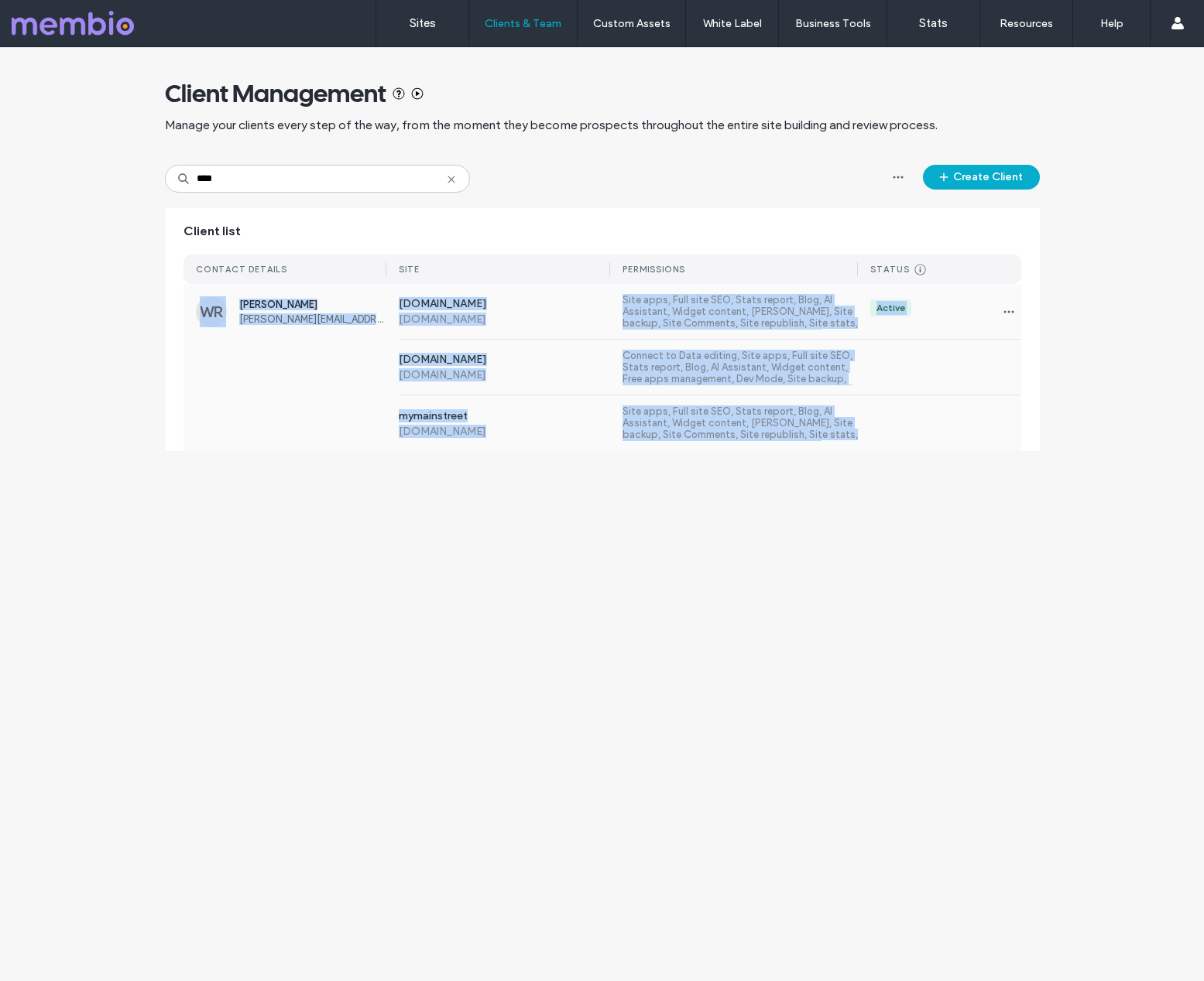
copy div "WR Wesley Rusick wesley@MainstreetRealtors.com resources.chicagolandhomes.com r…"
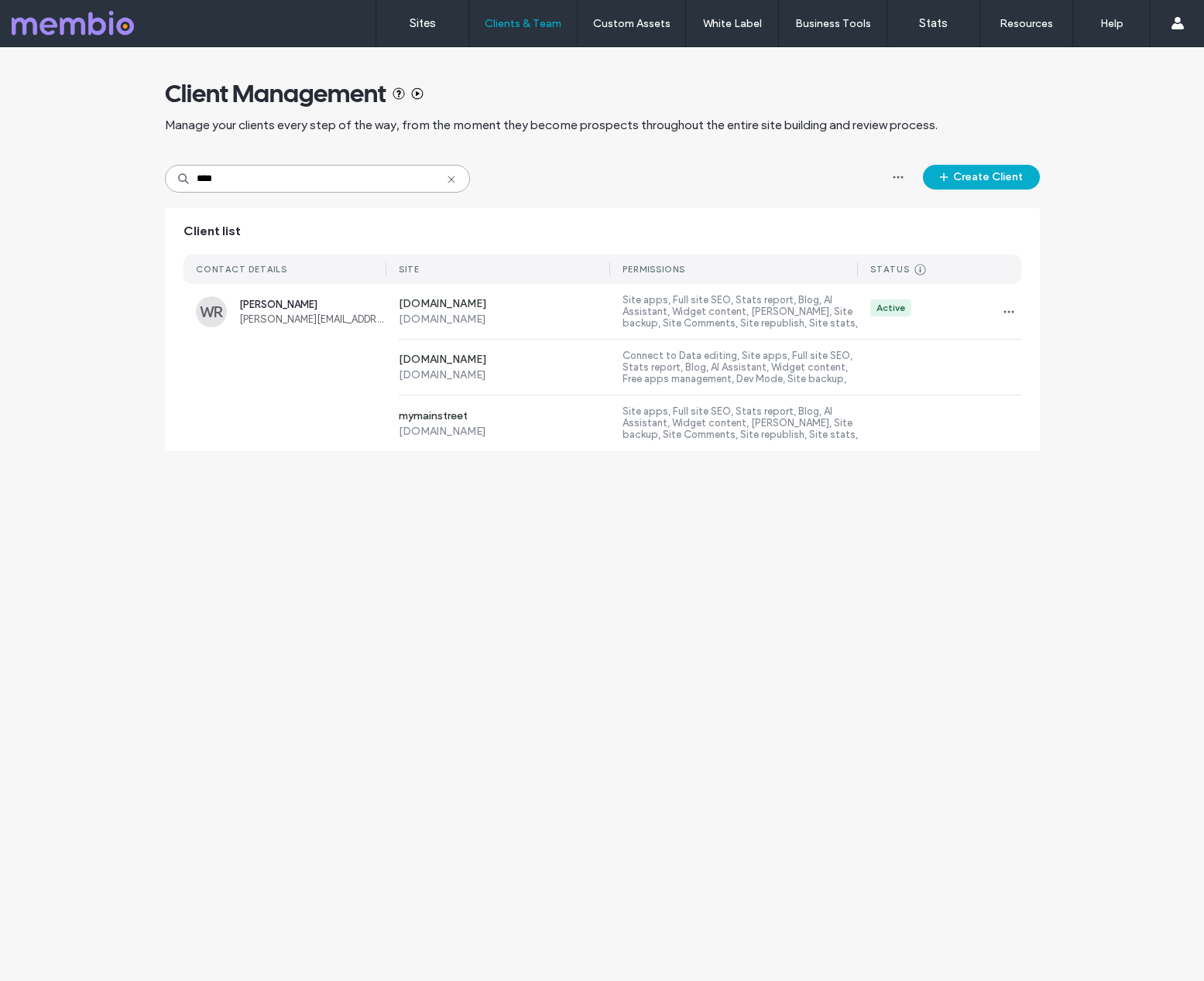
click at [256, 183] on input "****" at bounding box center [316, 179] width 305 height 28
drag, startPoint x: 255, startPoint y: 178, endPoint x: 103, endPoint y: 165, distance: 152.6
click at [103, 165] on div "Client Management Manage your clients every step of the way, from the moment th…" at bounding box center [602, 256] width 1204 height 420
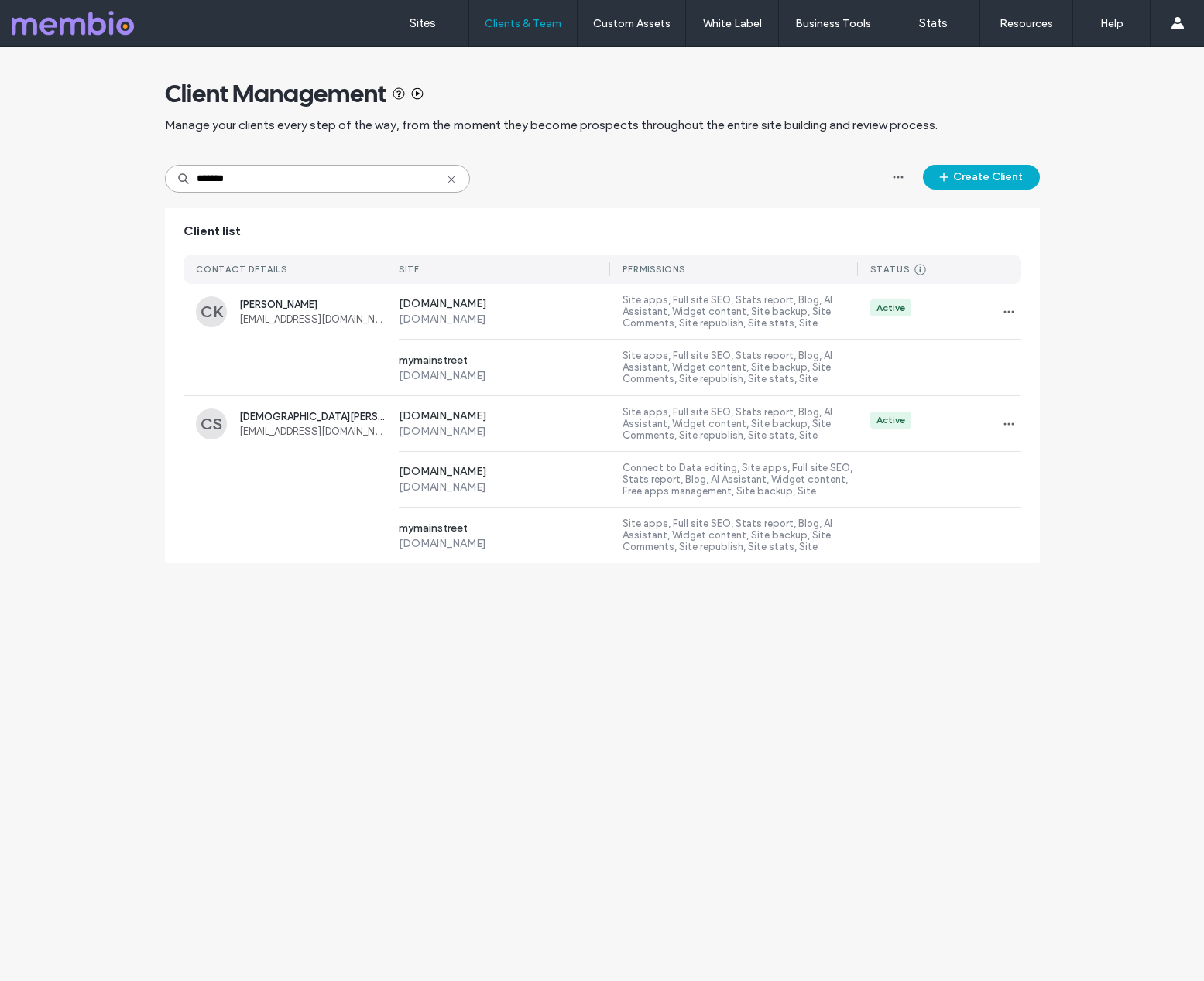
drag, startPoint x: 360, startPoint y: 183, endPoint x: 138, endPoint y: 182, distance: 222.0
click at [139, 182] on div "Client Management Manage your clients every step of the way, from the moment th…" at bounding box center [602, 313] width 1204 height 532
type input "*"
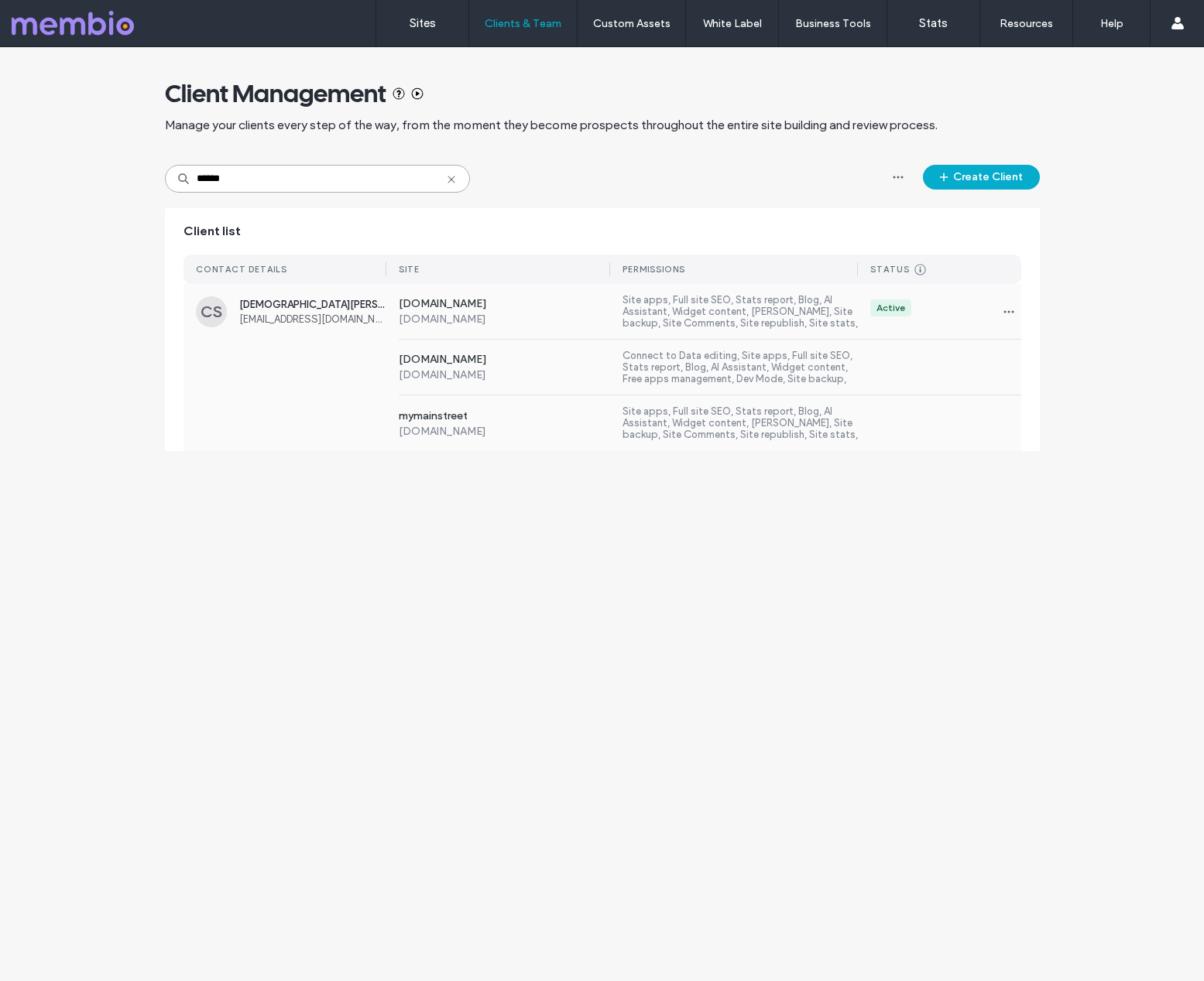
type input "******"
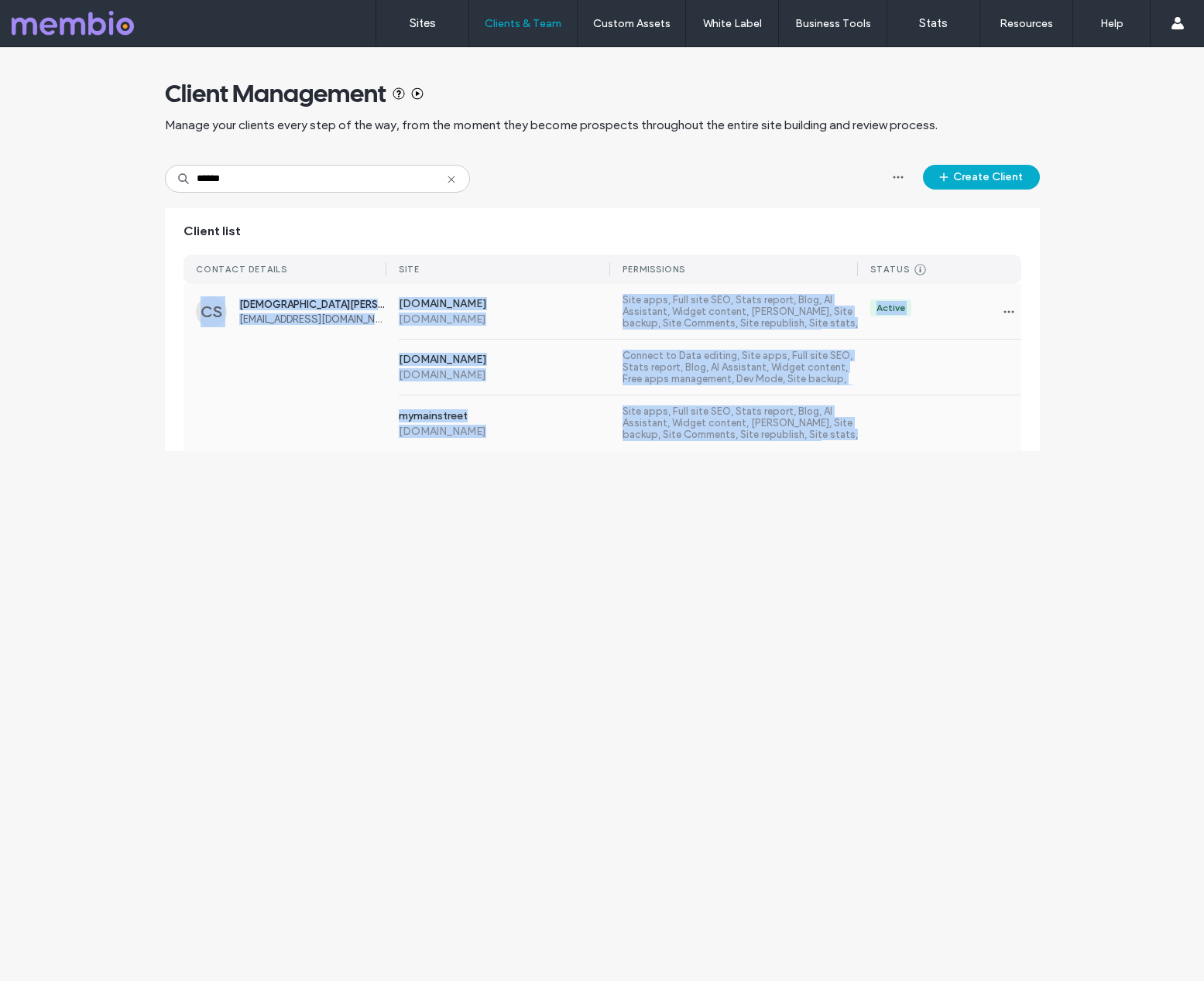
copy div "CS Christian Sexton christian@mainstreetrealtors.com resources.chicagolandhomes…"
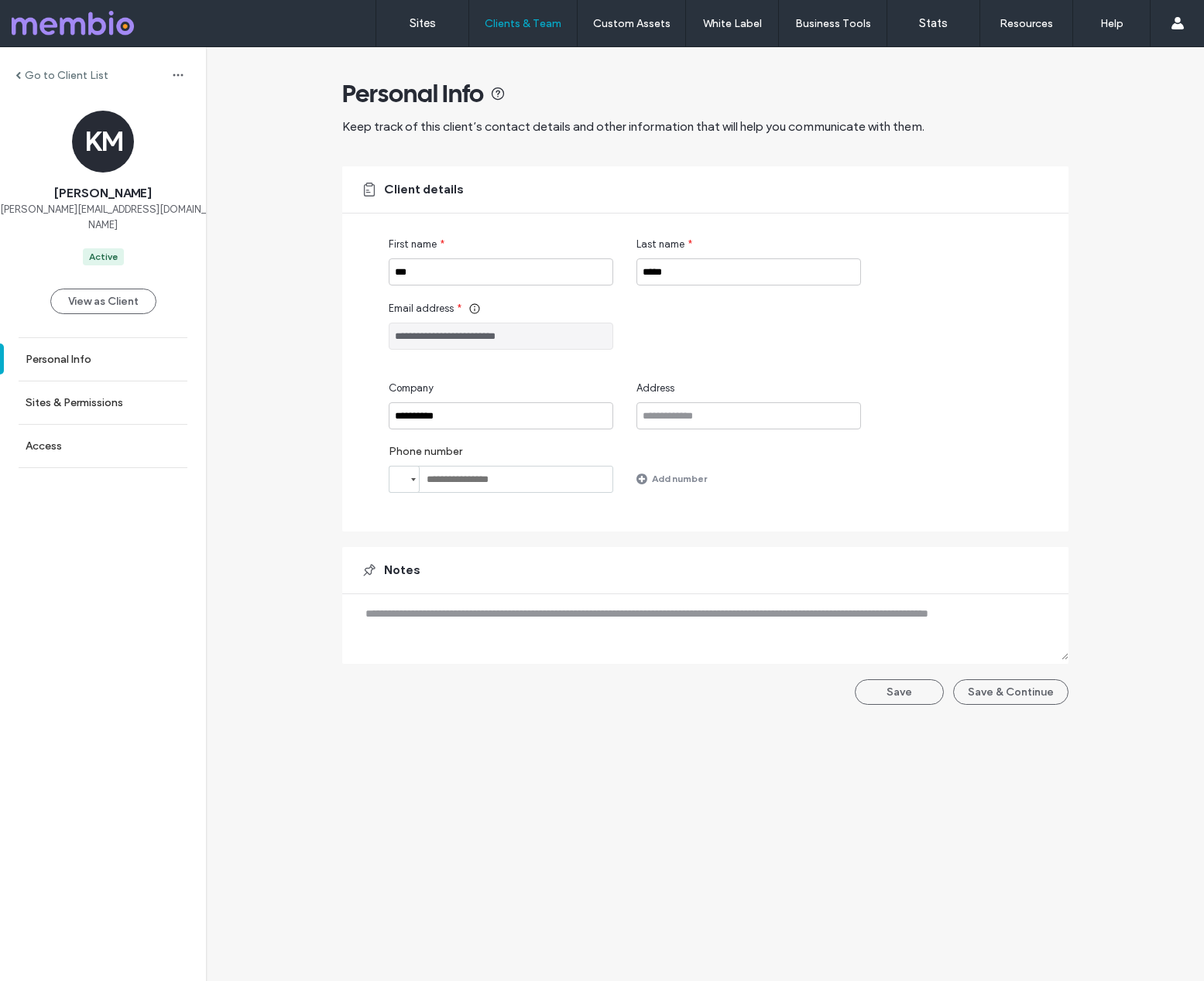
click at [81, 396] on label "Sites & Permissions" at bounding box center [74, 402] width 97 height 13
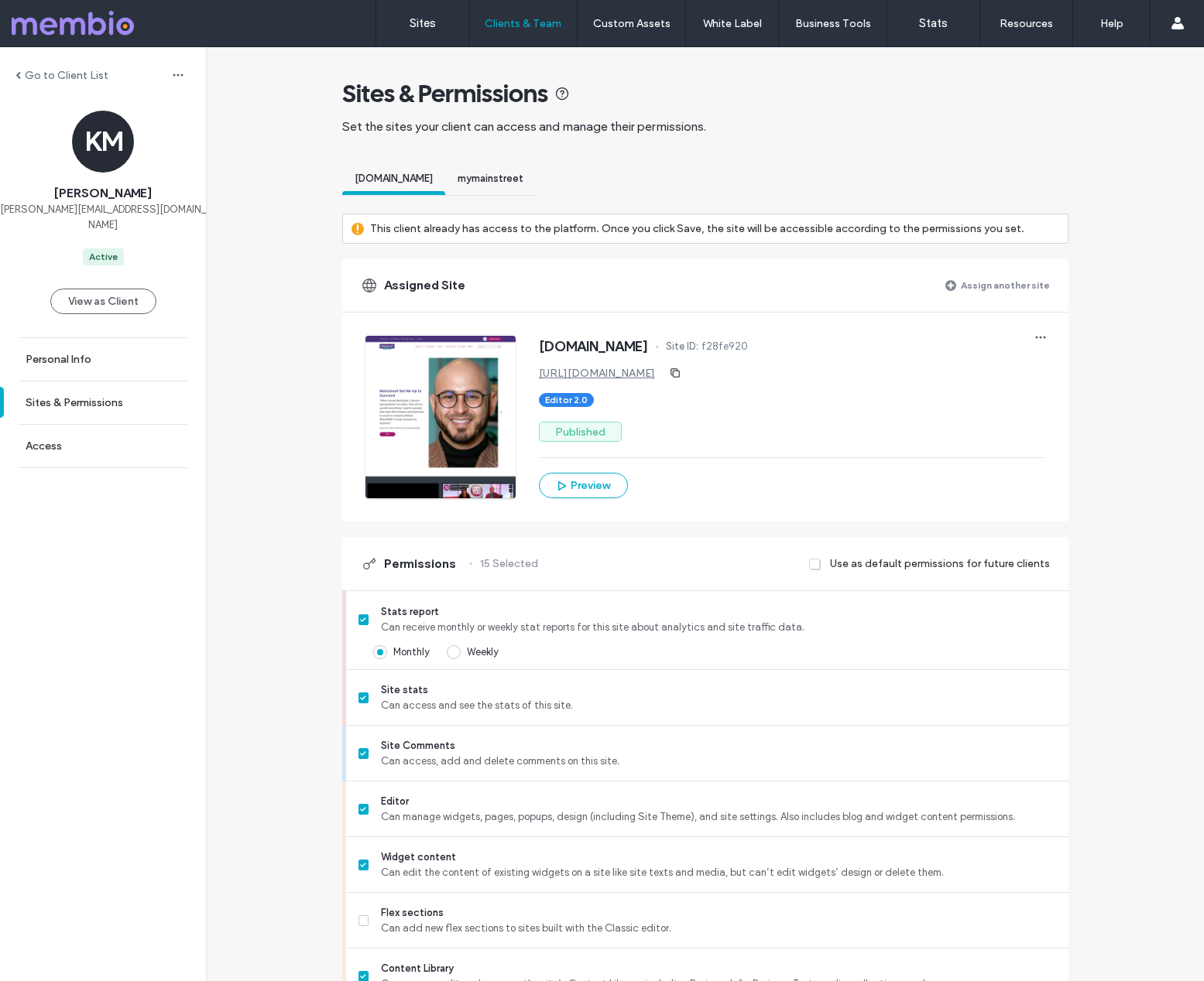
click at [523, 181] on span "mymainstreet" at bounding box center [490, 178] width 65 height 11
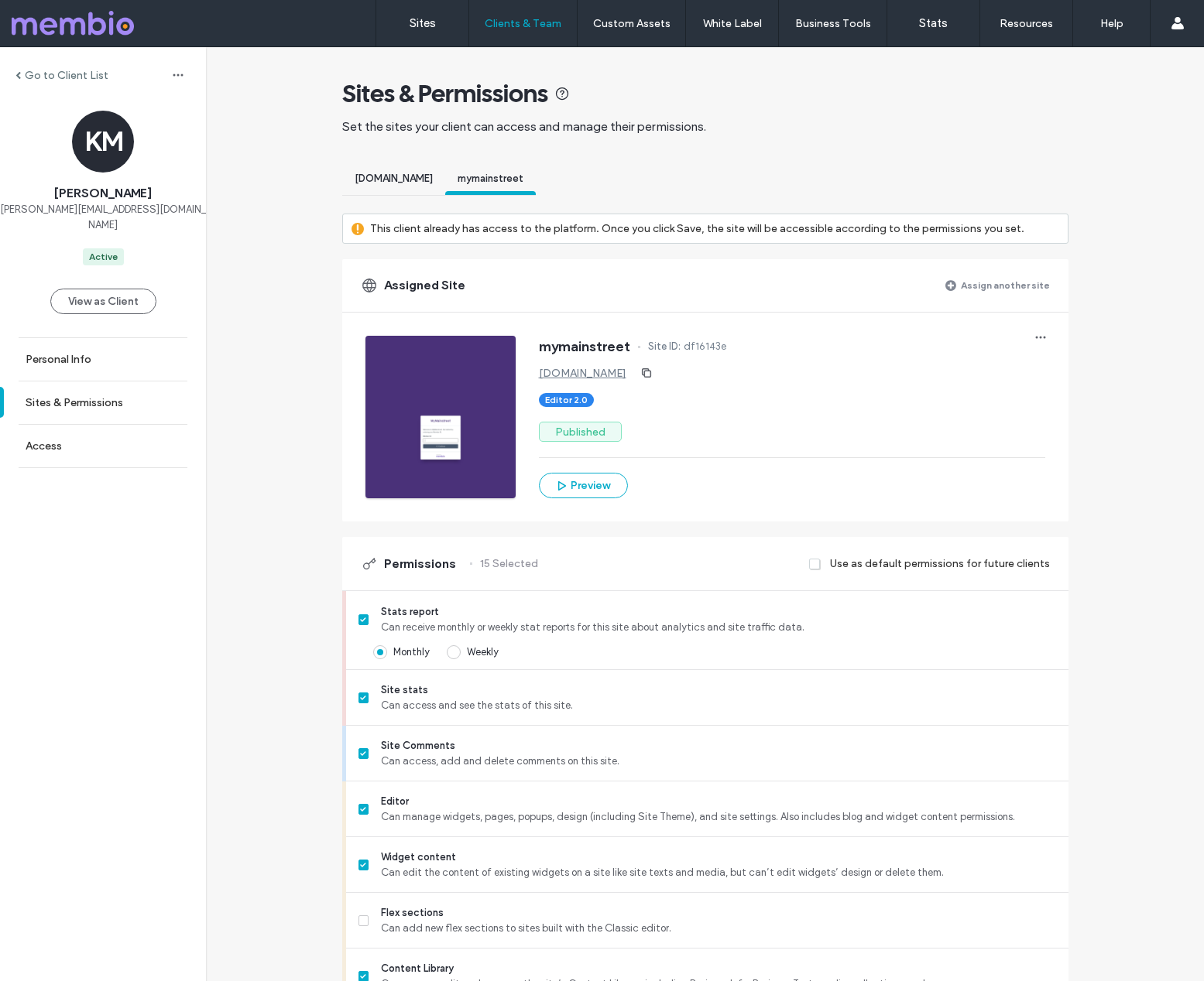
scroll to position [1027, 0]
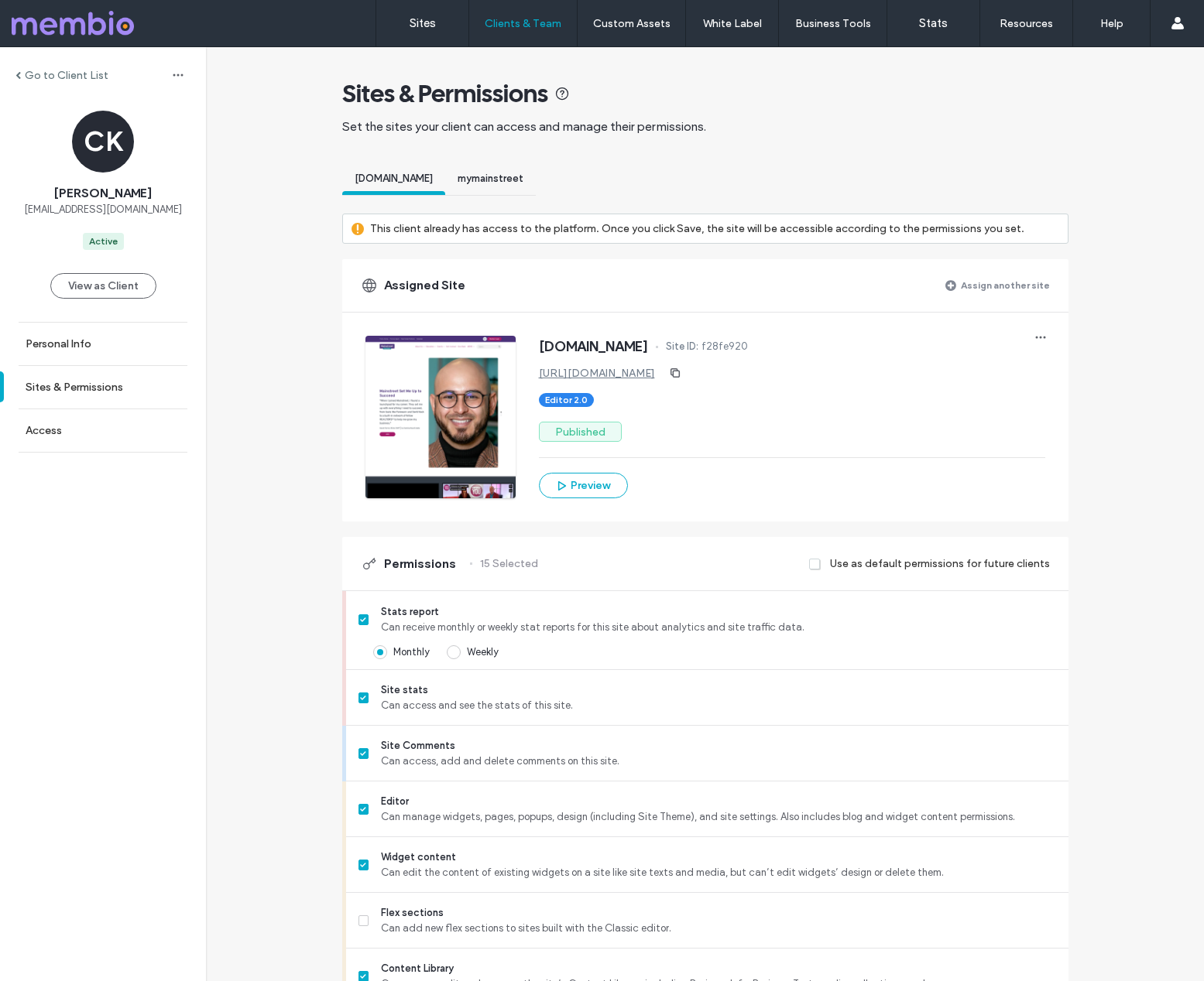
click at [497, 173] on span "mymainstreet" at bounding box center [490, 178] width 65 height 11
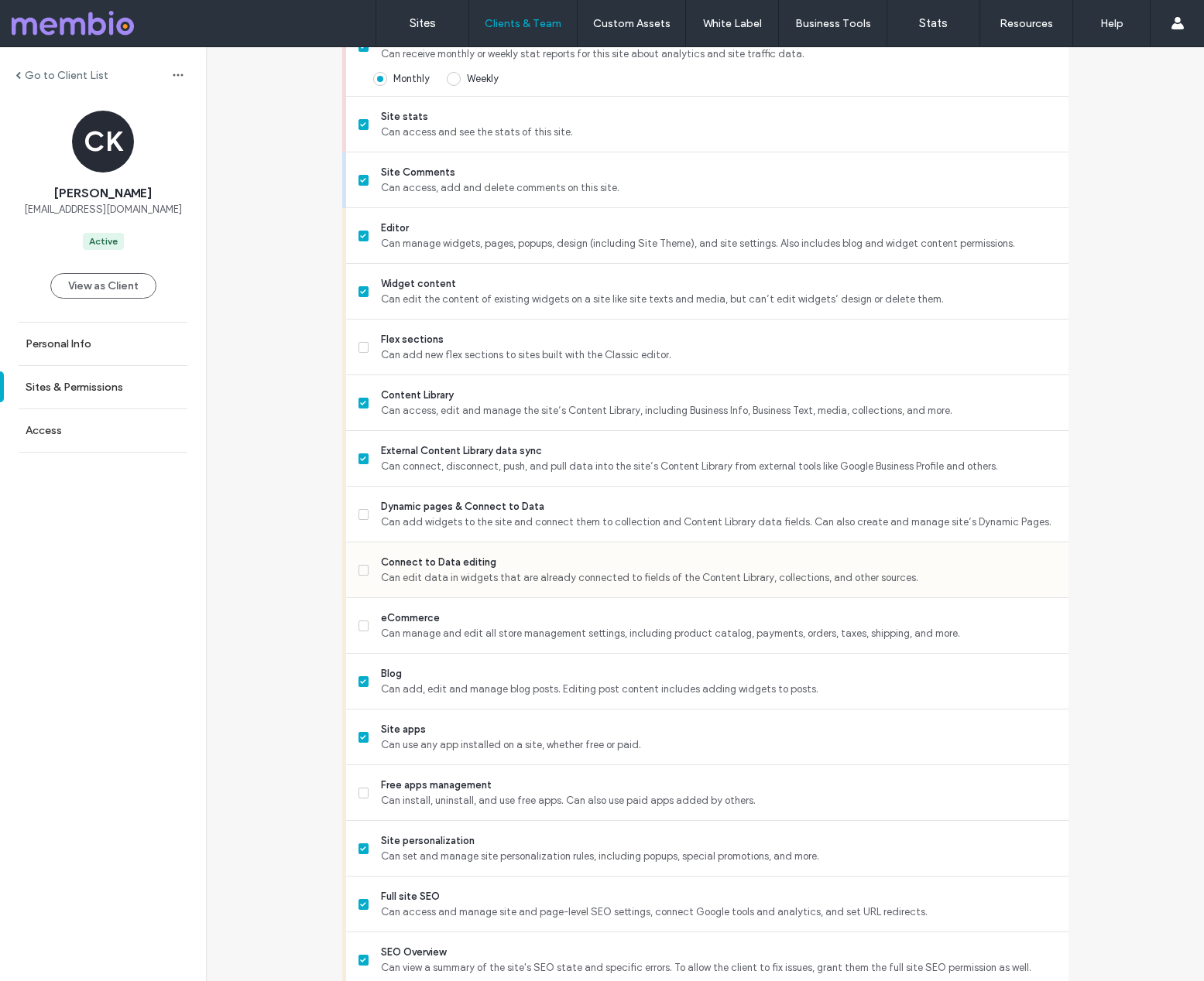
scroll to position [1027, 0]
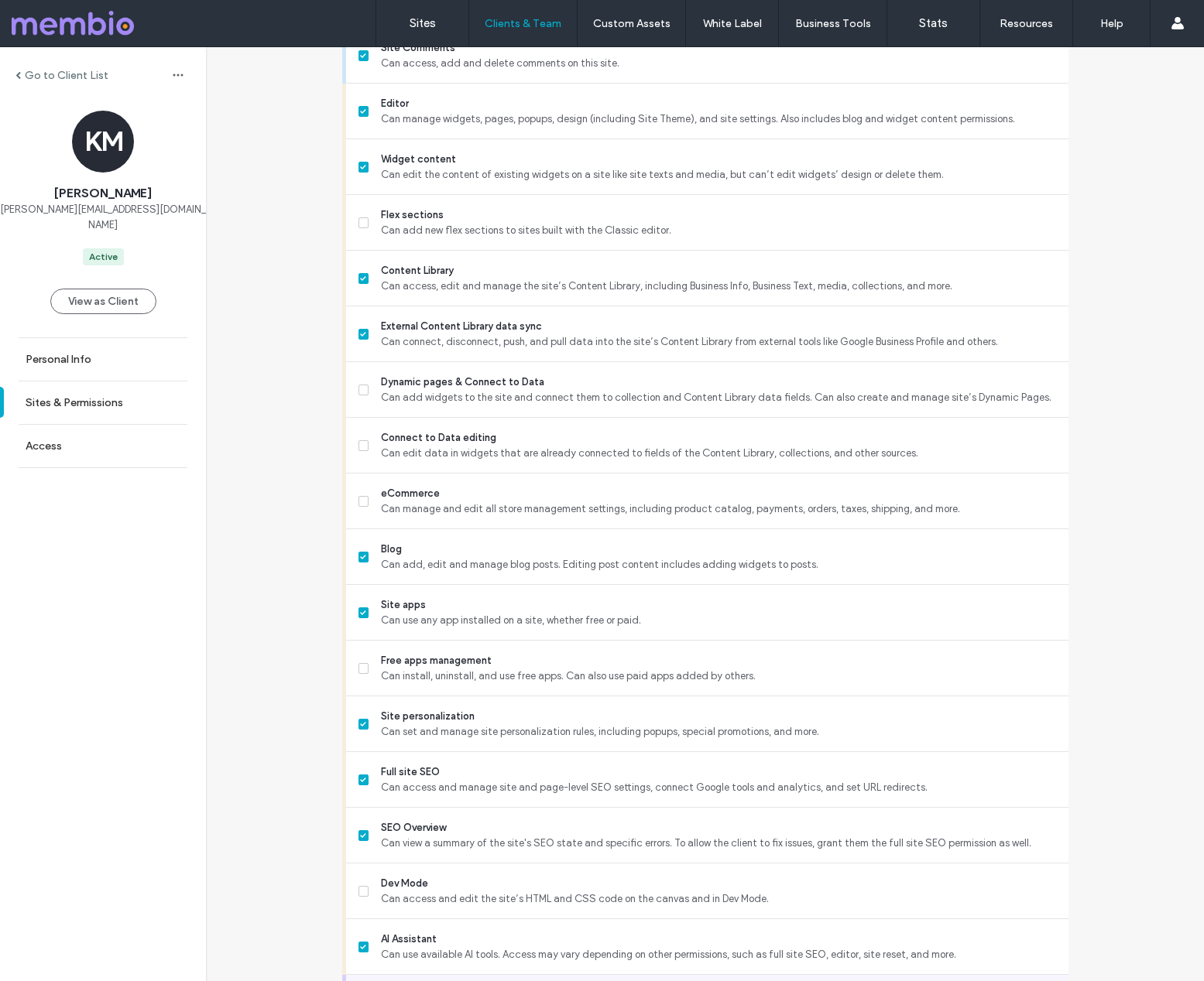
scroll to position [543, 0]
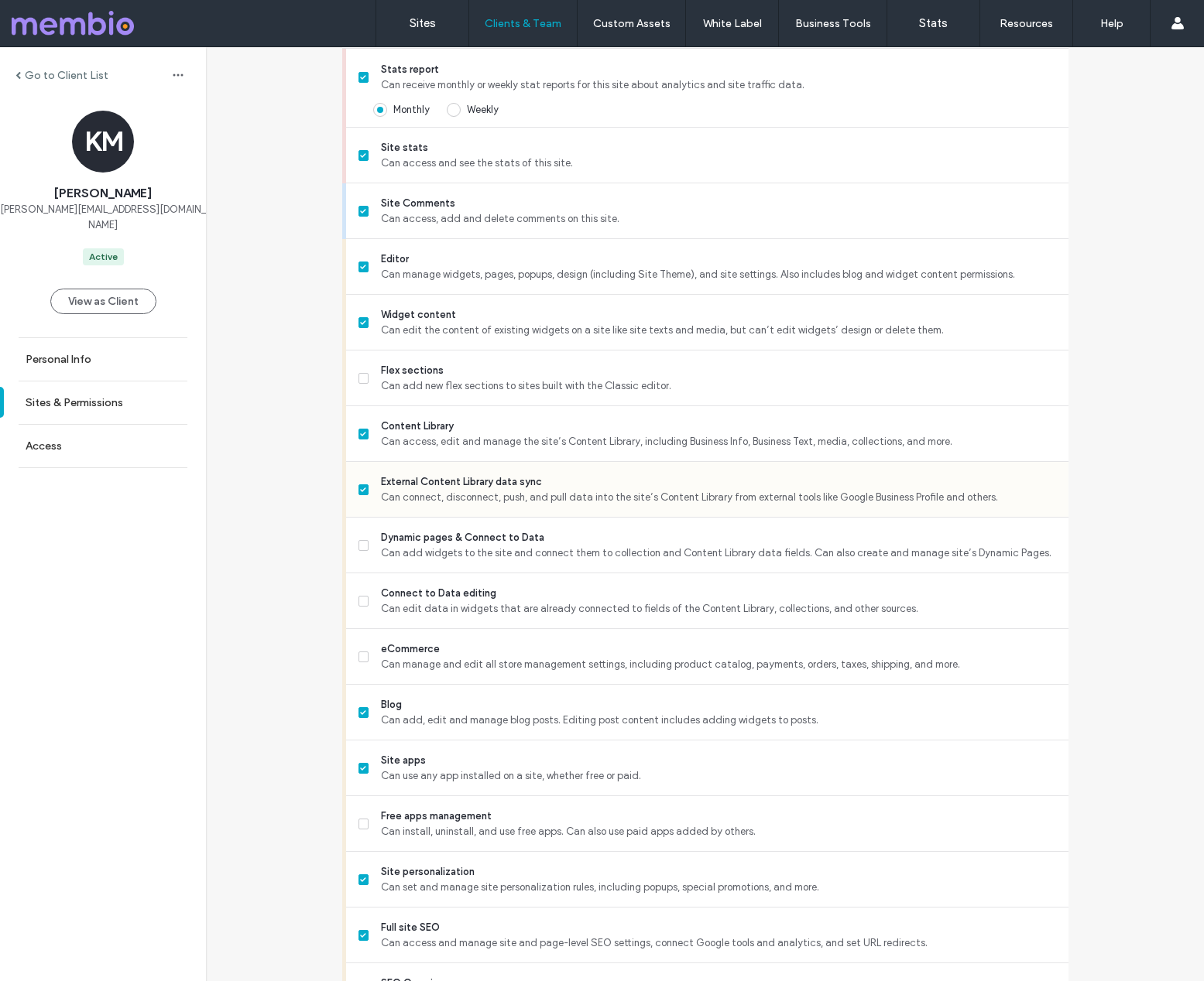
click at [358, 484] on span at bounding box center [363, 490] width 11 height 11
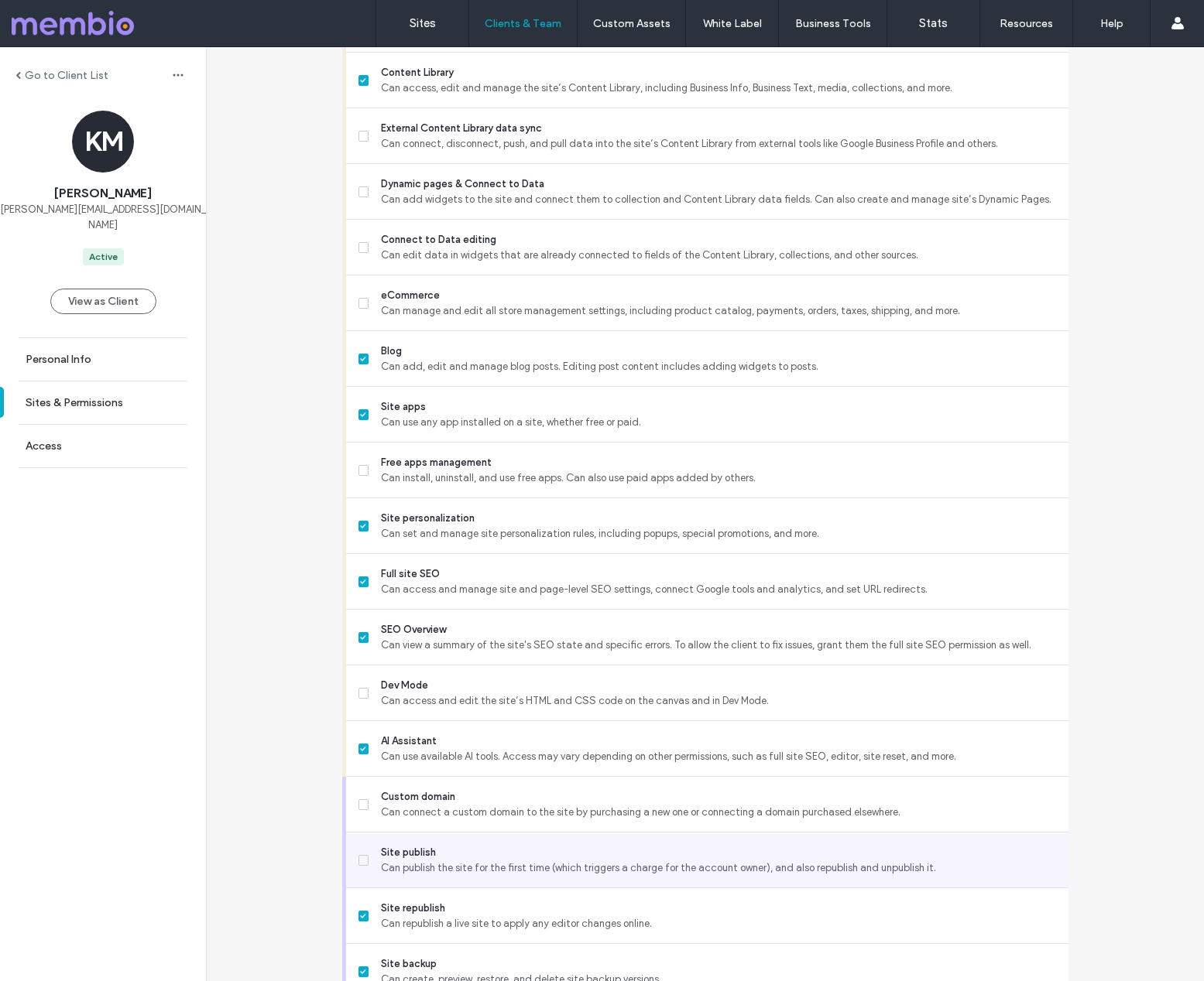
scroll to position [1027, 0]
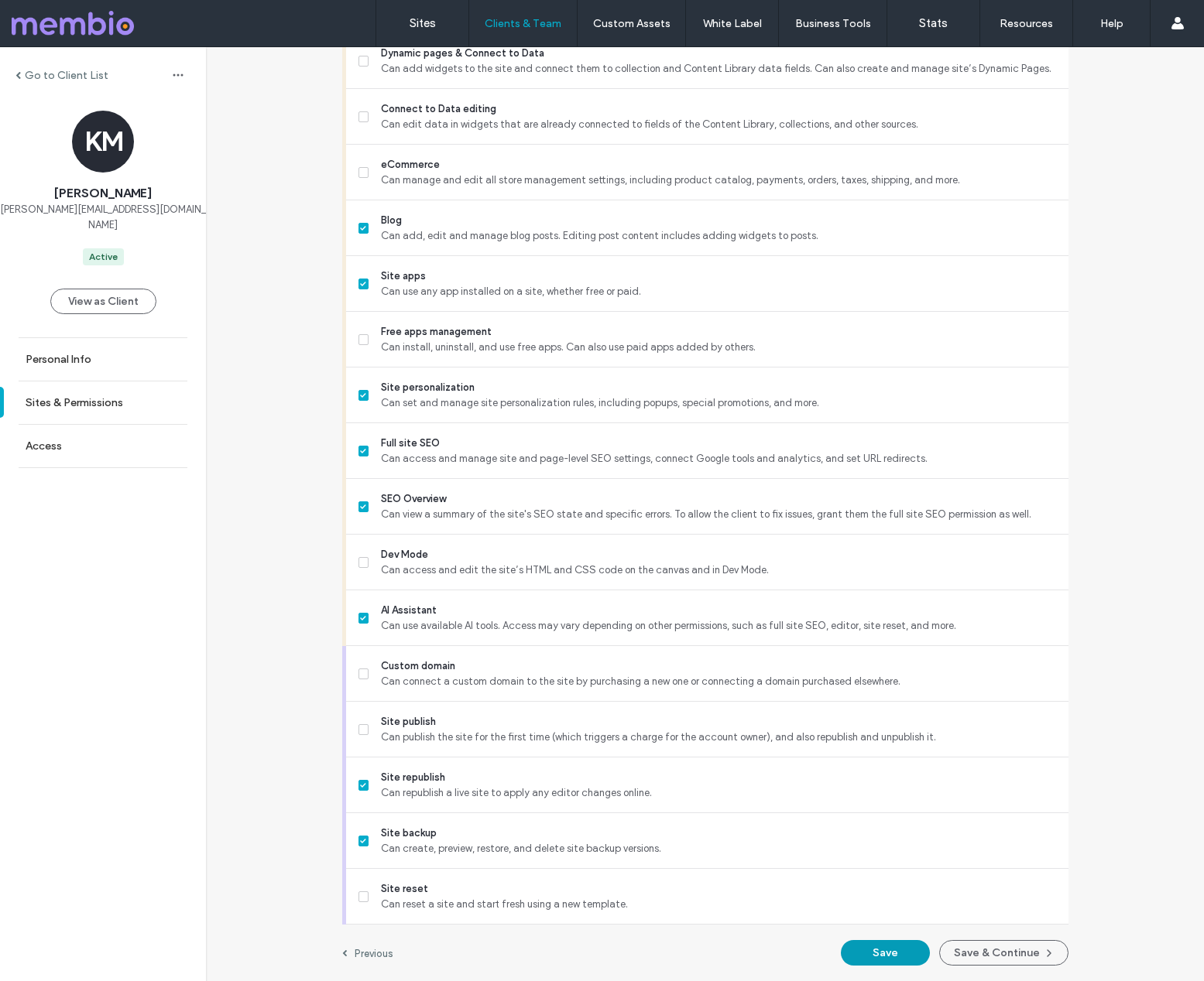
click at [889, 953] on button "Save" at bounding box center [885, 953] width 89 height 26
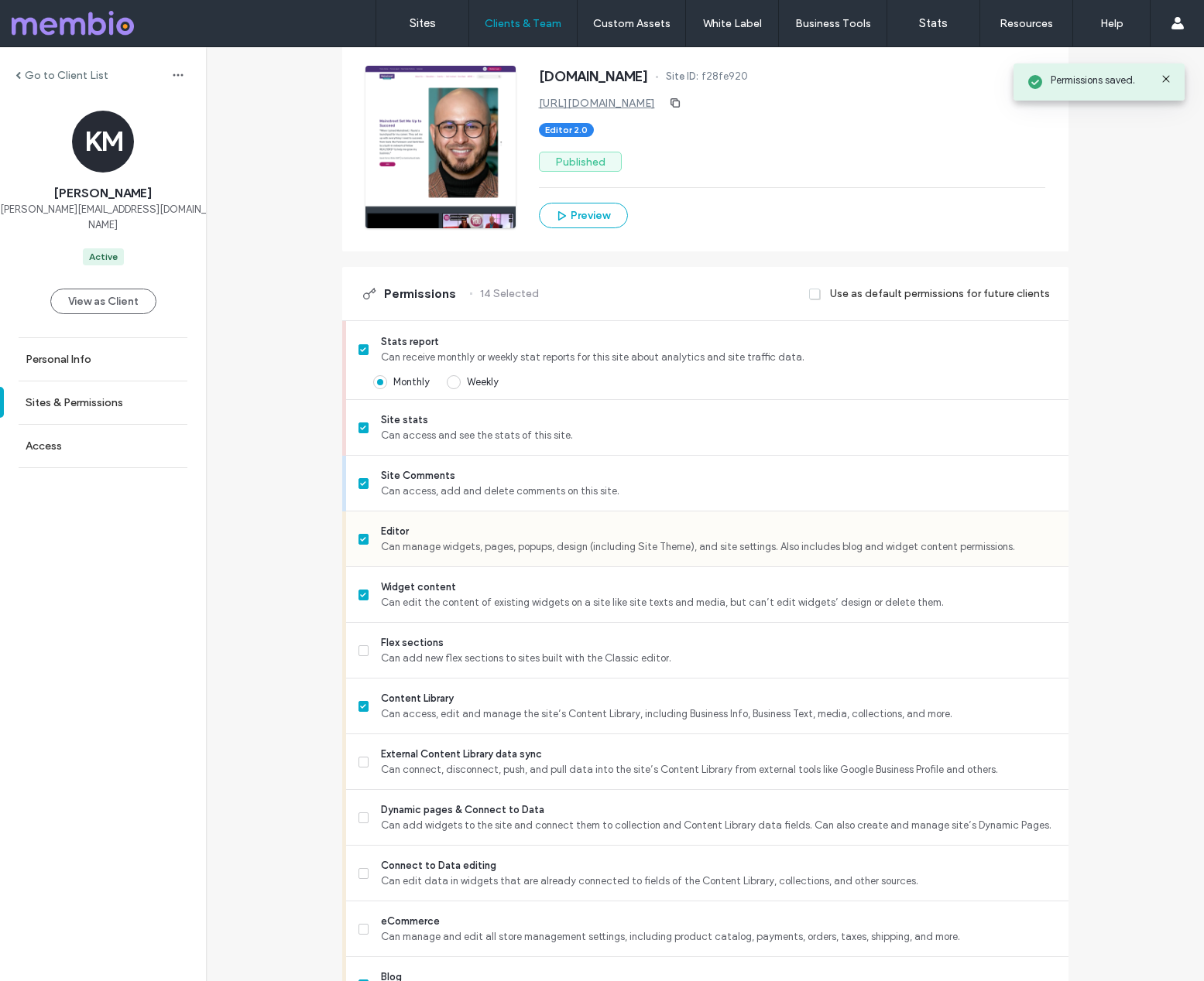
scroll to position [0, 0]
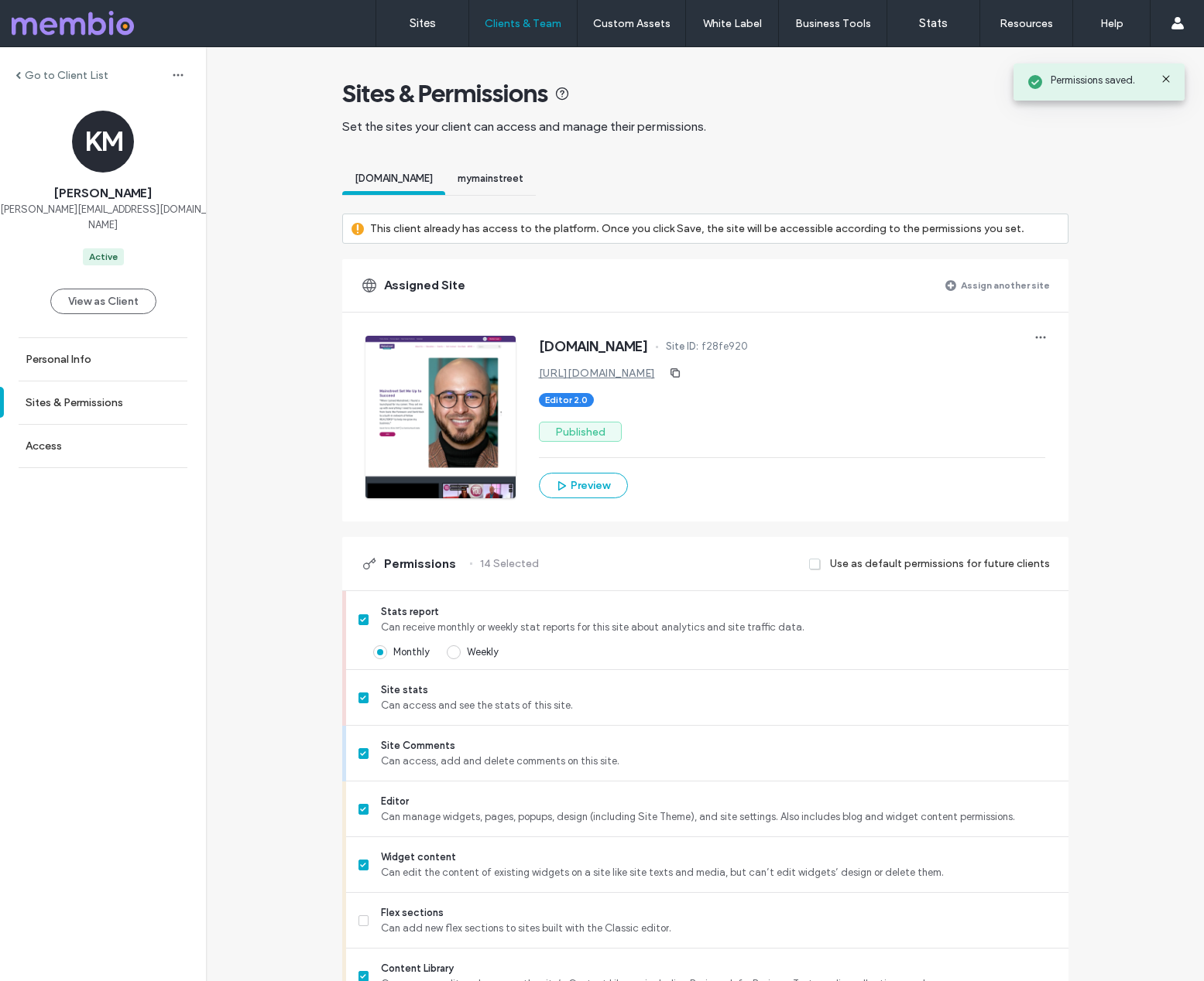
click at [509, 171] on div "mymainstreet" at bounding box center [490, 180] width 90 height 28
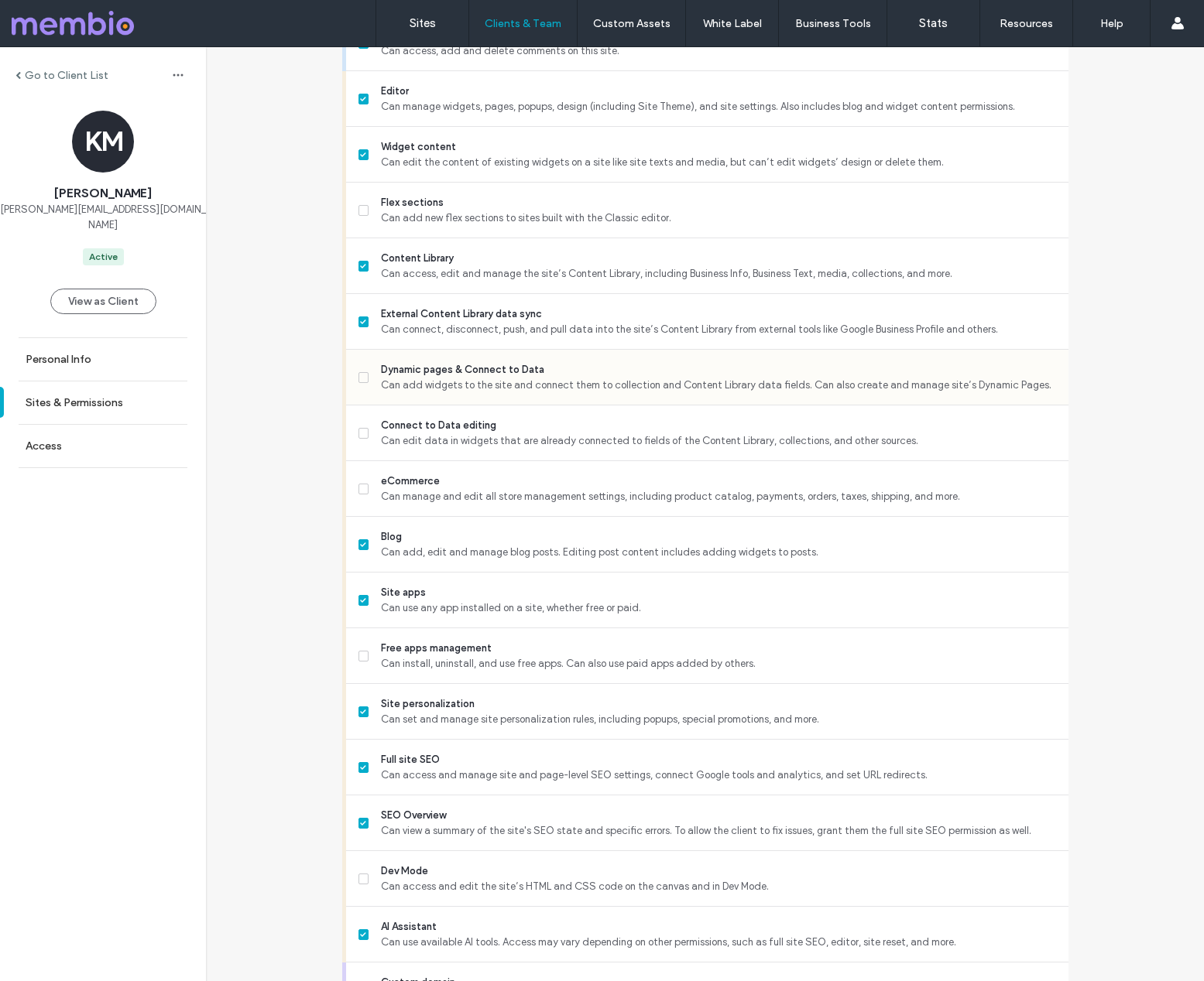
scroll to position [708, 0]
click at [358, 320] on span at bounding box center [363, 324] width 11 height 11
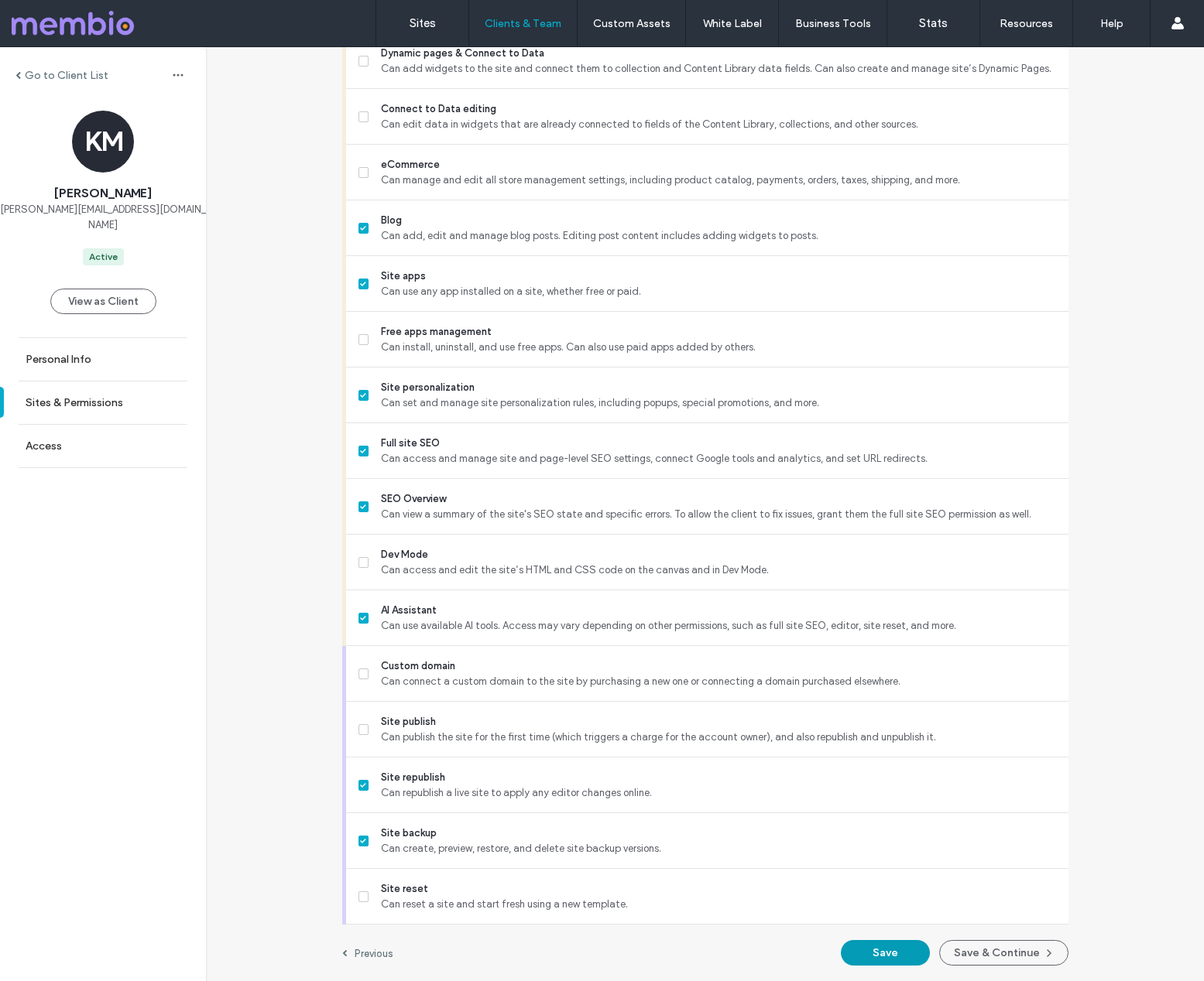
click at [889, 948] on button "Save" at bounding box center [885, 953] width 89 height 26
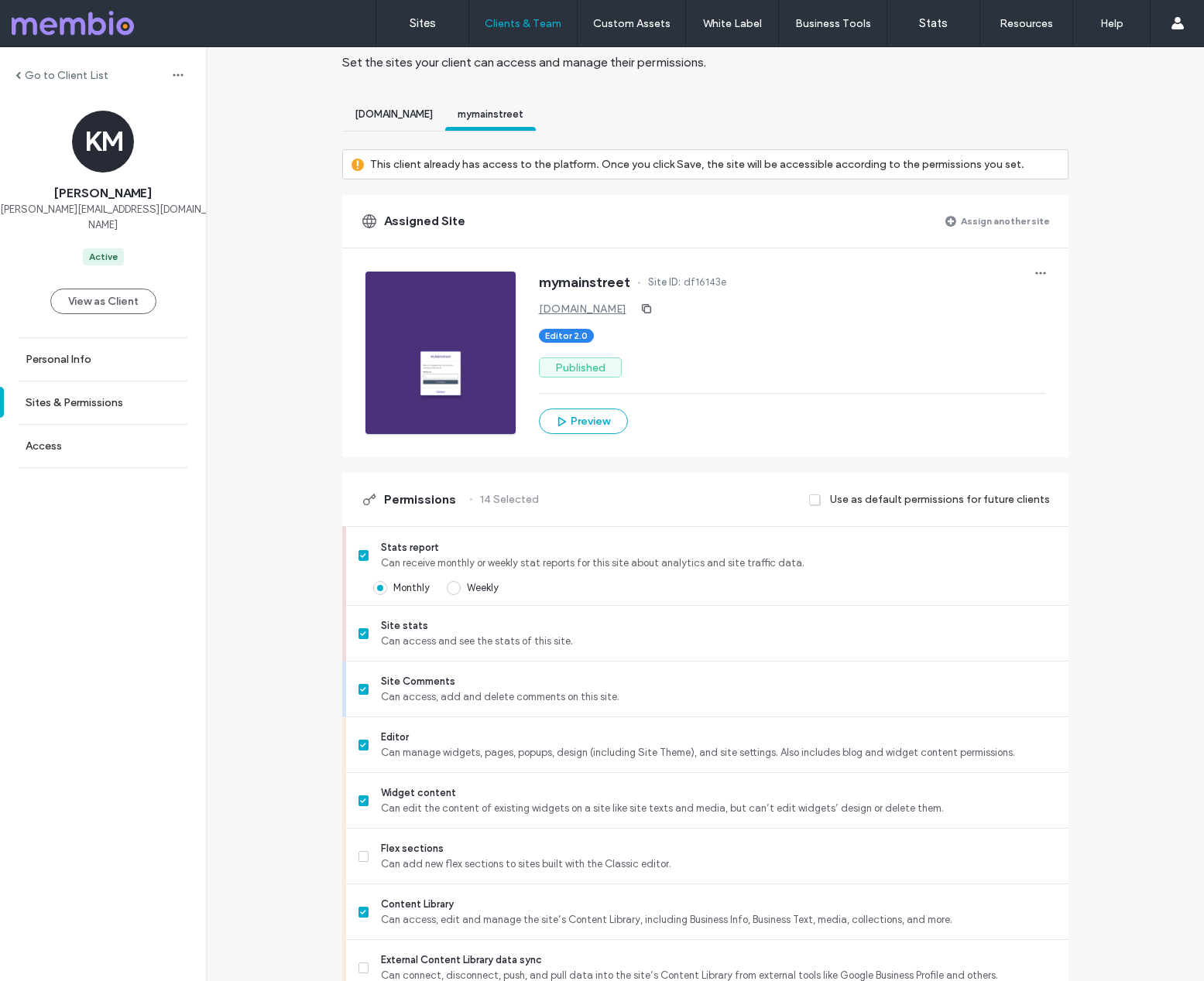
scroll to position [0, 0]
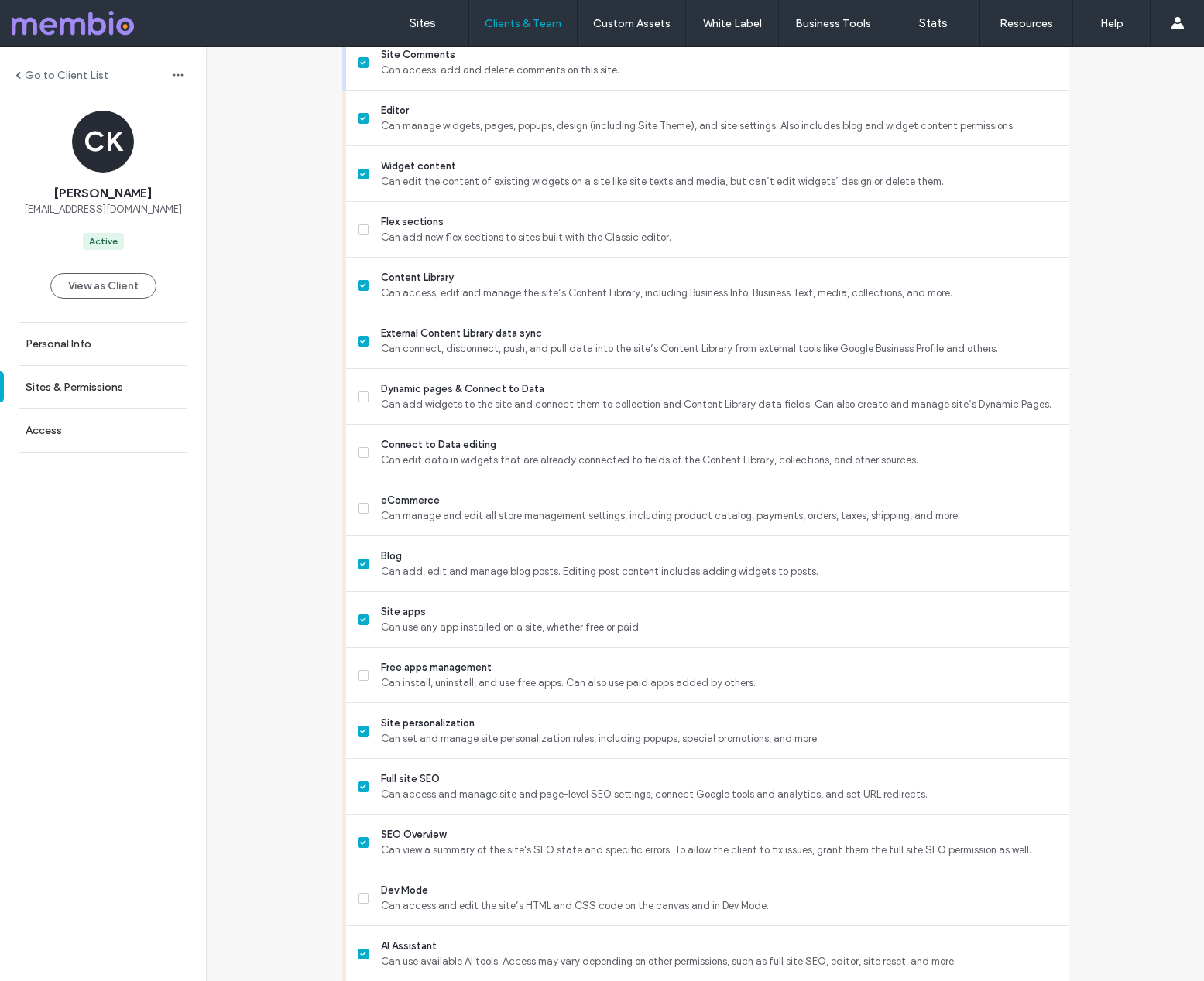
scroll to position [721, 0]
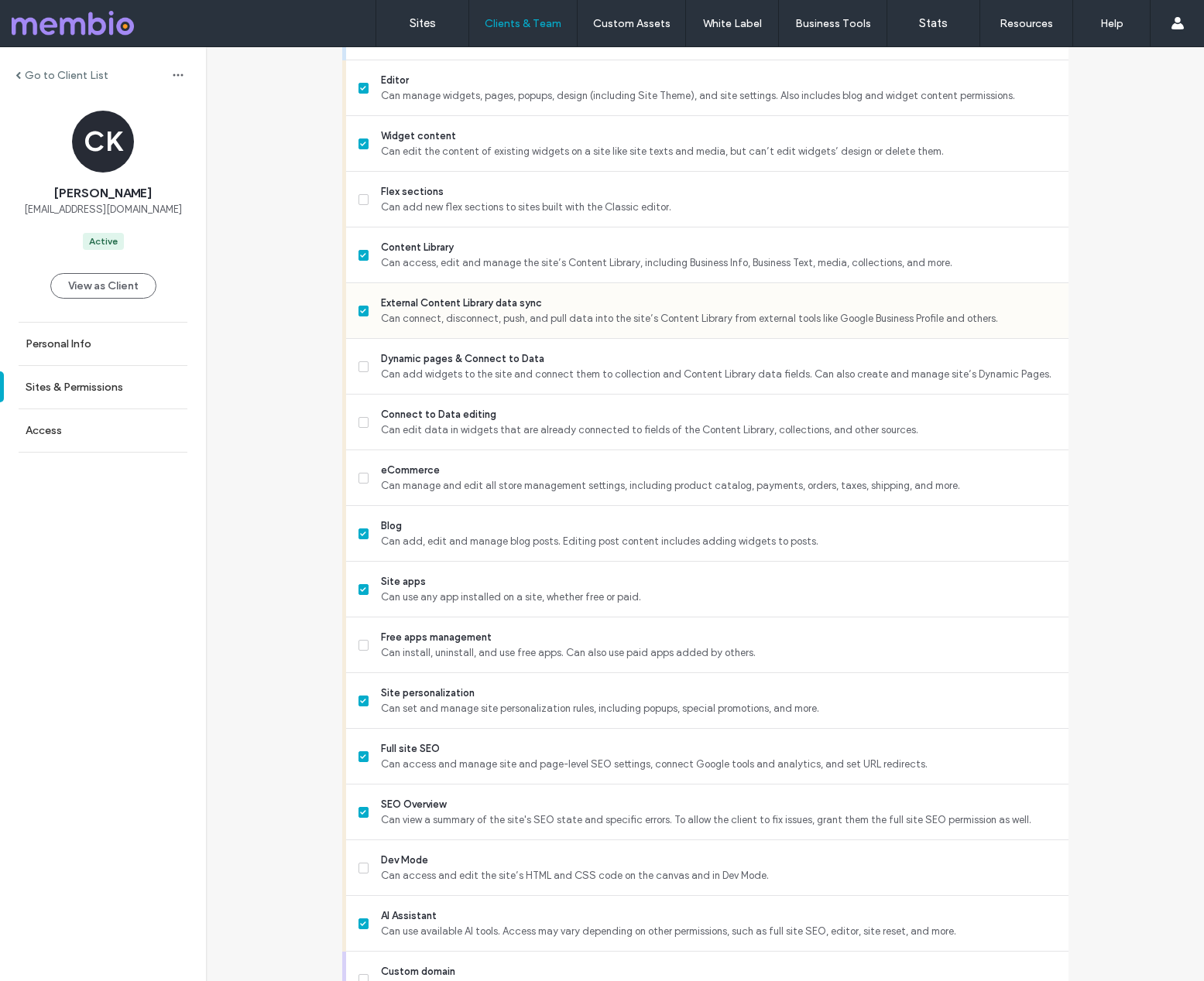
click at [362, 308] on span at bounding box center [363, 311] width 11 height 11
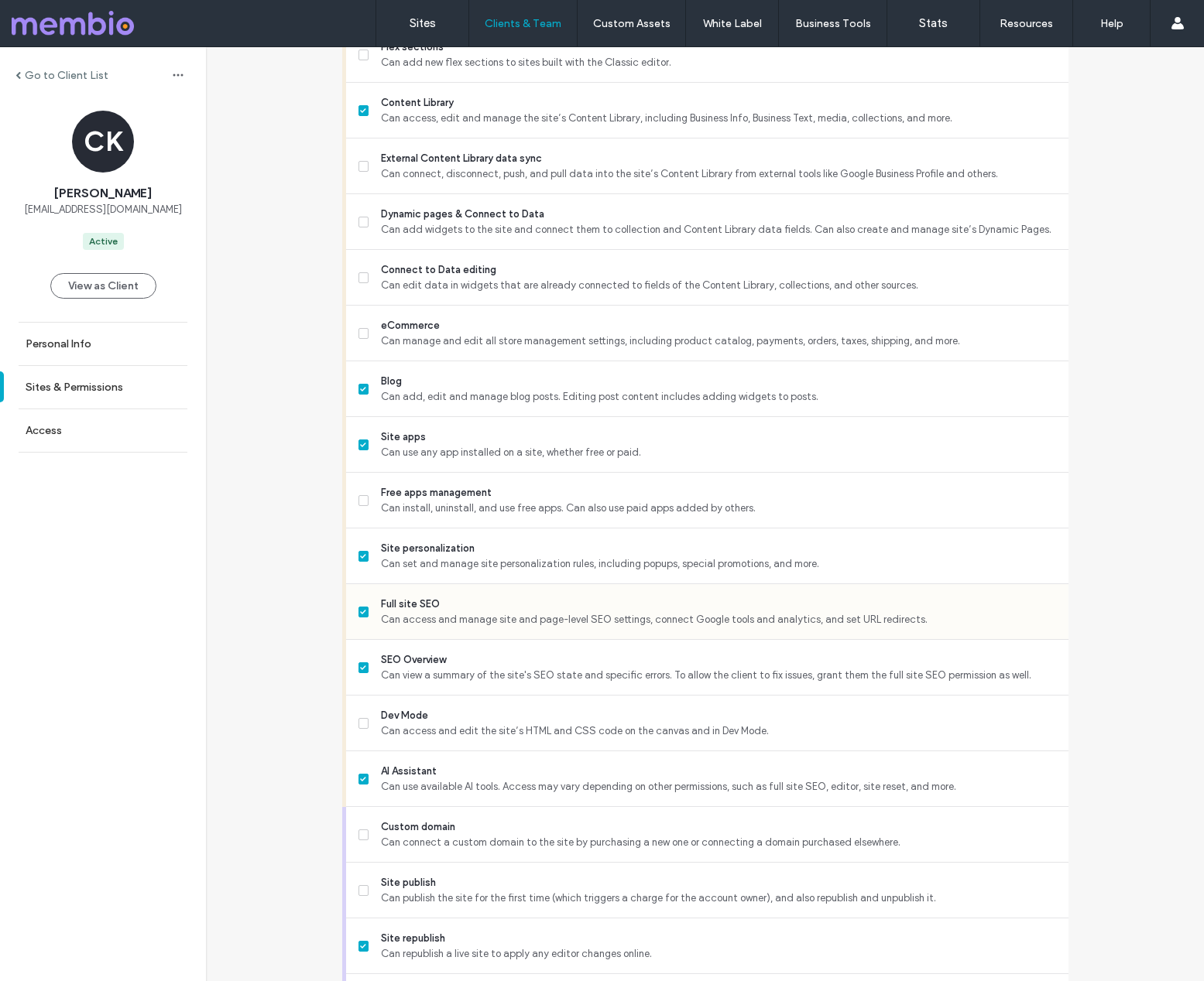
scroll to position [1027, 0]
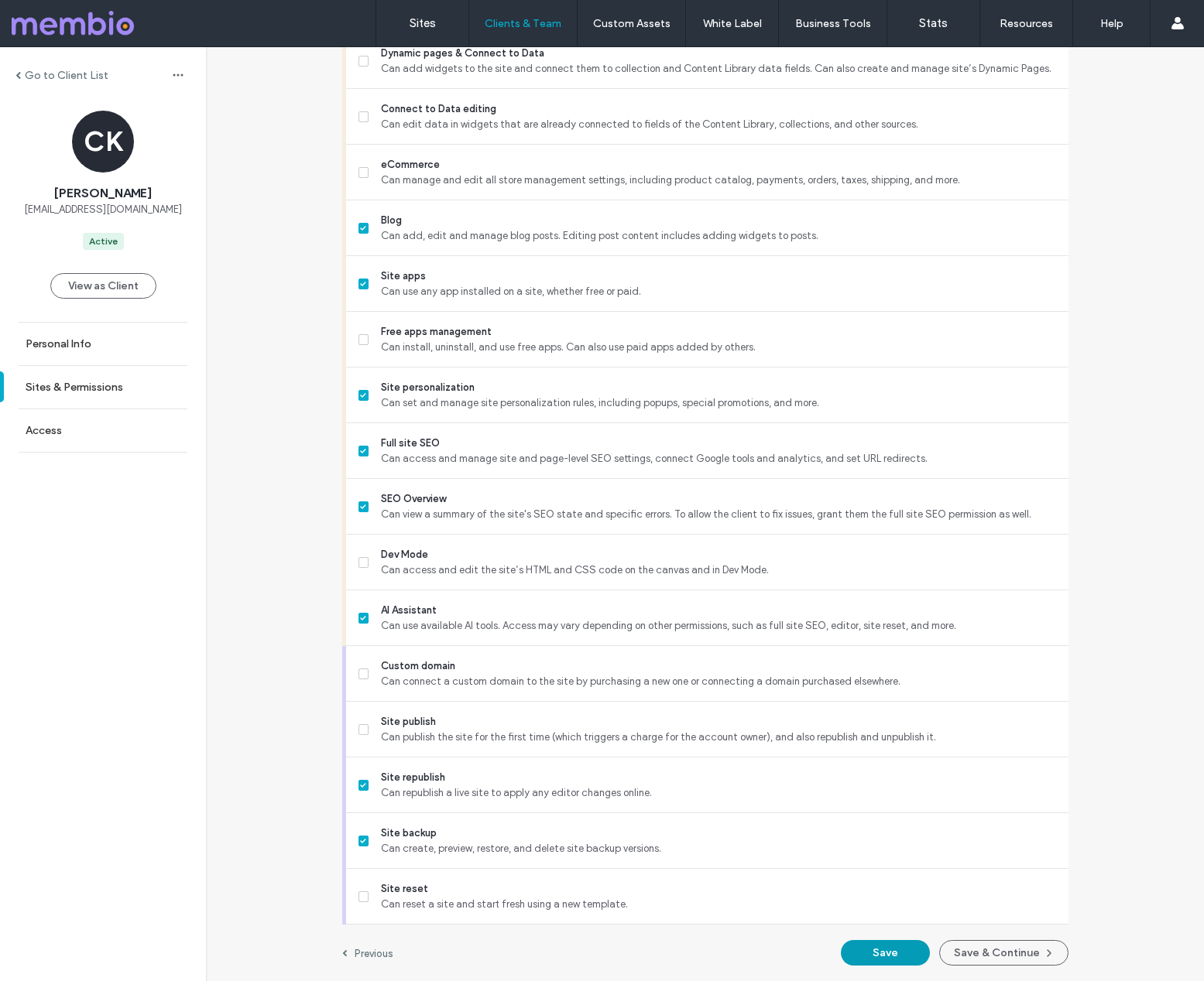
click at [903, 960] on button "Save" at bounding box center [885, 953] width 89 height 26
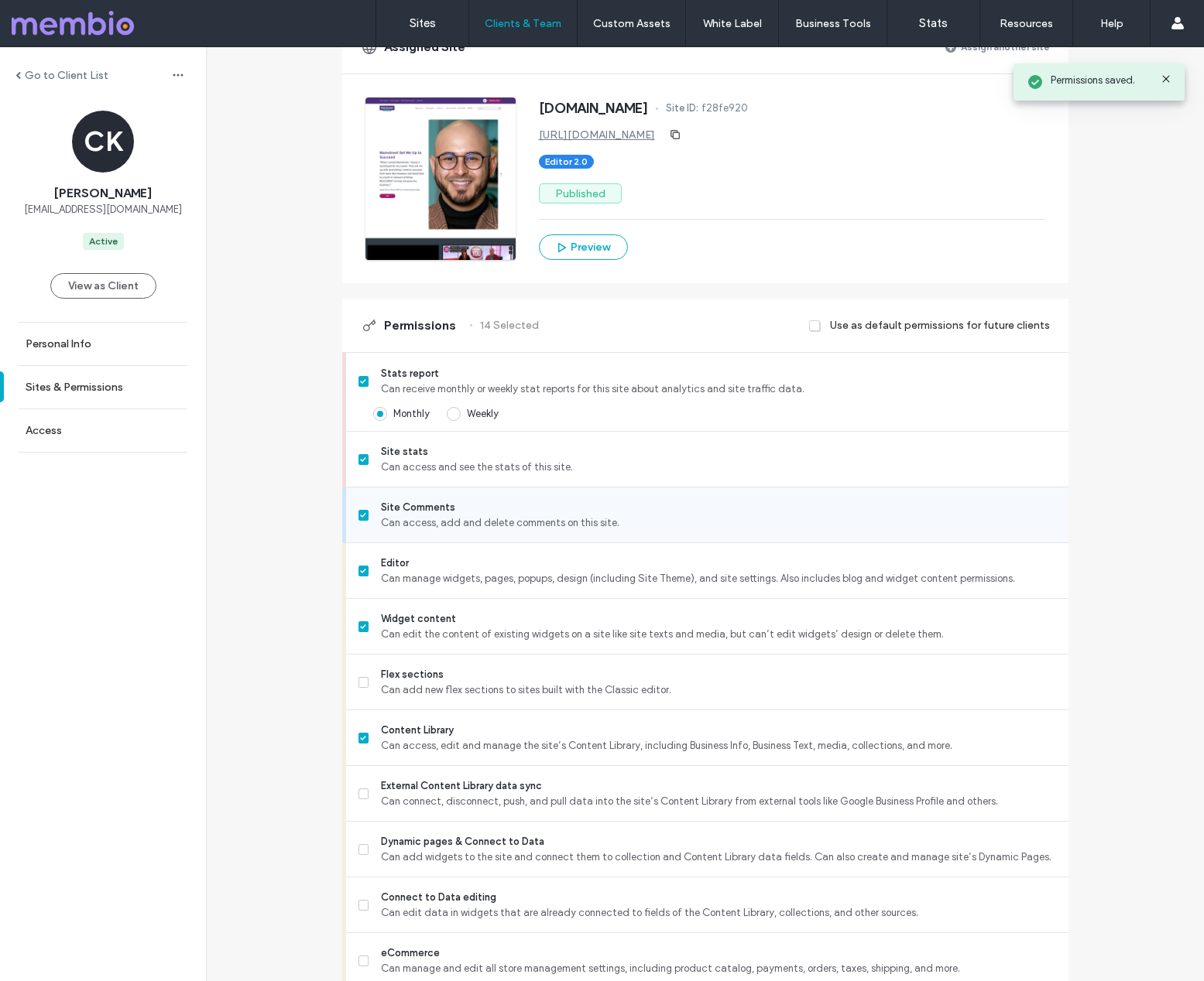
scroll to position [0, 0]
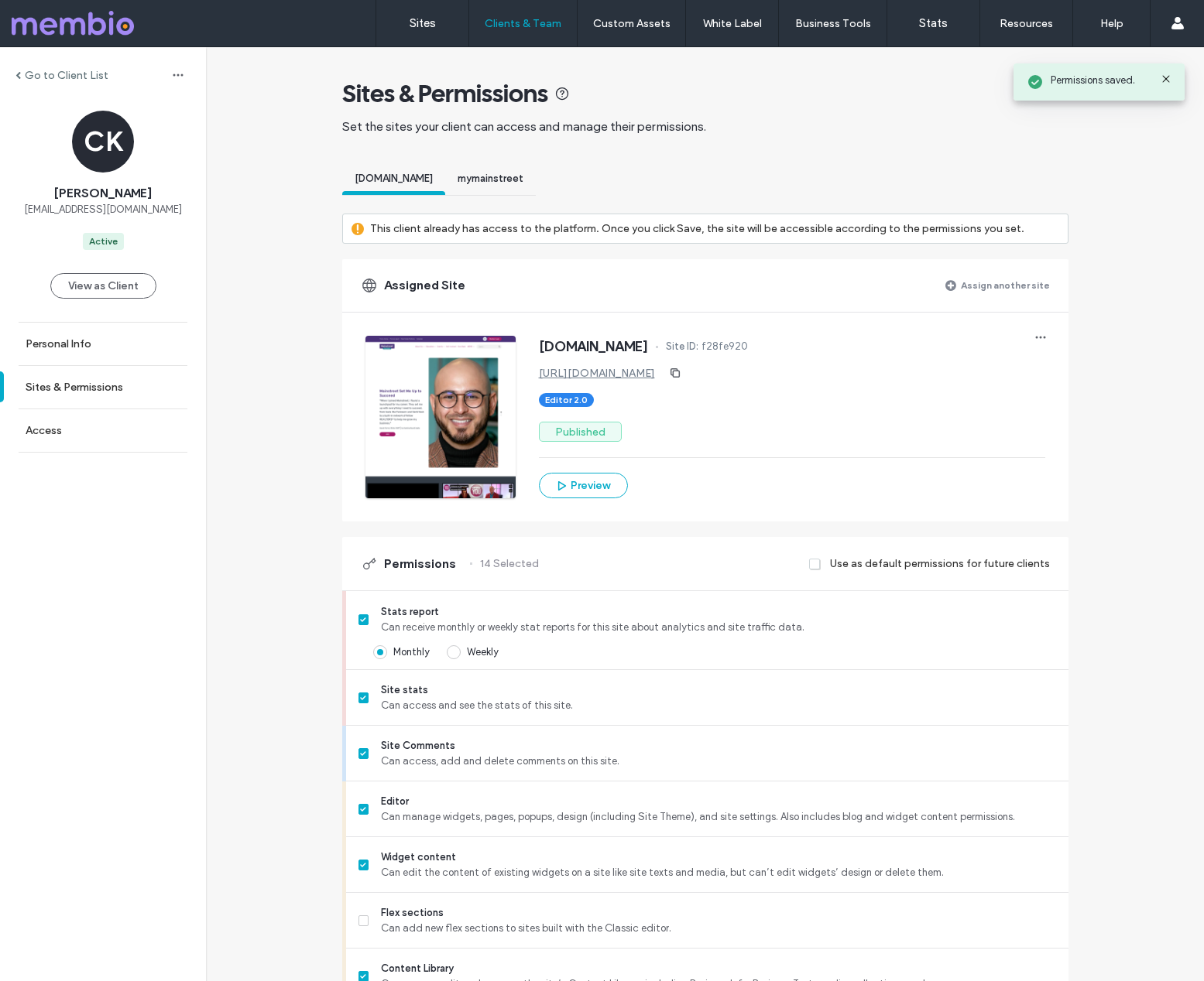
click at [523, 178] on span "mymainstreet" at bounding box center [490, 178] width 65 height 11
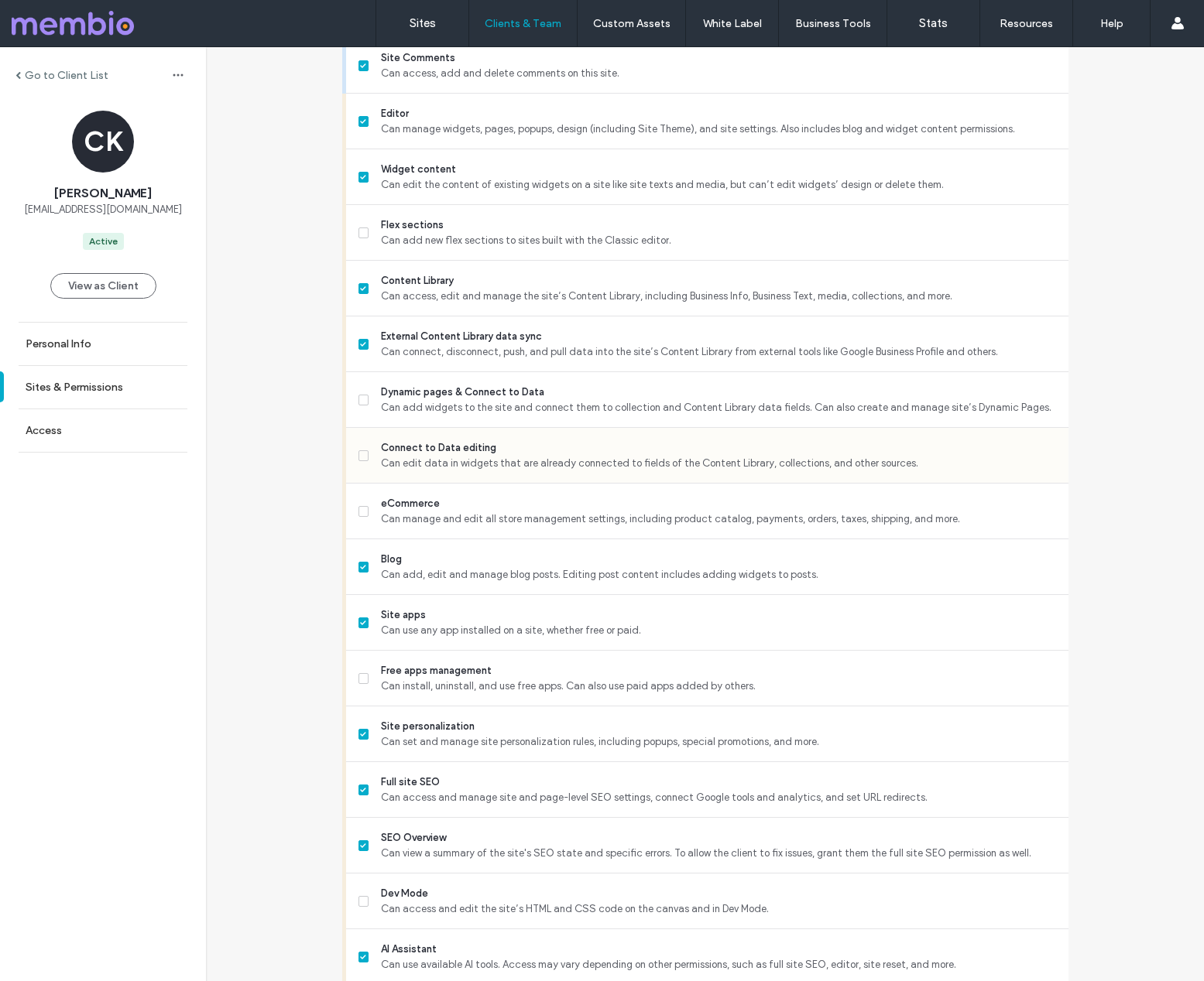
scroll to position [680, 0]
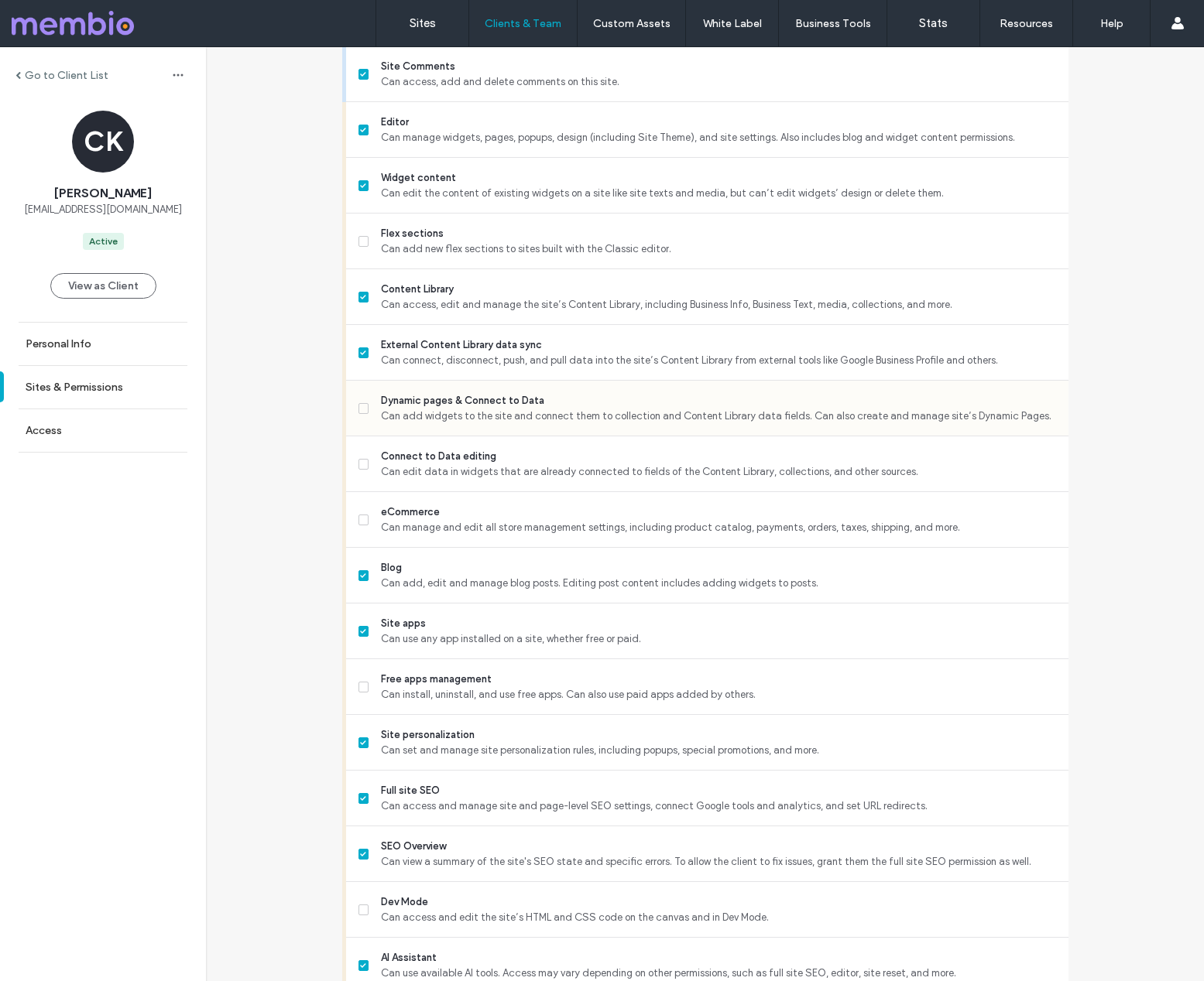
drag, startPoint x: 357, startPoint y: 354, endPoint x: 407, endPoint y: 389, distance: 61.0
click at [360, 354] on icon at bounding box center [362, 353] width 6 height 4
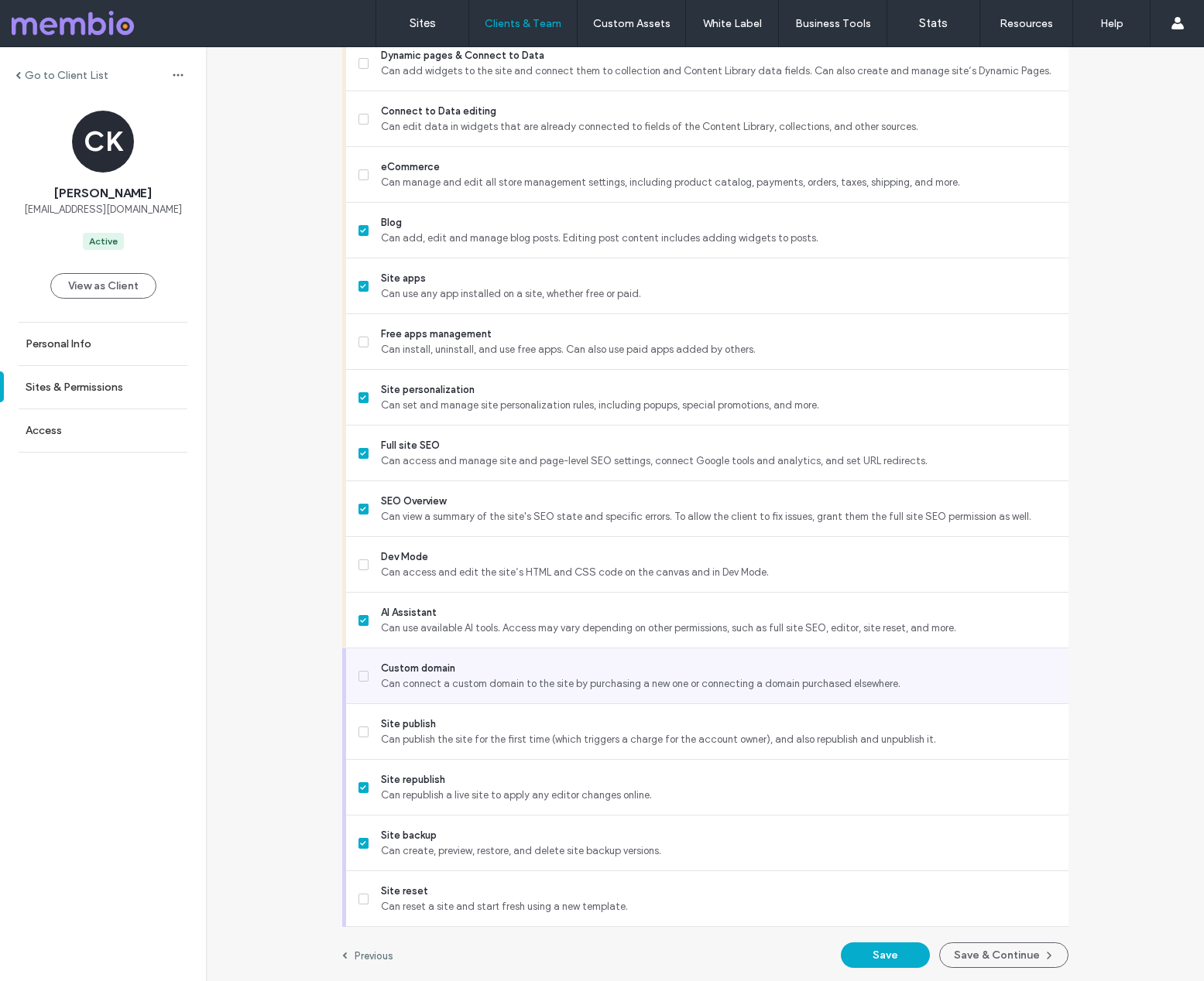
scroll to position [1027, 0]
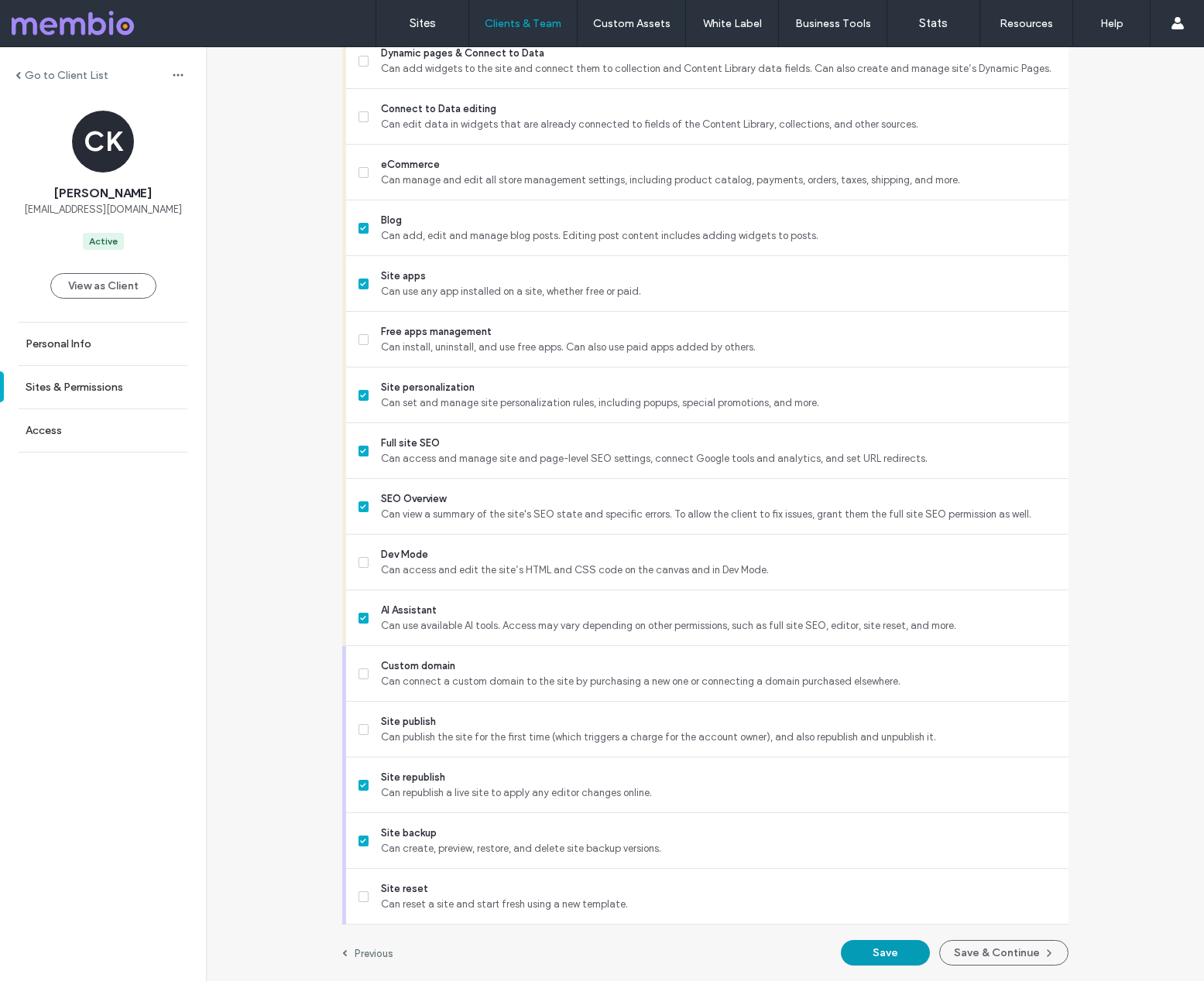
click at [893, 952] on button "Save" at bounding box center [885, 953] width 89 height 26
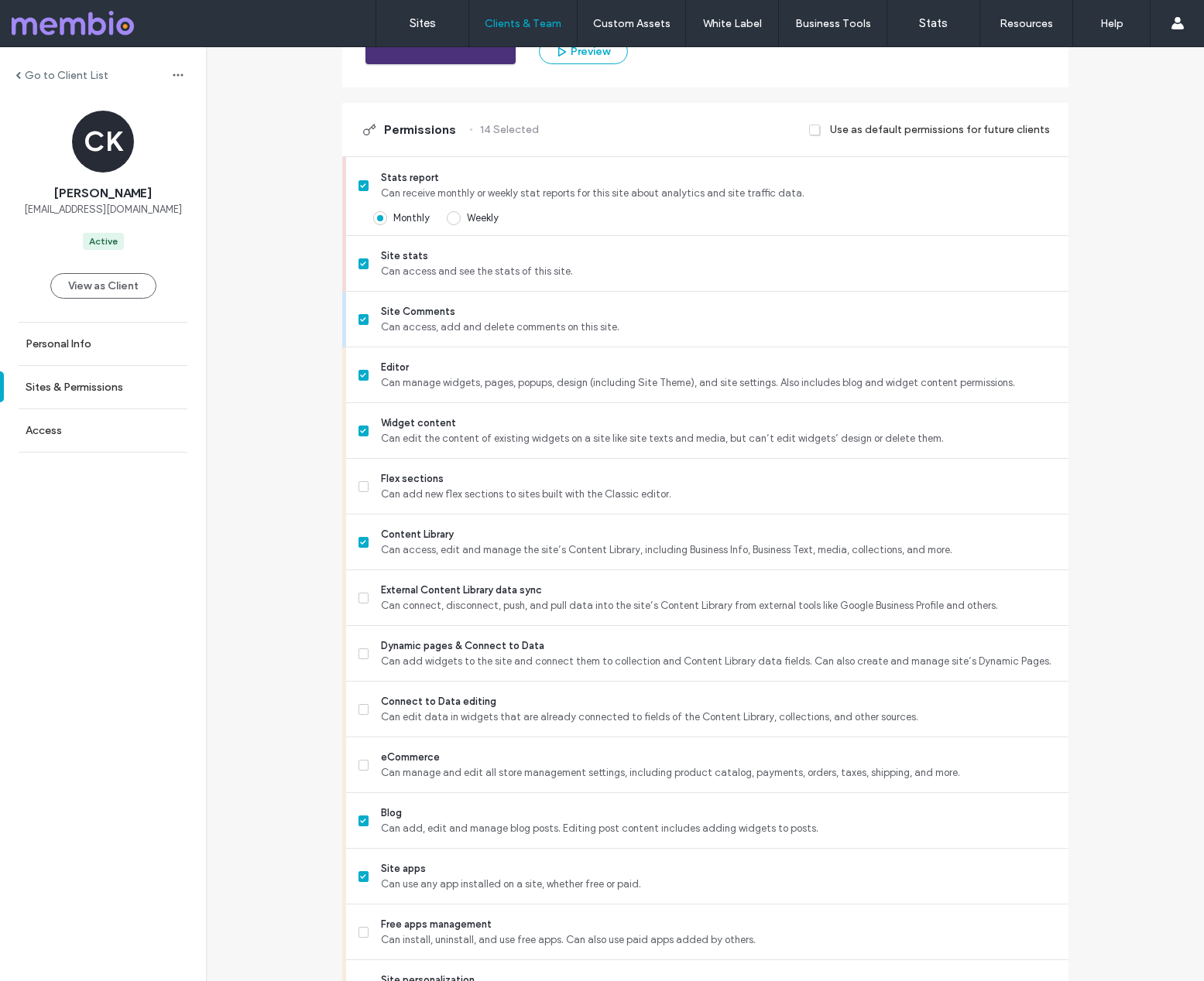
scroll to position [0, 0]
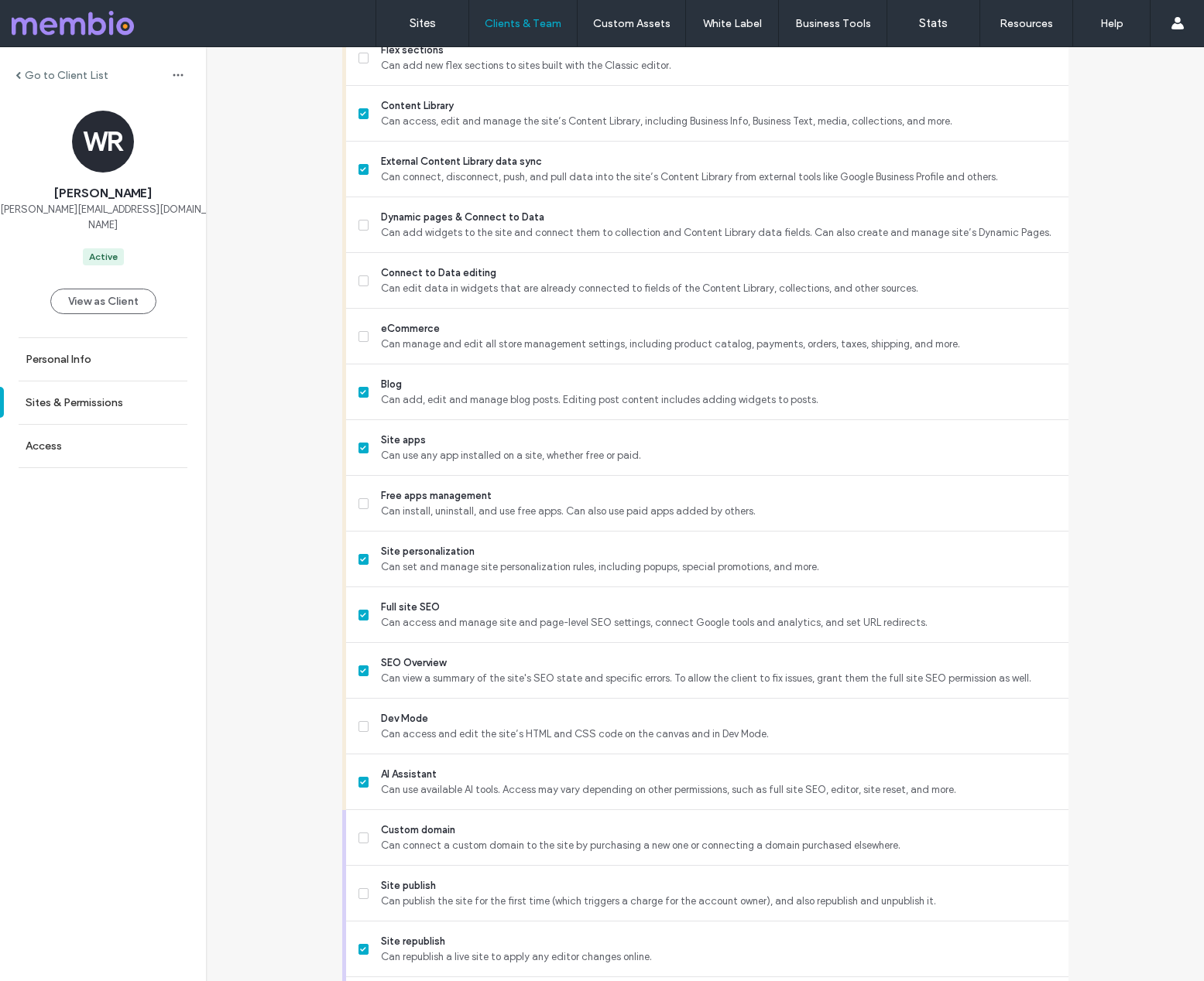
scroll to position [787, 0]
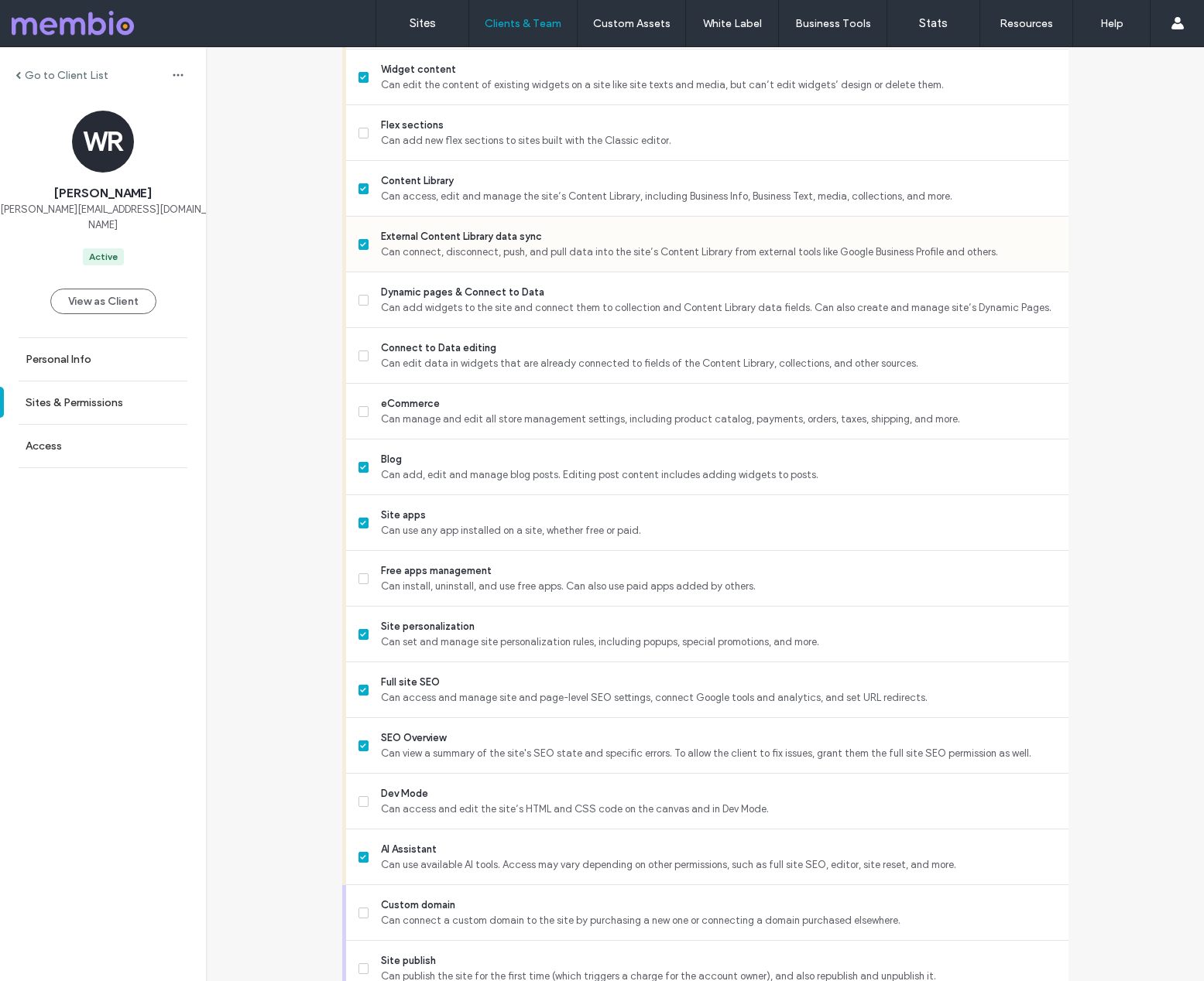
click at [358, 240] on span at bounding box center [363, 245] width 11 height 11
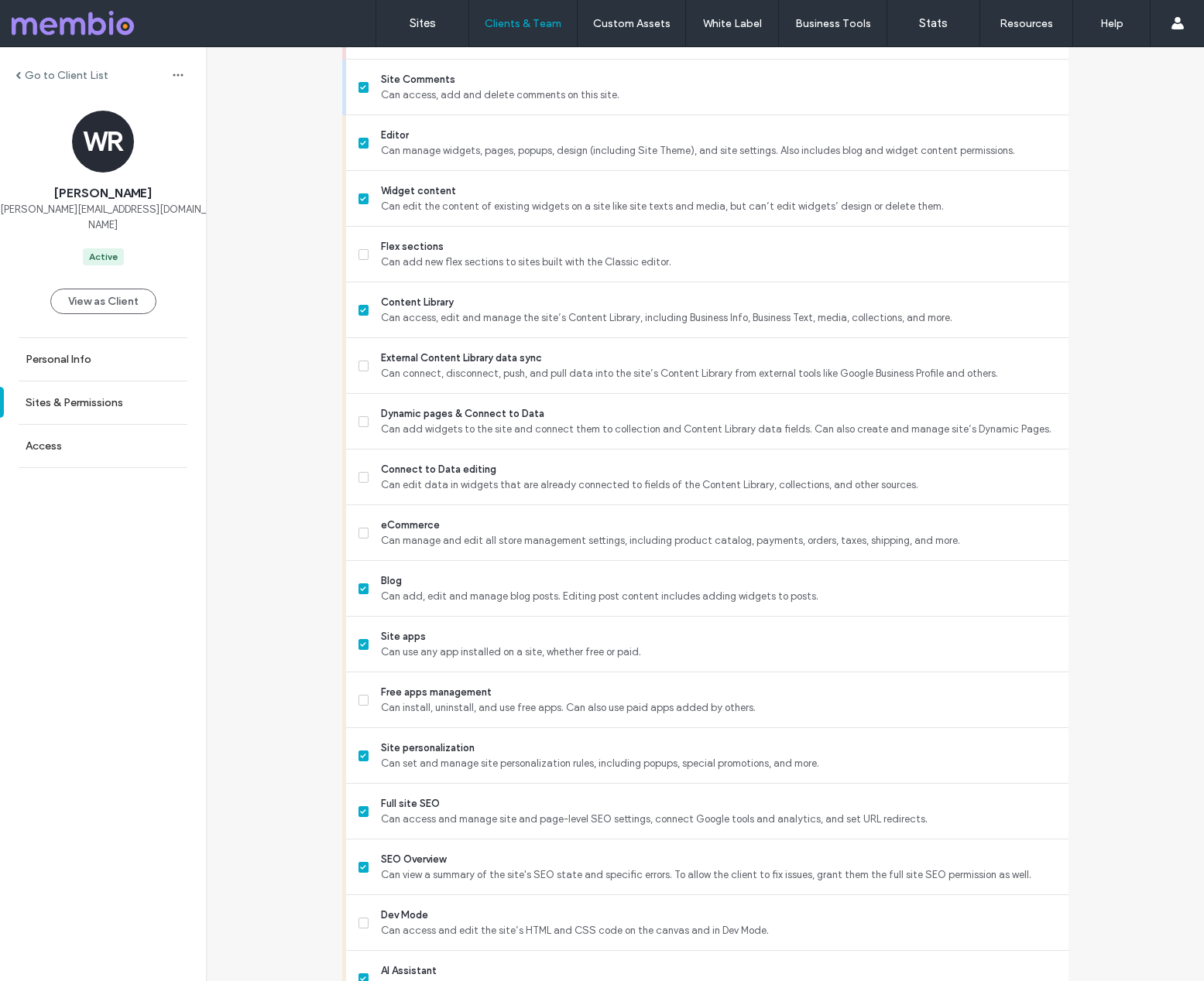
scroll to position [1027, 0]
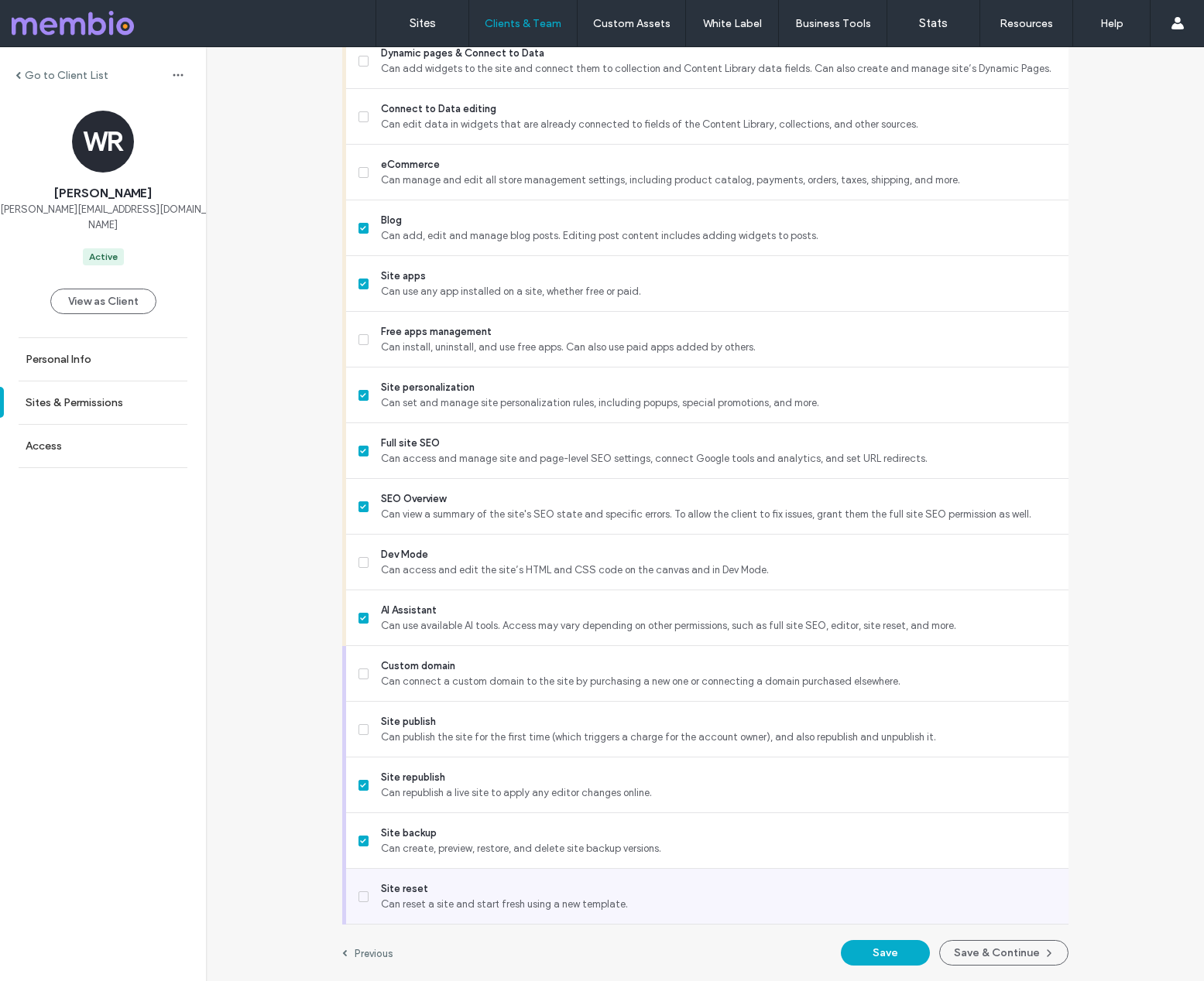
drag, startPoint x: 889, startPoint y: 952, endPoint x: 847, endPoint y: 868, distance: 93.9
click at [889, 952] on button "Save" at bounding box center [885, 953] width 89 height 26
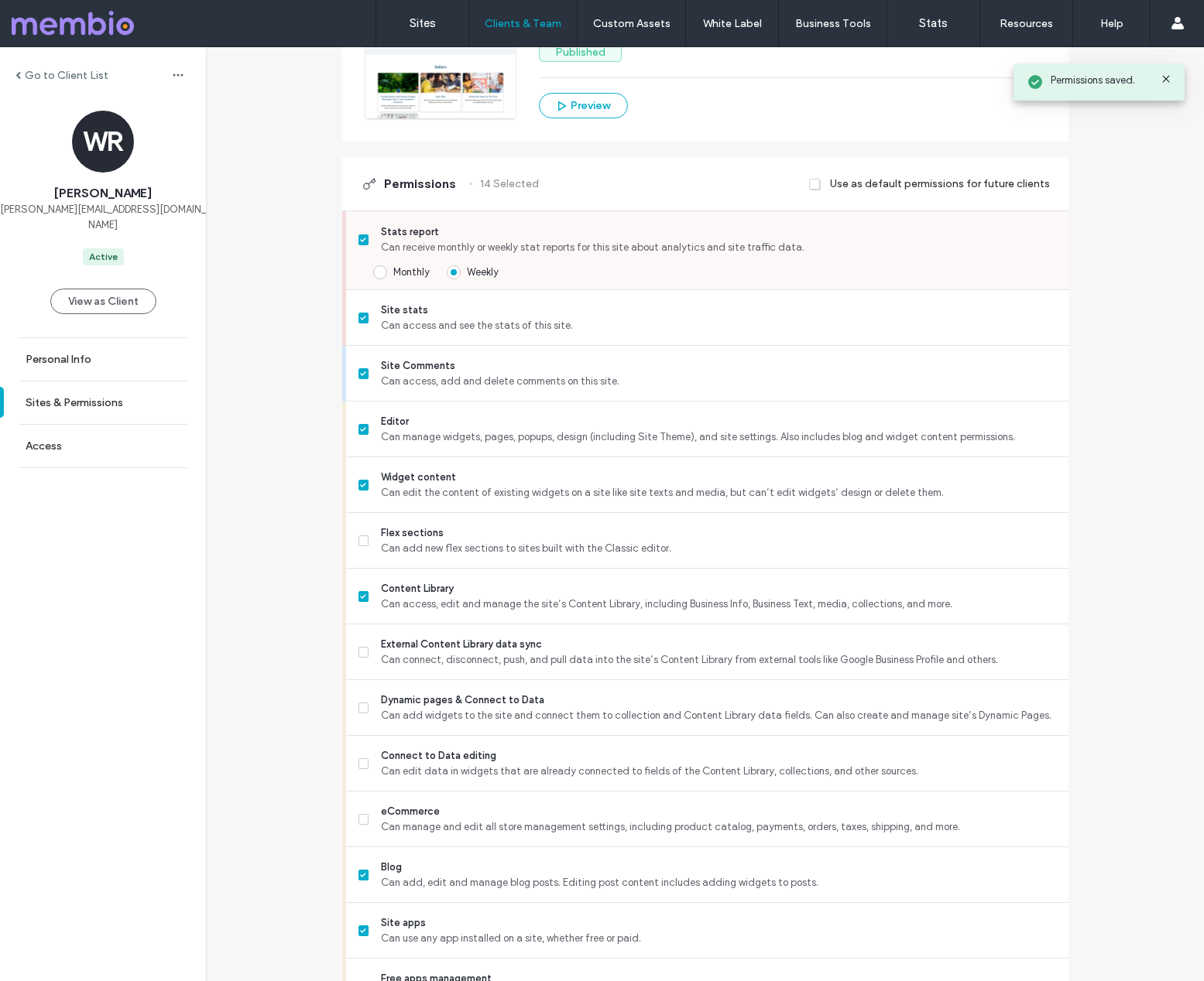
scroll to position [0, 0]
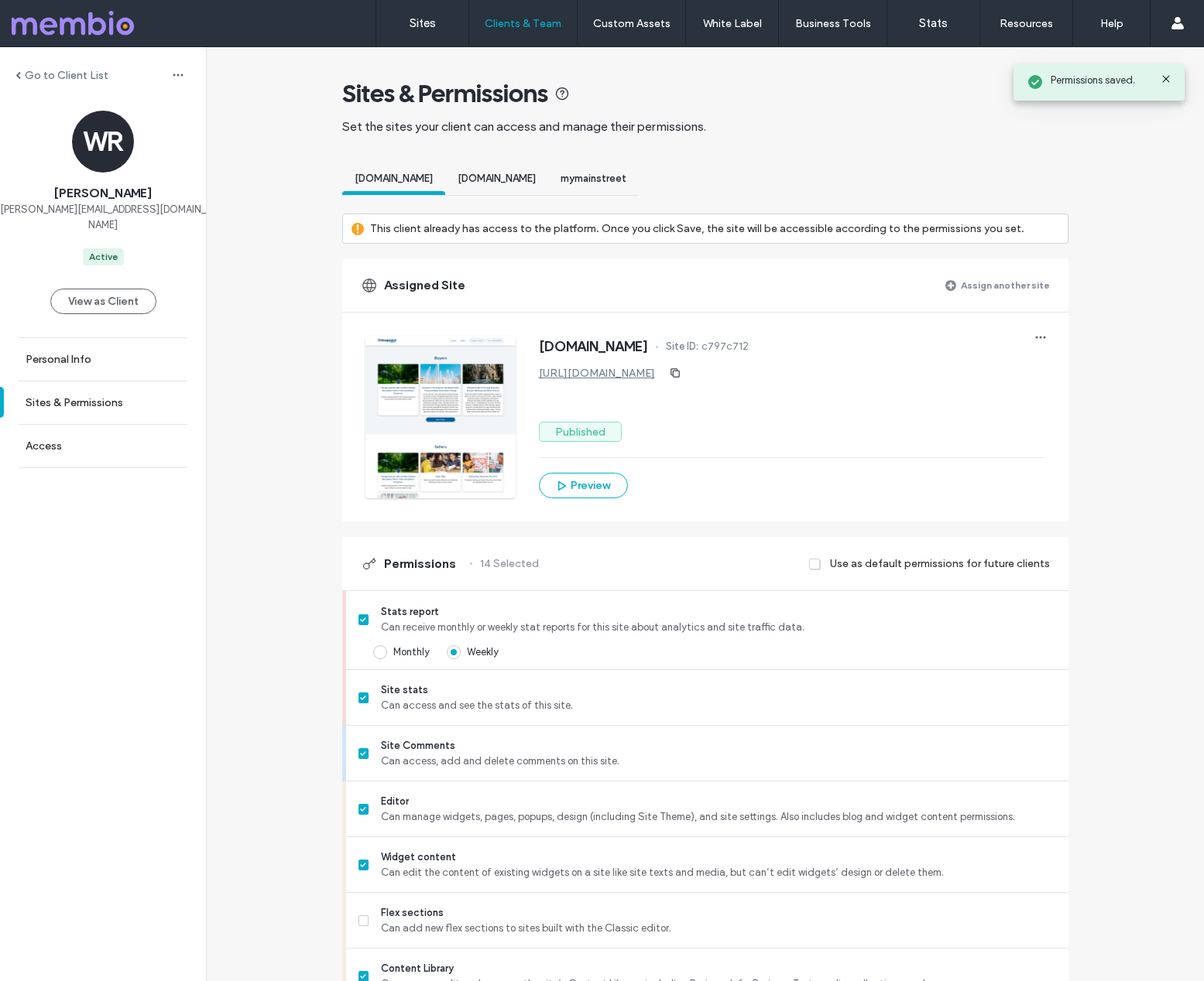
click at [536, 179] on span "[DOMAIN_NAME]" at bounding box center [496, 178] width 78 height 11
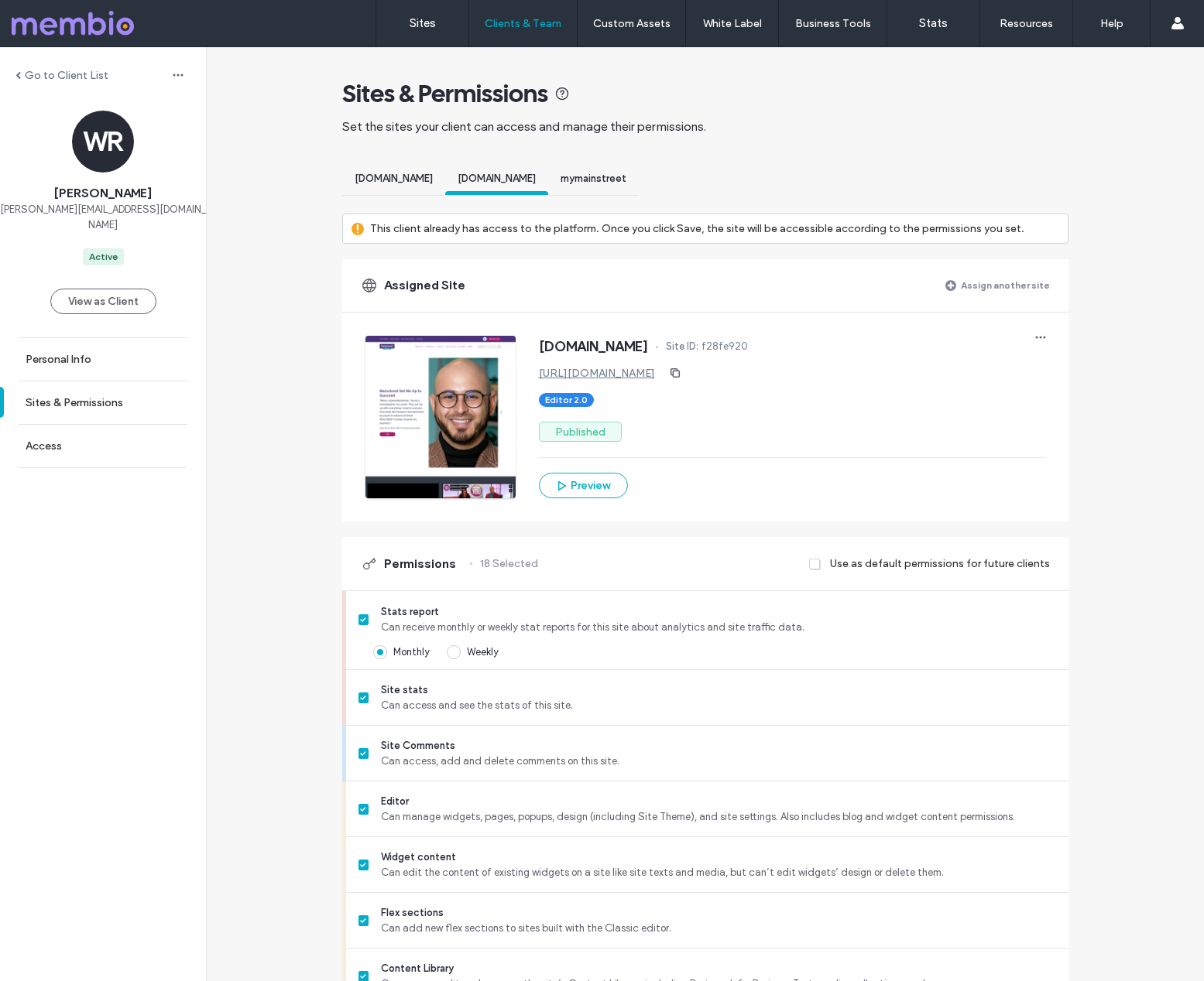
click at [626, 179] on span "mymainstreet" at bounding box center [593, 178] width 65 height 11
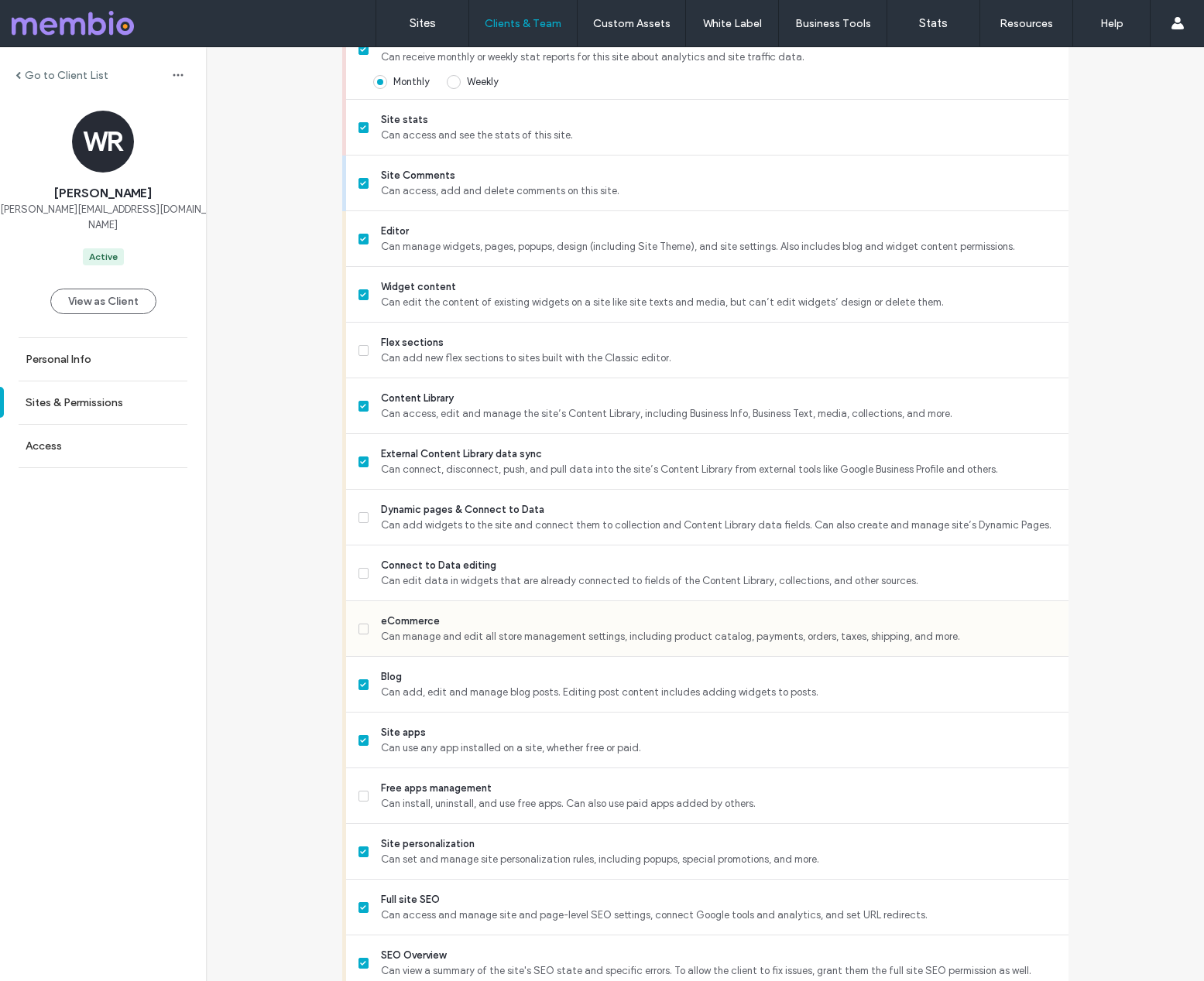
scroll to position [551, 0]
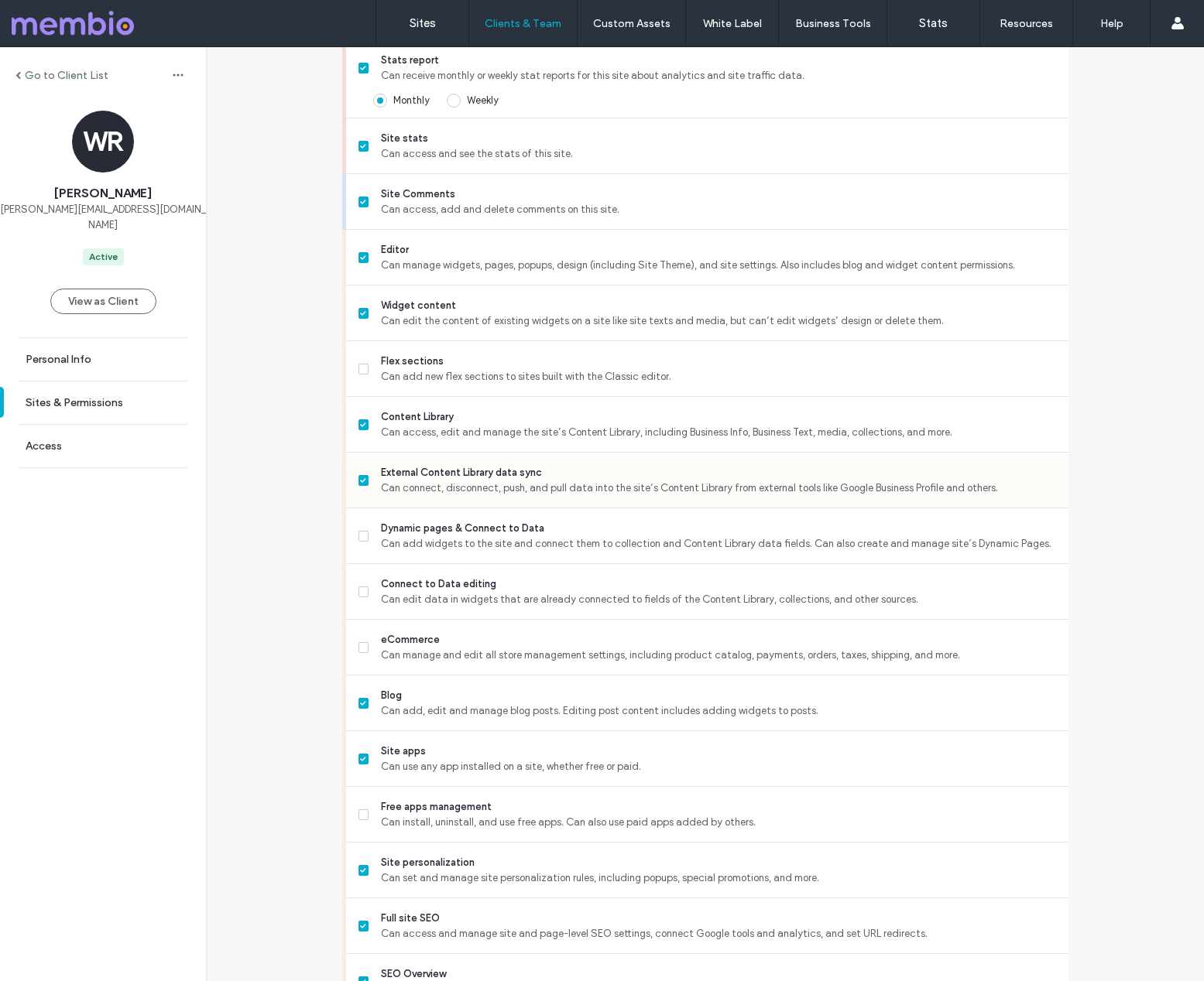
click at [358, 474] on label "External Content Library data sync Can connect, disconnect, push, and pull data…" at bounding box center [706, 480] width 697 height 31
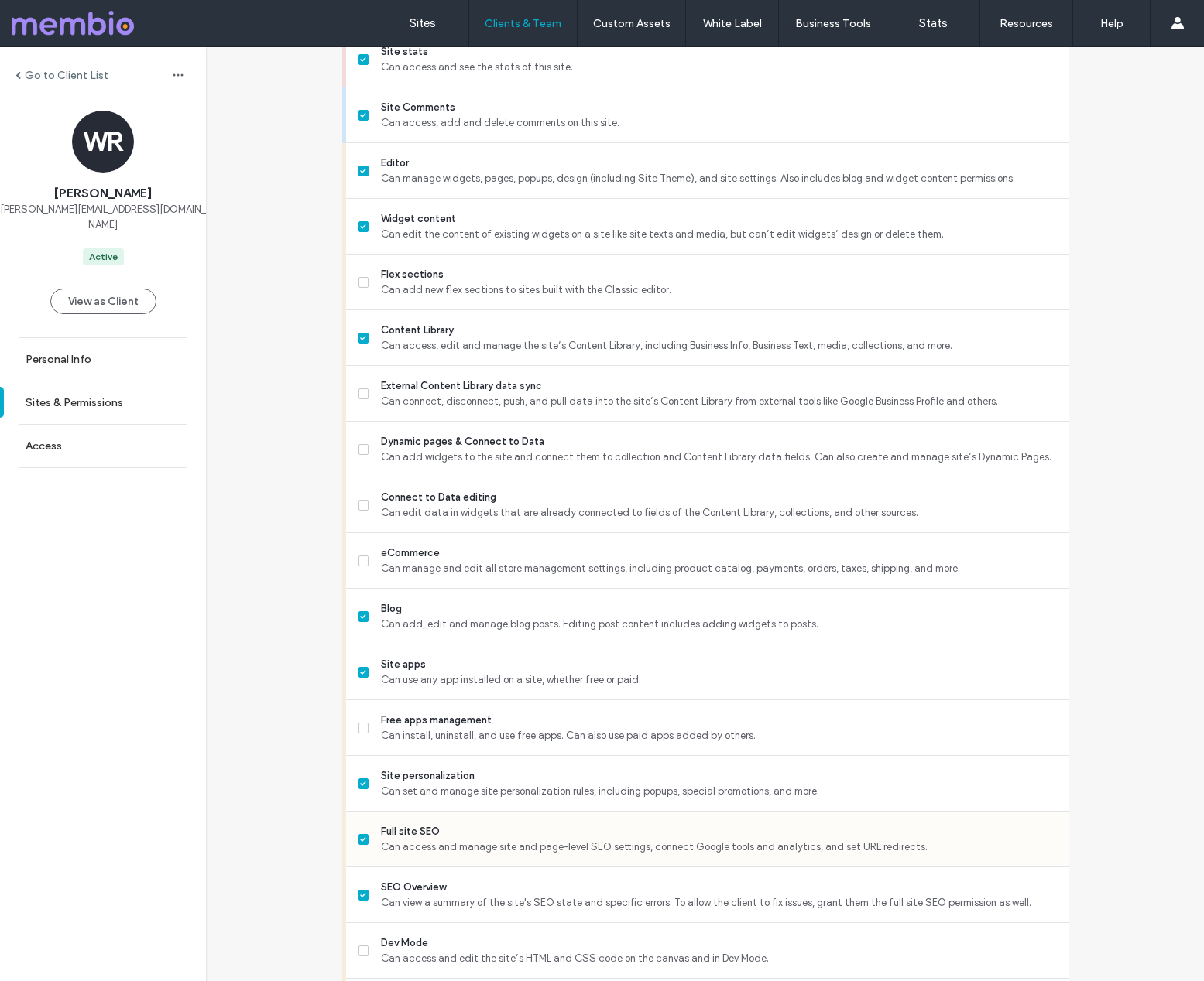
scroll to position [1027, 0]
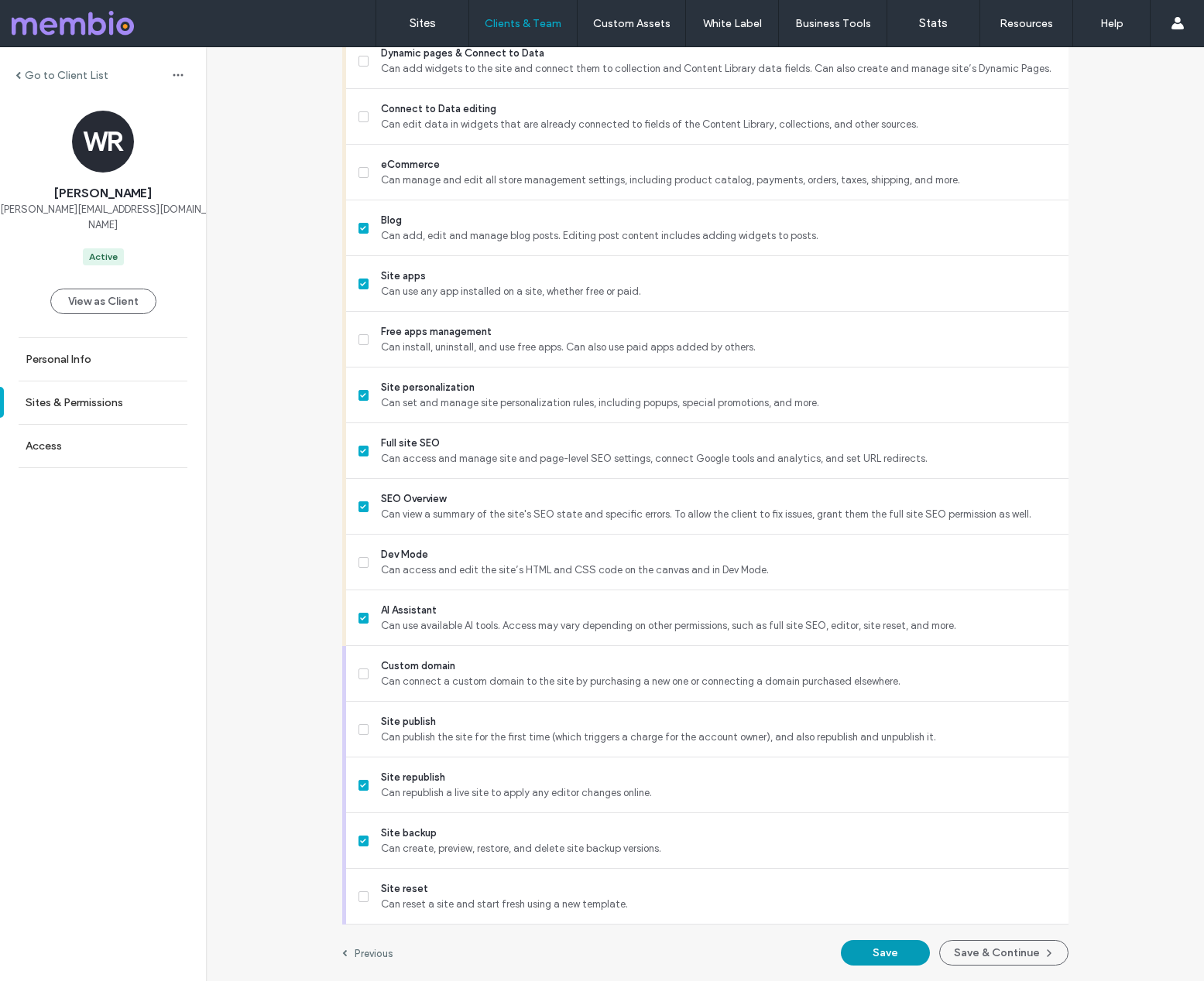
drag, startPoint x: 879, startPoint y: 954, endPoint x: 1105, endPoint y: 894, distance: 233.8
click at [879, 954] on button "Save" at bounding box center [885, 953] width 89 height 26
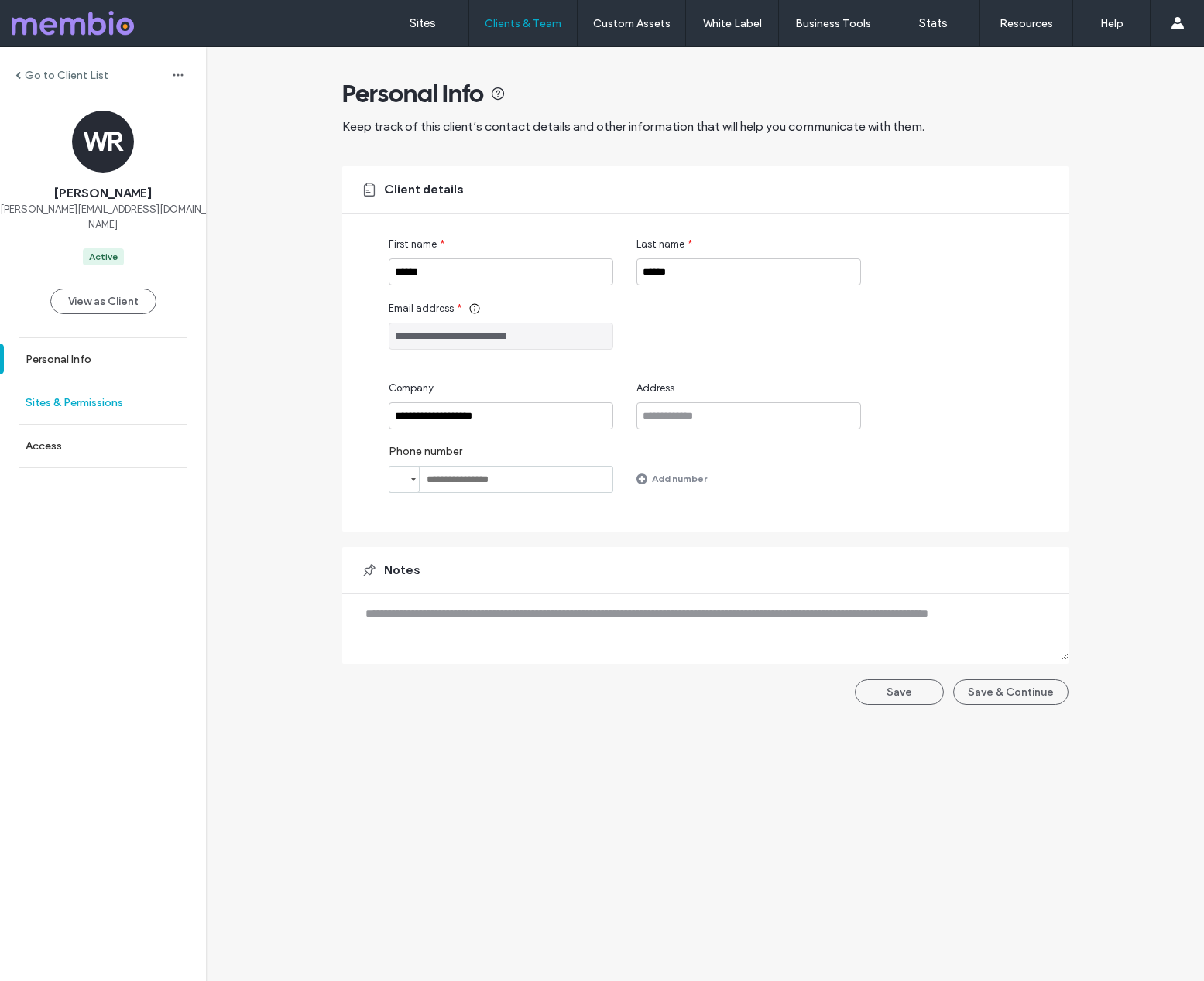
click at [107, 396] on label "Sites & Permissions" at bounding box center [74, 402] width 97 height 13
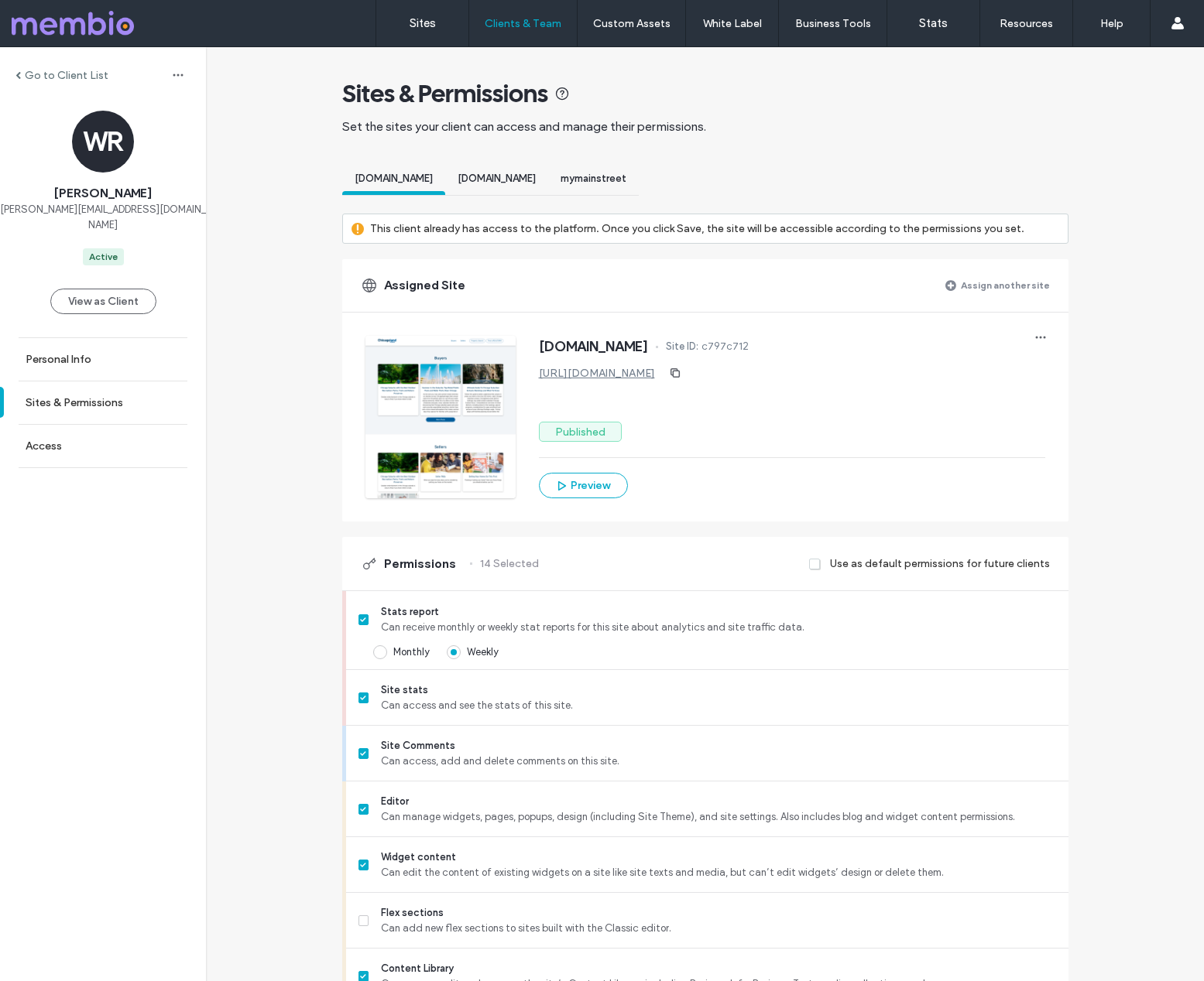
click at [536, 177] on span "[DOMAIN_NAME]" at bounding box center [496, 178] width 78 height 11
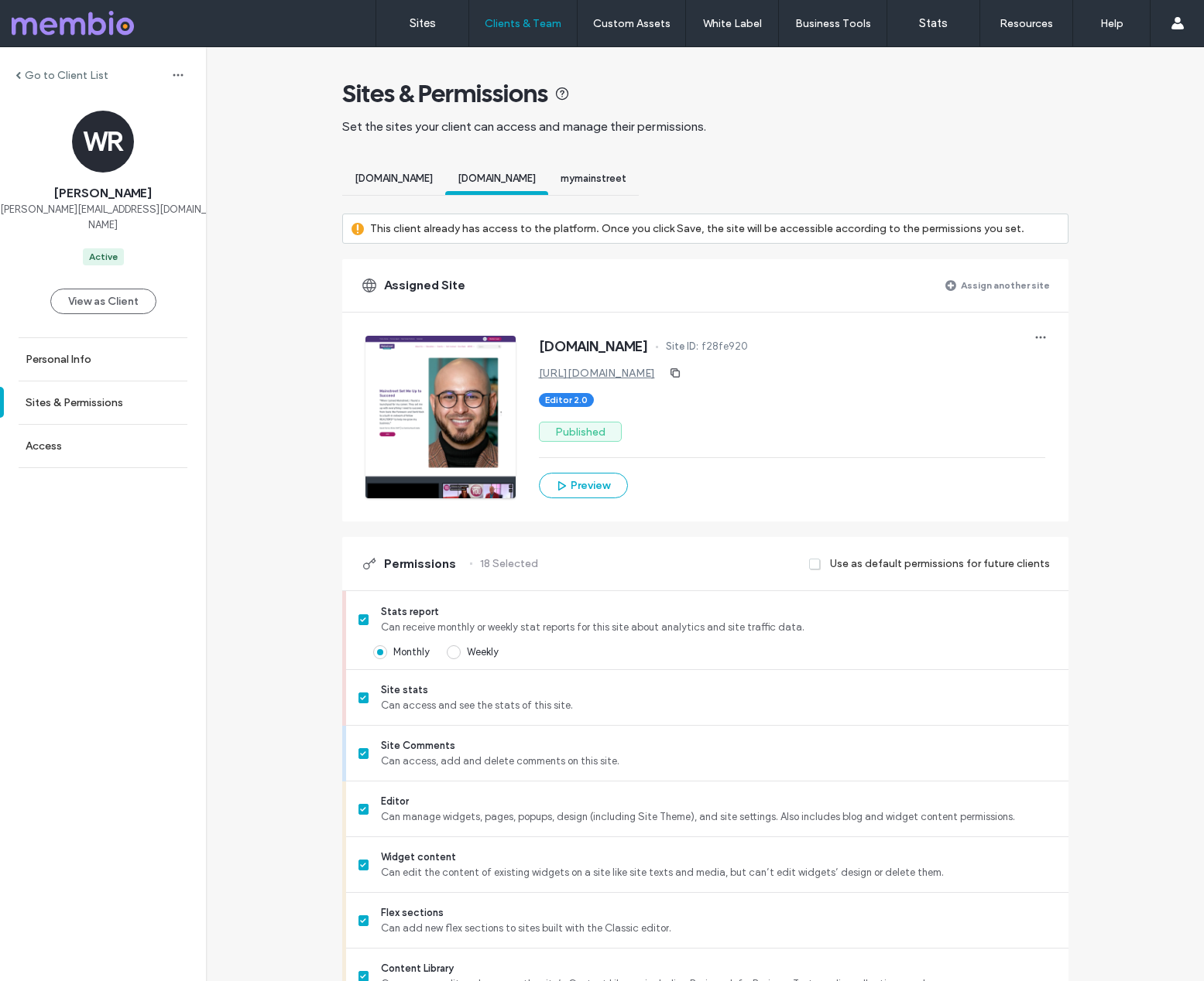
click at [638, 185] on div "mymainstreet" at bounding box center [593, 180] width 90 height 28
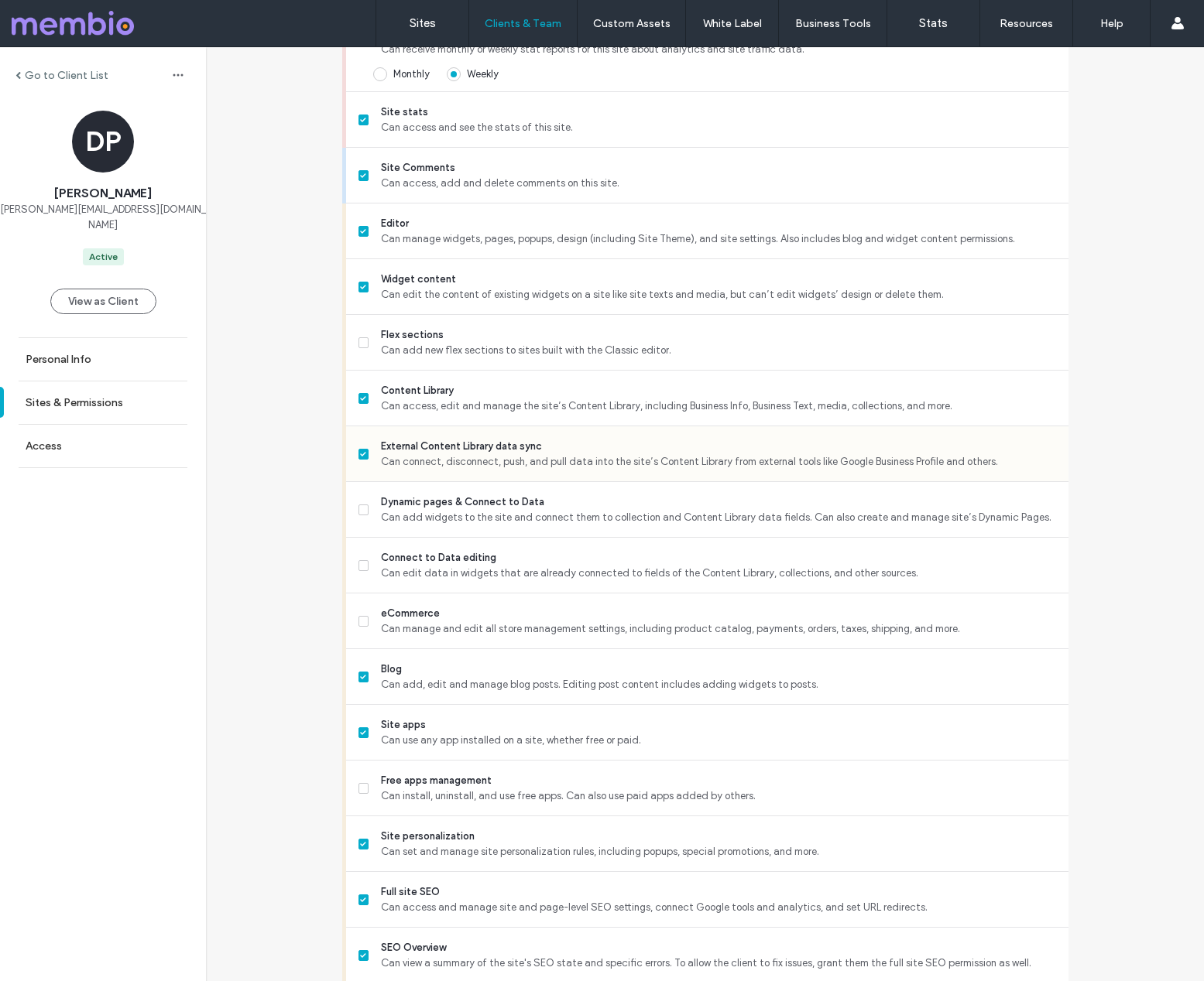
scroll to position [600, 0]
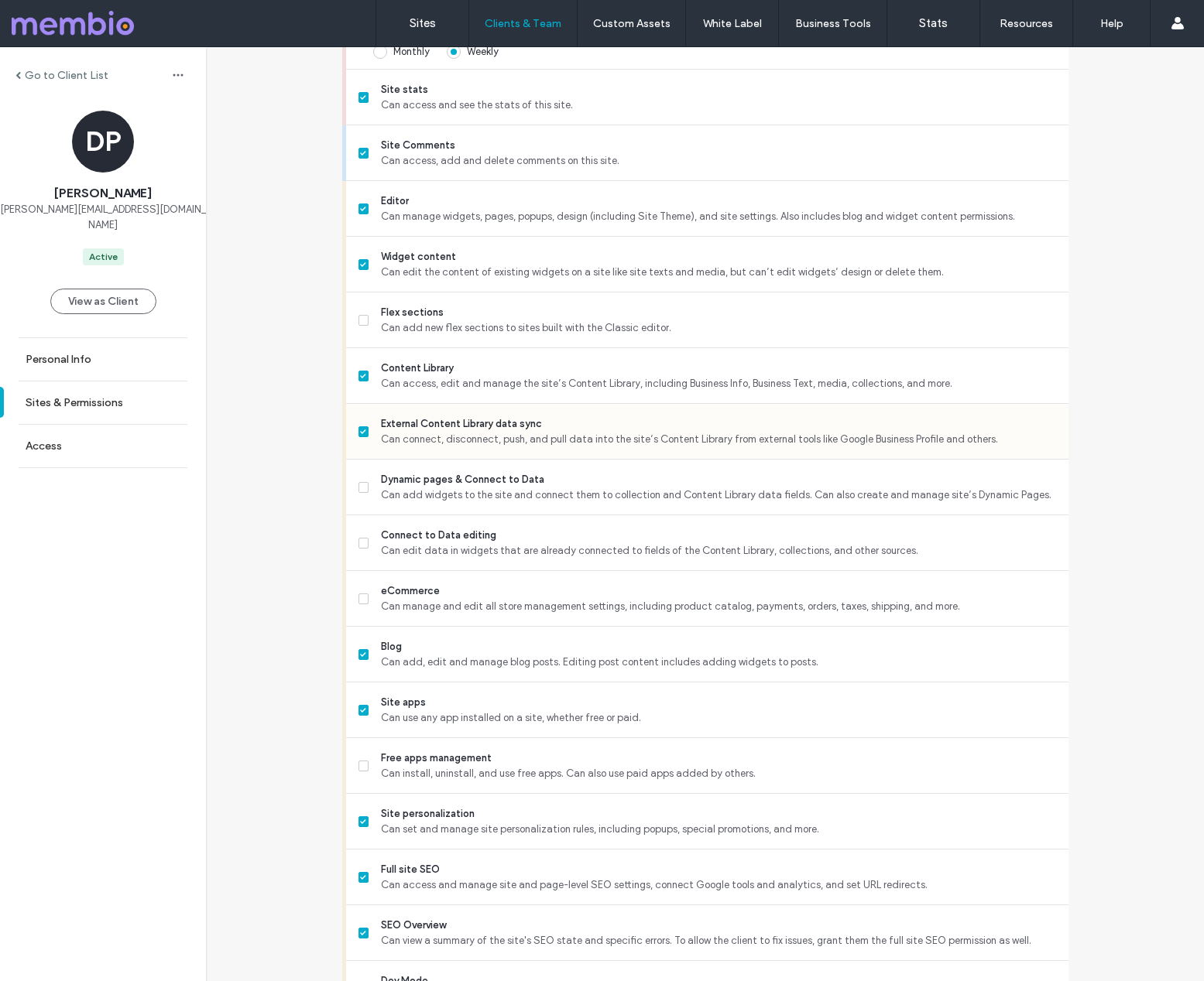
click at [358, 427] on span at bounding box center [363, 431] width 11 height 11
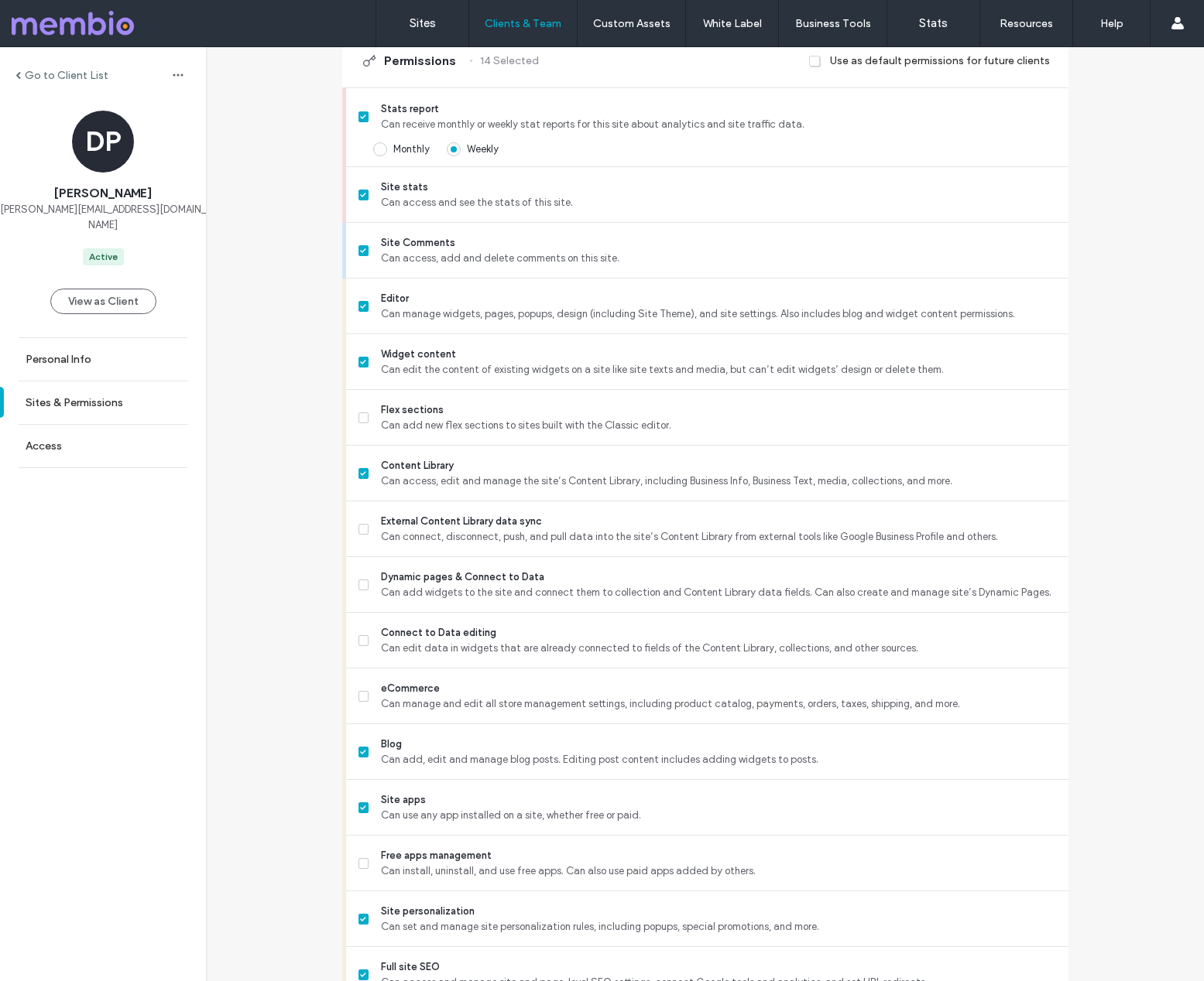
scroll to position [1027, 0]
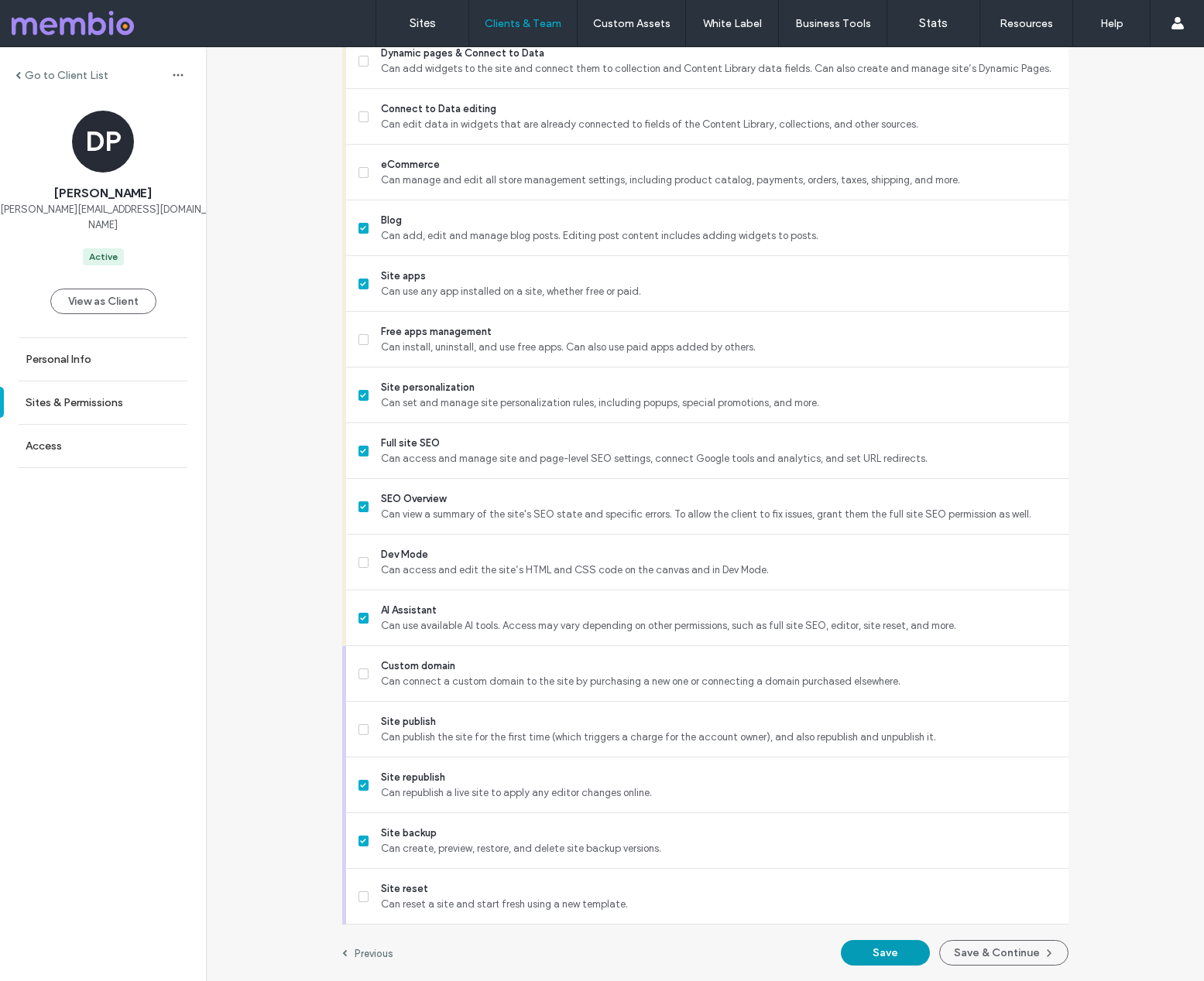
click at [882, 952] on button "Save" at bounding box center [885, 953] width 89 height 26
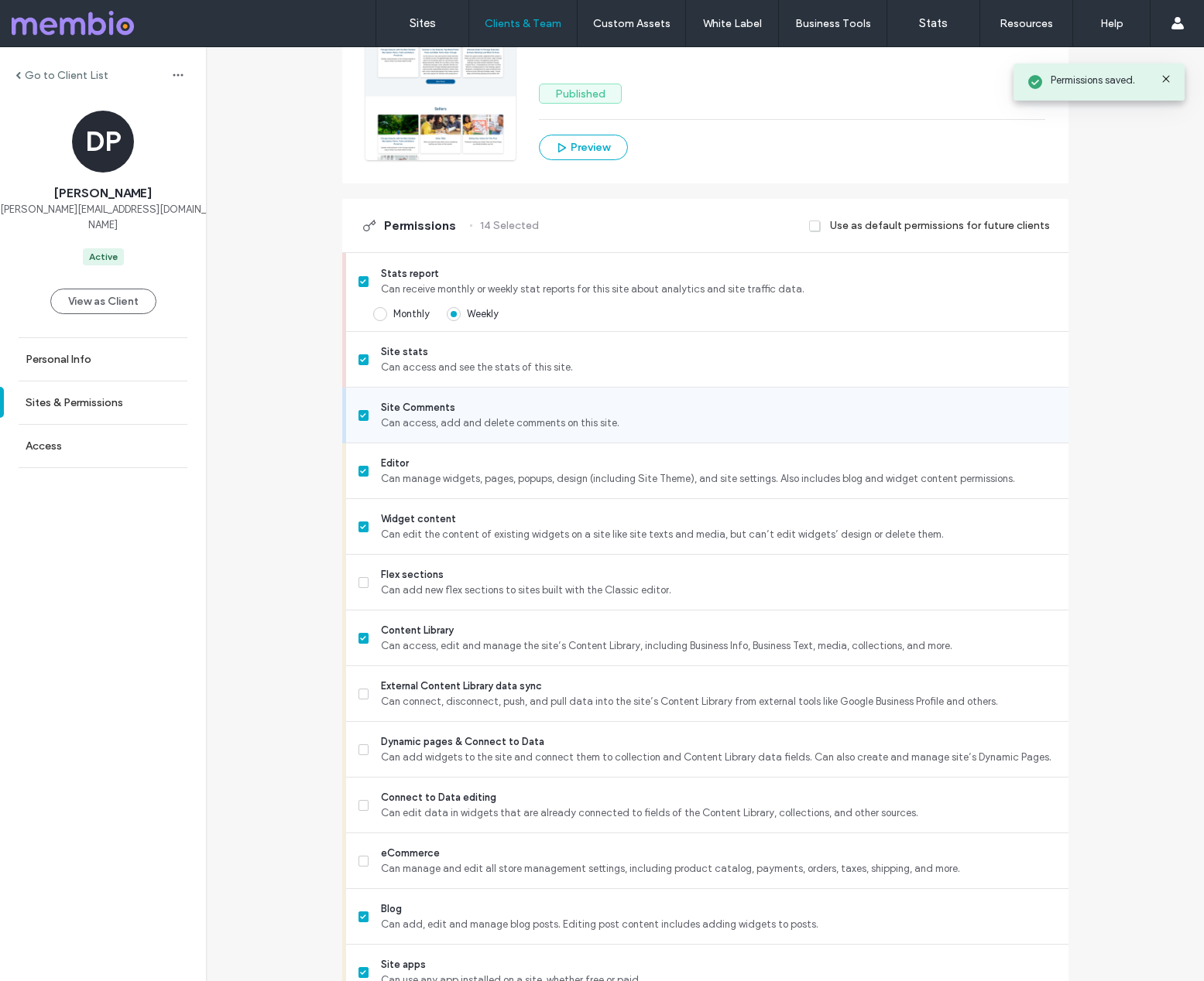
scroll to position [0, 0]
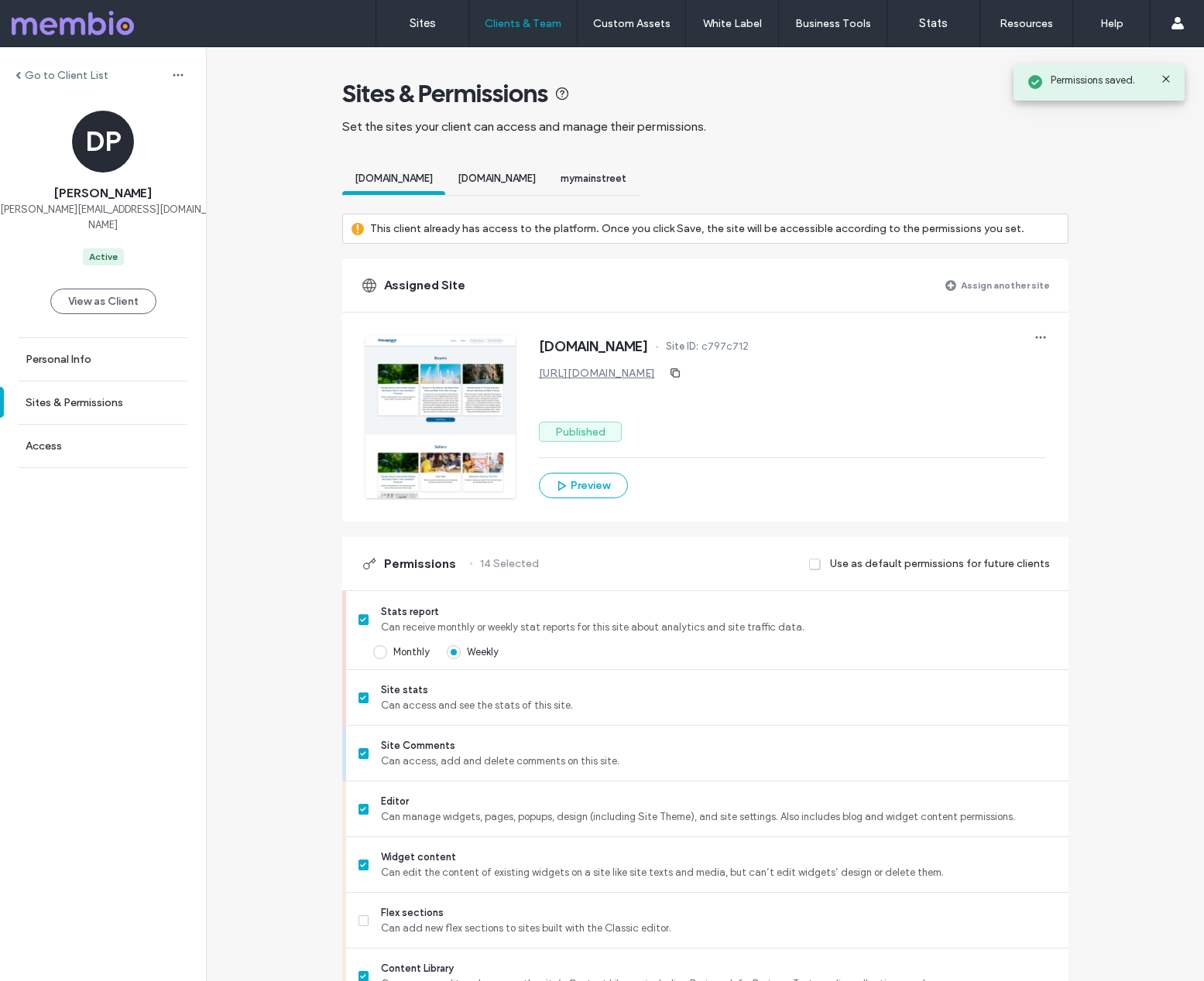
click at [536, 175] on span "[DOMAIN_NAME]" at bounding box center [496, 178] width 78 height 11
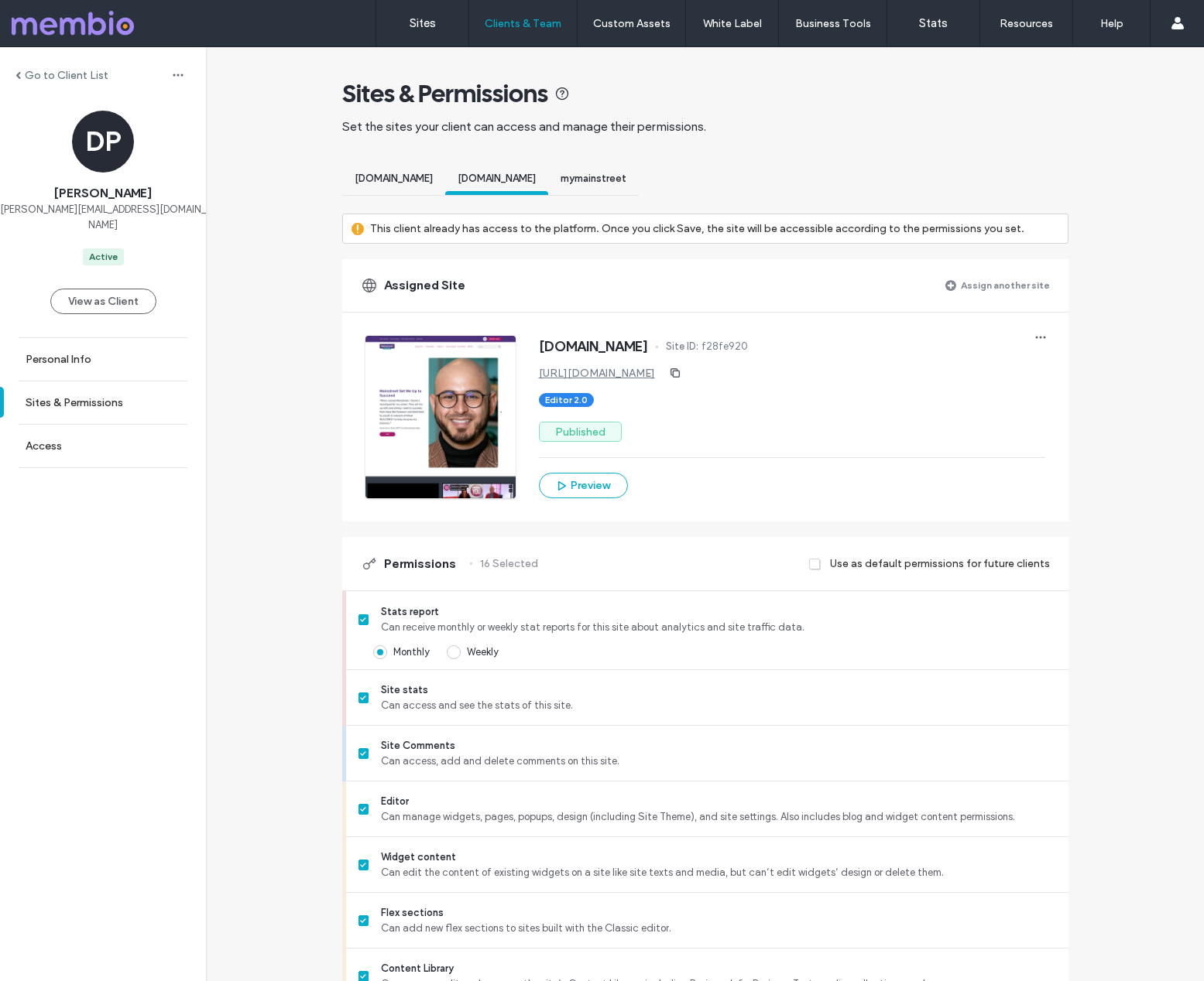
click at [626, 172] on span "mymainstreet" at bounding box center [593, 178] width 65 height 11
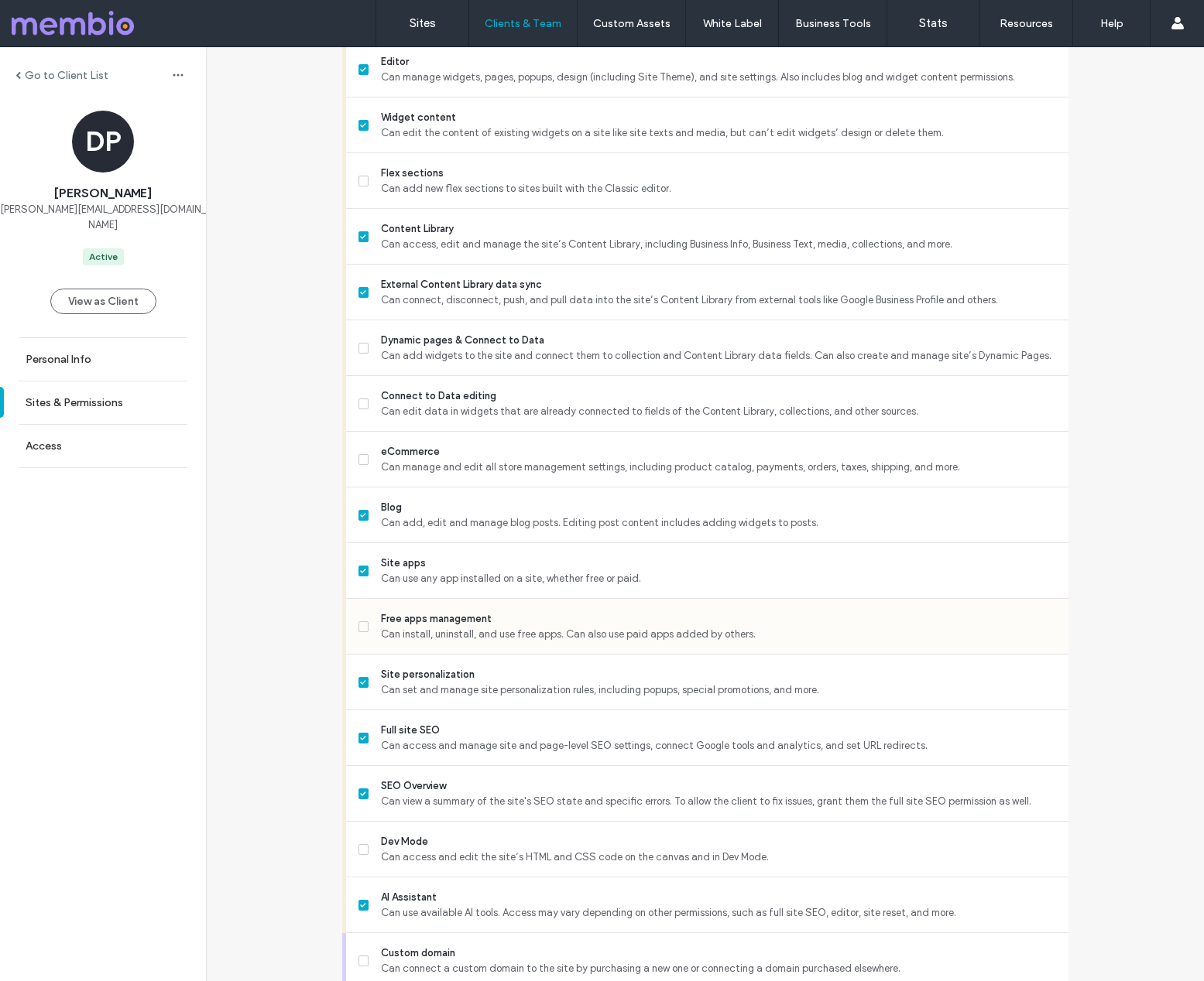
scroll to position [685, 0]
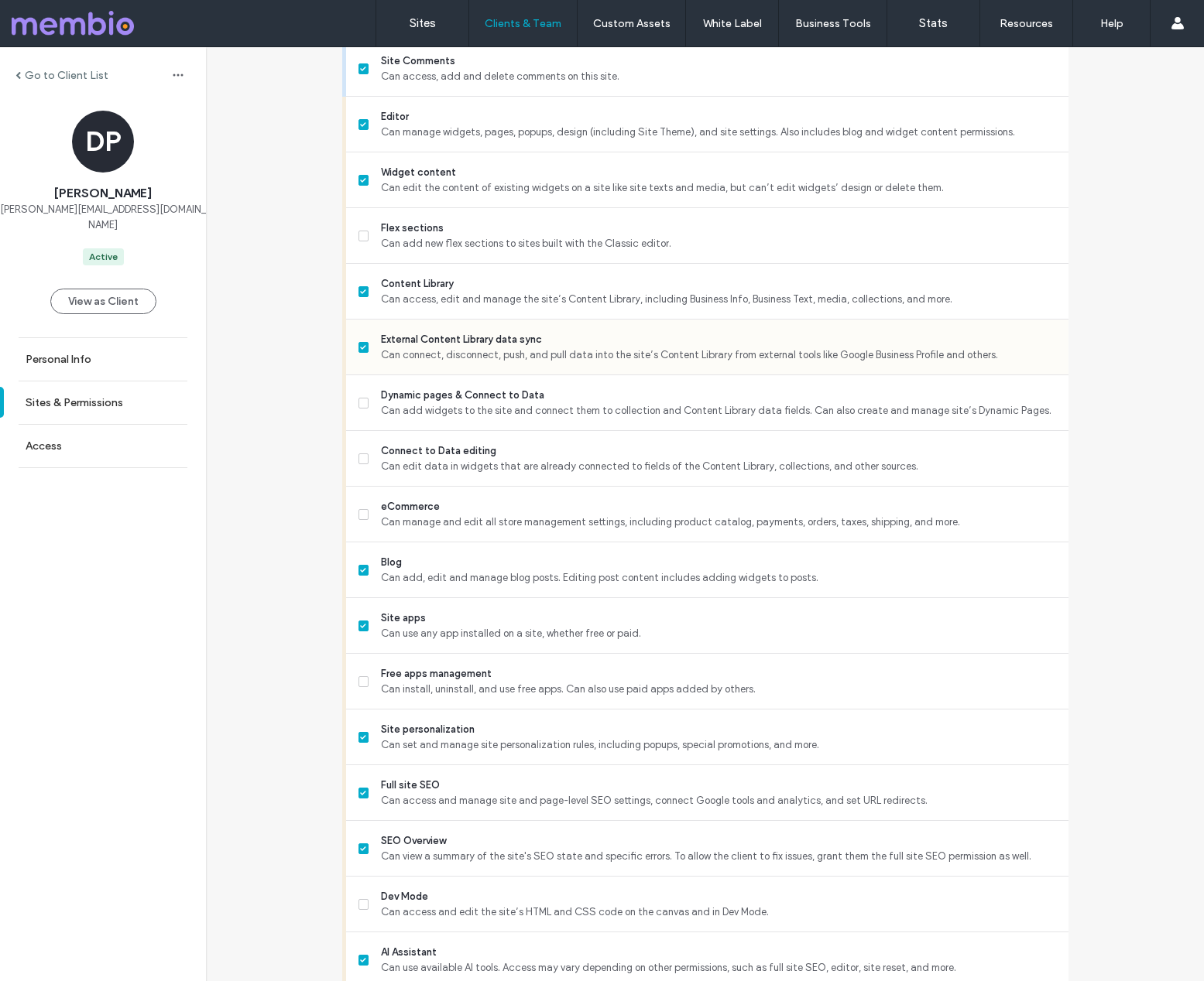
drag, startPoint x: 354, startPoint y: 341, endPoint x: 383, endPoint y: 352, distance: 31.0
click at [358, 342] on span at bounding box center [363, 347] width 11 height 11
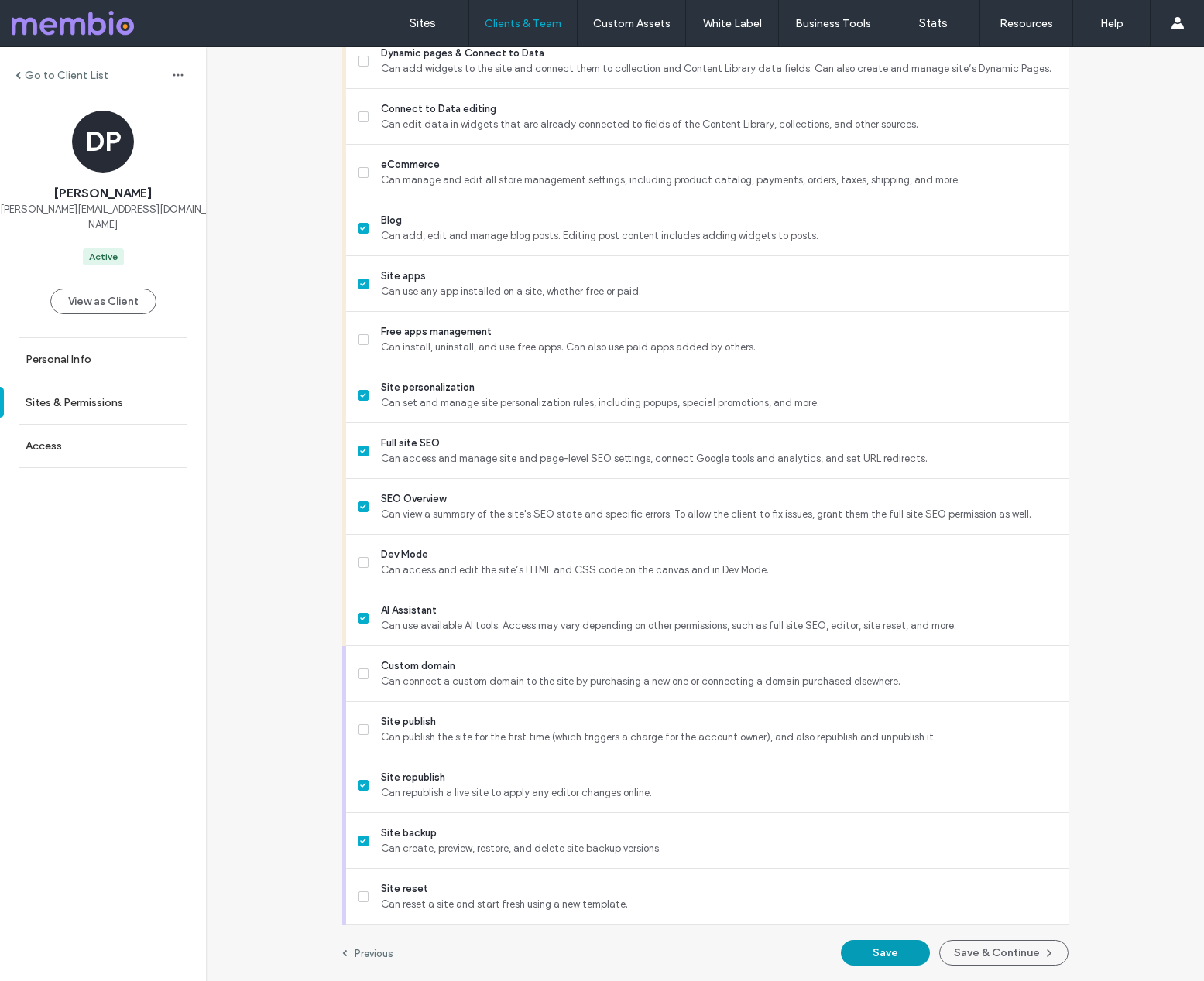
click at [893, 958] on button "Save" at bounding box center [885, 953] width 89 height 26
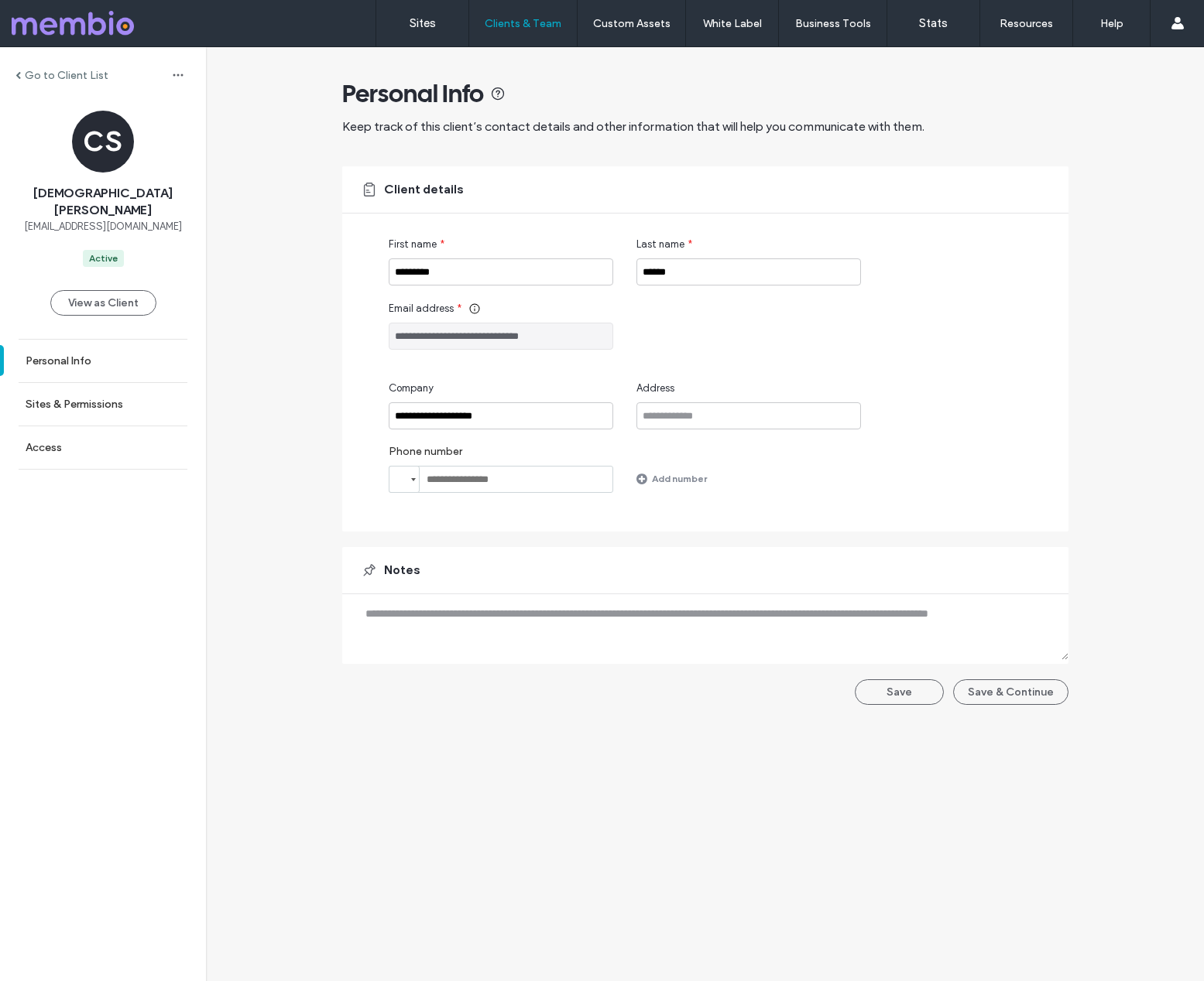
drag, startPoint x: 127, startPoint y: 389, endPoint x: 225, endPoint y: 385, distance: 98.1
click at [127, 389] on link "Sites & Permissions" at bounding box center [103, 404] width 206 height 42
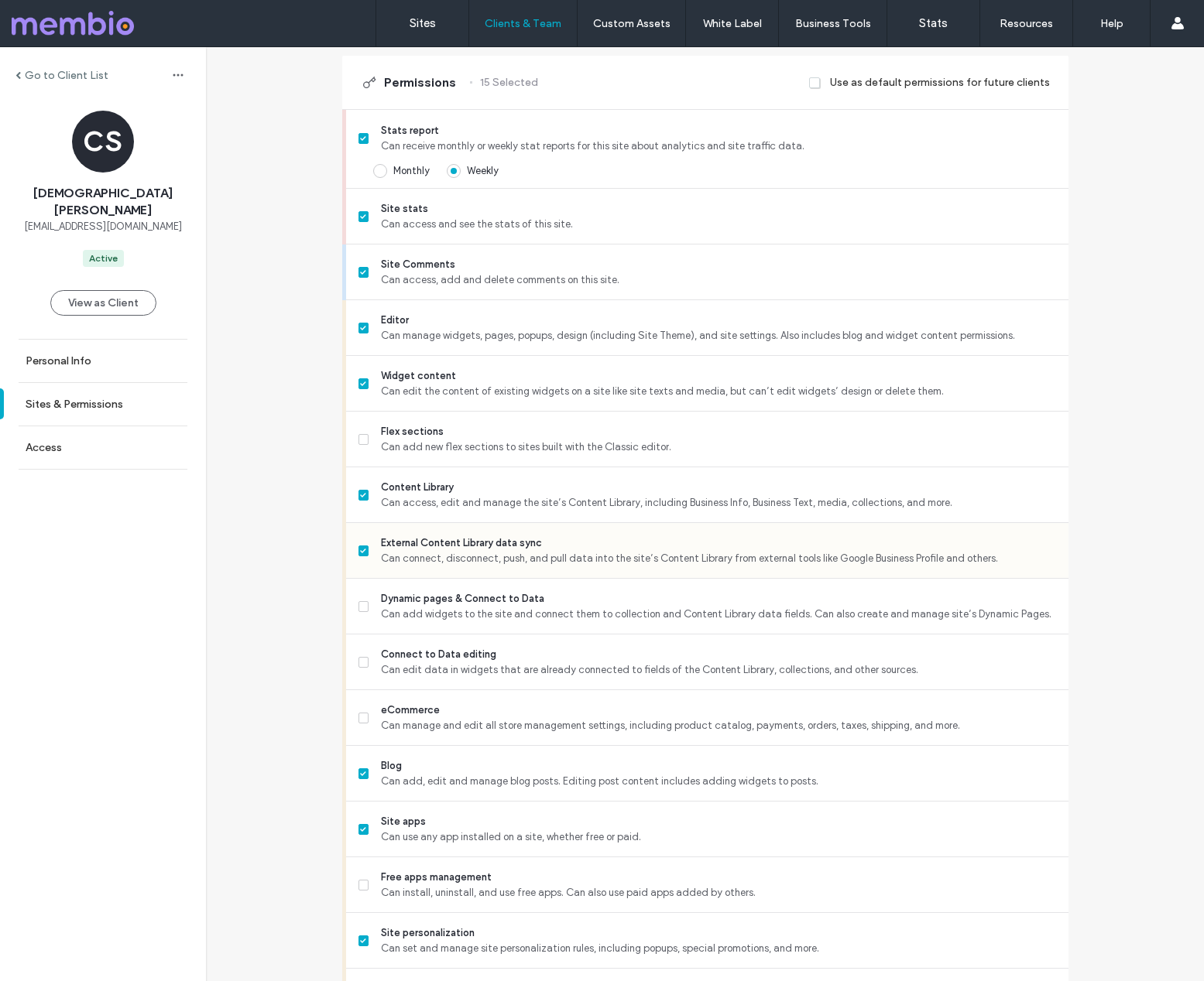
scroll to position [490, 0]
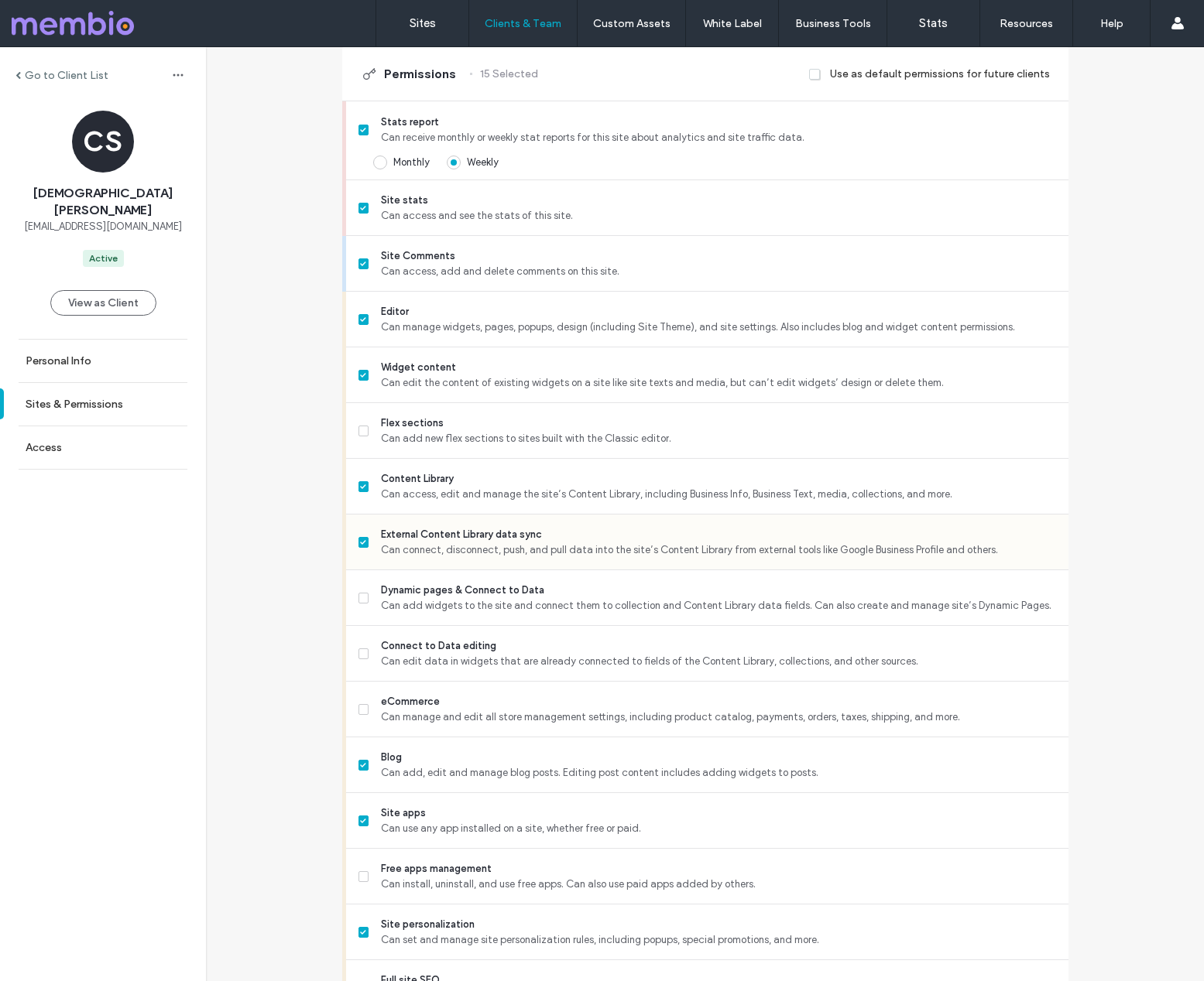
click at [362, 538] on span at bounding box center [363, 543] width 11 height 11
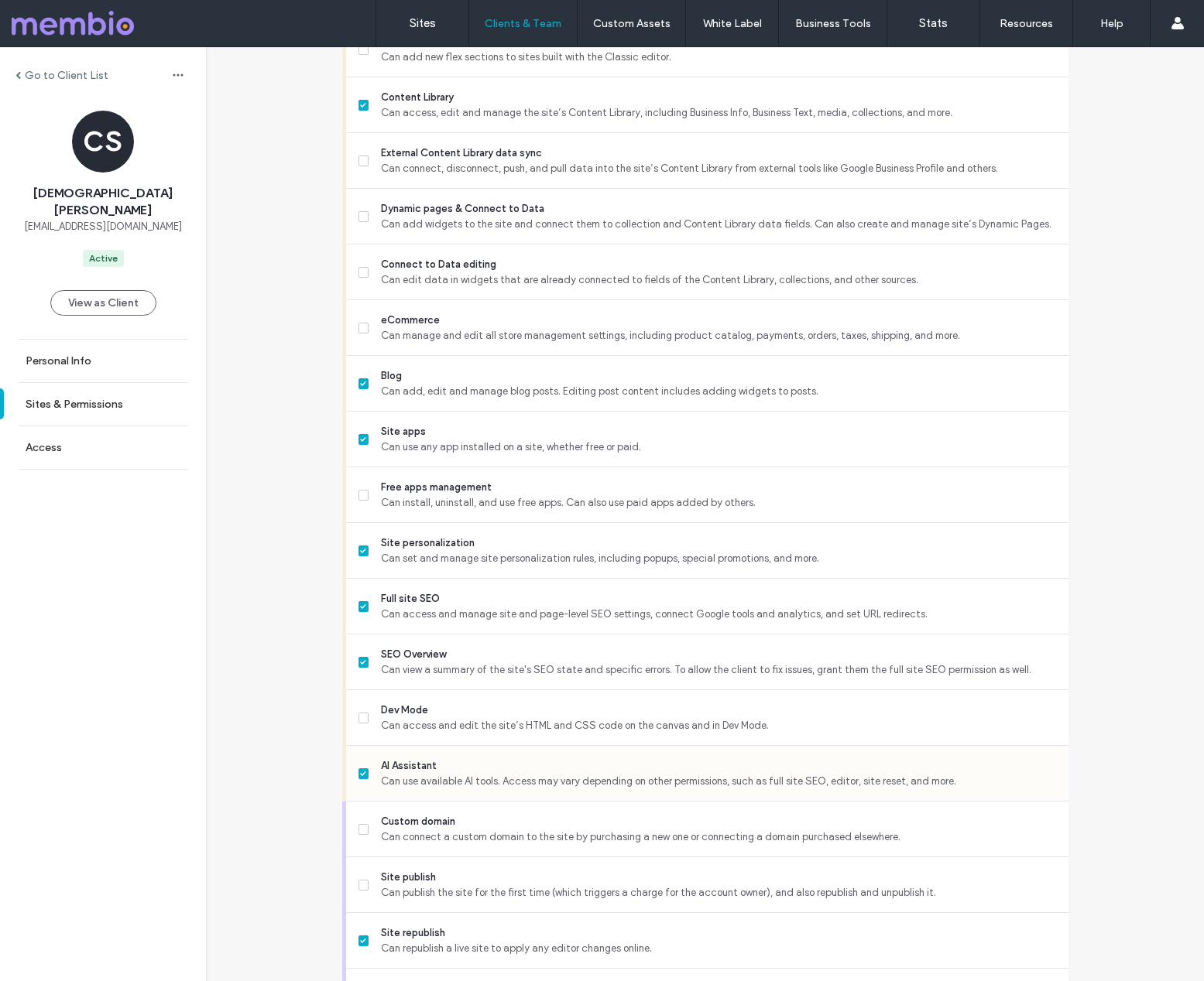
scroll to position [1027, 0]
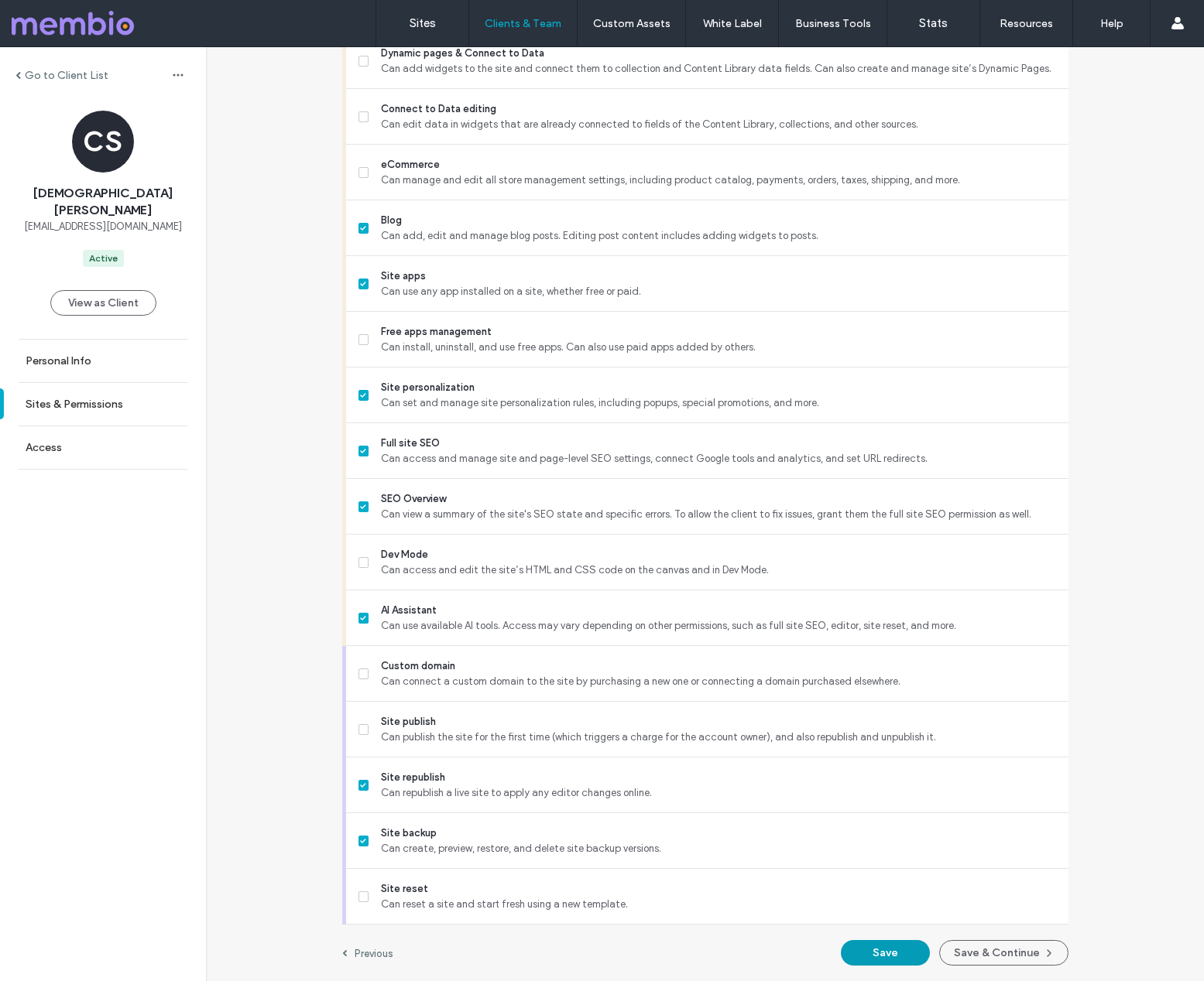
click at [890, 954] on button "Save" at bounding box center [885, 953] width 89 height 26
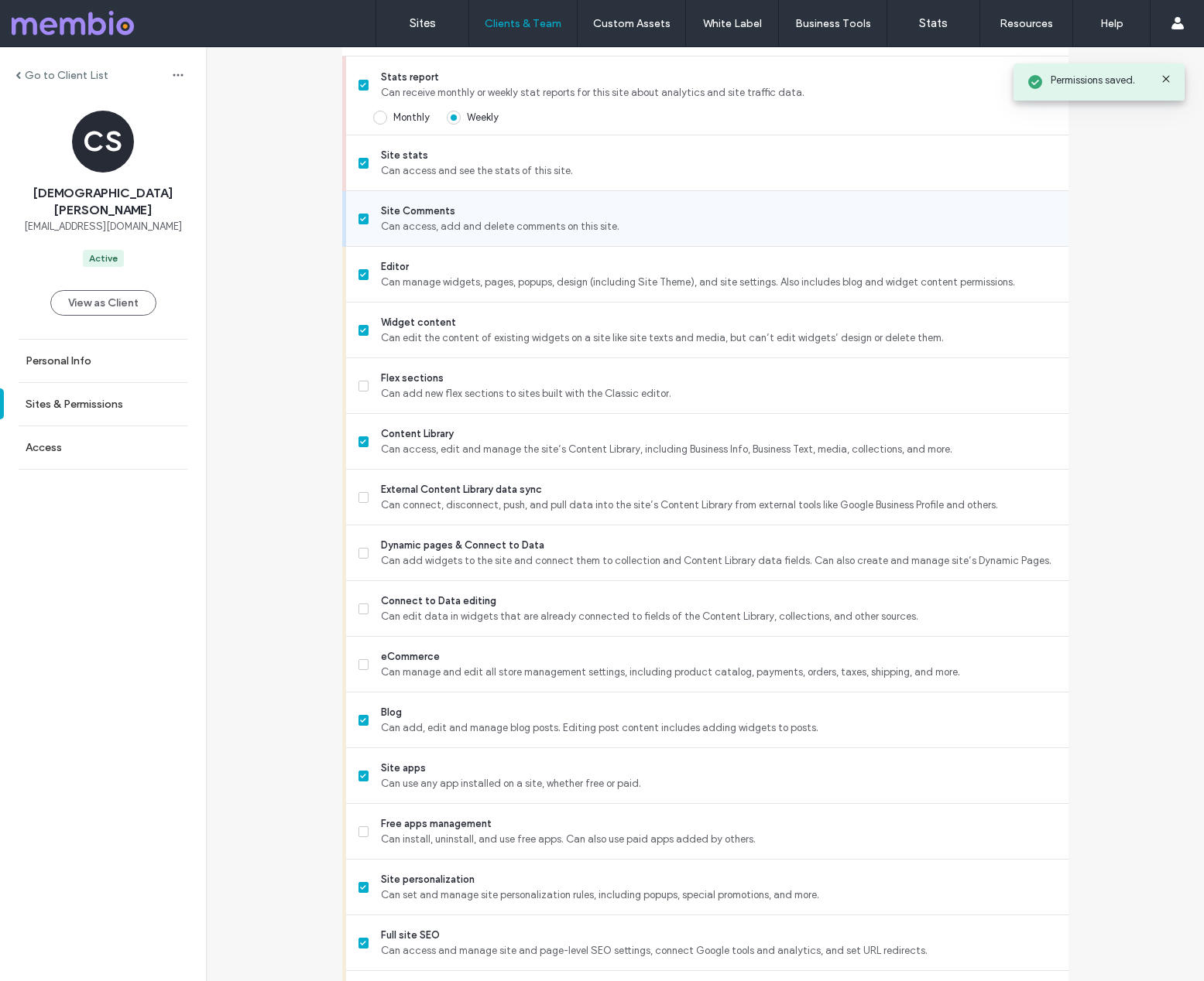
scroll to position [0, 0]
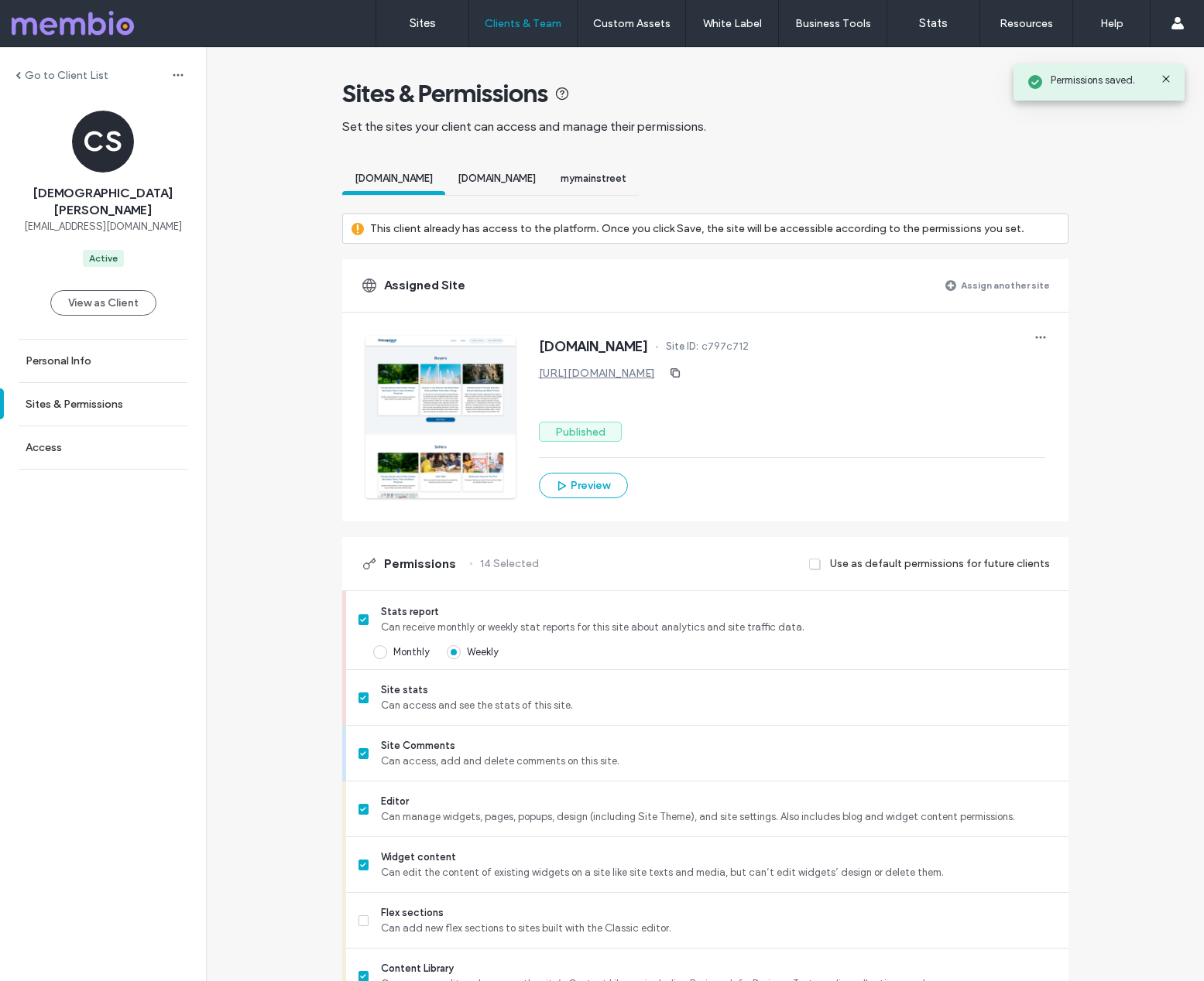
click at [536, 176] on span "[DOMAIN_NAME]" at bounding box center [496, 178] width 78 height 11
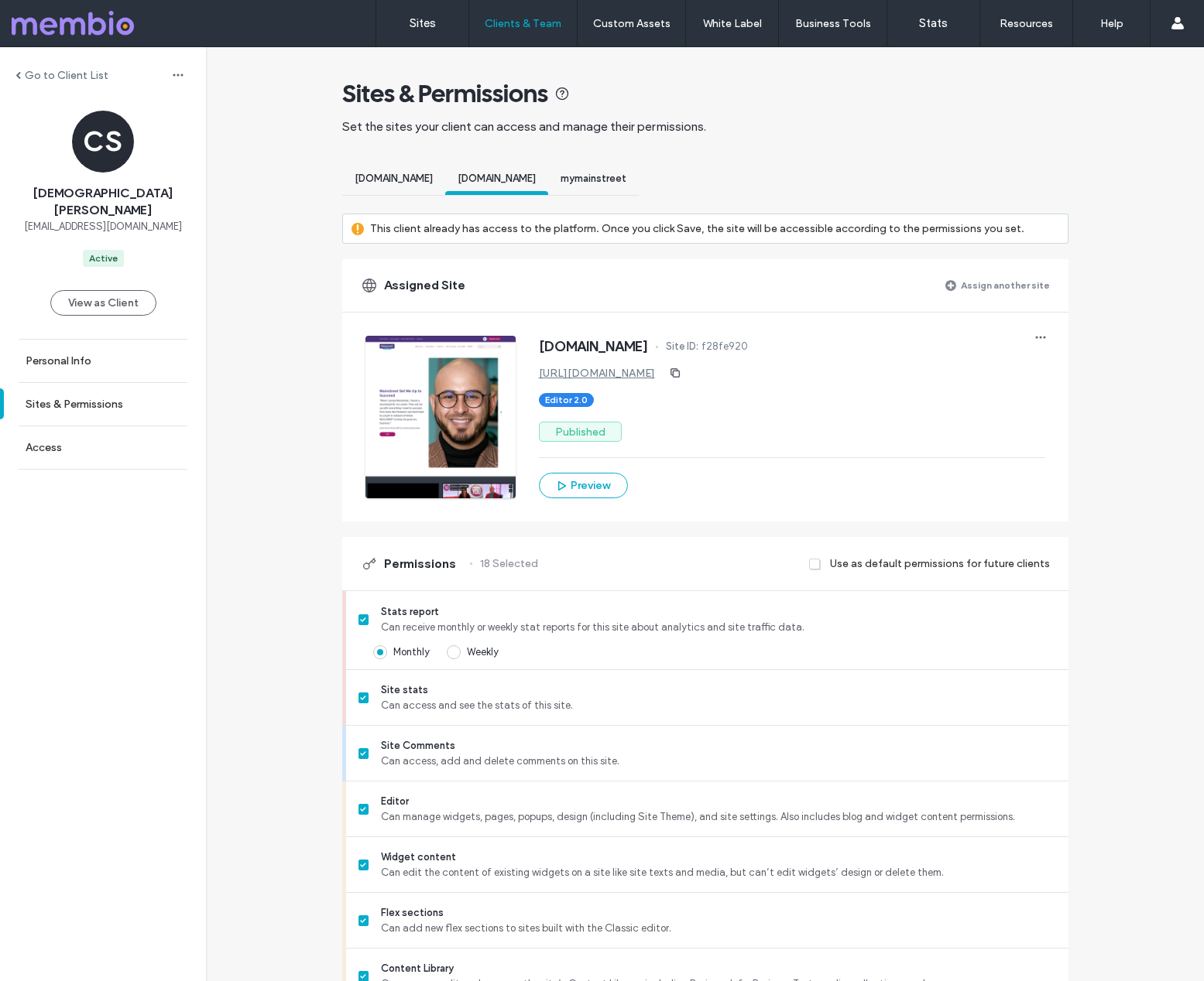
drag, startPoint x: 690, startPoint y: 180, endPoint x: 684, endPoint y: 213, distance: 33.5
click at [626, 180] on span "mymainstreet" at bounding box center [593, 178] width 65 height 11
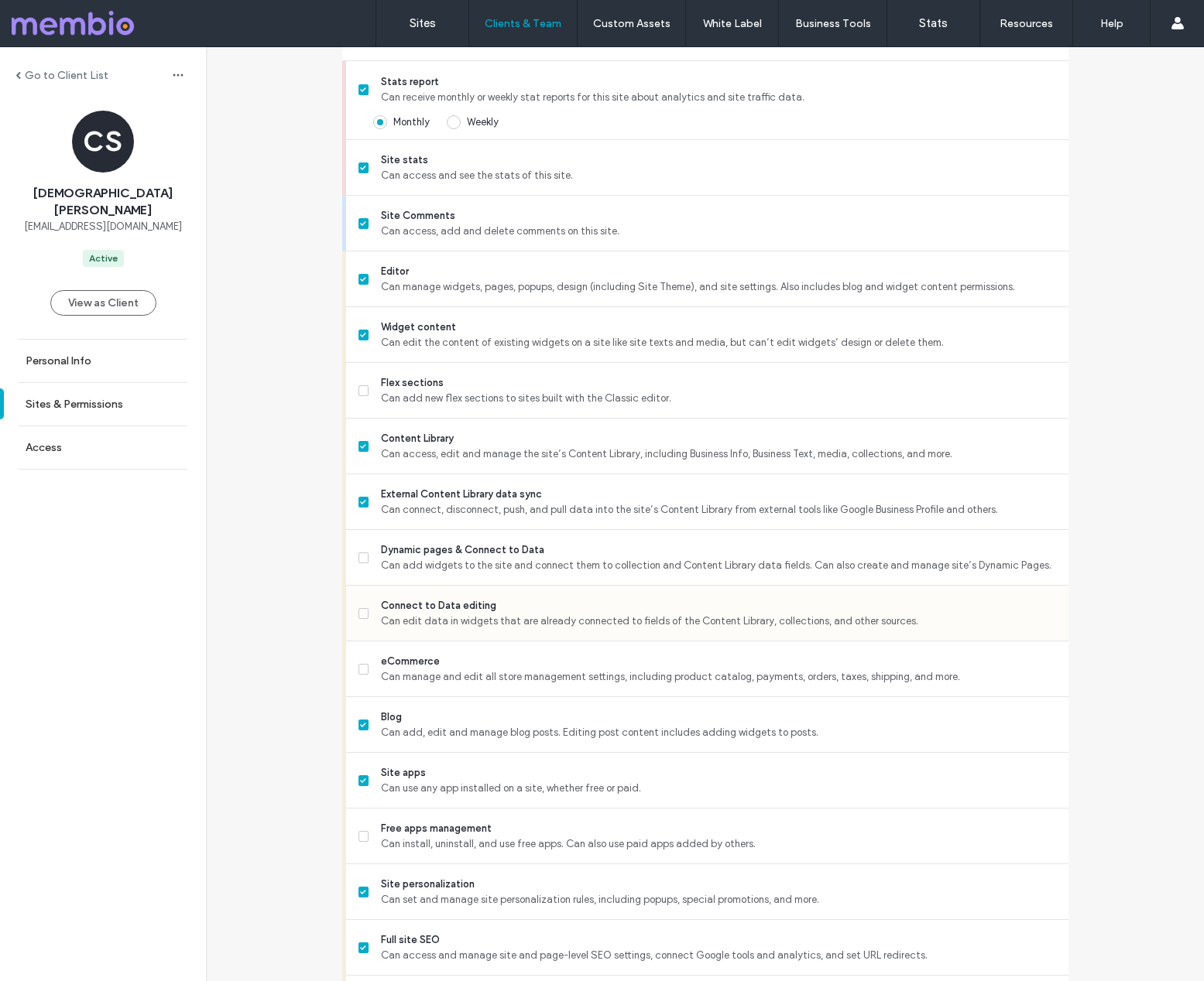
scroll to position [551, 0]
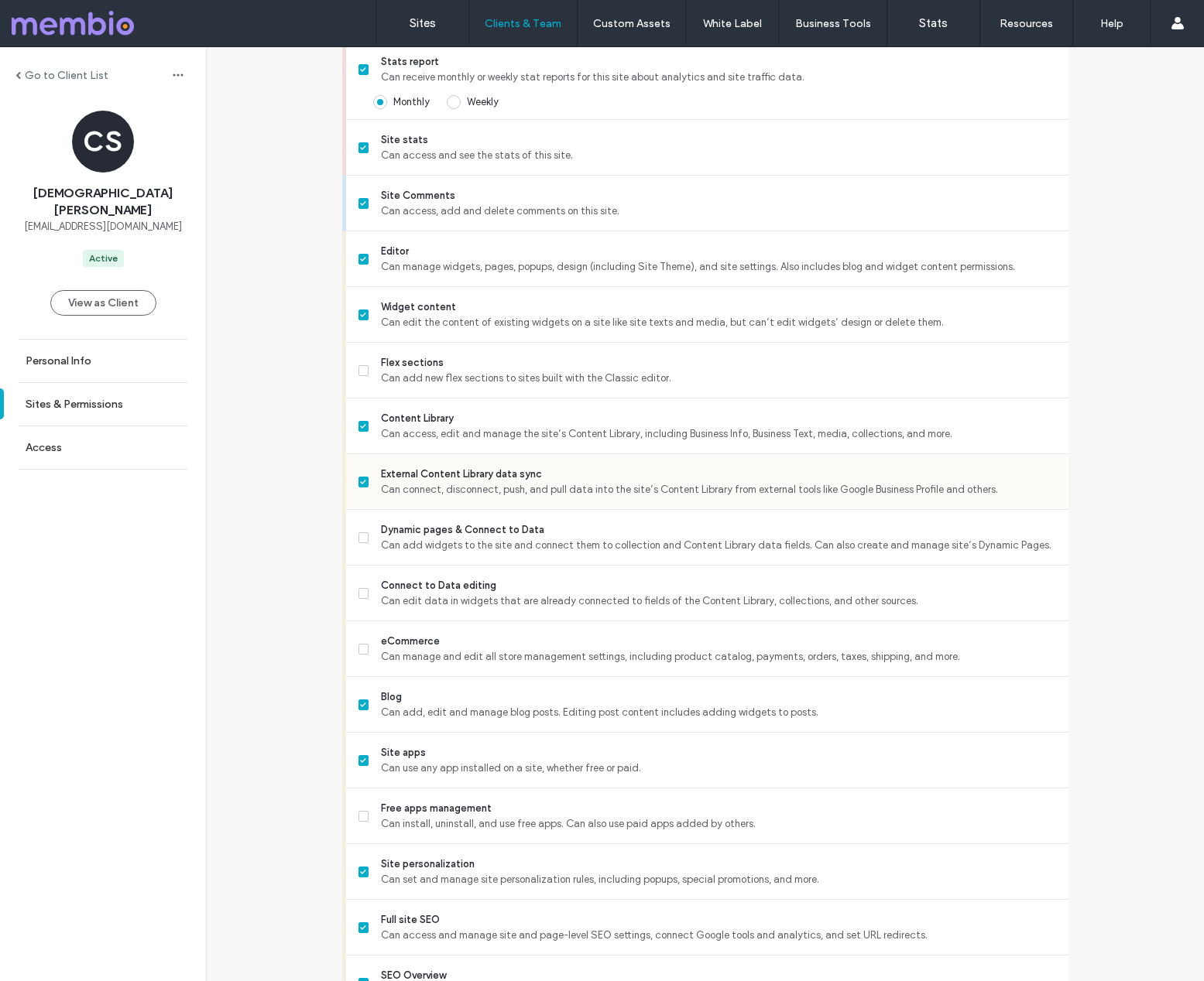
drag, startPoint x: 355, startPoint y: 474, endPoint x: 416, endPoint y: 494, distance: 64.2
click at [358, 474] on label "External Content Library data sync Can connect, disconnect, push, and pull data…" at bounding box center [706, 482] width 697 height 31
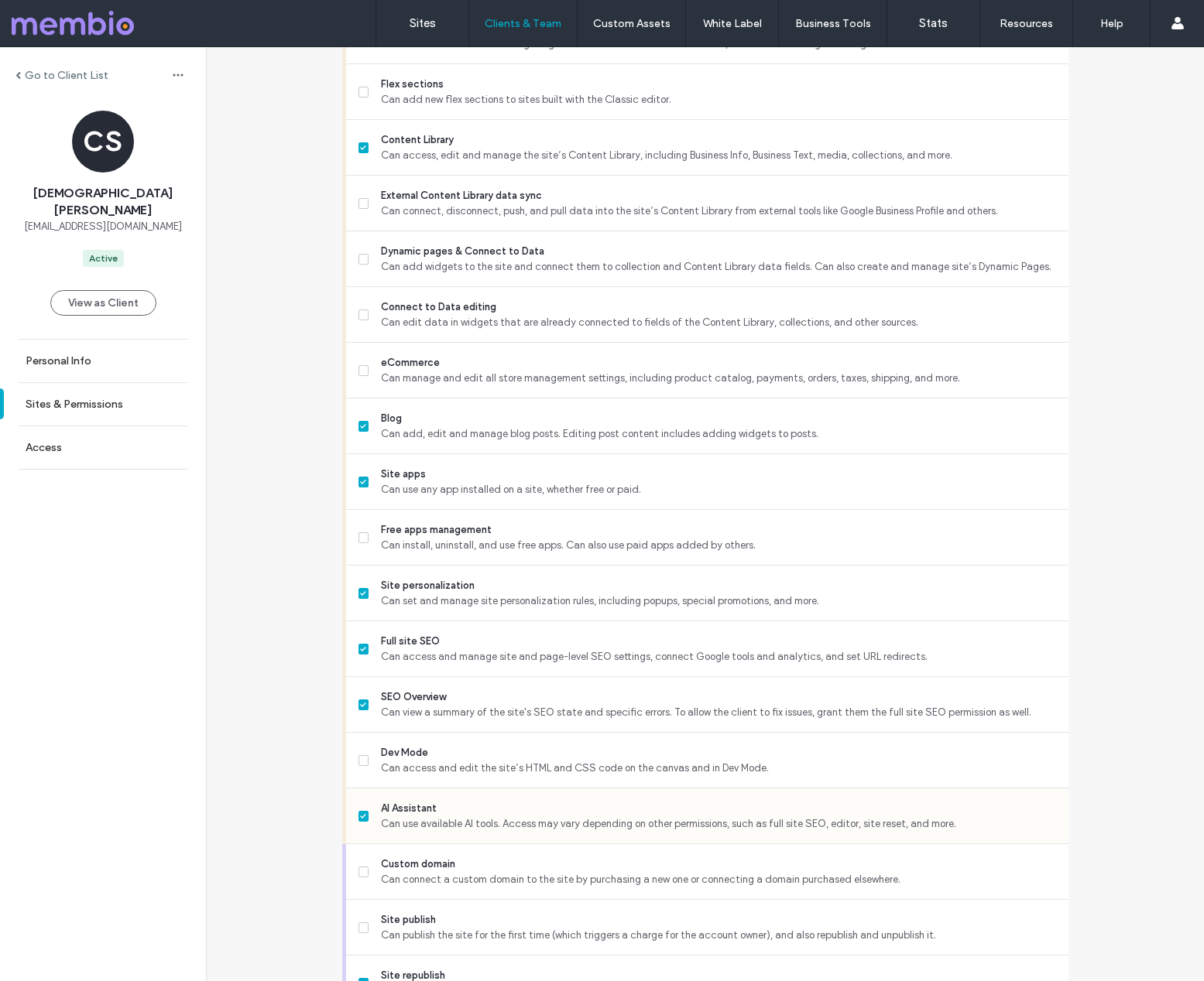
scroll to position [1027, 0]
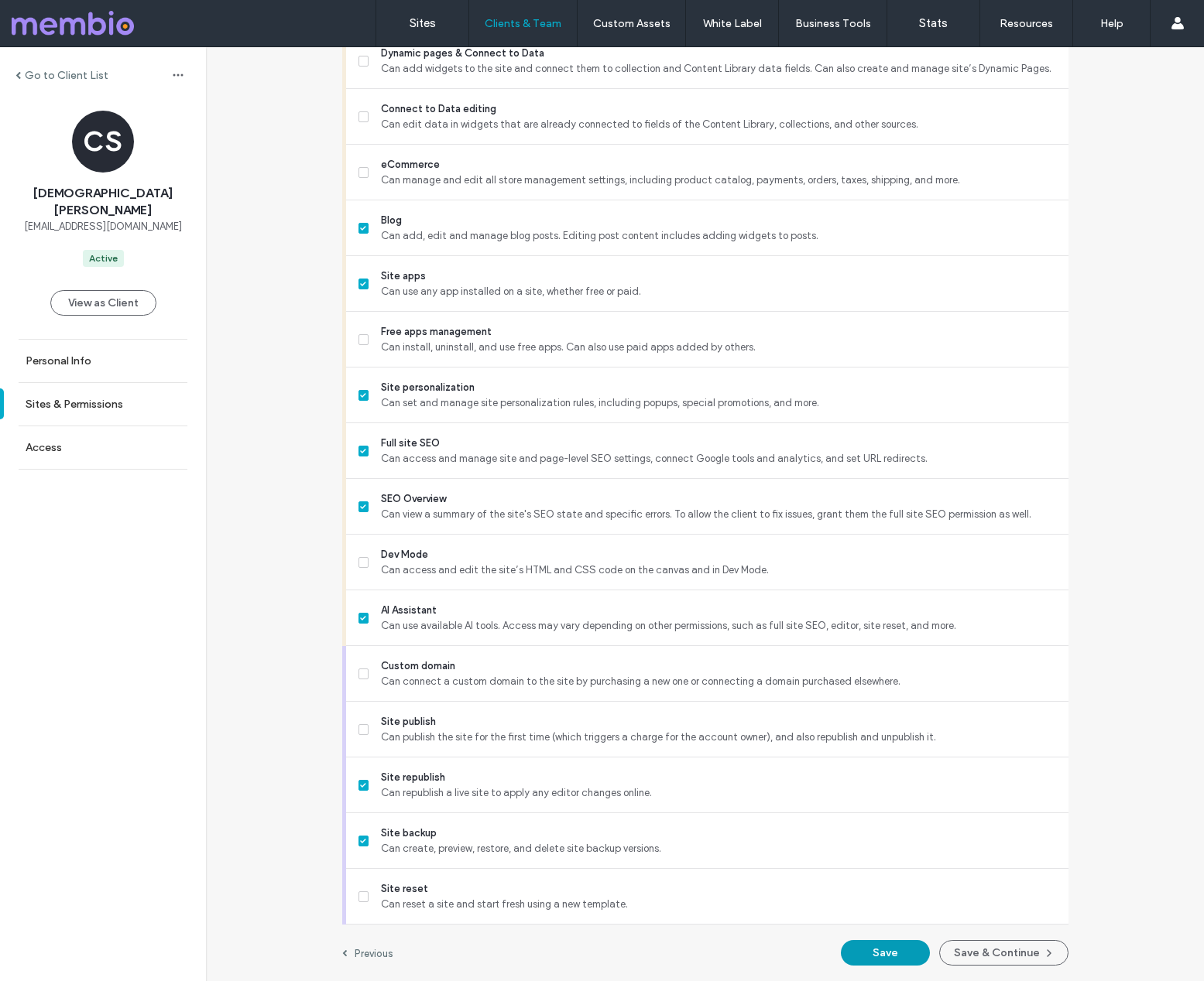
click at [890, 951] on button "Save" at bounding box center [885, 953] width 89 height 26
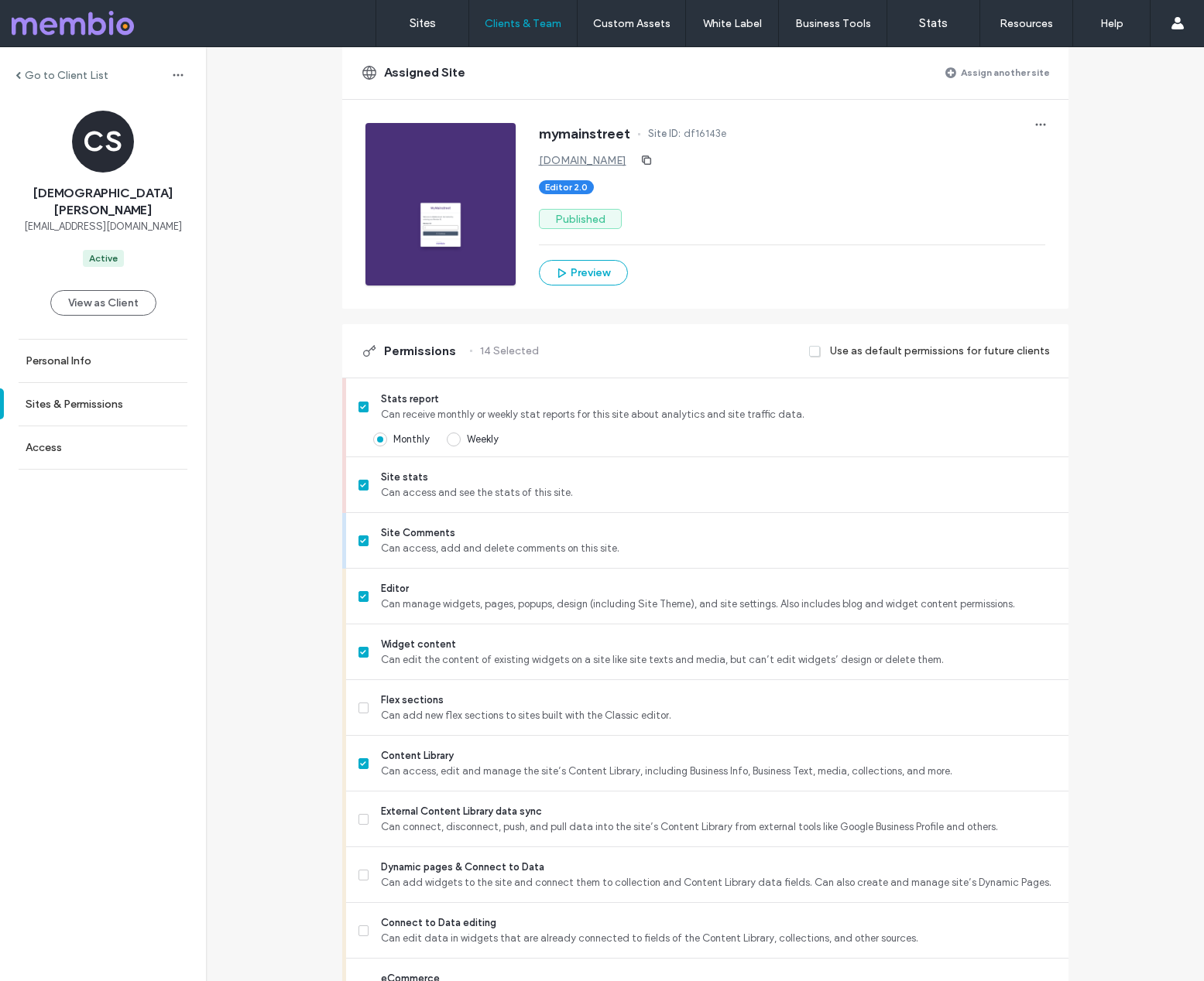
scroll to position [0, 0]
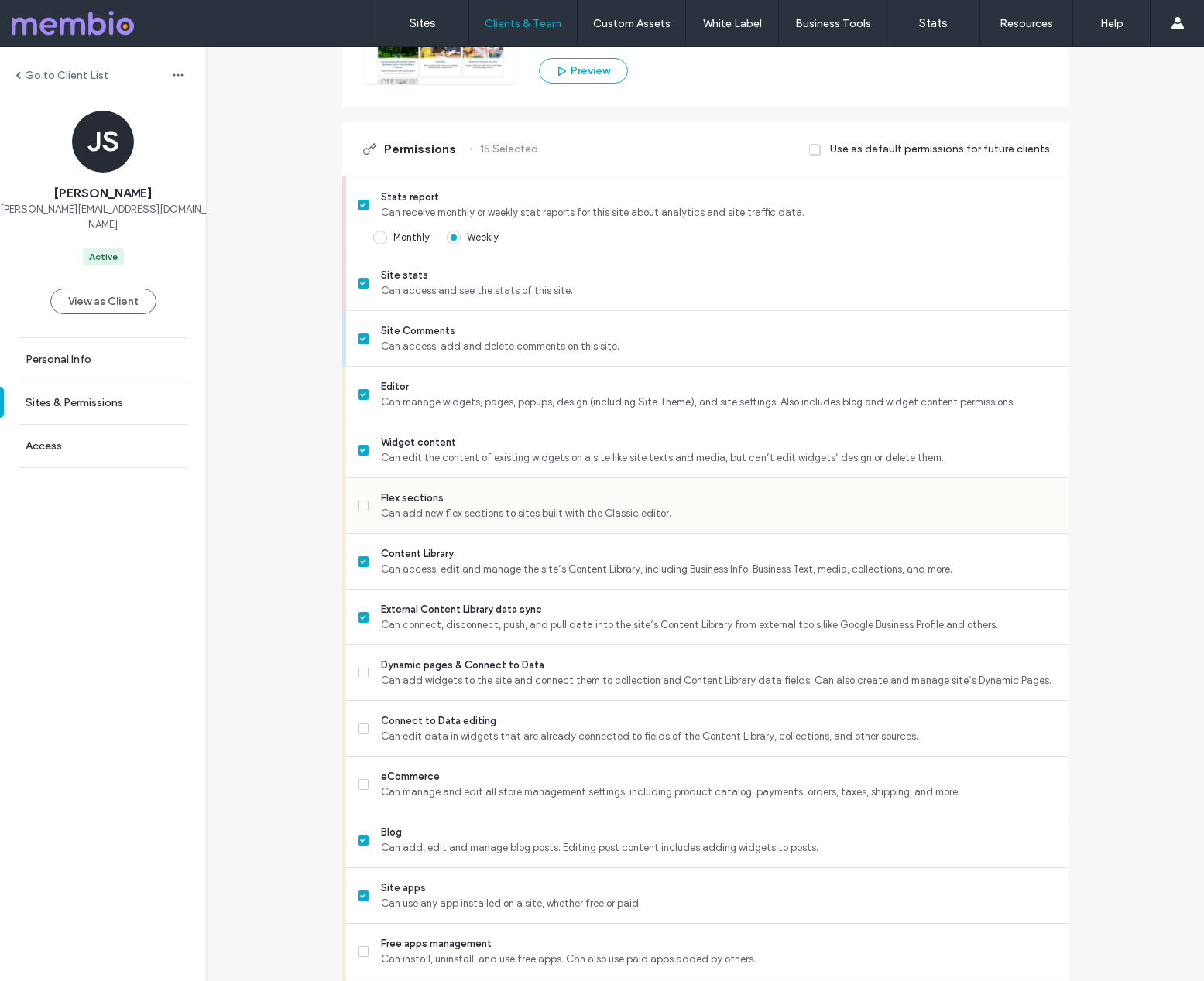
scroll to position [513, 0]
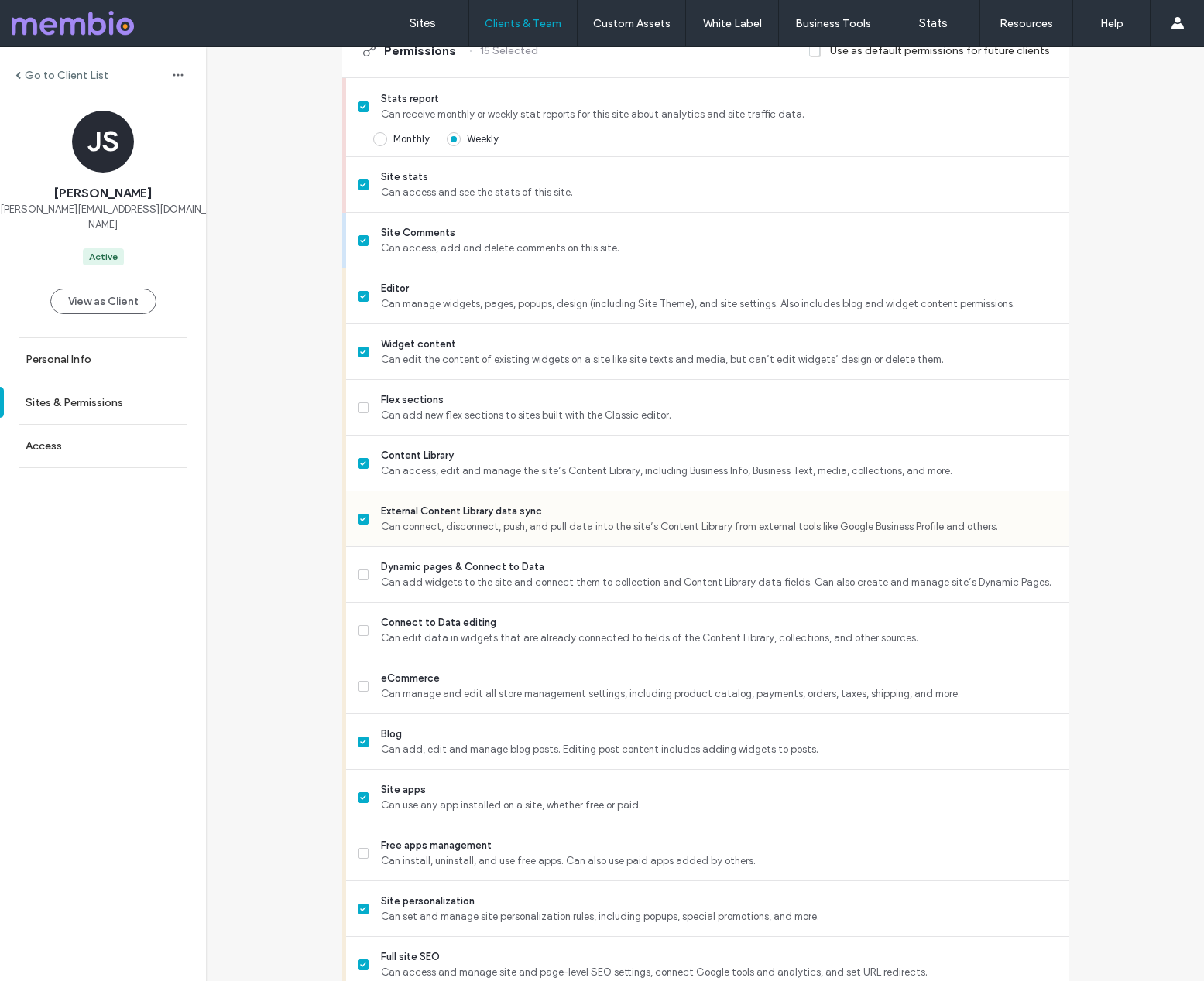
click at [362, 517] on span at bounding box center [363, 519] width 11 height 11
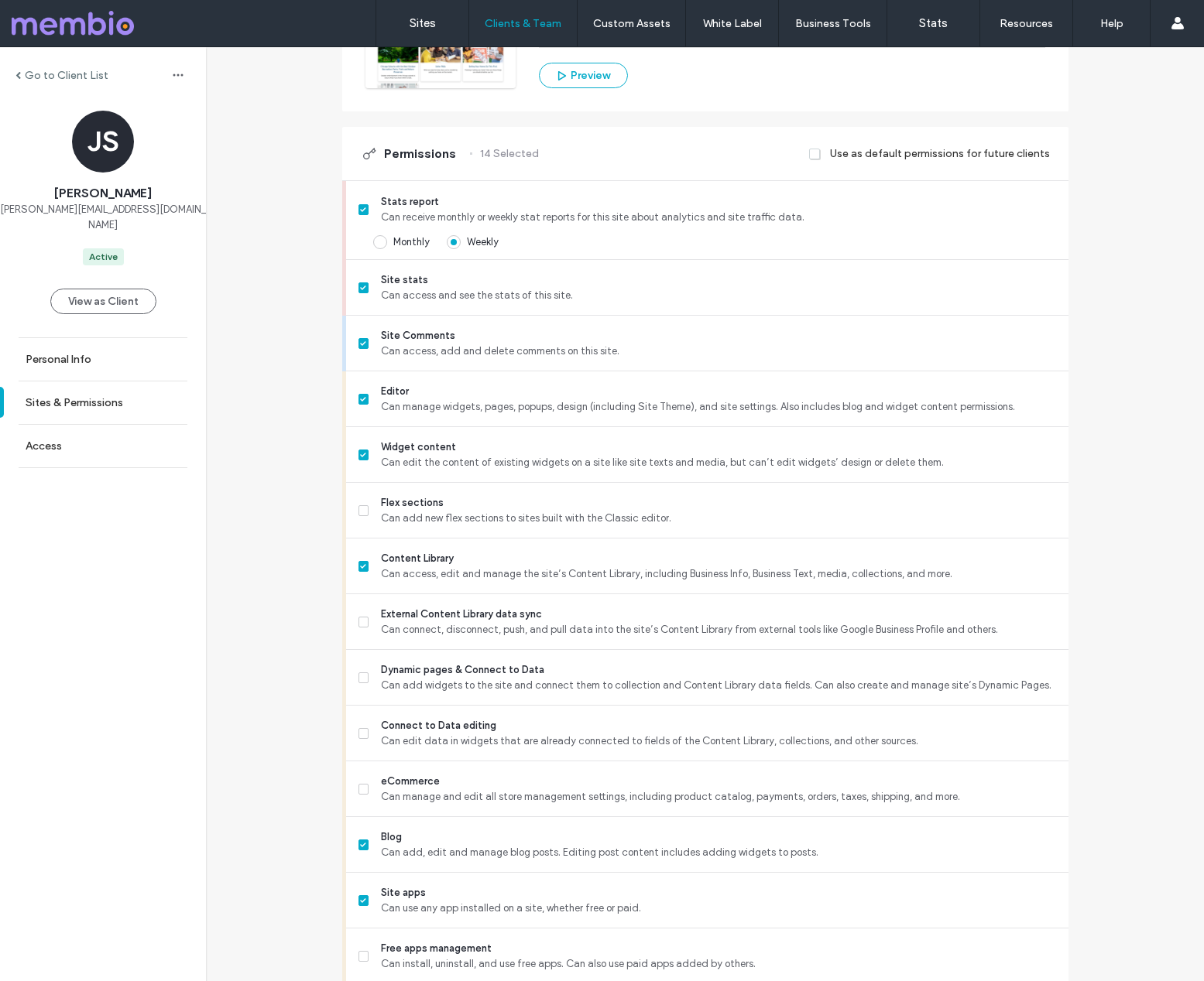
scroll to position [1027, 0]
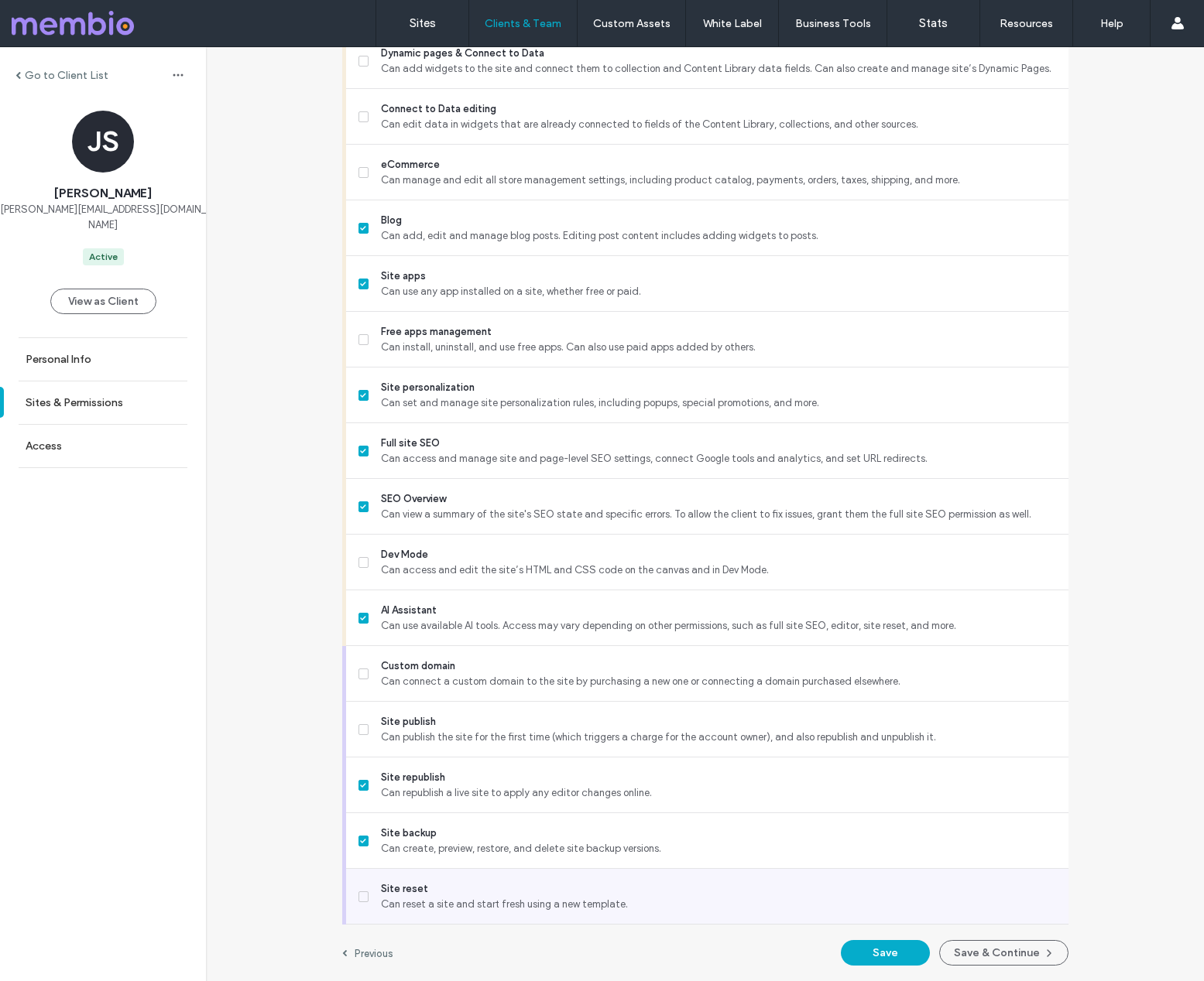
drag, startPoint x: 884, startPoint y: 948, endPoint x: 861, endPoint y: 918, distance: 37.8
click at [883, 948] on button "Save" at bounding box center [885, 953] width 89 height 26
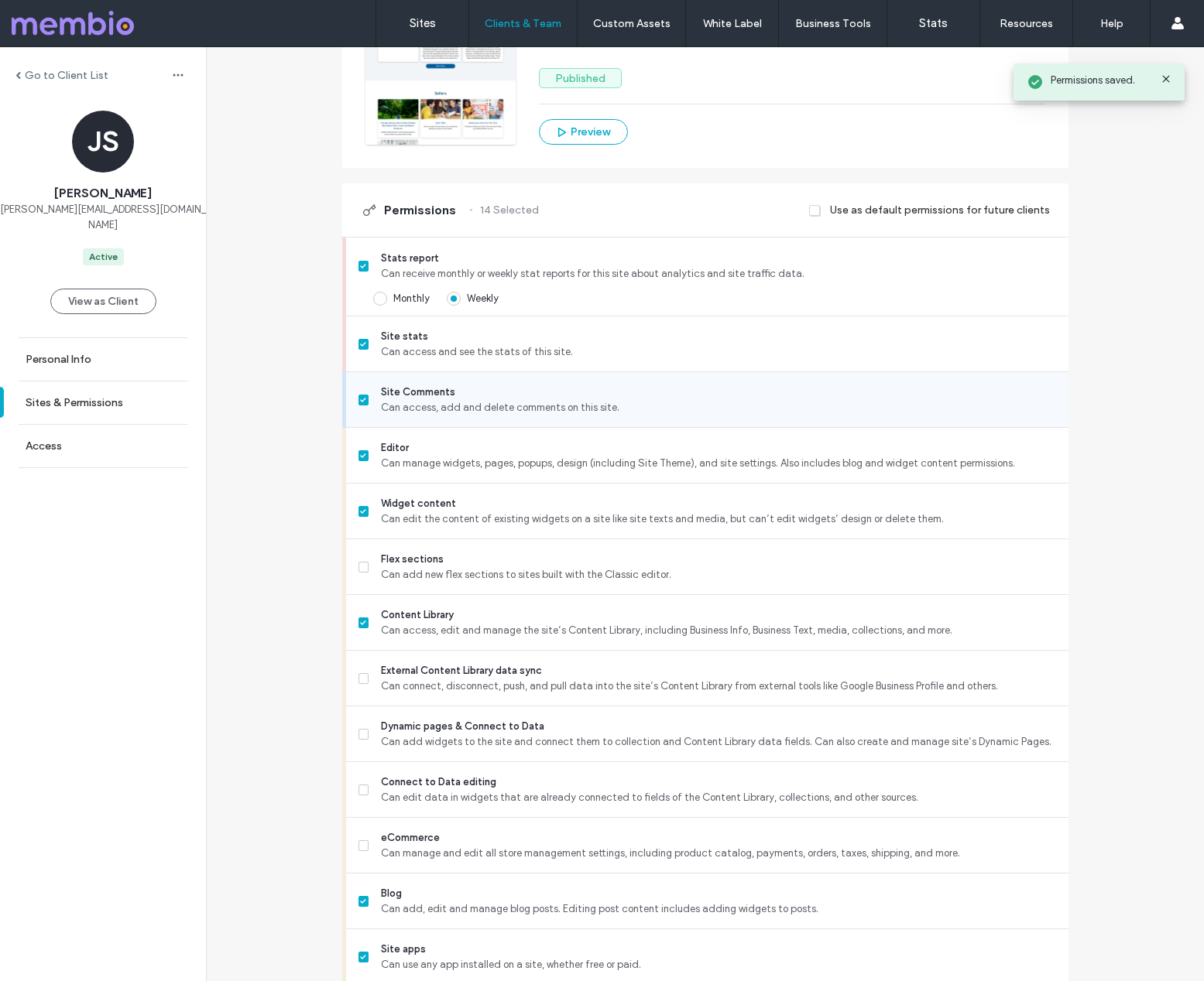
scroll to position [0, 0]
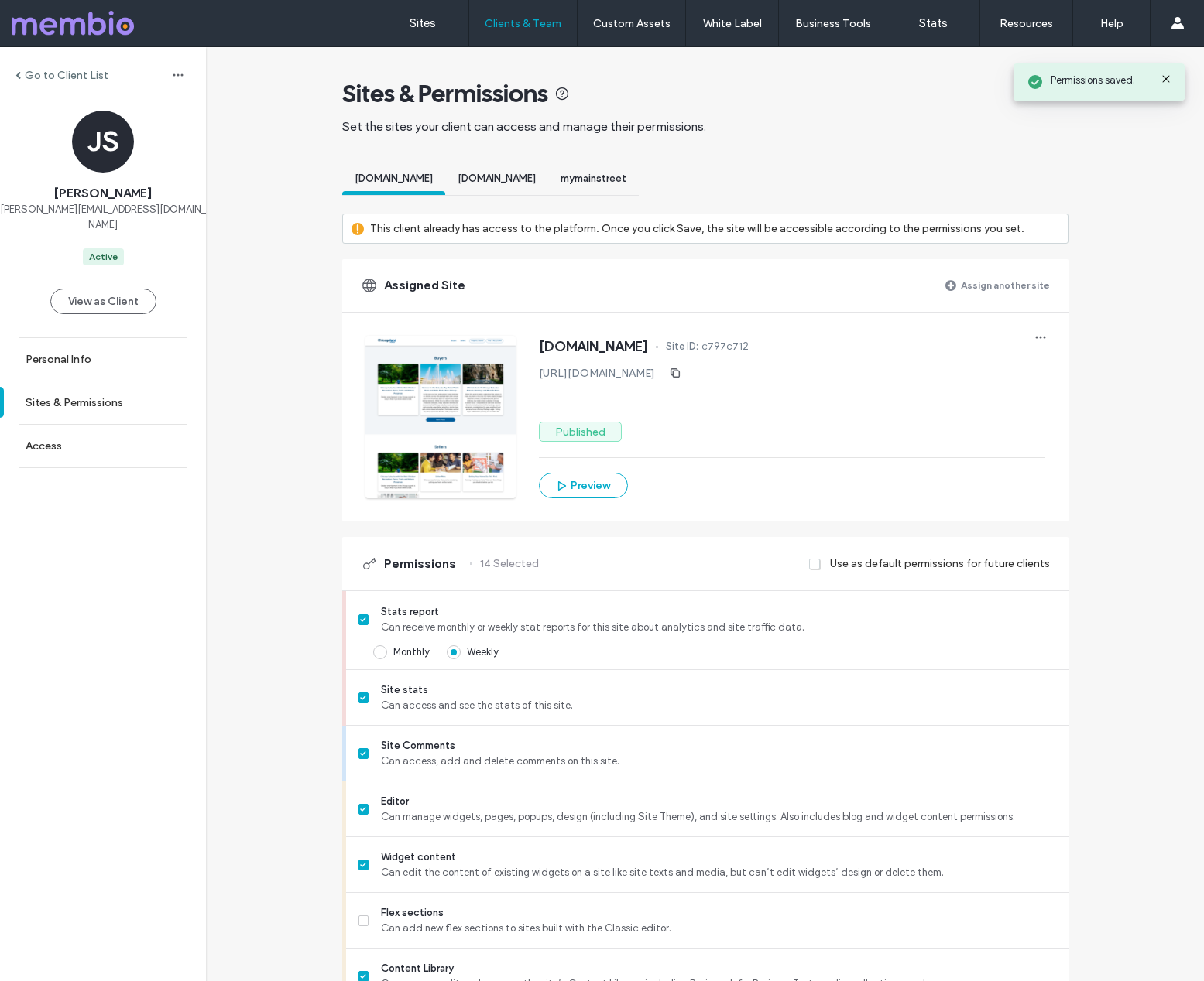
click at [626, 178] on span "mymainstreet" at bounding box center [593, 178] width 65 height 11
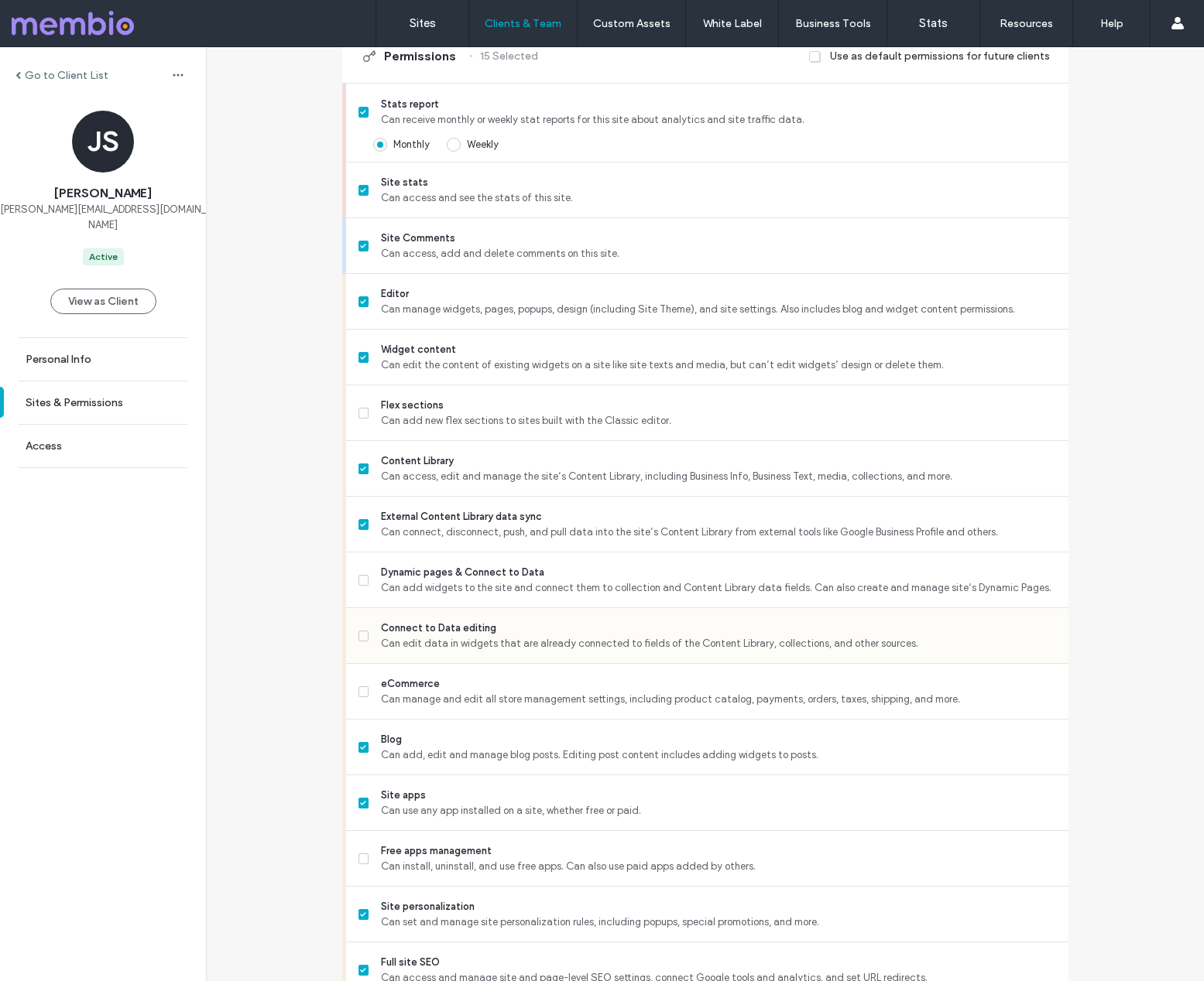
scroll to position [533, 0]
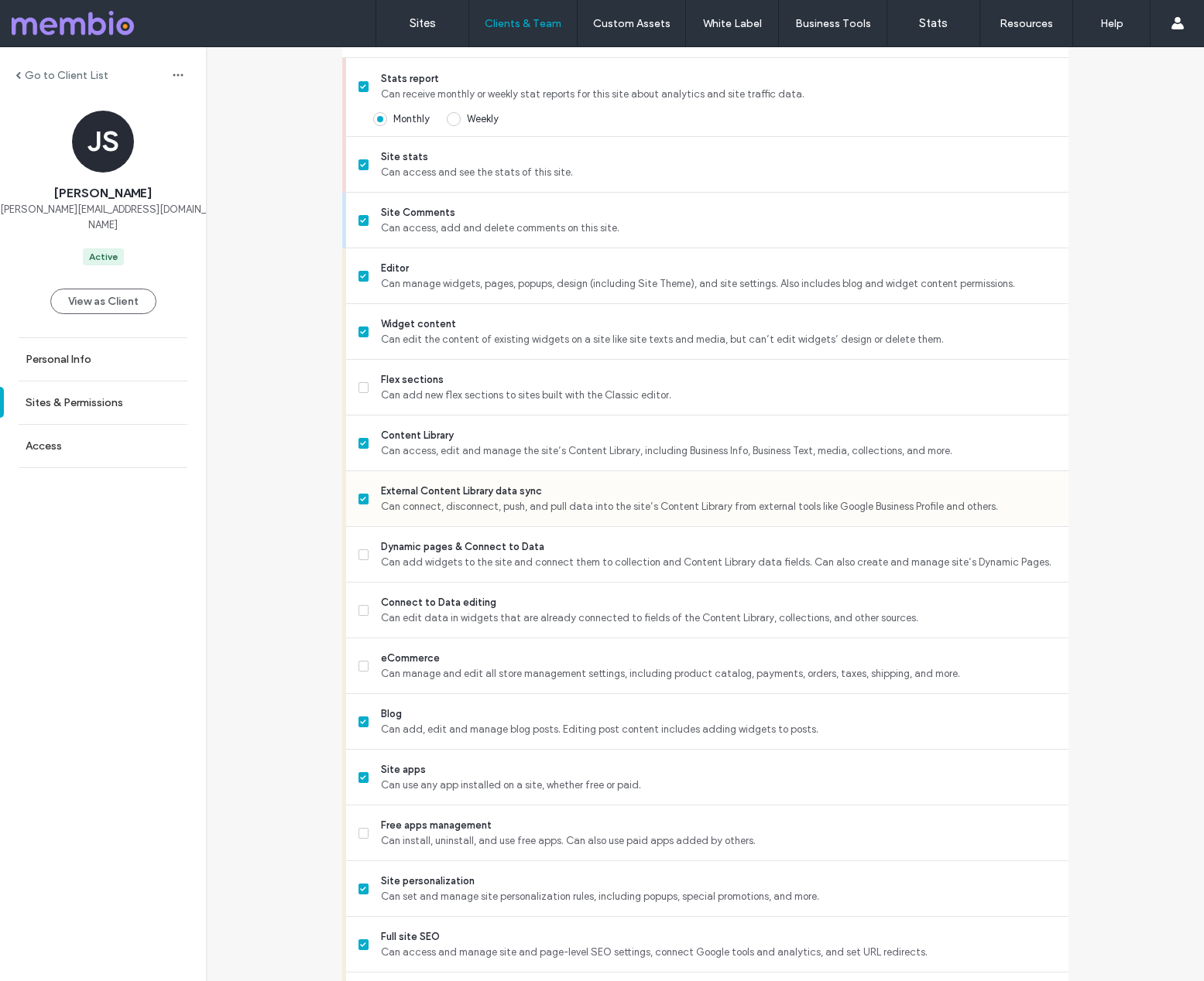
click at [360, 497] on icon at bounding box center [362, 498] width 6 height 4
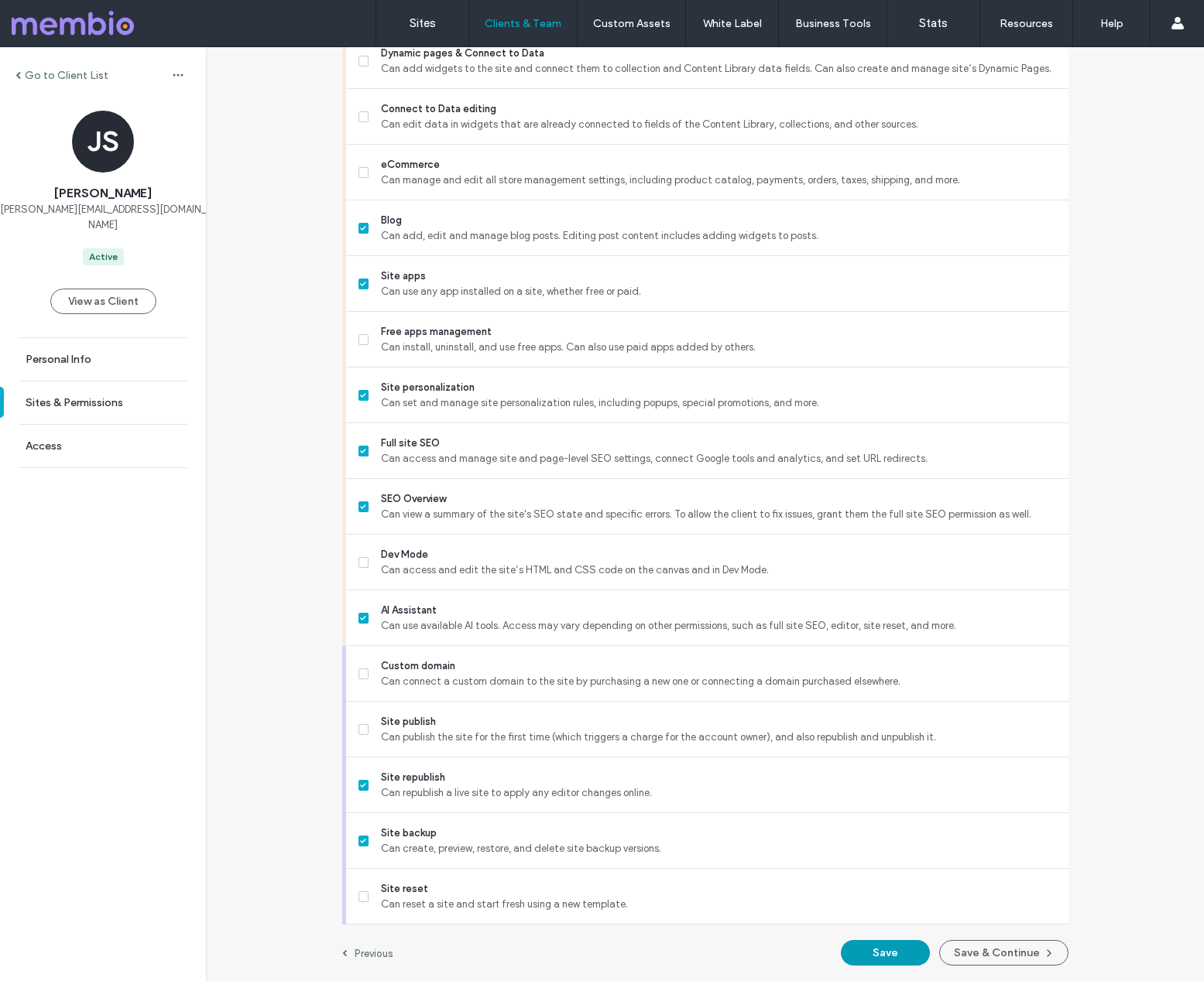
click at [875, 950] on button "Save" at bounding box center [885, 953] width 89 height 26
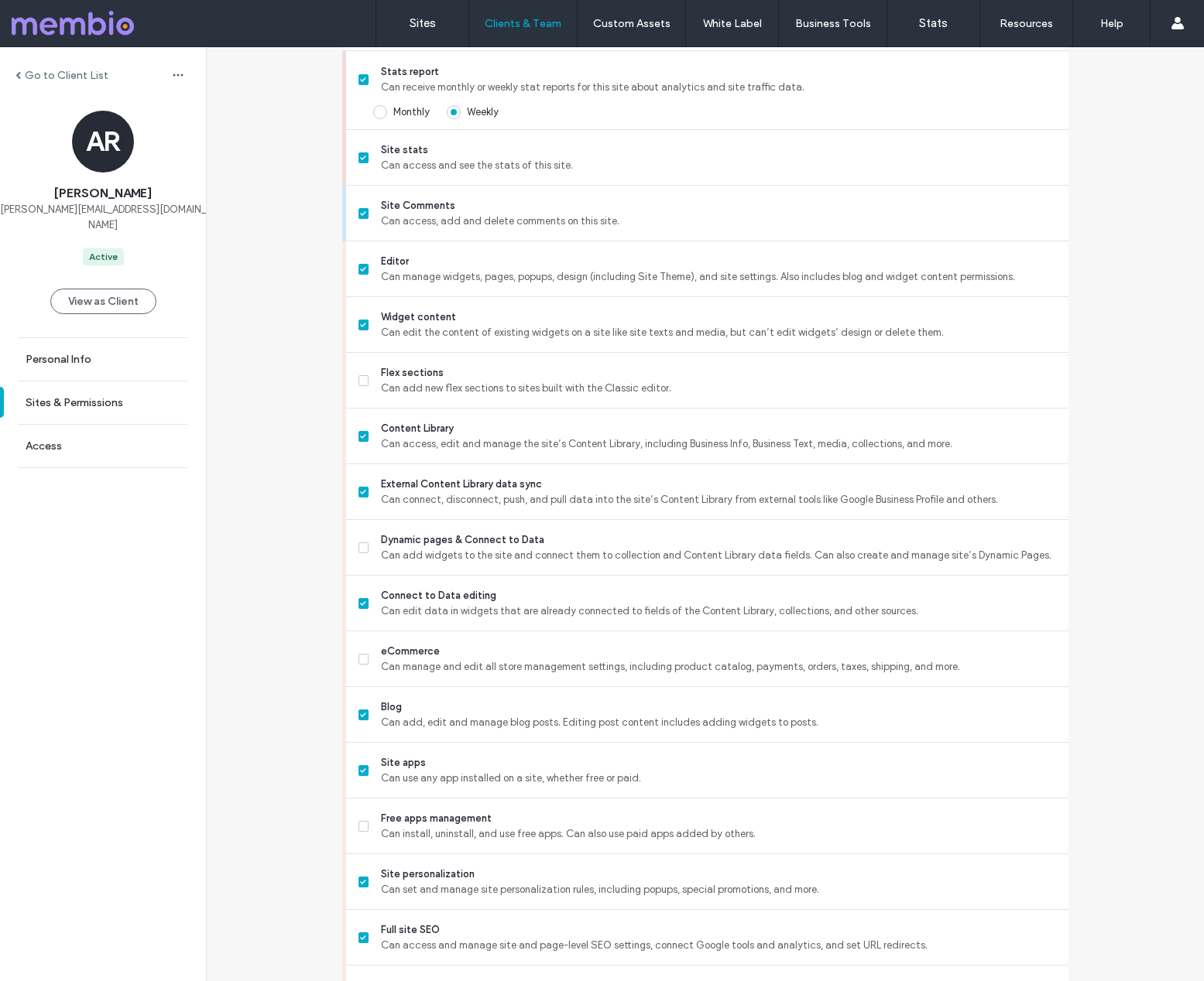
scroll to position [560, 0]
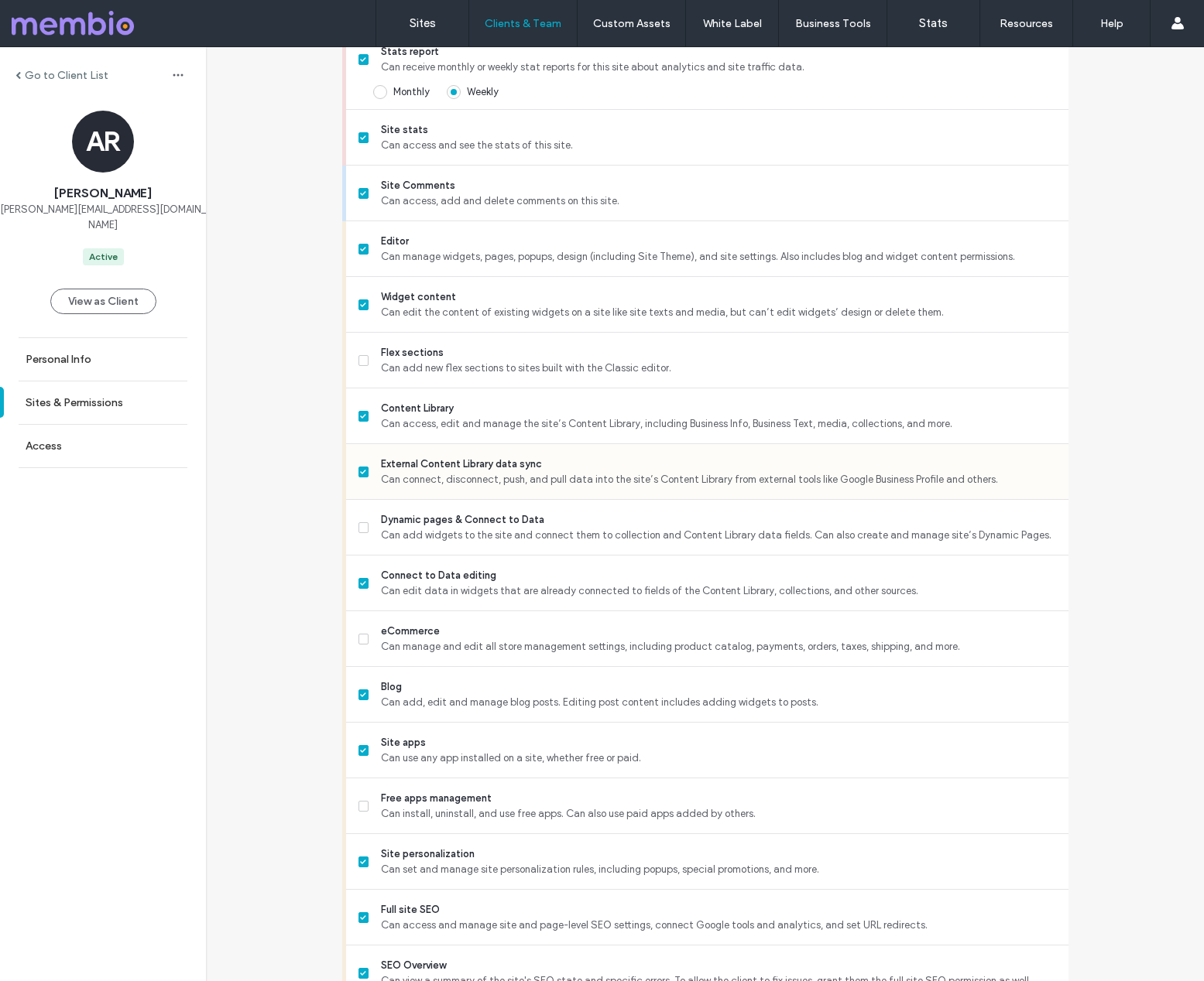
drag, startPoint x: 353, startPoint y: 468, endPoint x: 435, endPoint y: 497, distance: 87.0
click at [358, 468] on span at bounding box center [363, 472] width 11 height 11
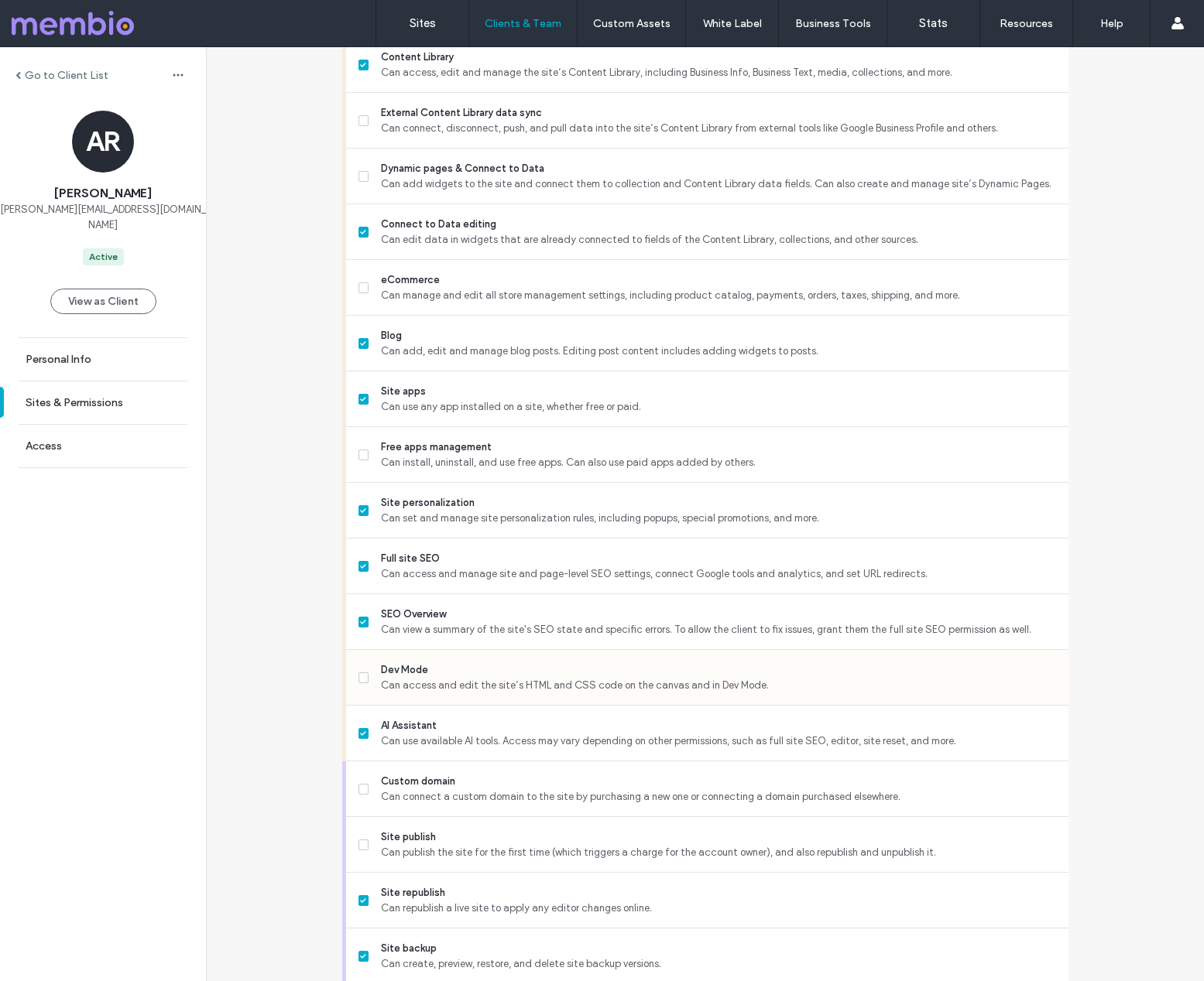
scroll to position [1027, 0]
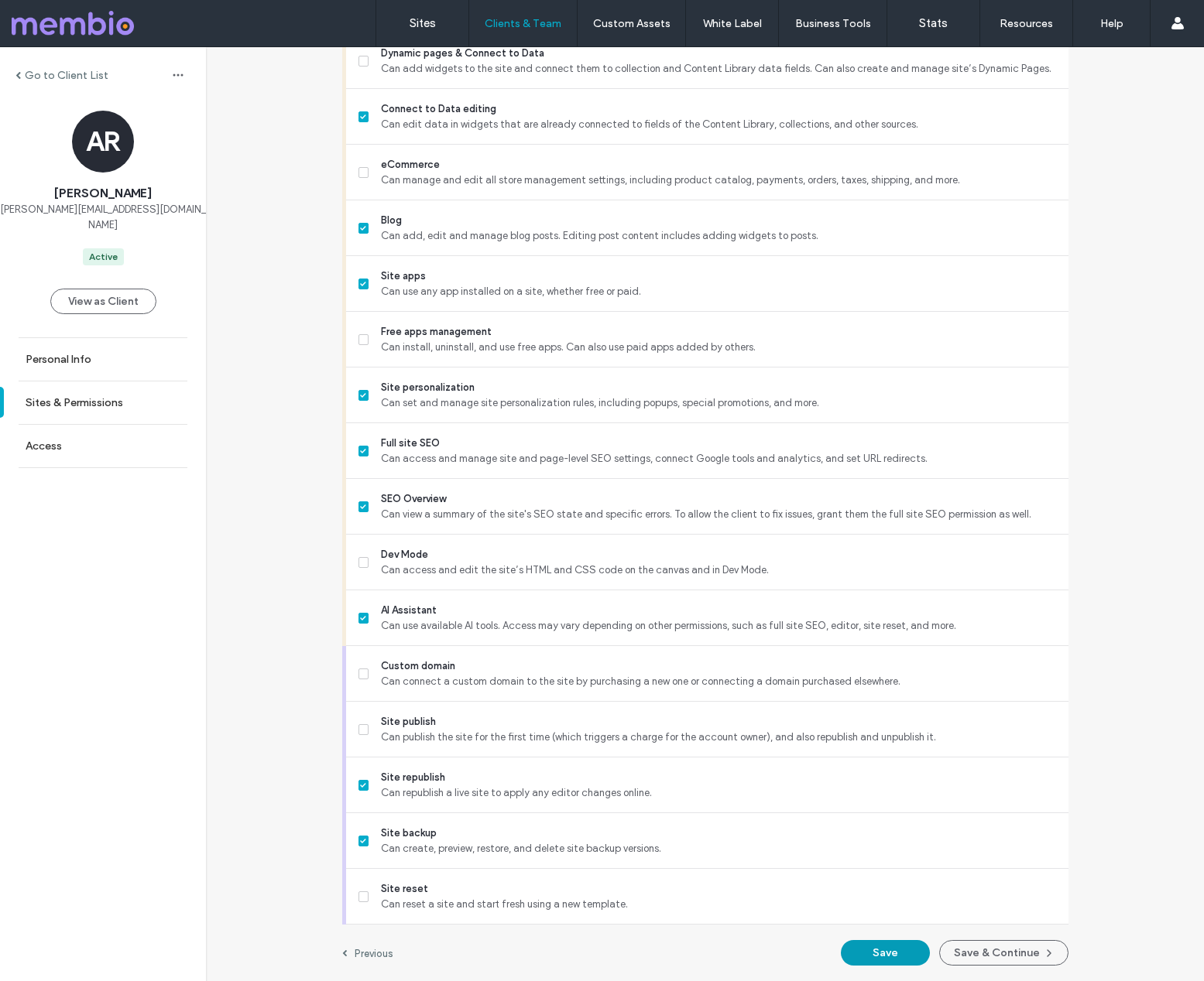
click at [896, 952] on button "Save" at bounding box center [885, 953] width 89 height 26
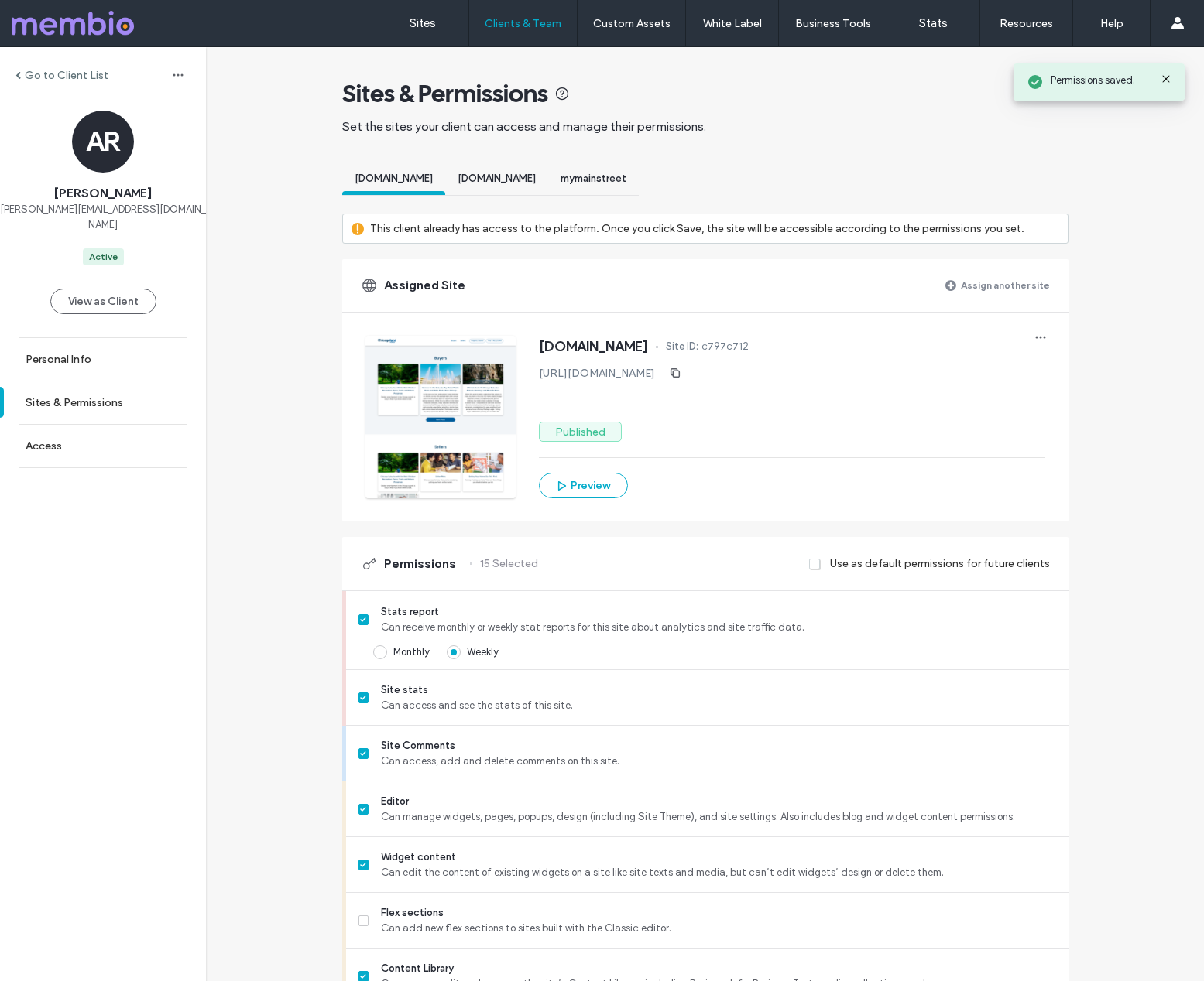
click at [626, 177] on span "mymainstreet" at bounding box center [593, 178] width 65 height 11
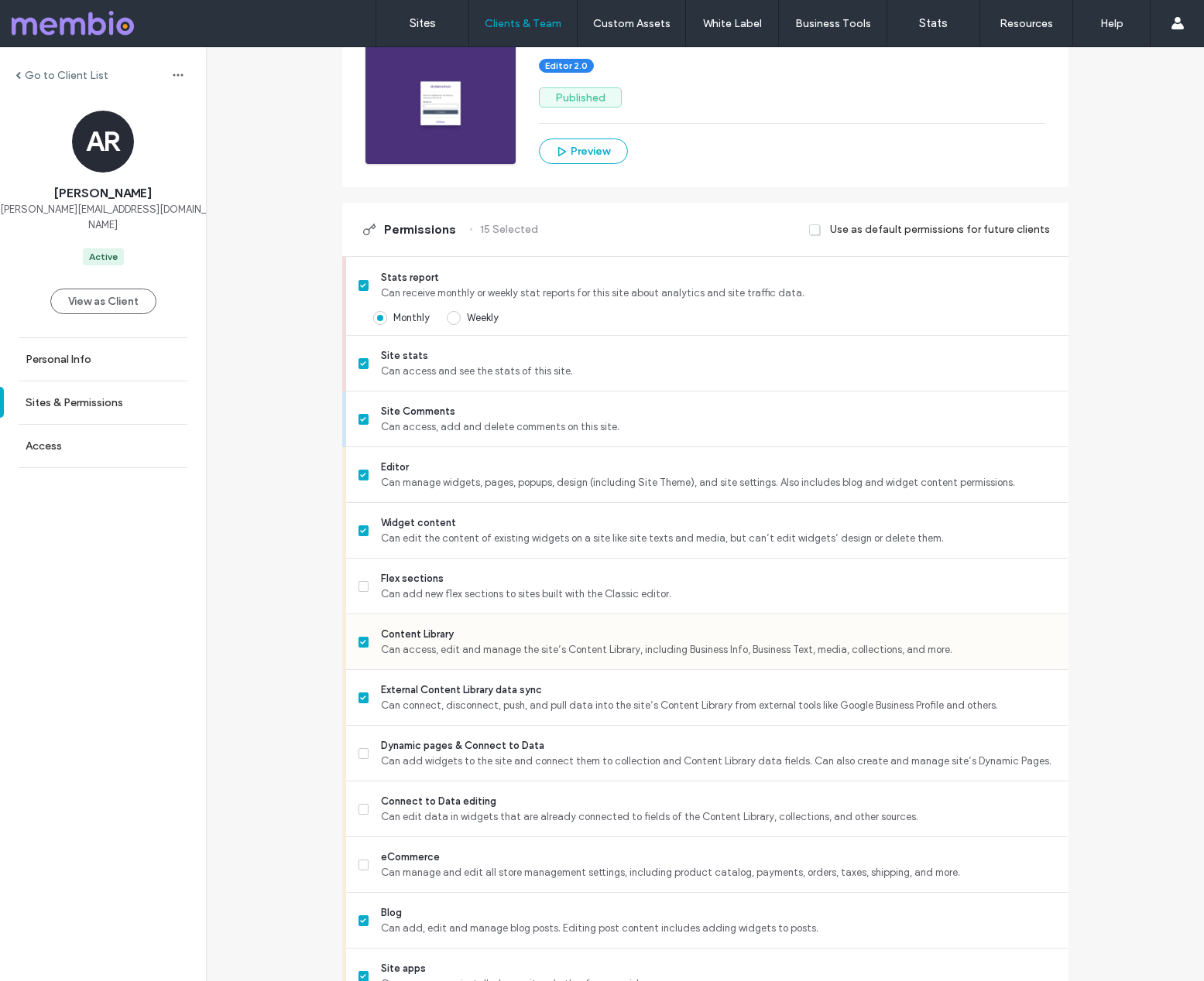
scroll to position [388, 0]
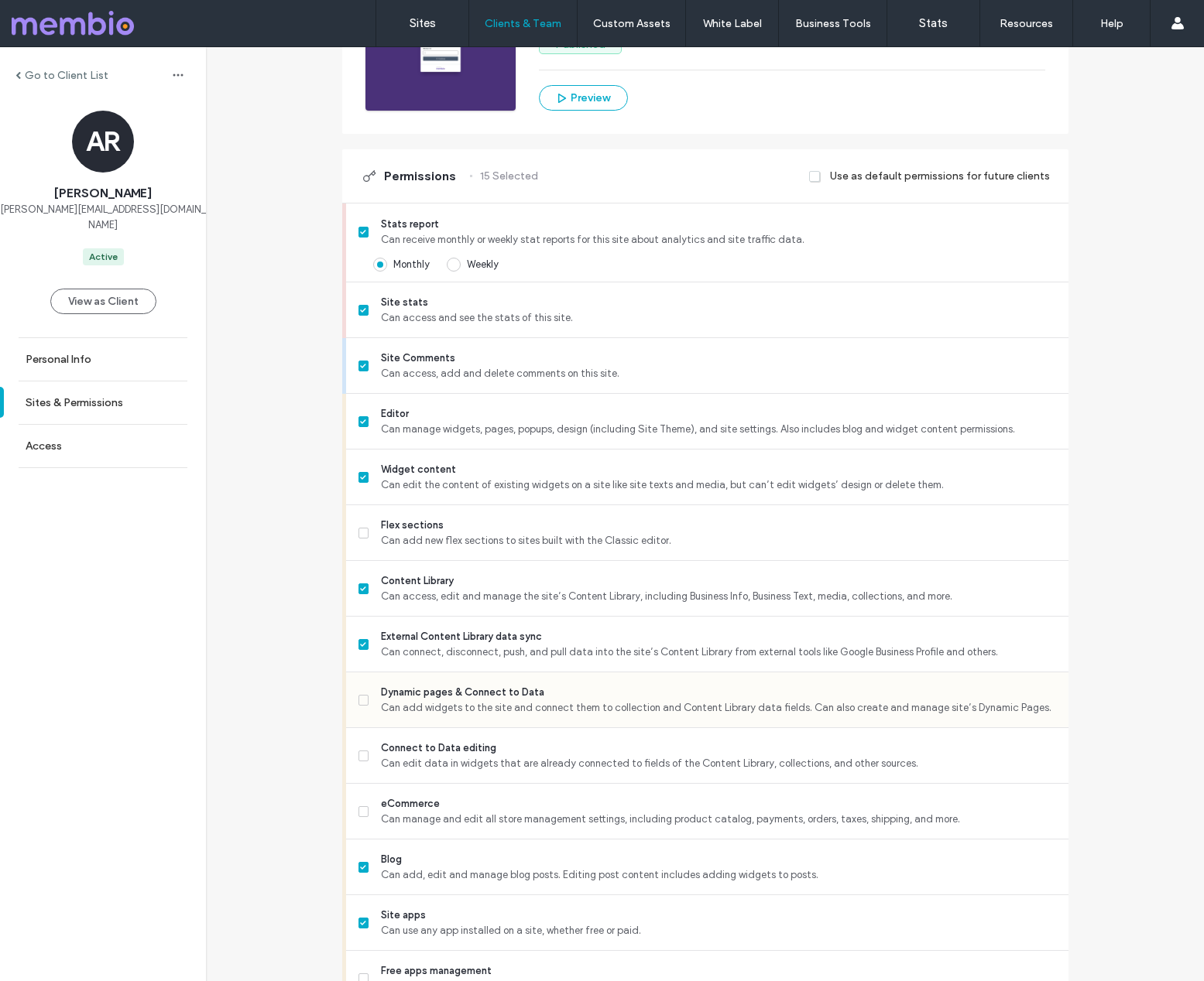
drag, startPoint x: 358, startPoint y: 643, endPoint x: 629, endPoint y: 672, distance: 272.5
click at [361, 643] on icon at bounding box center [363, 644] width 5 height 4
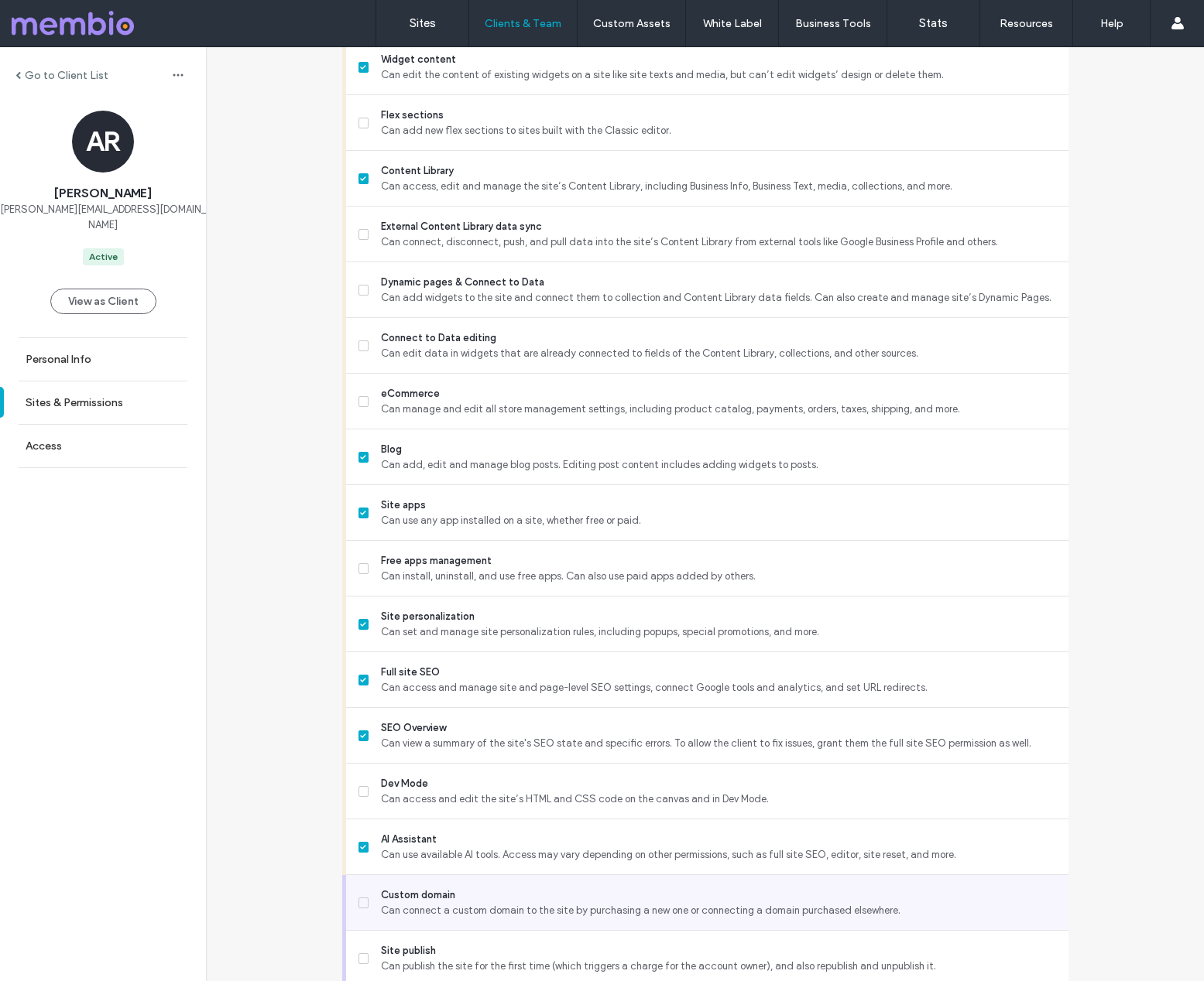
scroll to position [1027, 0]
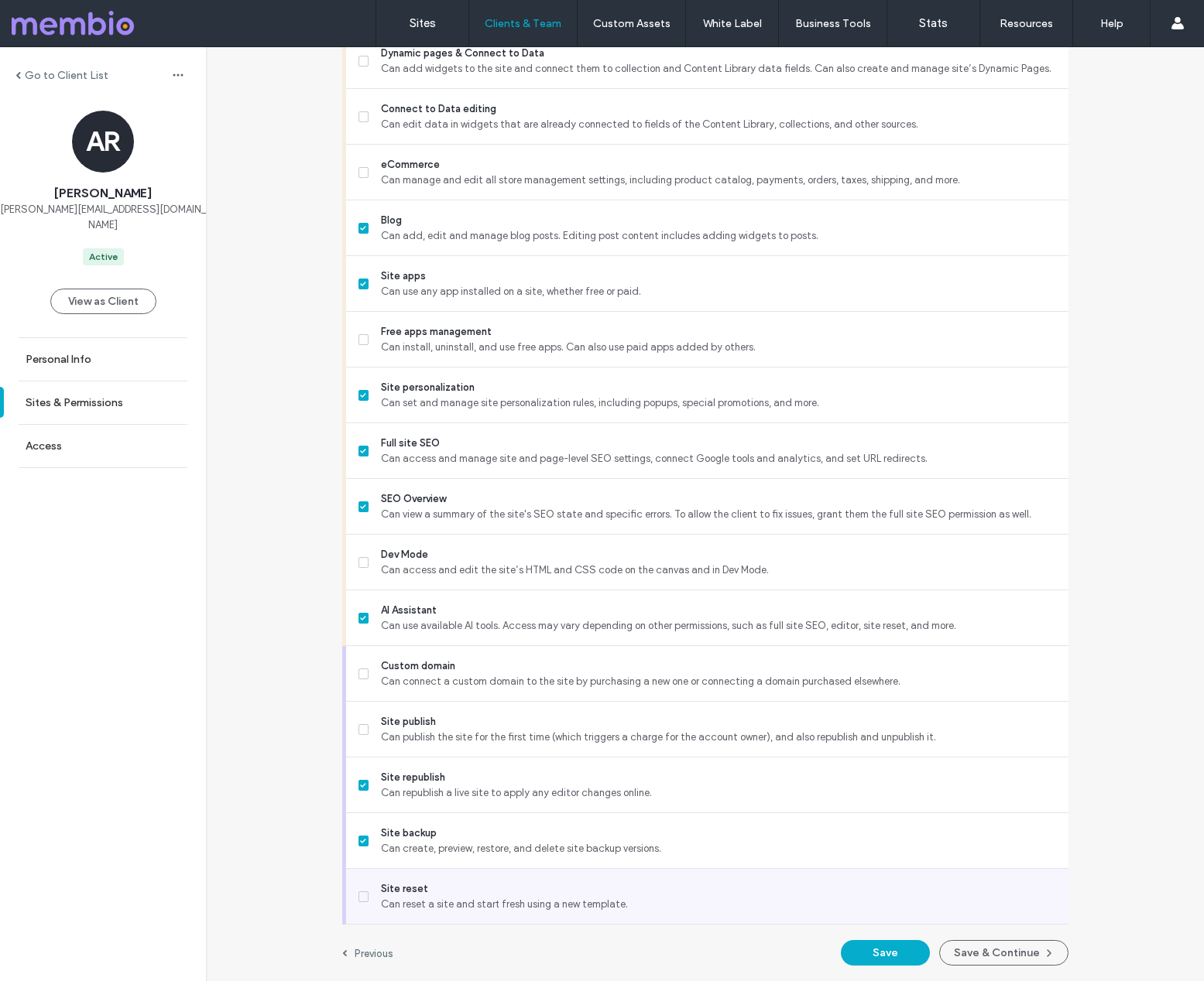
drag, startPoint x: 871, startPoint y: 954, endPoint x: 1027, endPoint y: 912, distance: 161.6
click at [871, 954] on button "Save" at bounding box center [885, 953] width 89 height 26
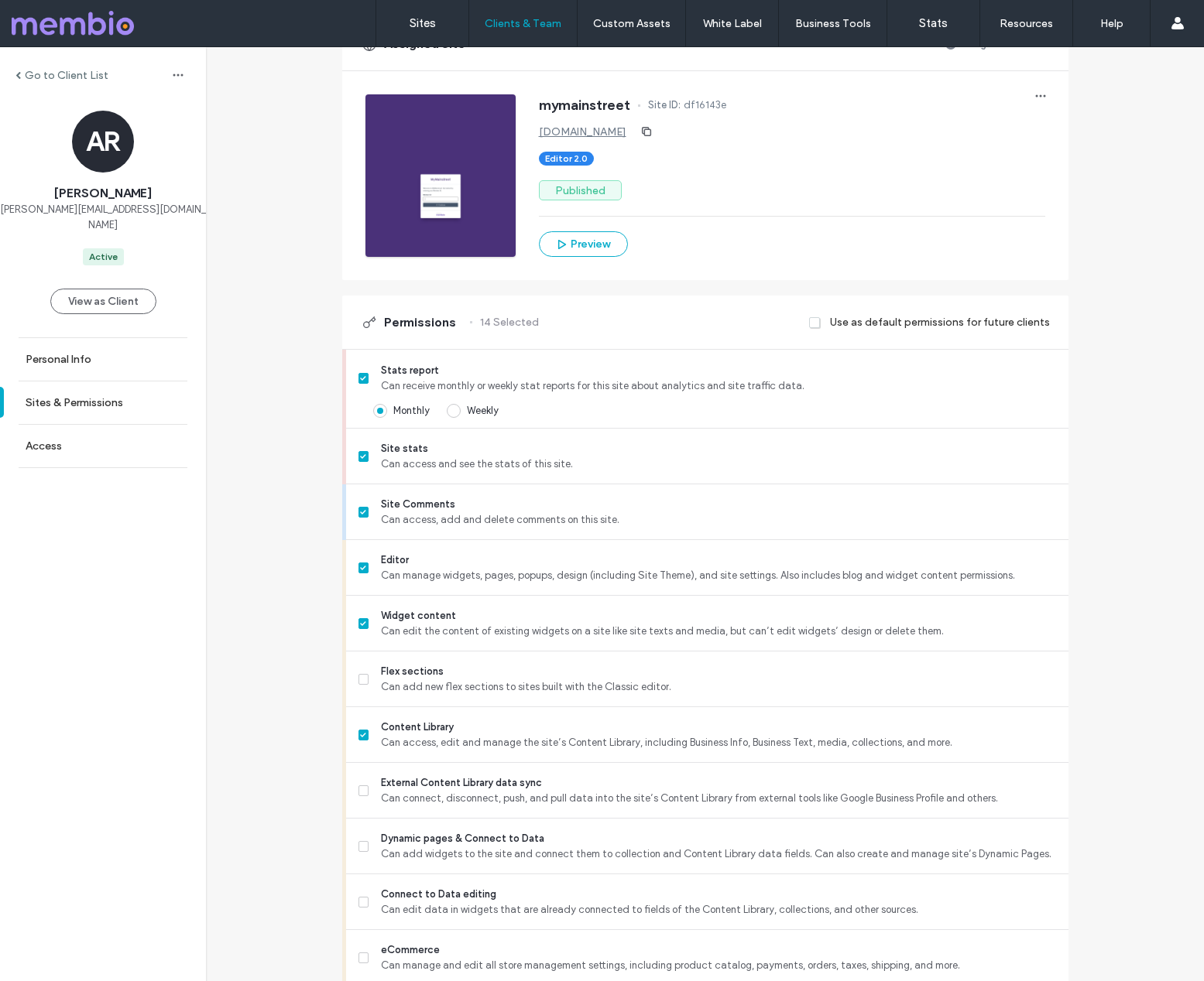
scroll to position [0, 0]
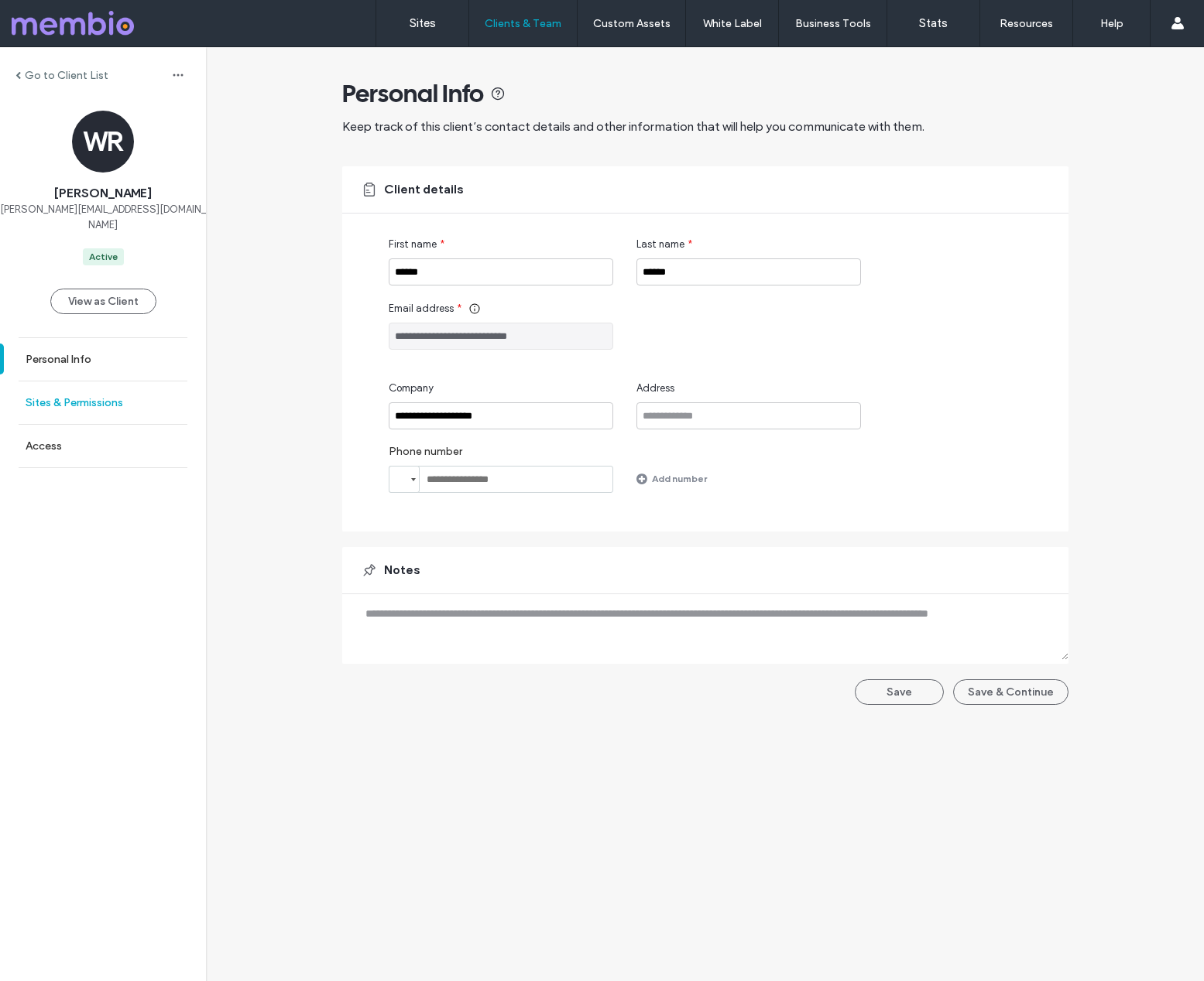
click at [112, 396] on label "Sites & Permissions" at bounding box center [74, 402] width 97 height 13
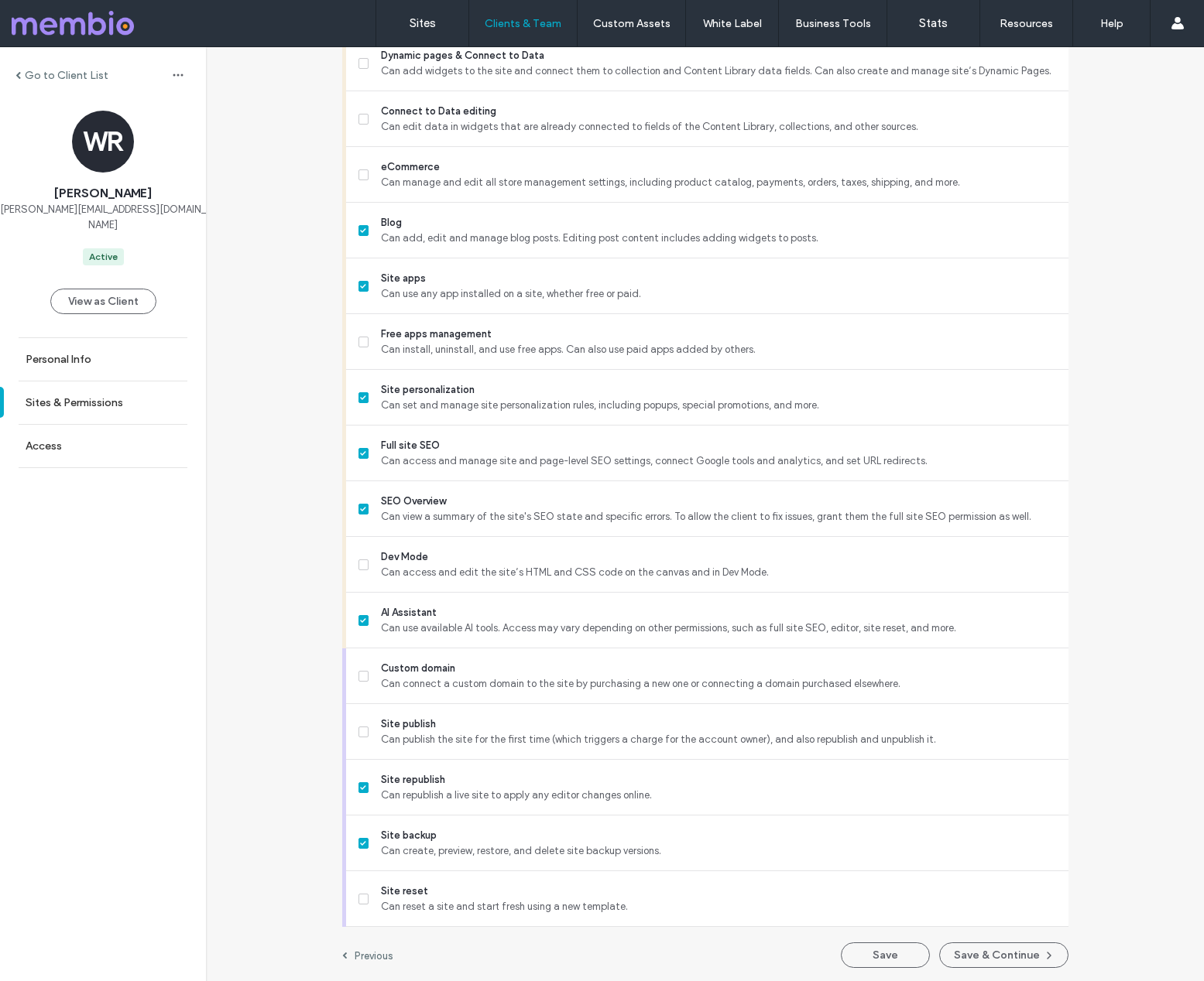
scroll to position [1027, 0]
click at [360, 560] on icon at bounding box center [362, 562] width 6 height 4
click at [885, 951] on button "Save" at bounding box center [885, 953] width 89 height 26
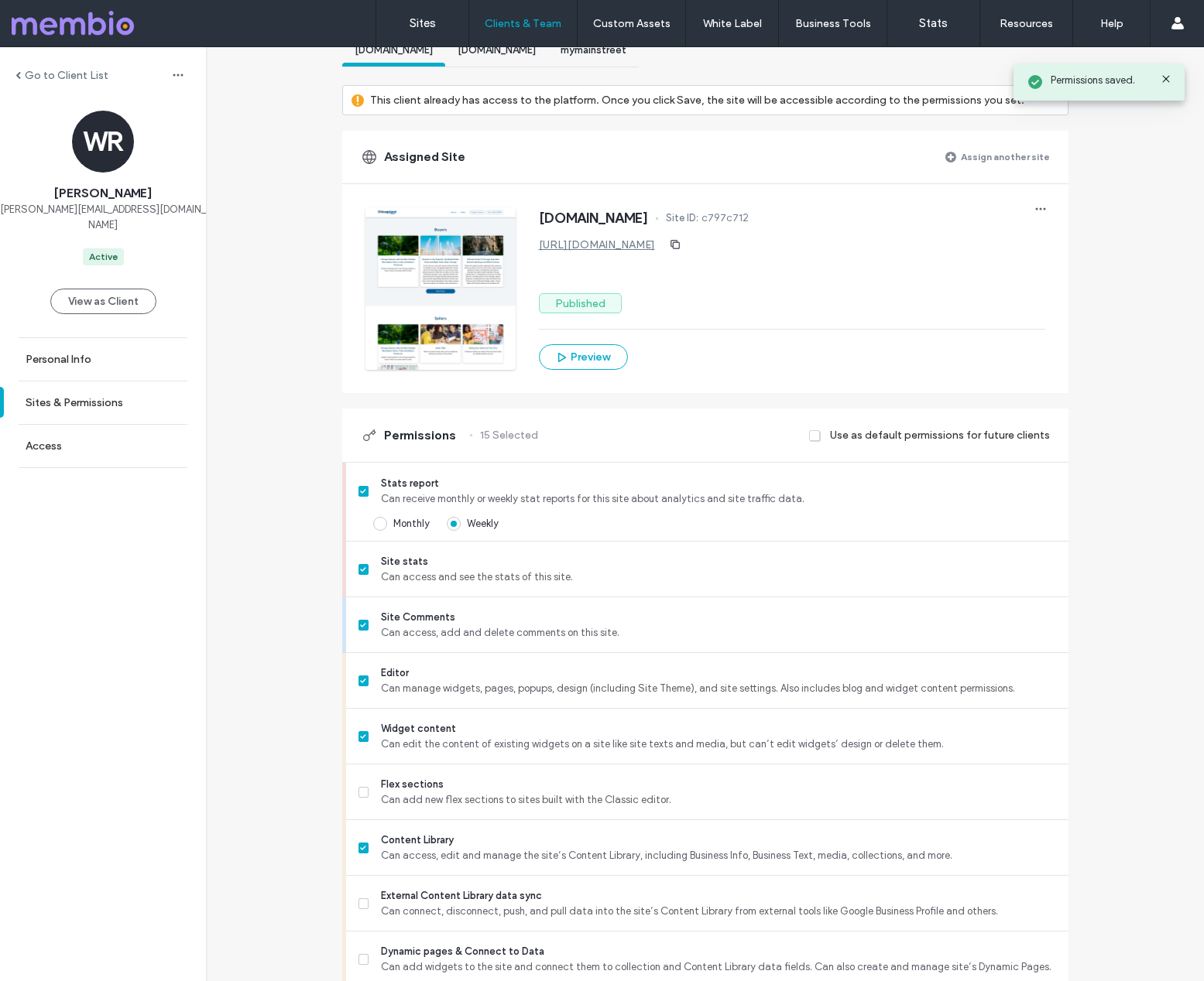
scroll to position [0, 0]
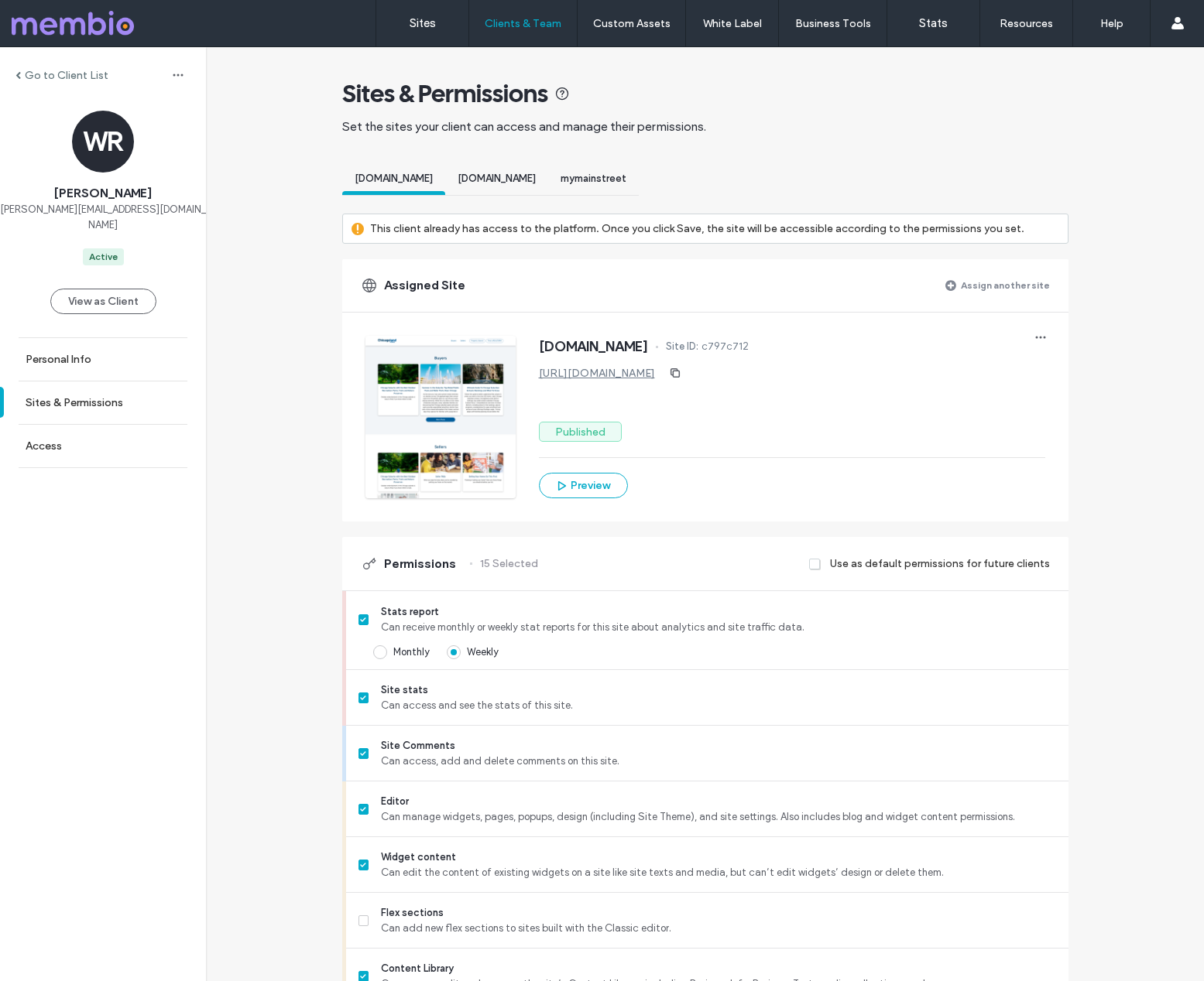
click at [536, 180] on span "[DOMAIN_NAME]" at bounding box center [496, 178] width 78 height 11
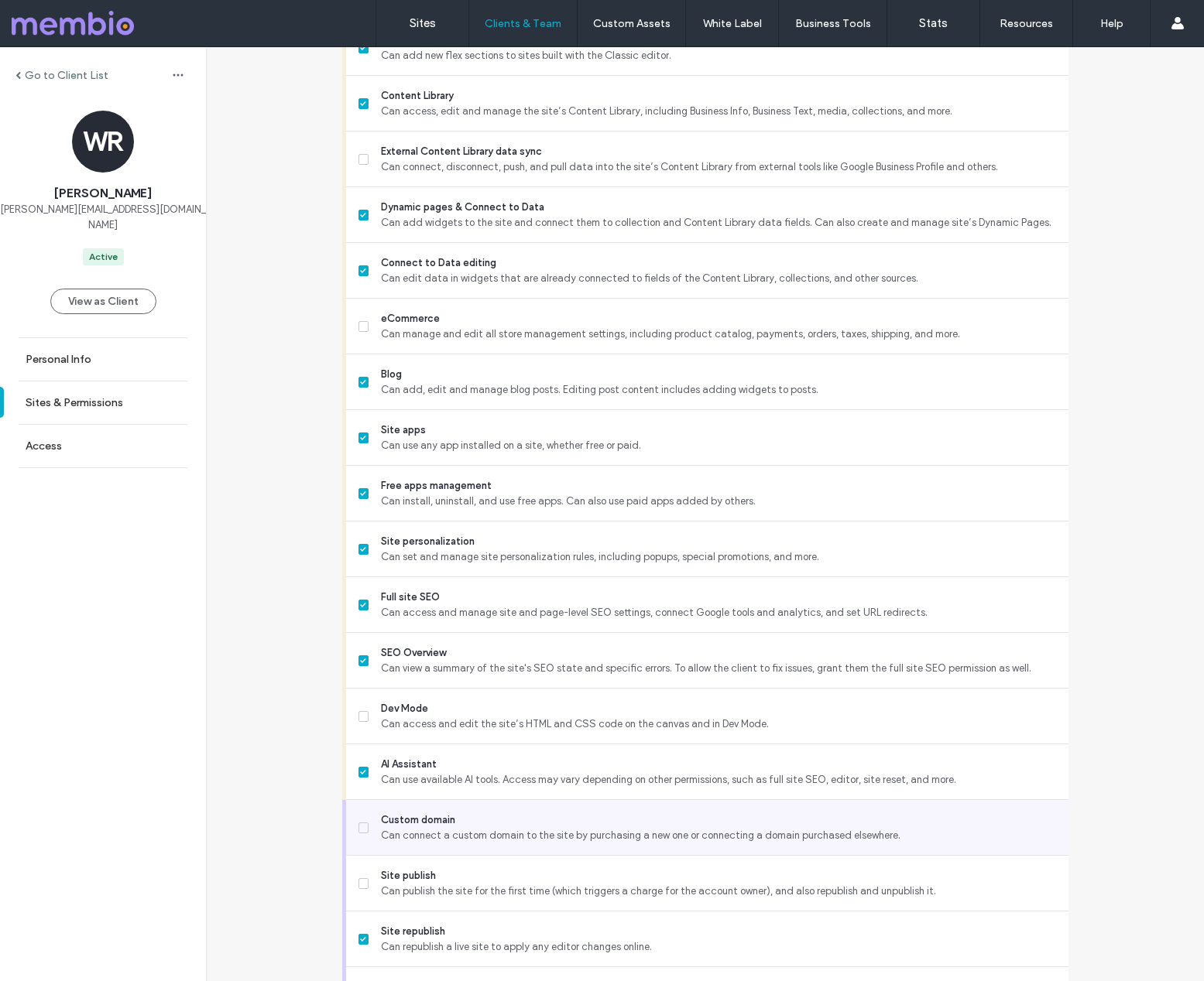
scroll to position [967, 0]
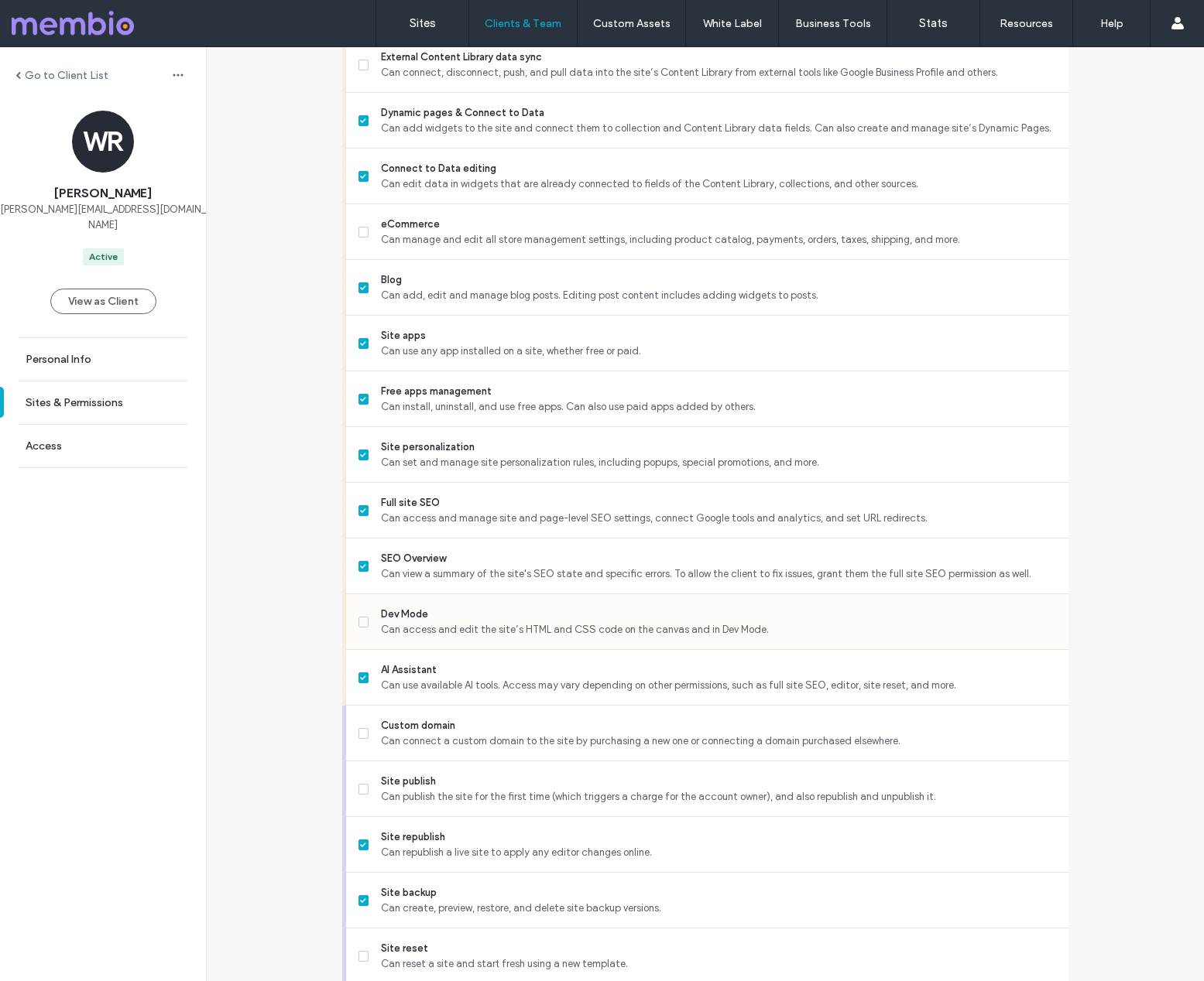
click at [361, 622] on icon at bounding box center [363, 621] width 5 height 4
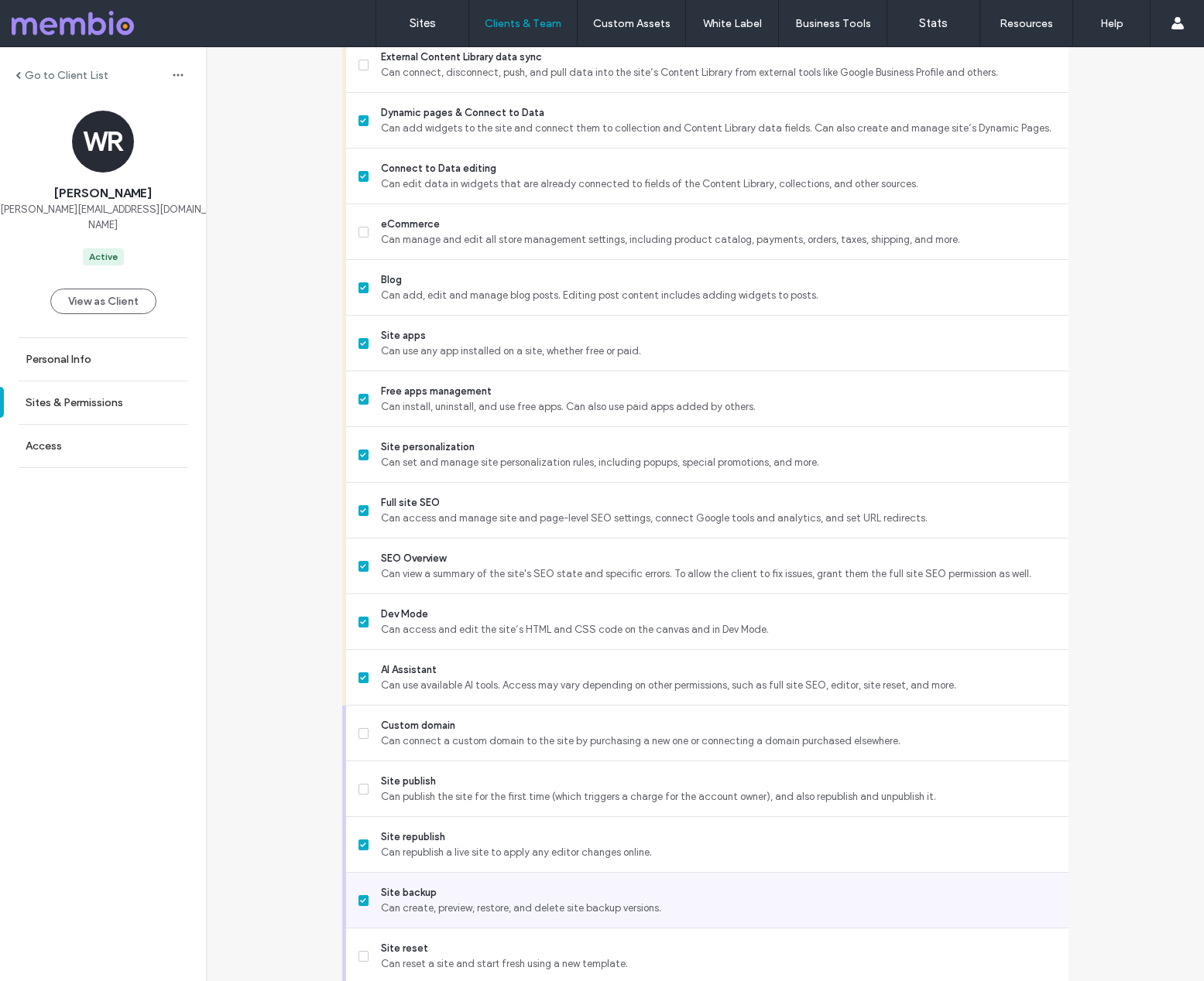
scroll to position [1027, 0]
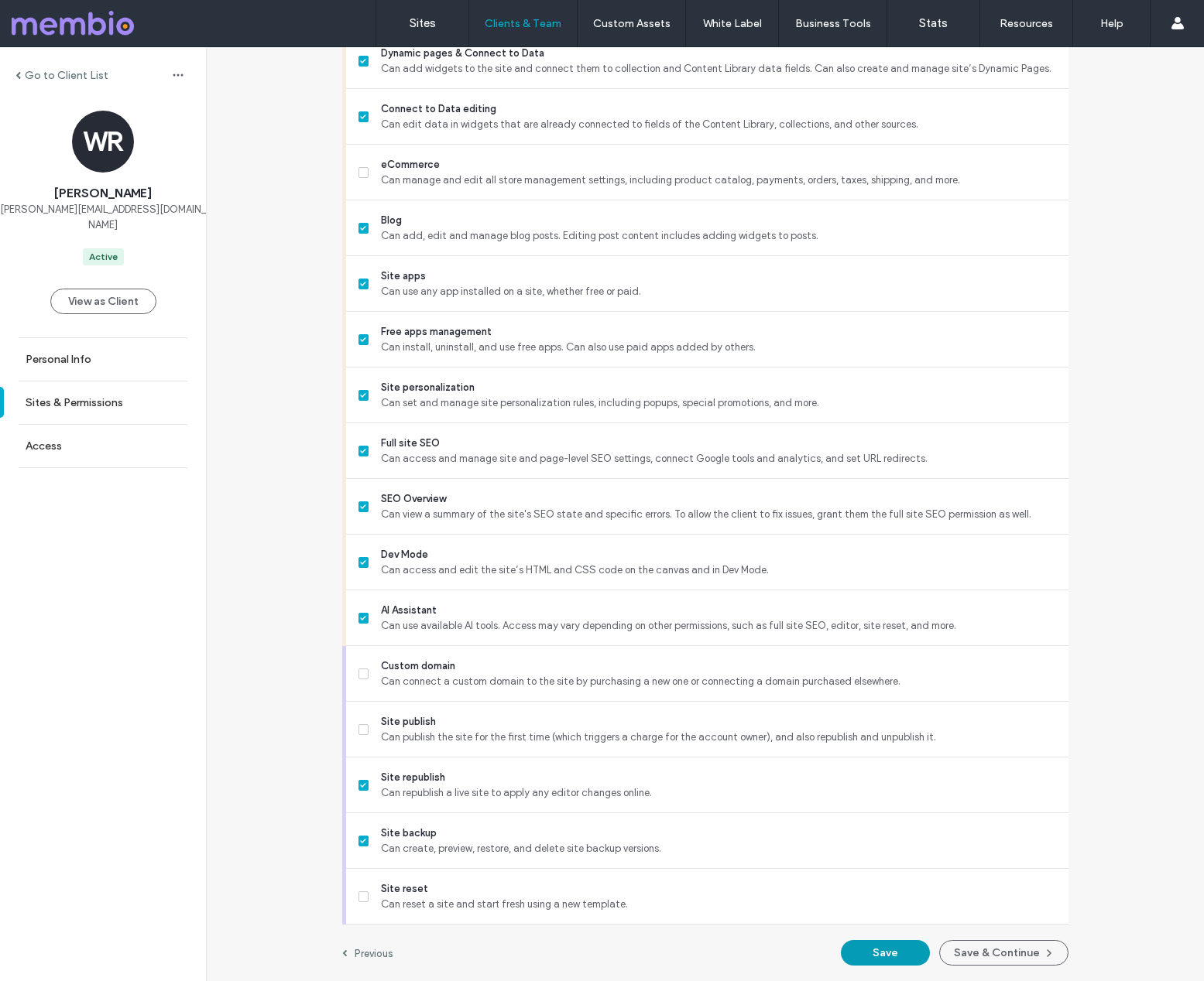
drag, startPoint x: 890, startPoint y: 951, endPoint x: 903, endPoint y: 924, distance: 30.0
click at [890, 951] on button "Save" at bounding box center [885, 953] width 89 height 26
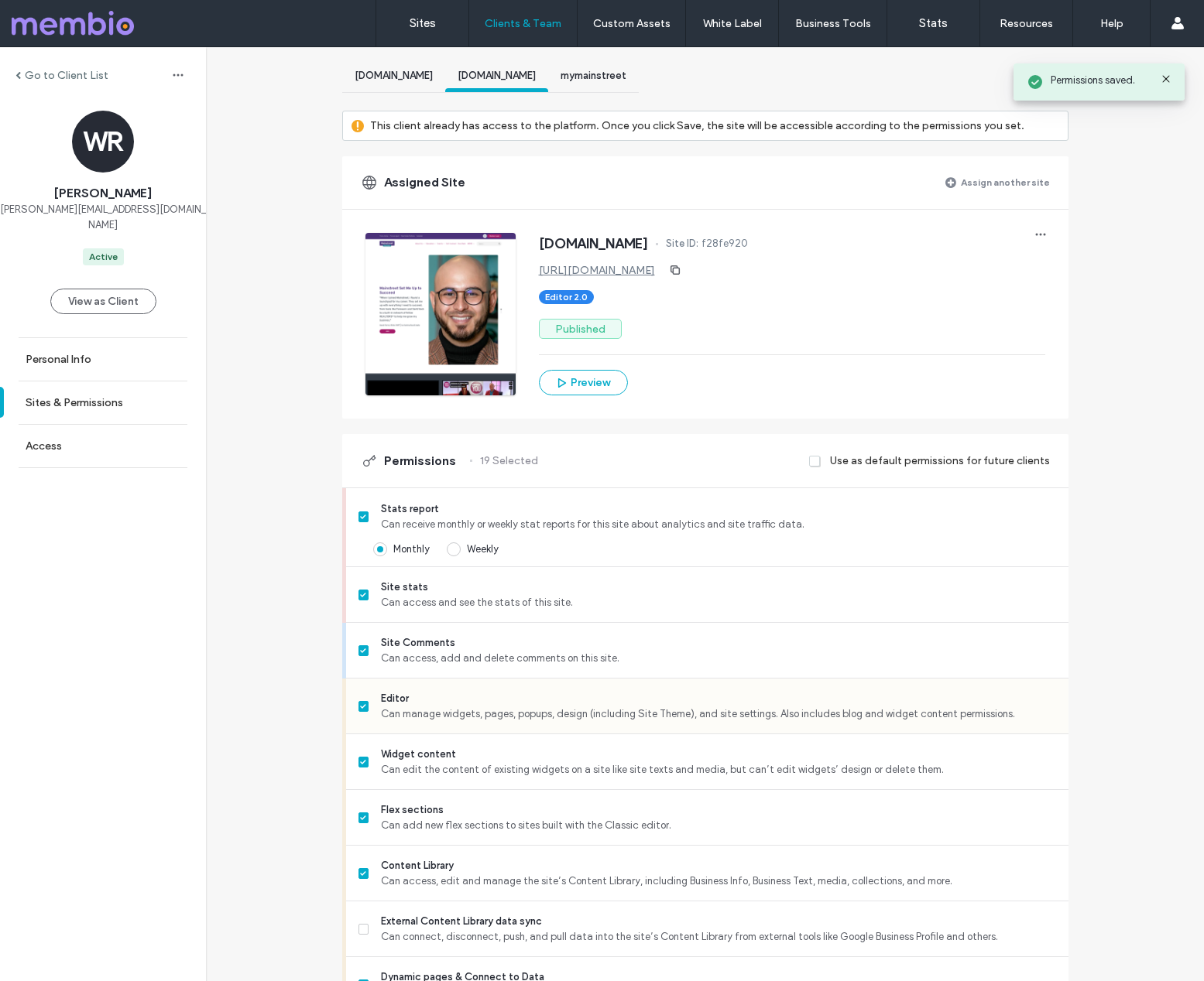
scroll to position [0, 0]
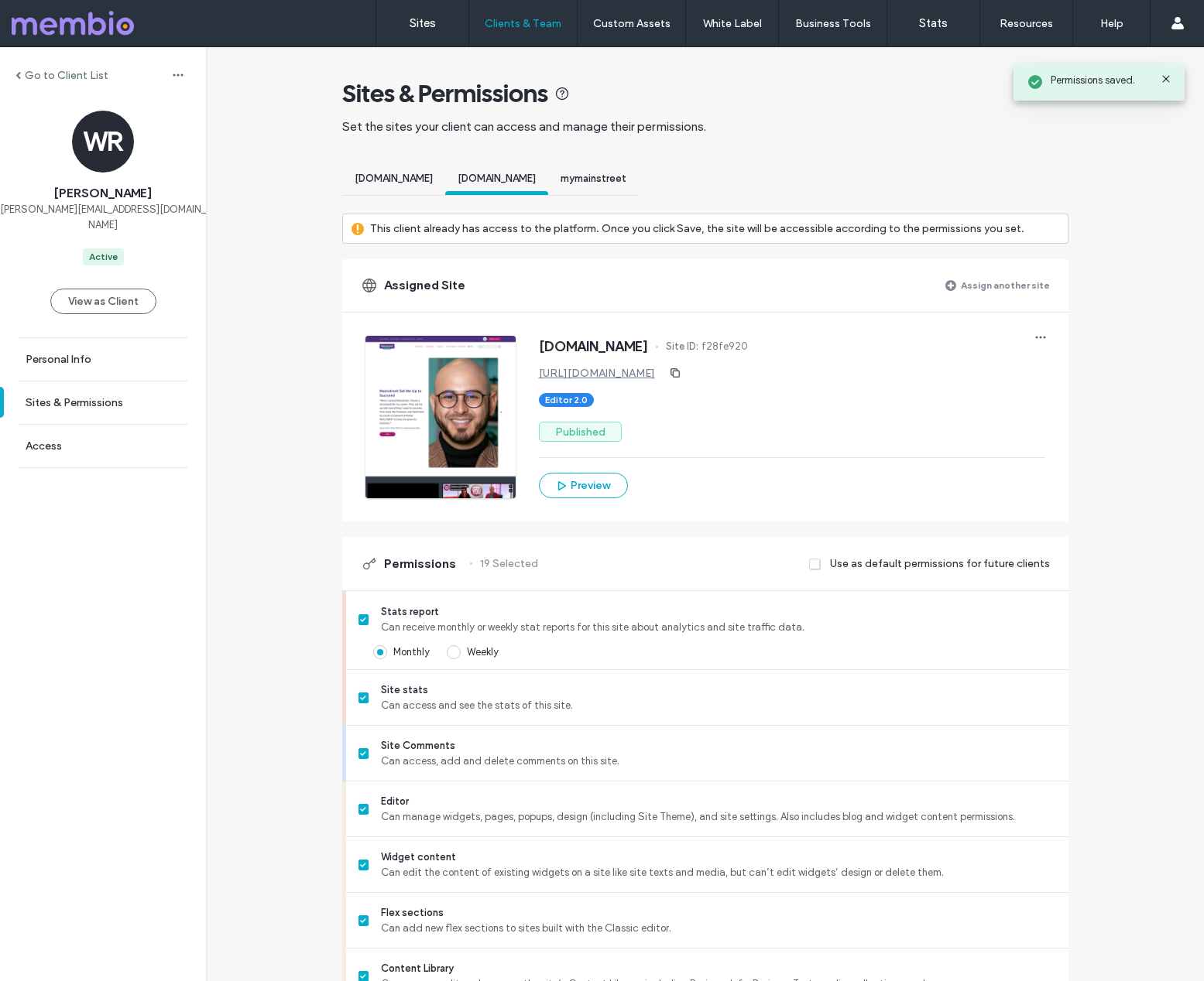
click at [626, 172] on span "mymainstreet" at bounding box center [593, 178] width 65 height 11
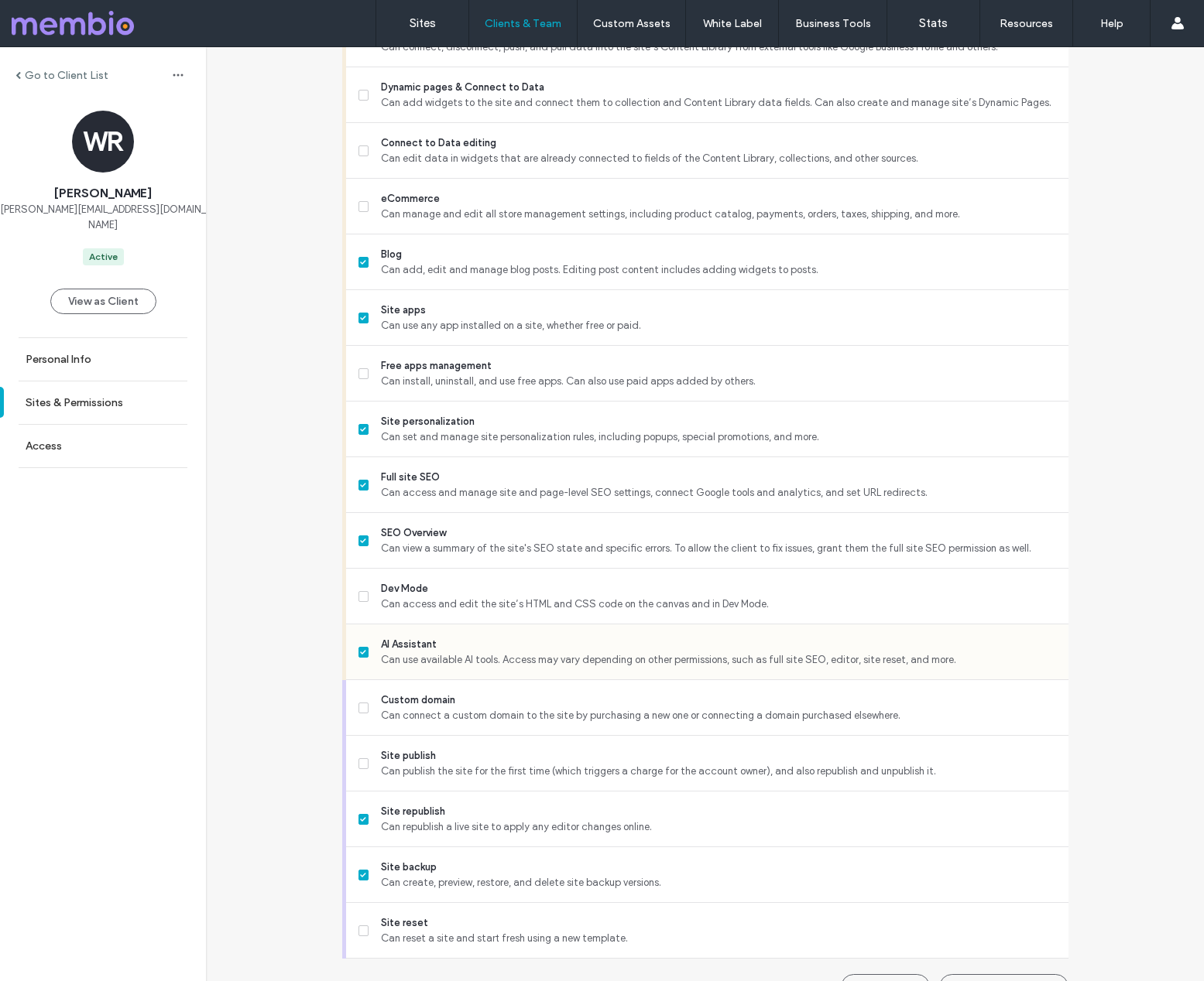
scroll to position [1027, 0]
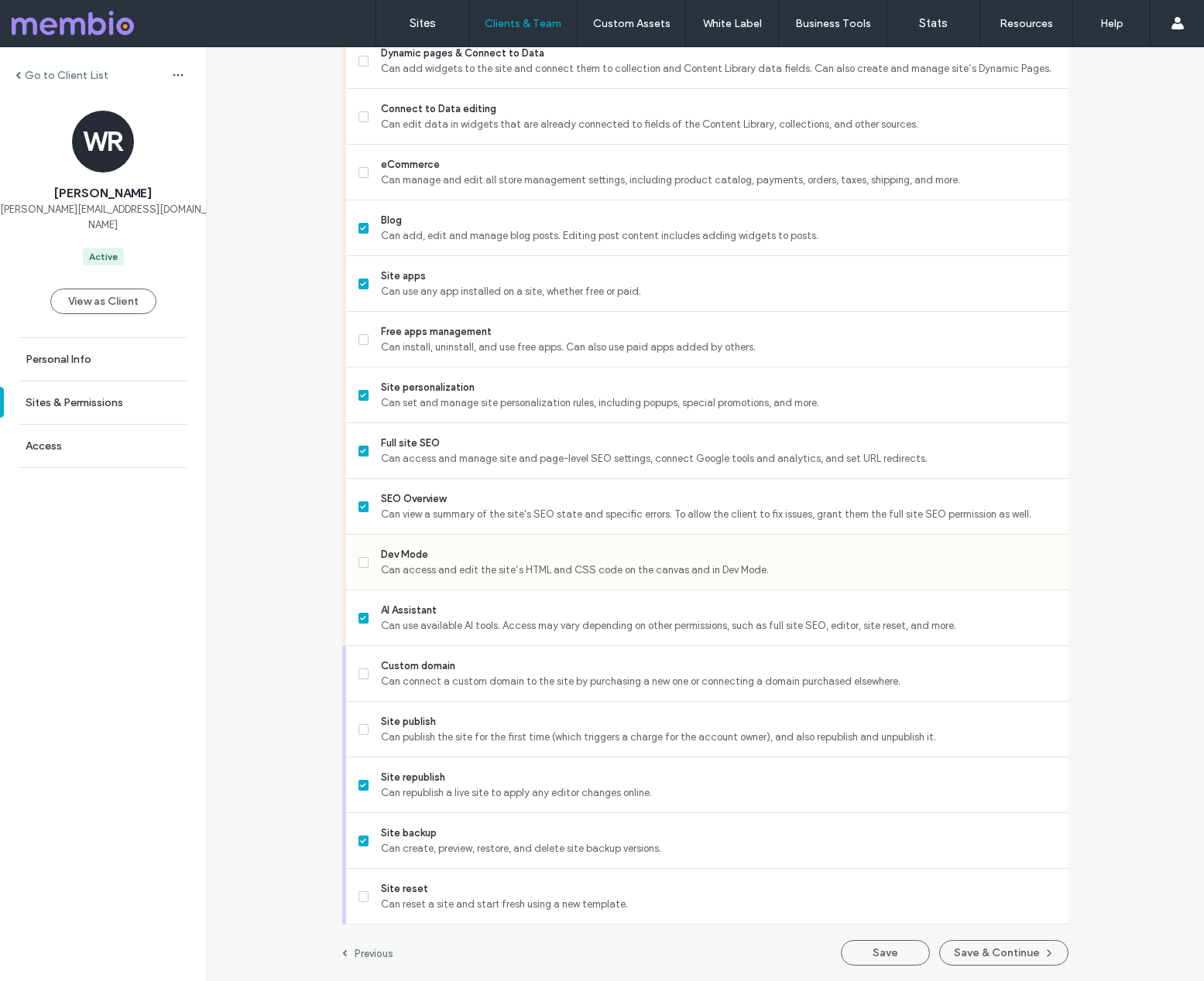
click at [389, 566] on span "Can access and edit the site’s HTML and CSS code on the canvas and in Dev Mode." at bounding box center [718, 571] width 674 height 16
click at [878, 947] on button "Save" at bounding box center [885, 953] width 89 height 26
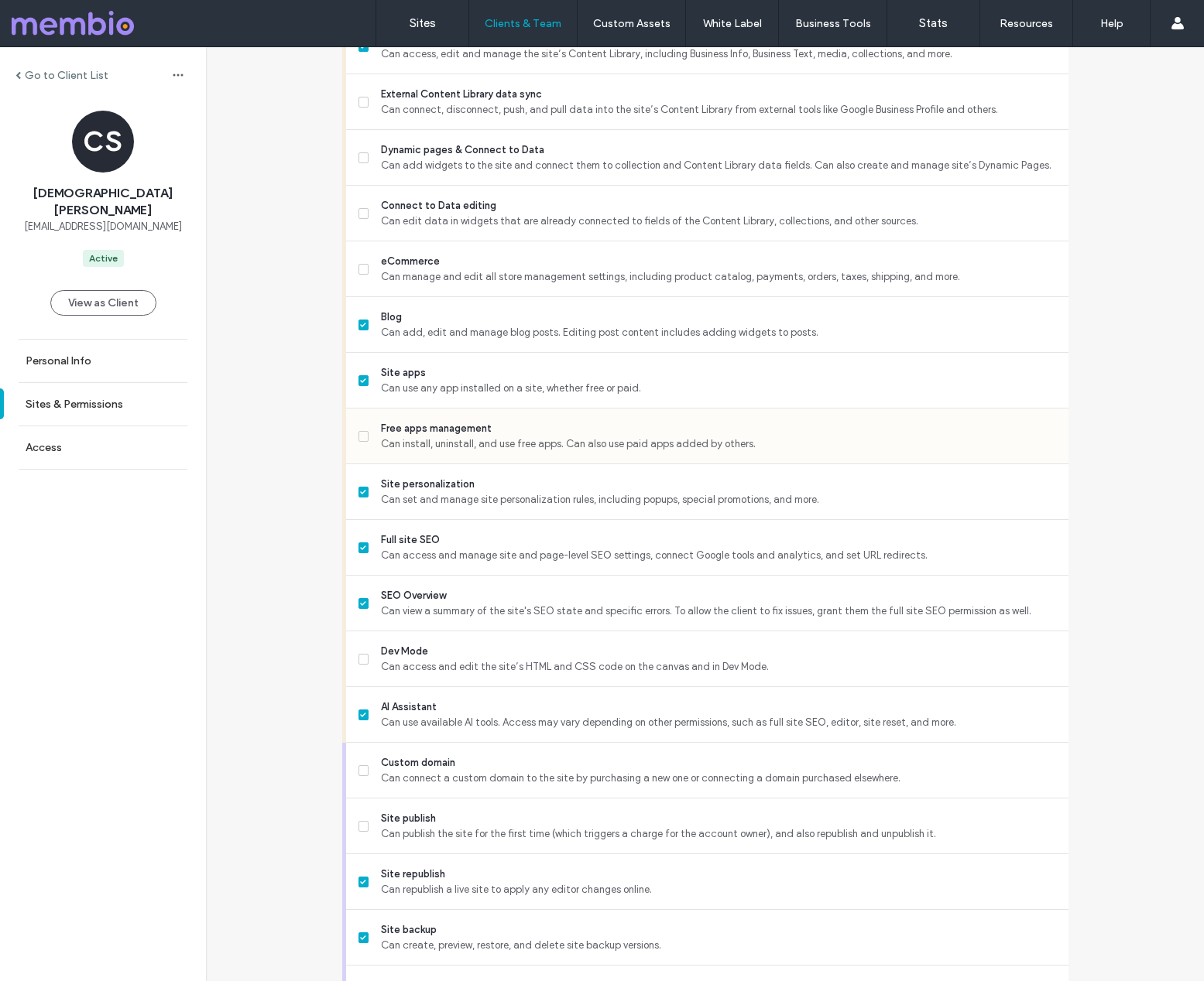
scroll to position [1027, 0]
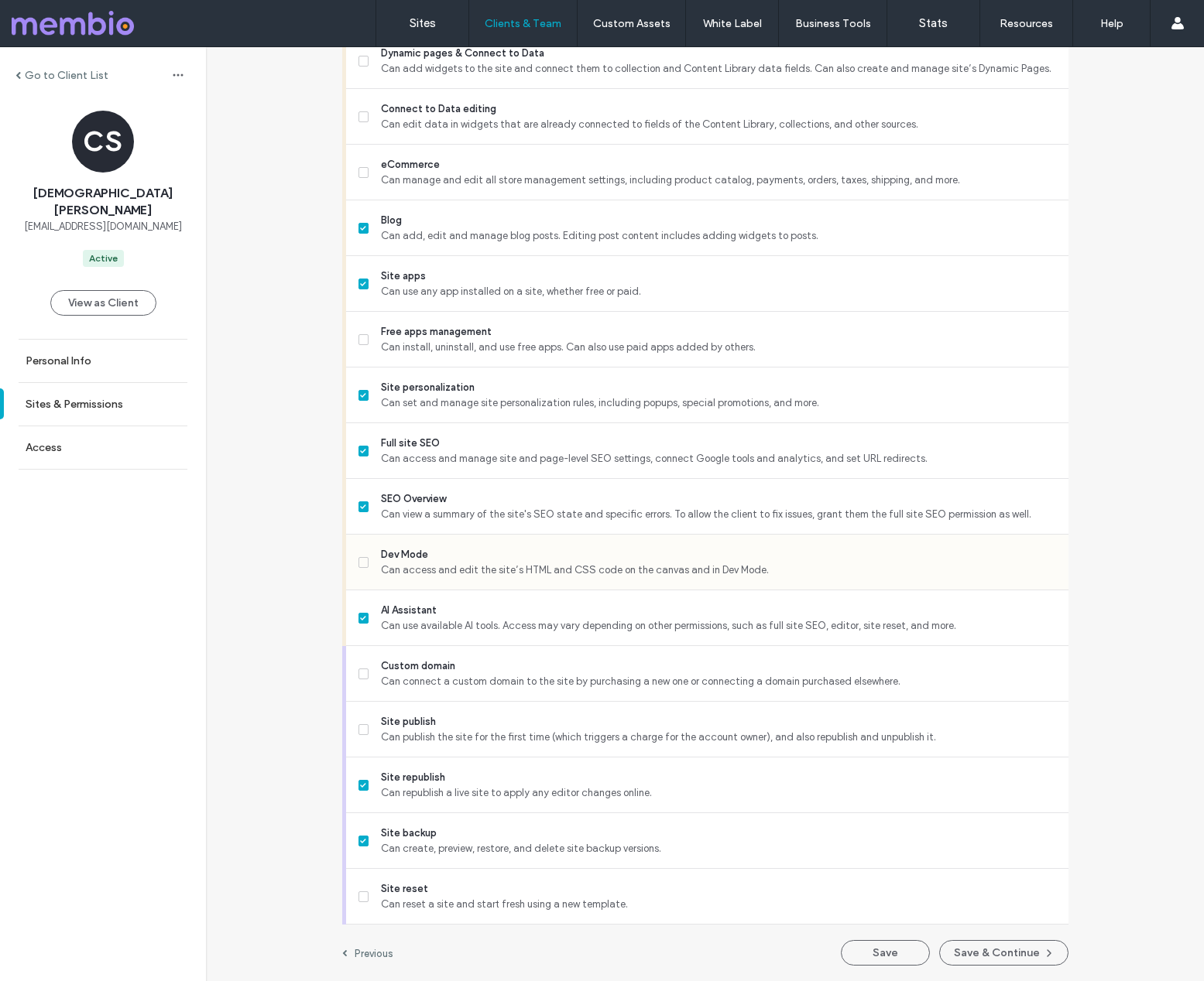
click at [397, 544] on div "Dev Mode Can access and edit the site’s HTML and CSS code on the canvas and in …" at bounding box center [712, 562] width 710 height 55
click at [530, 568] on span "Can access and edit the site’s HTML and CSS code on the canvas and in Dev Mode." at bounding box center [718, 571] width 674 height 16
click at [881, 949] on button "Save" at bounding box center [885, 953] width 89 height 26
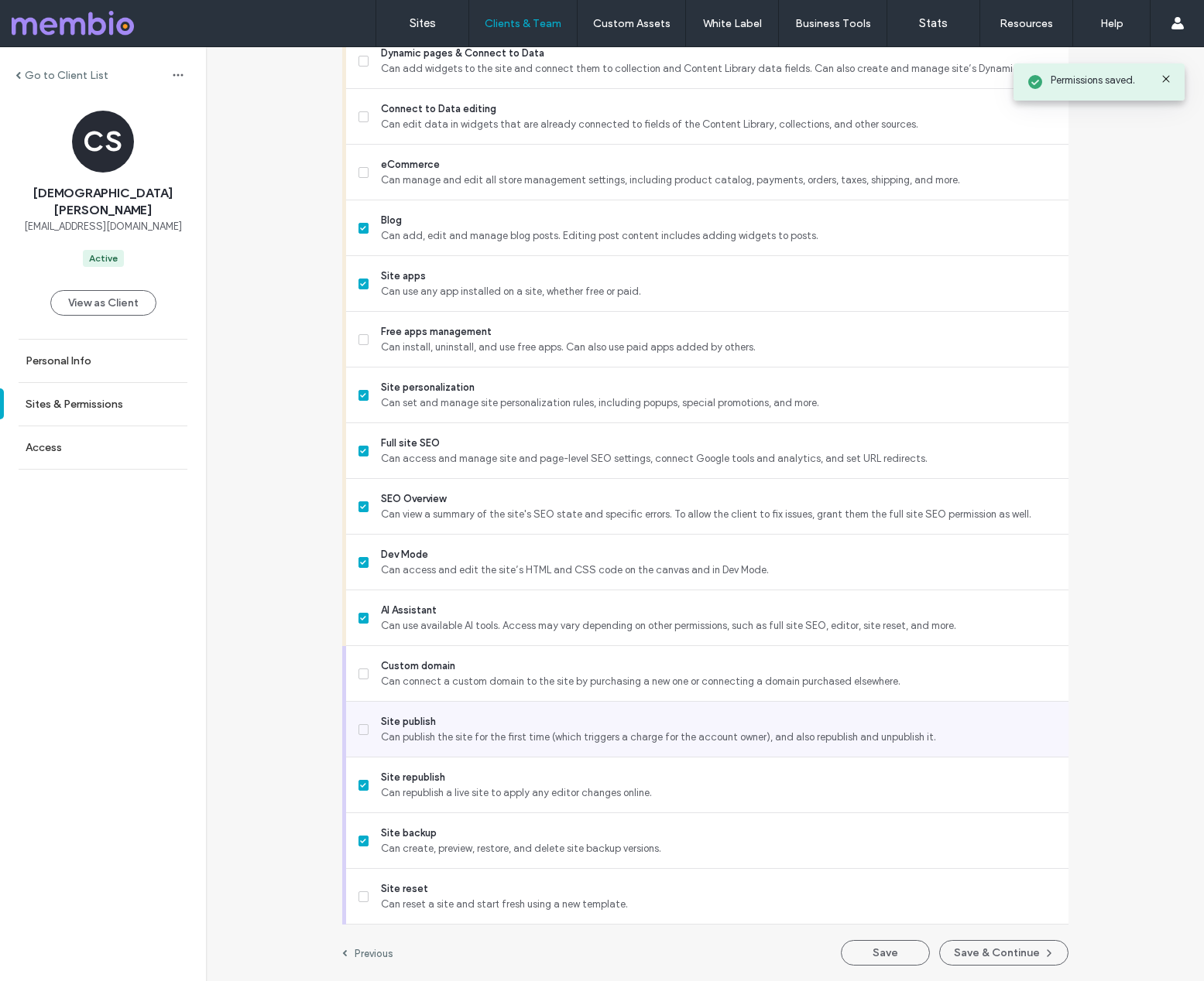
scroll to position [0, 0]
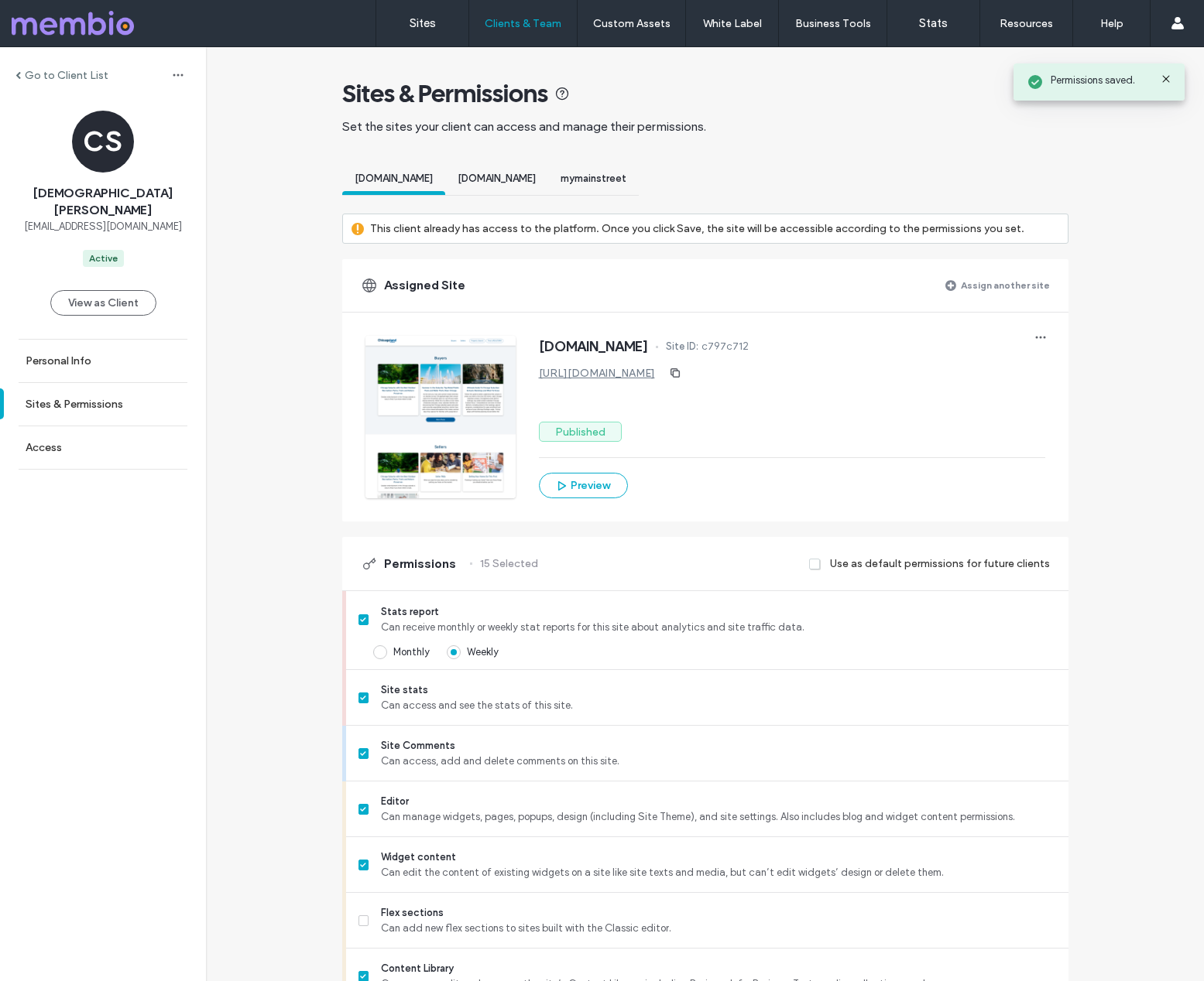
click at [536, 180] on span "[DOMAIN_NAME]" at bounding box center [496, 178] width 78 height 11
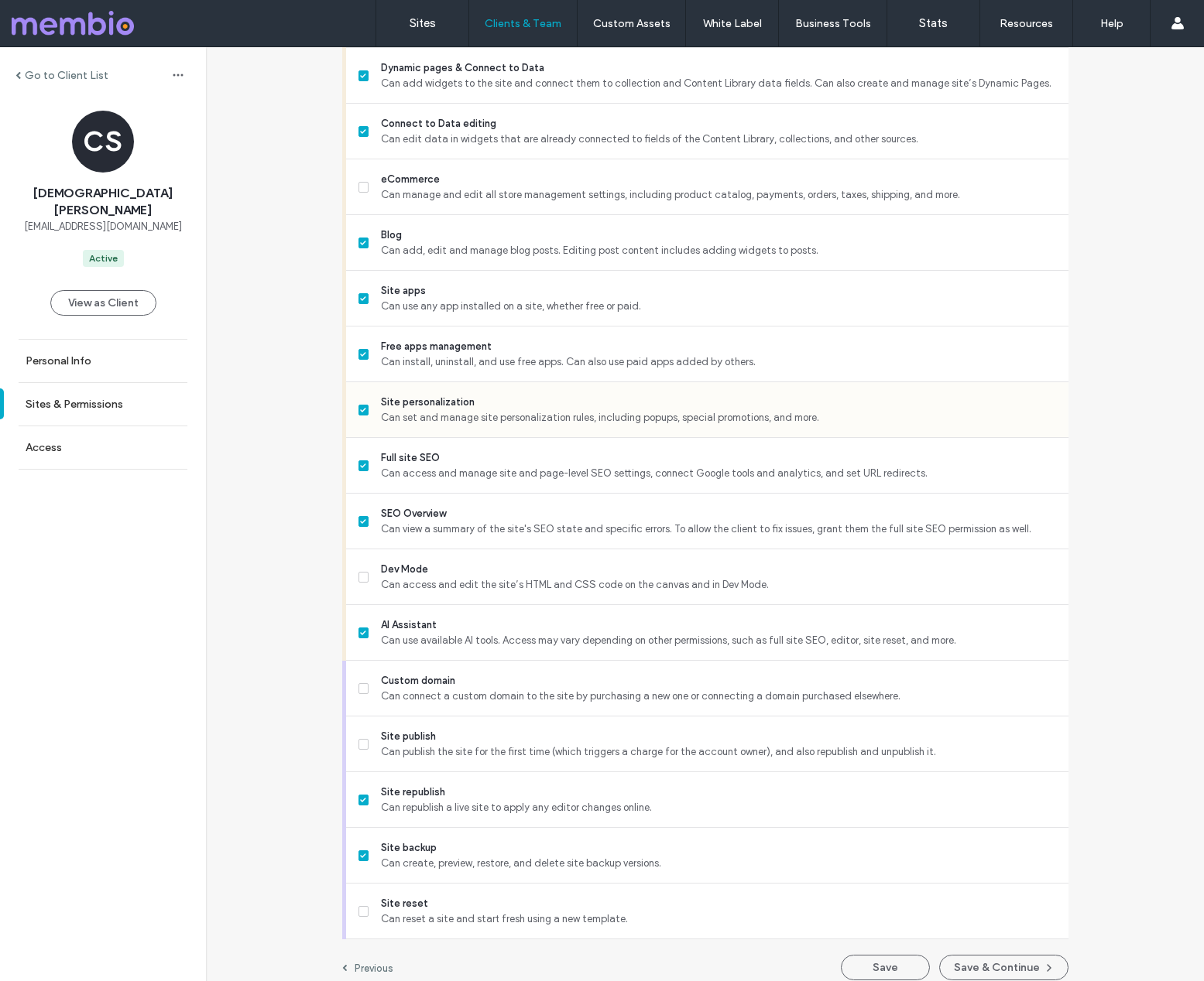
scroll to position [1027, 0]
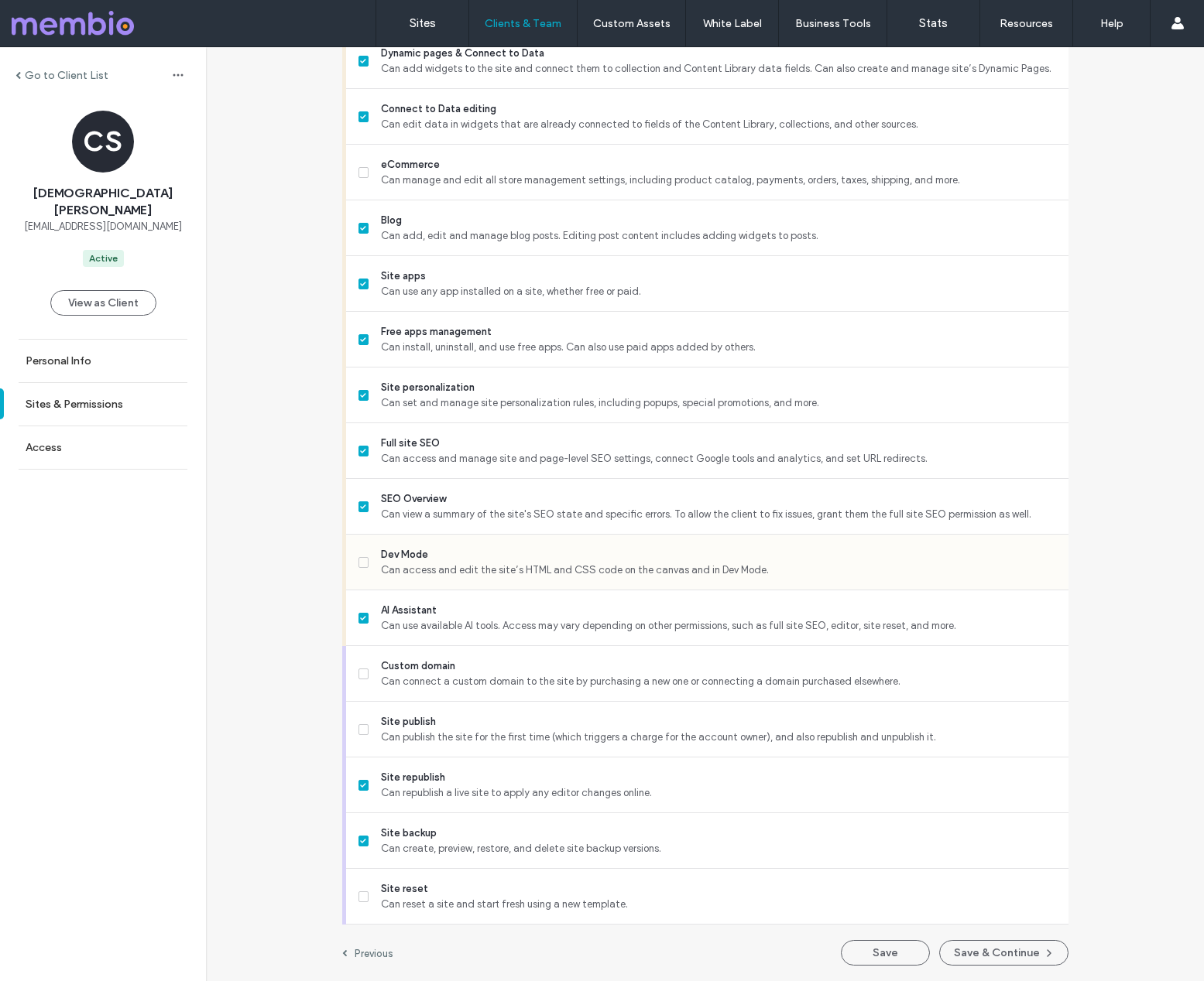
click at [416, 557] on span "Dev Mode" at bounding box center [718, 555] width 674 height 16
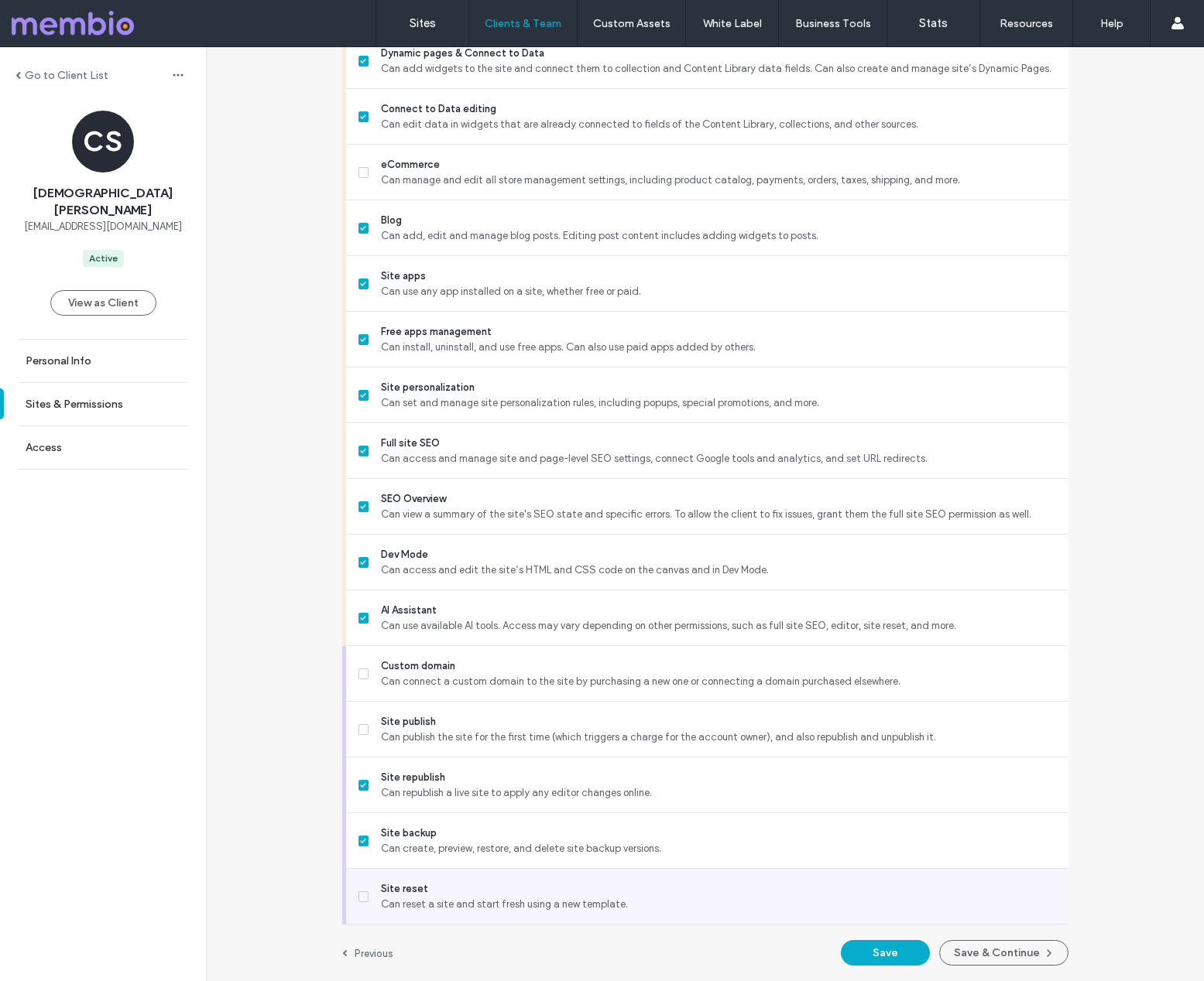
drag, startPoint x: 888, startPoint y: 954, endPoint x: 857, endPoint y: 923, distance: 43.8
click at [888, 954] on button "Save" at bounding box center [885, 953] width 89 height 26
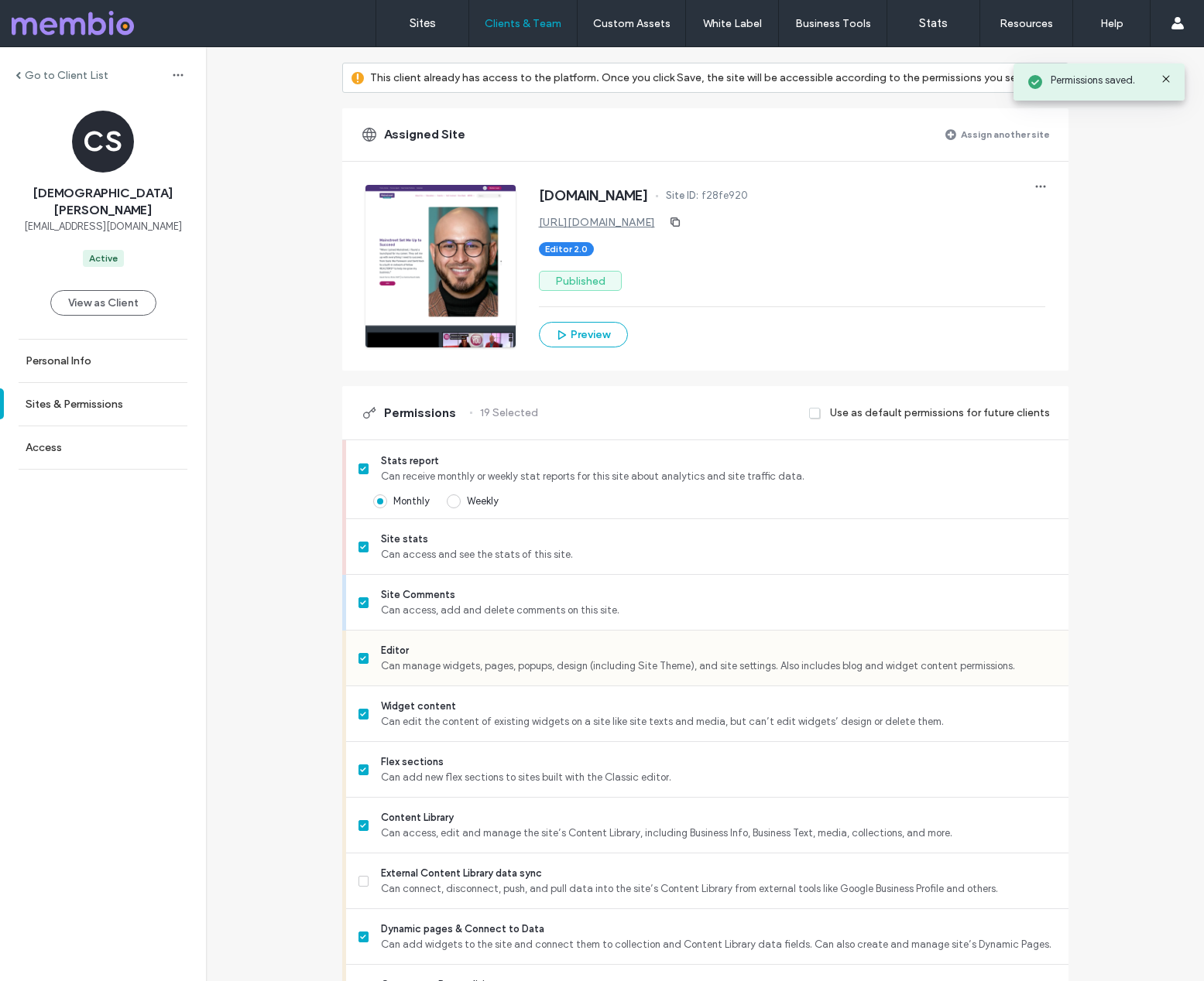
scroll to position [0, 0]
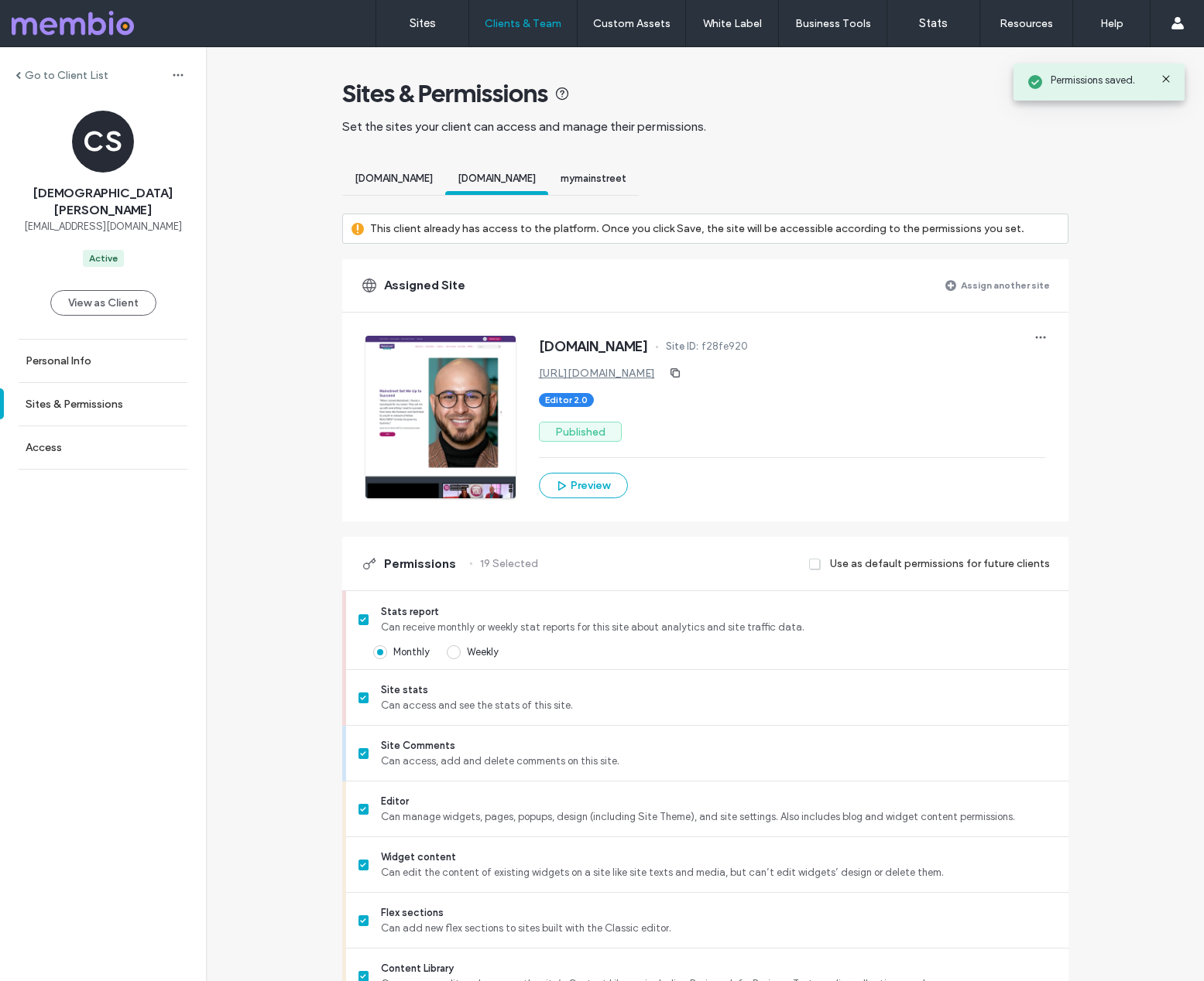
click at [626, 179] on span "mymainstreet" at bounding box center [593, 178] width 65 height 11
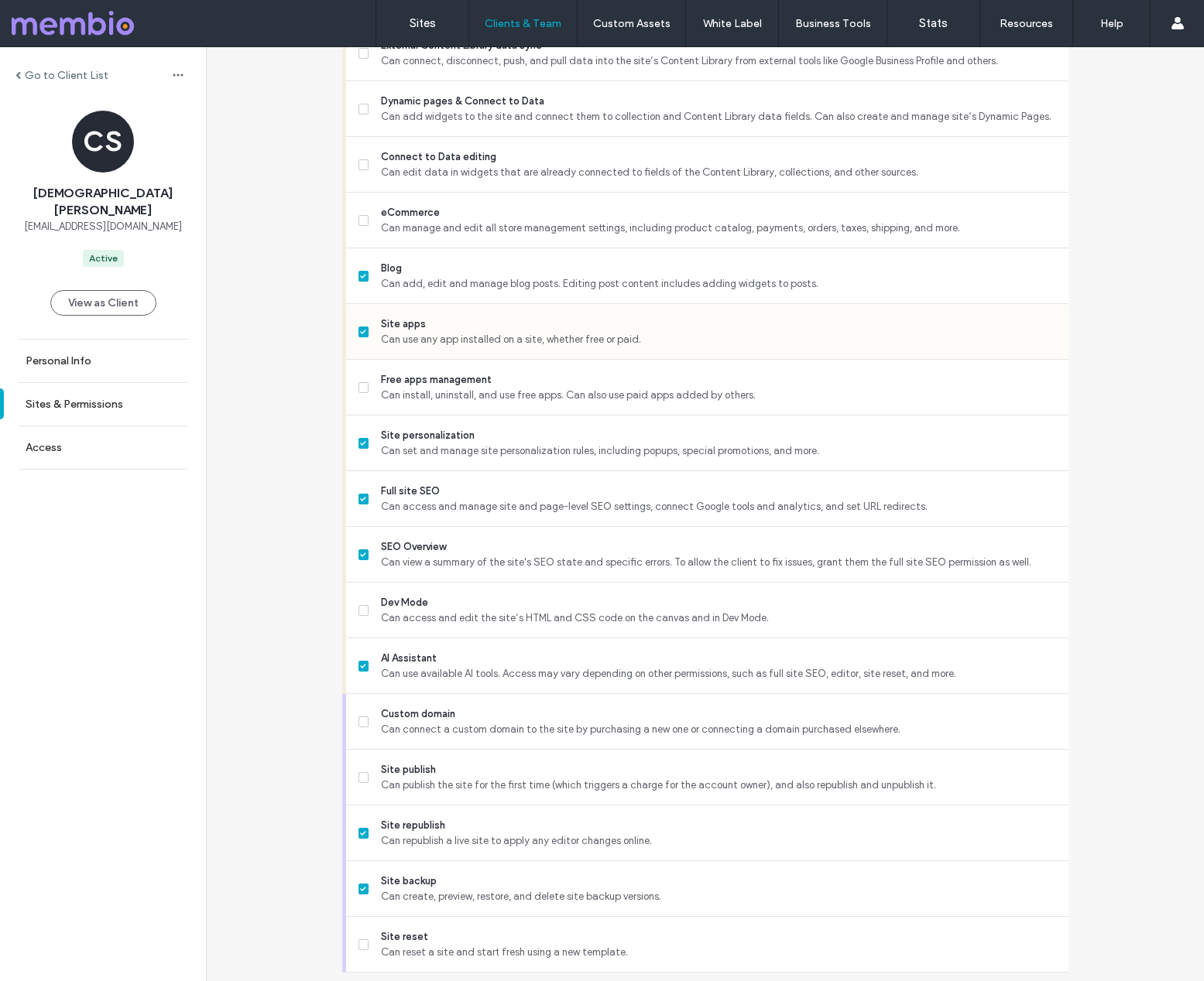
scroll to position [1027, 0]
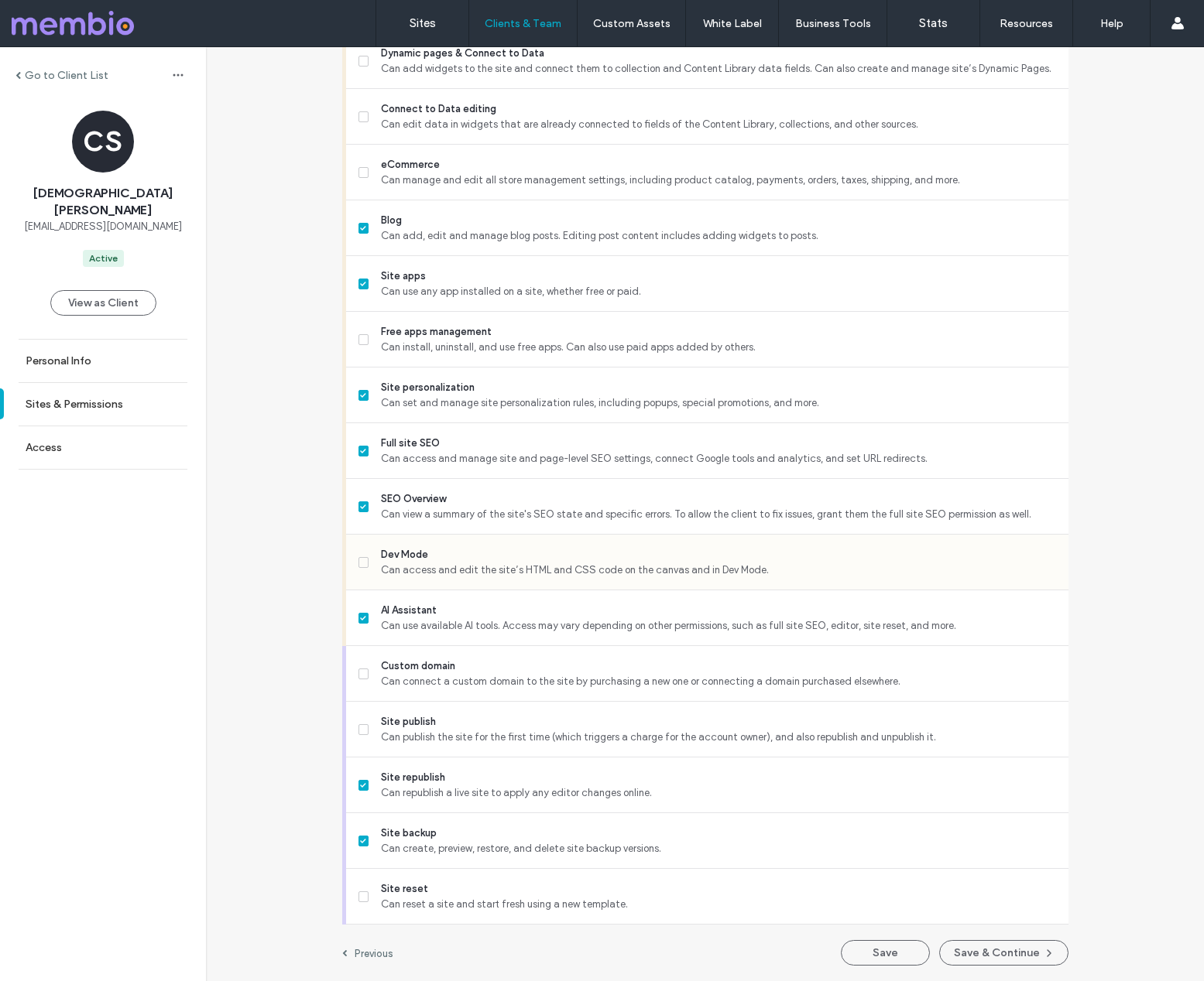
click at [560, 568] on span "Can access and edit the site’s HTML and CSS code on the canvas and in Dev Mode." at bounding box center [718, 571] width 674 height 16
drag, startPoint x: 890, startPoint y: 951, endPoint x: 912, endPoint y: 936, distance: 26.6
click at [890, 950] on button "Save" at bounding box center [885, 953] width 89 height 26
